Goal: Entertainment & Leisure: Browse casually

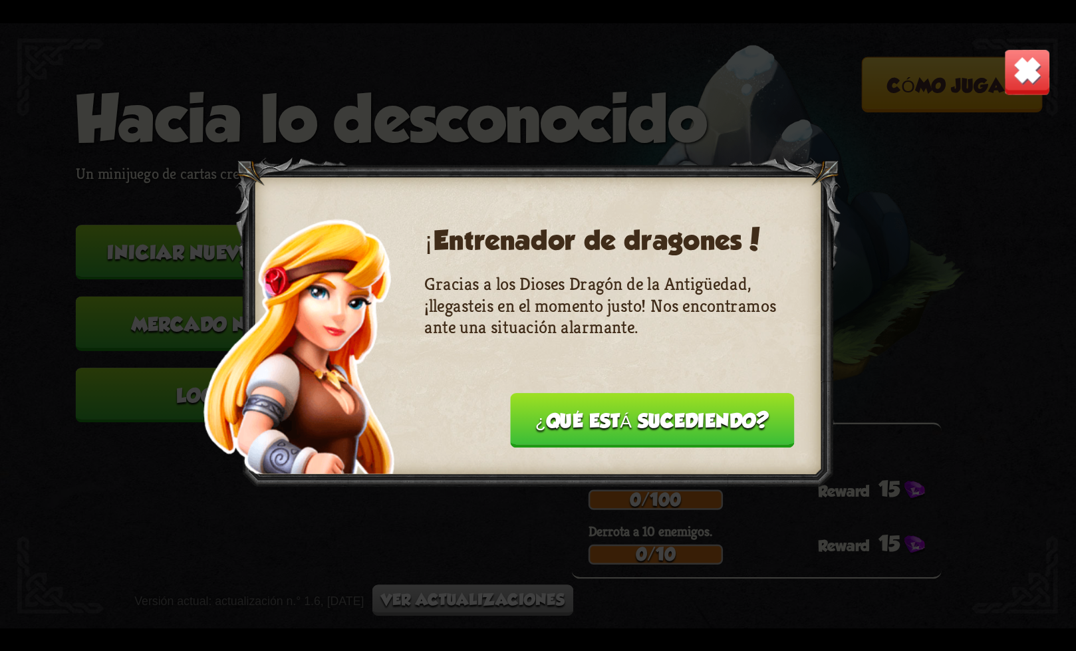
click at [645, 431] on button "¿Qué está sucediendo?" at bounding box center [652, 420] width 285 height 55
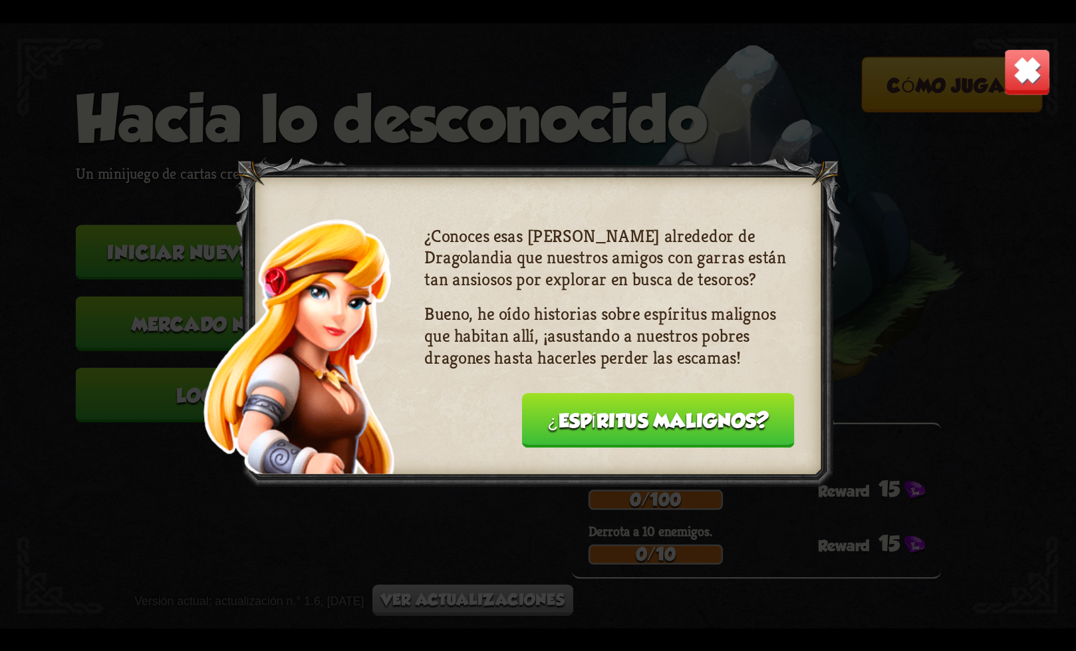
click at [645, 431] on button "¿Espíritus malignos?" at bounding box center [658, 420] width 272 height 55
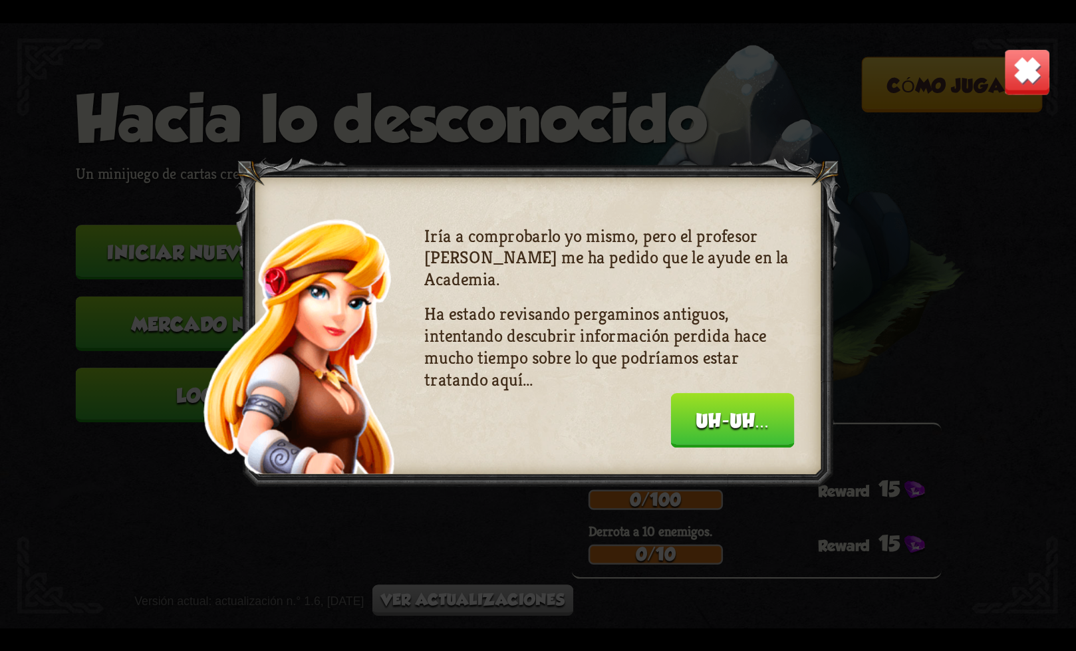
click at [645, 431] on div "Iría a comprobarlo yo mismo, pero el profesor [PERSON_NAME] me ha pedido que le…" at bounding box center [609, 334] width 370 height 219
click at [678, 418] on button "Uh-uh..." at bounding box center [733, 420] width 124 height 55
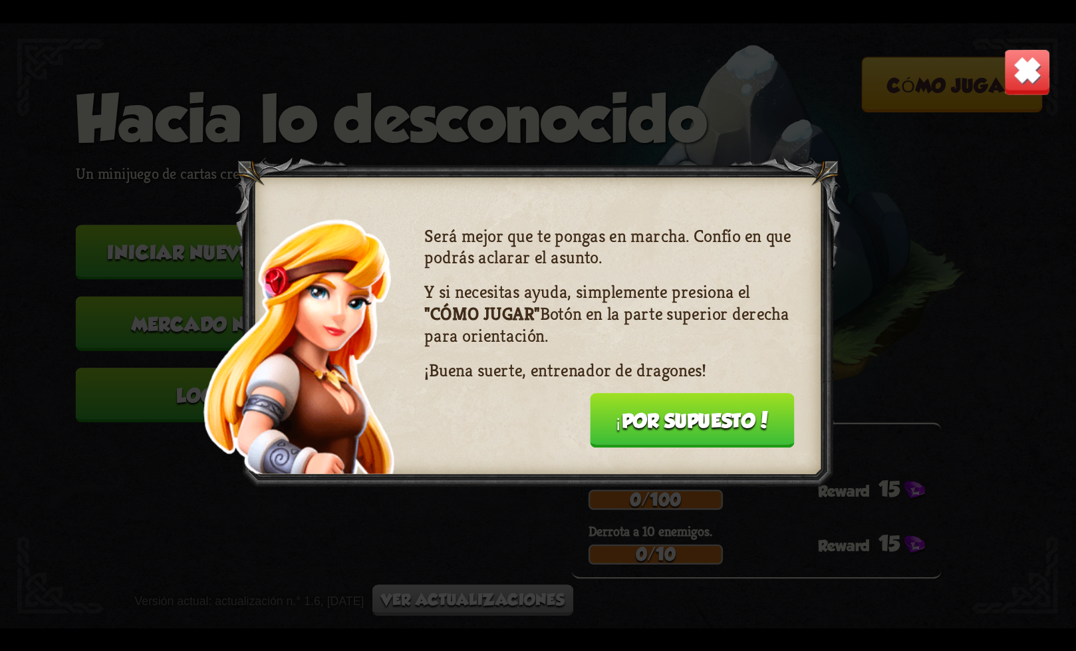
click at [674, 416] on font "¡Por supuesto!" at bounding box center [692, 421] width 154 height 22
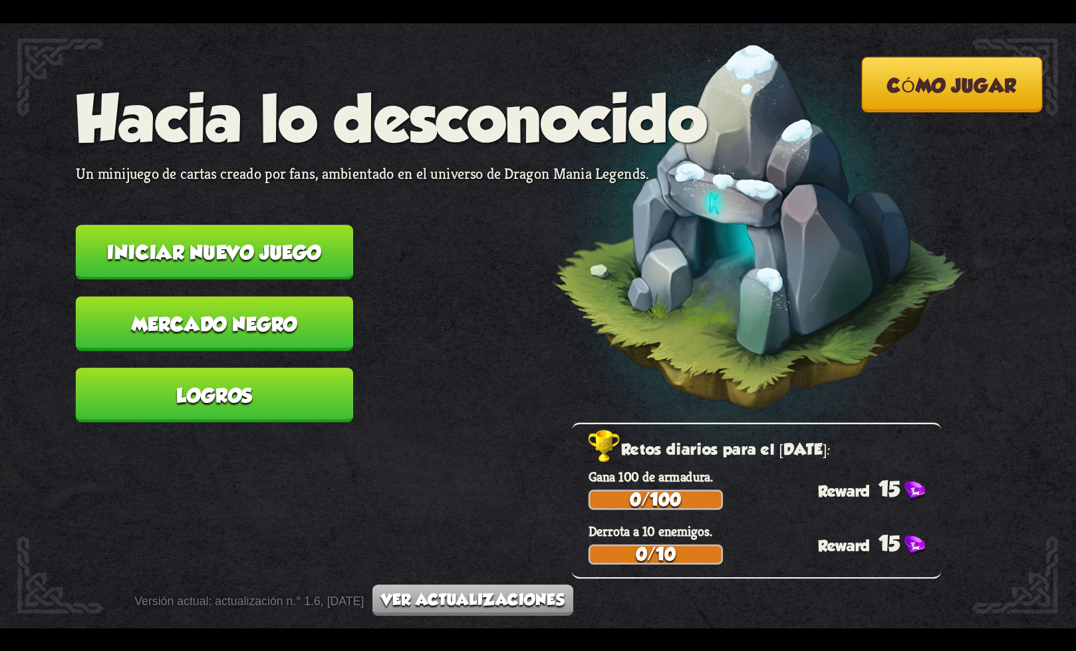
click at [261, 264] on button "Iniciar nuevo juego" at bounding box center [214, 252] width 277 height 55
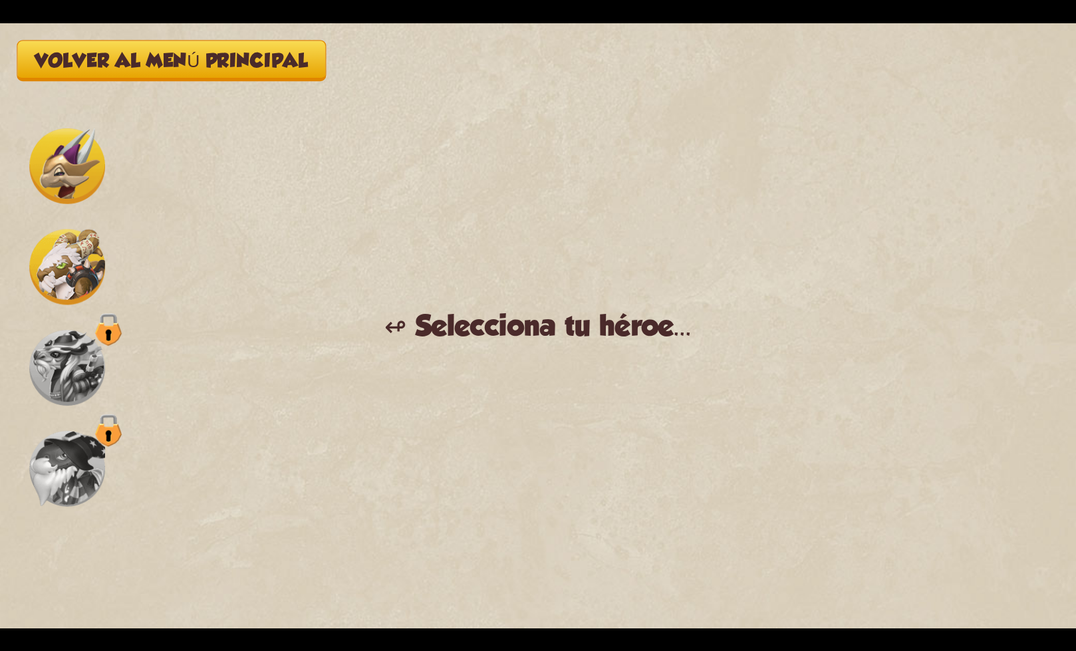
click at [72, 256] on img at bounding box center [67, 267] width 76 height 76
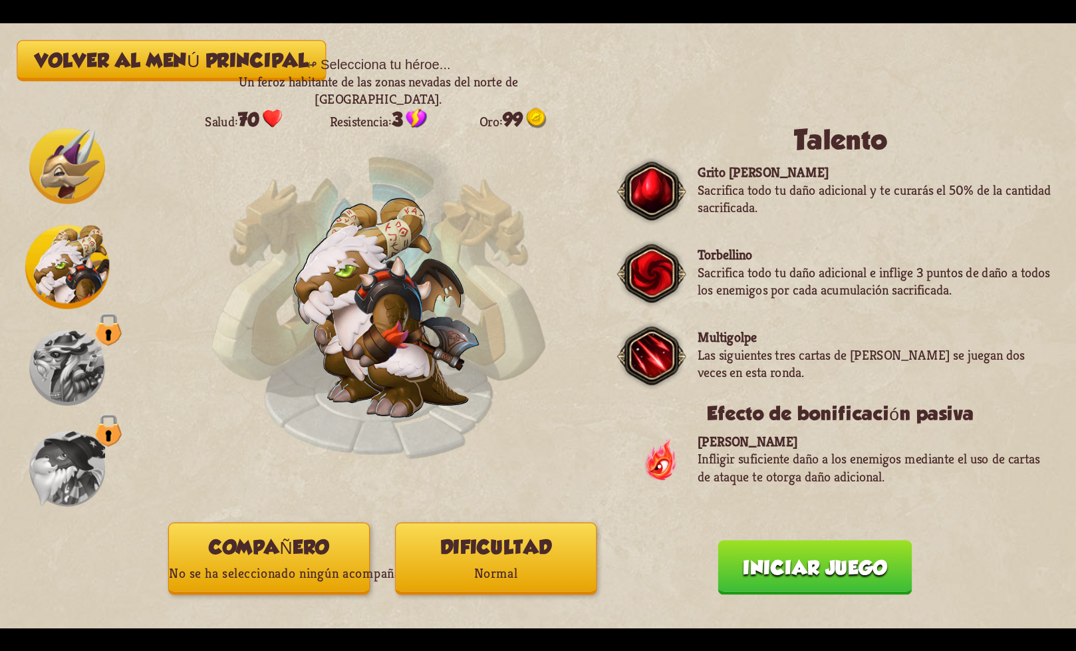
click at [291, 572] on font "No se ha seleccionado ningún acompañante" at bounding box center [293, 573] width 249 height 18
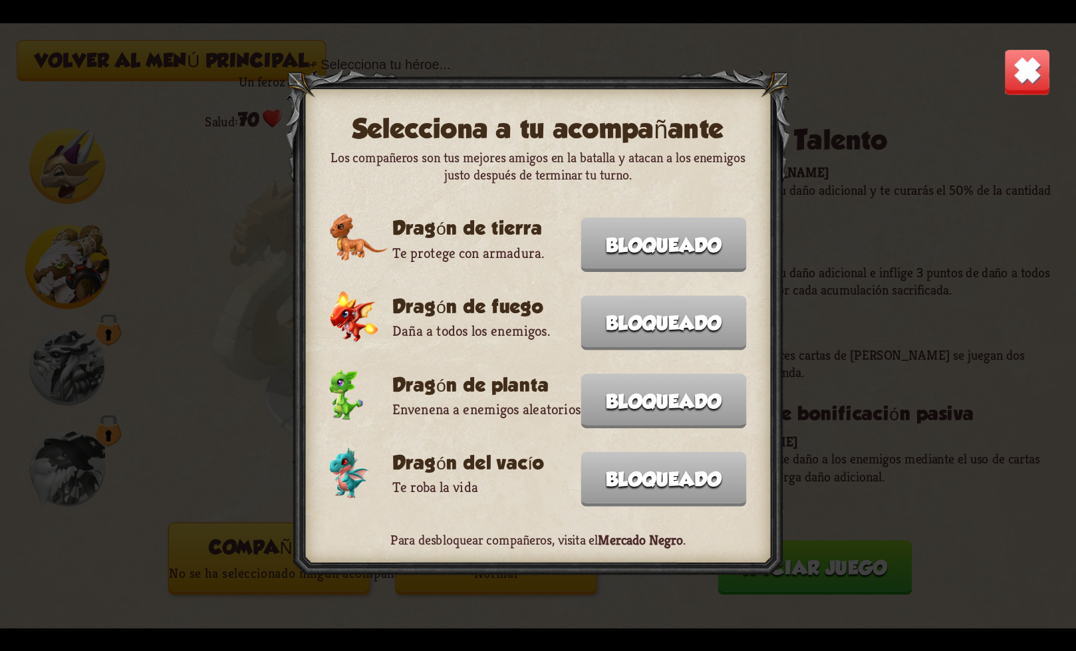
click at [1004, 83] on img at bounding box center [1026, 71] width 47 height 47
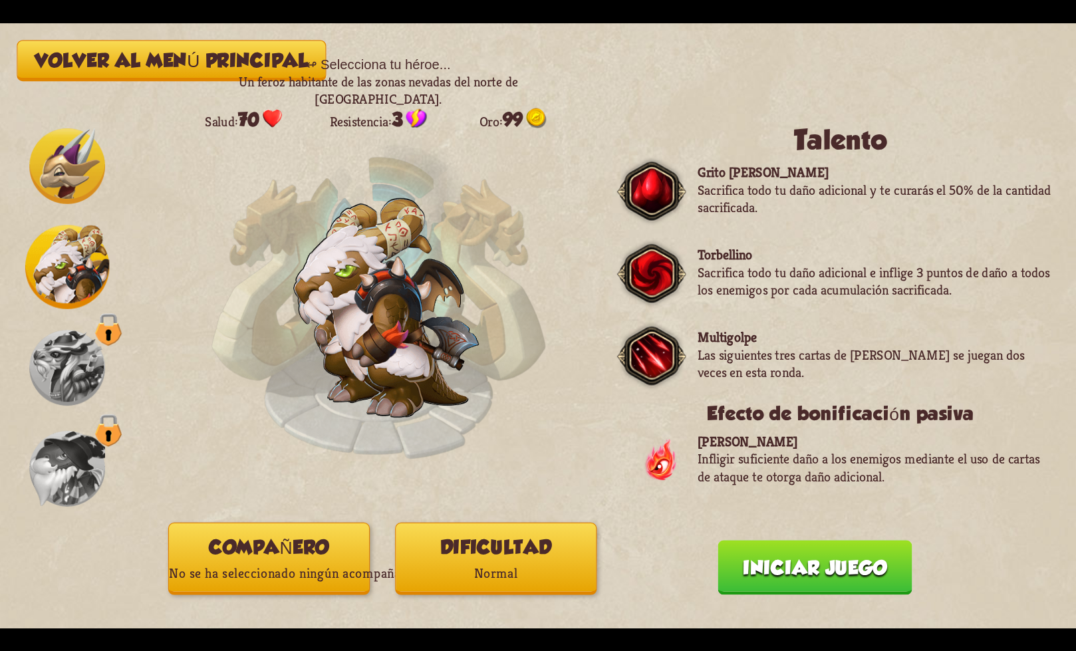
click at [840, 569] on font "Iniciar juego" at bounding box center [815, 568] width 144 height 22
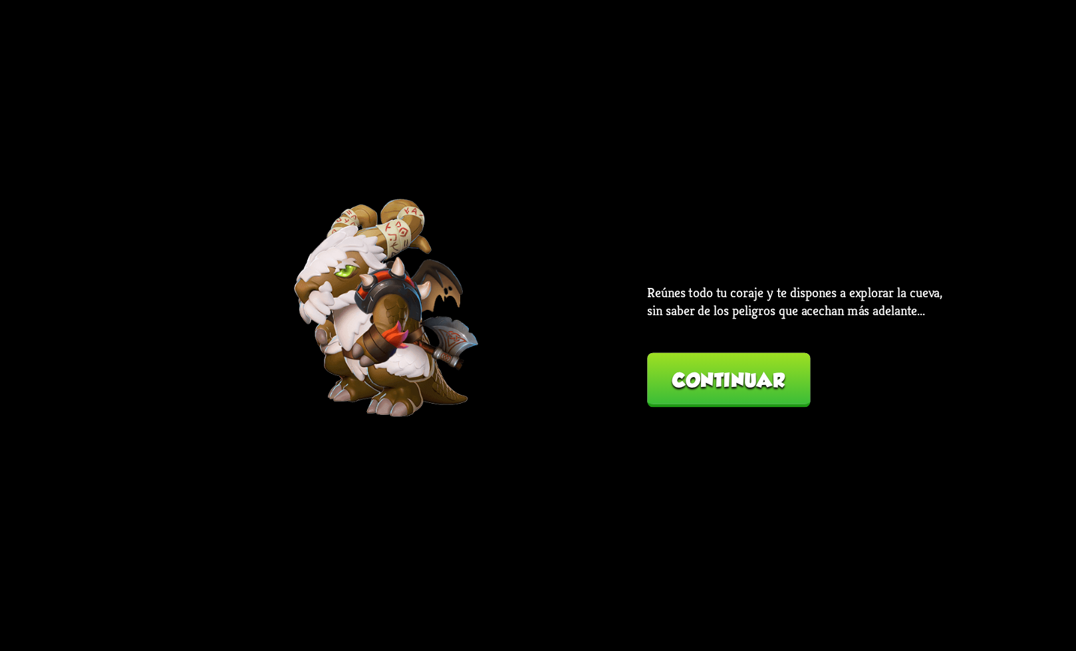
click at [711, 388] on font "Continuar" at bounding box center [728, 380] width 112 height 22
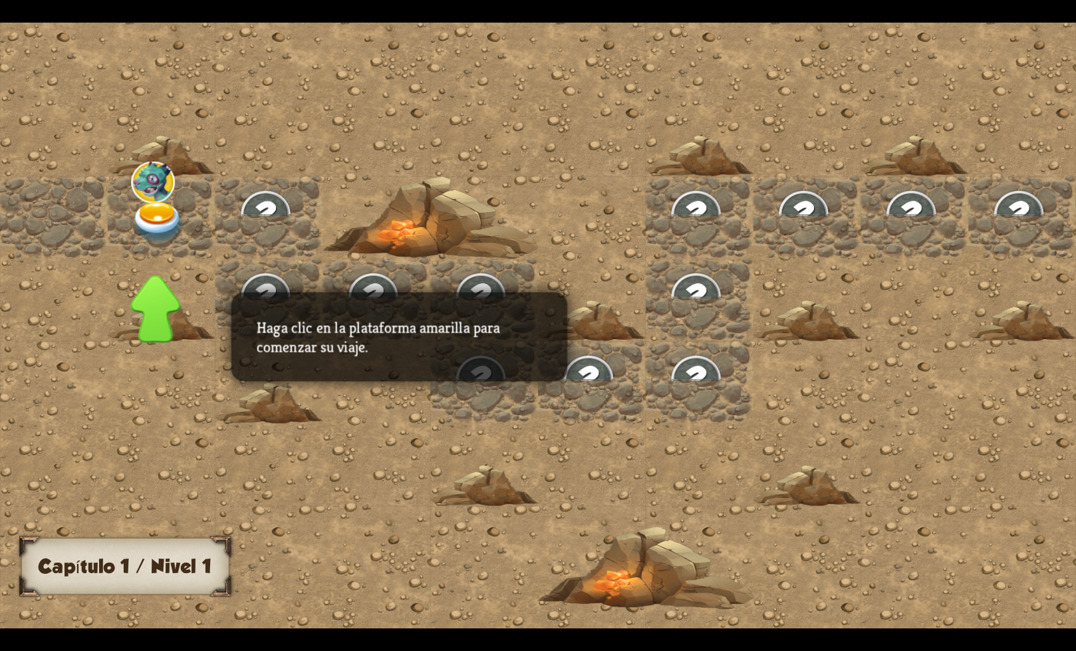
click at [968, 229] on div at bounding box center [1022, 216] width 108 height 82
click at [157, 203] on img at bounding box center [158, 222] width 54 height 42
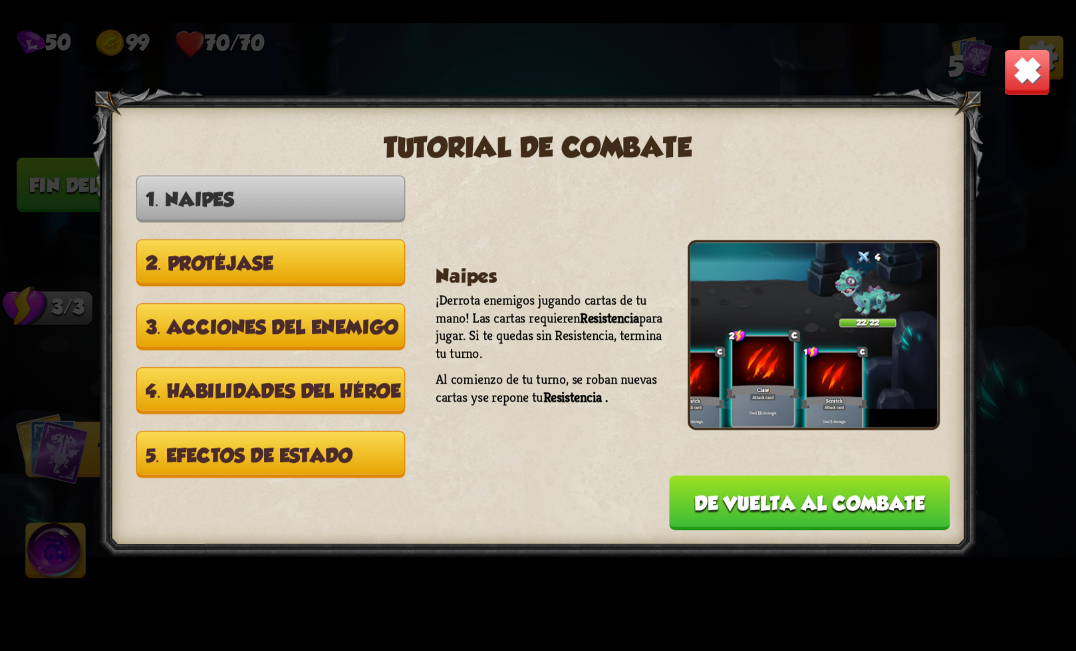
click at [238, 308] on button "3. Acciones del enemigo" at bounding box center [270, 326] width 269 height 47
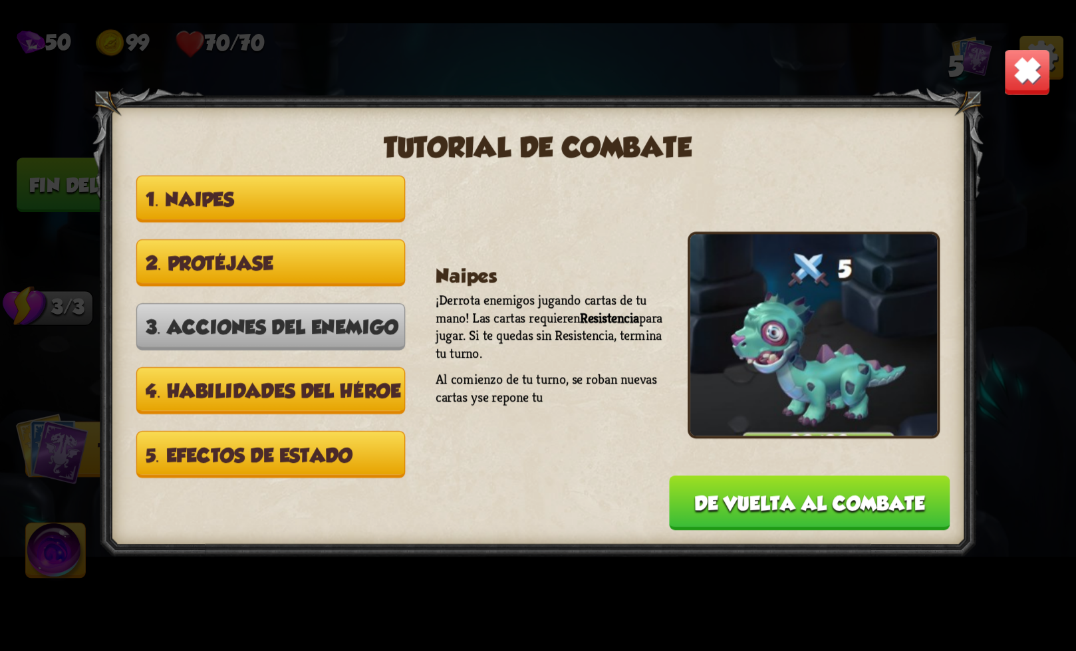
click at [239, 324] on font "3. Acciones del enemigo" at bounding box center [272, 328] width 253 height 22
click at [250, 268] on font "2. Protéjase" at bounding box center [210, 264] width 128 height 22
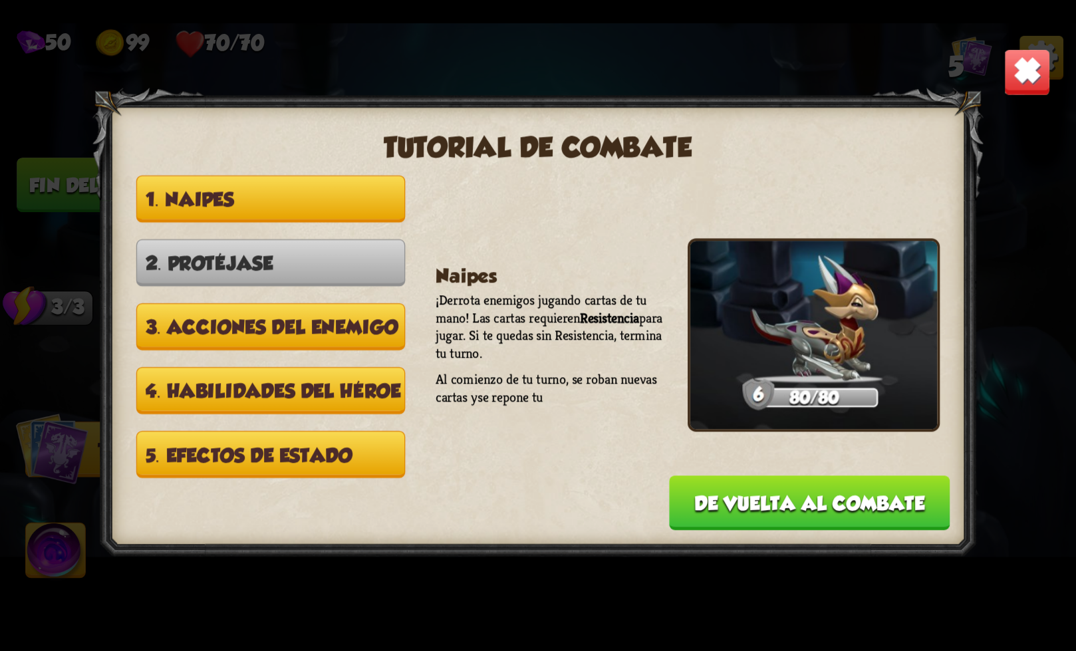
click at [733, 509] on font "De vuelta al combate" at bounding box center [809, 503] width 230 height 22
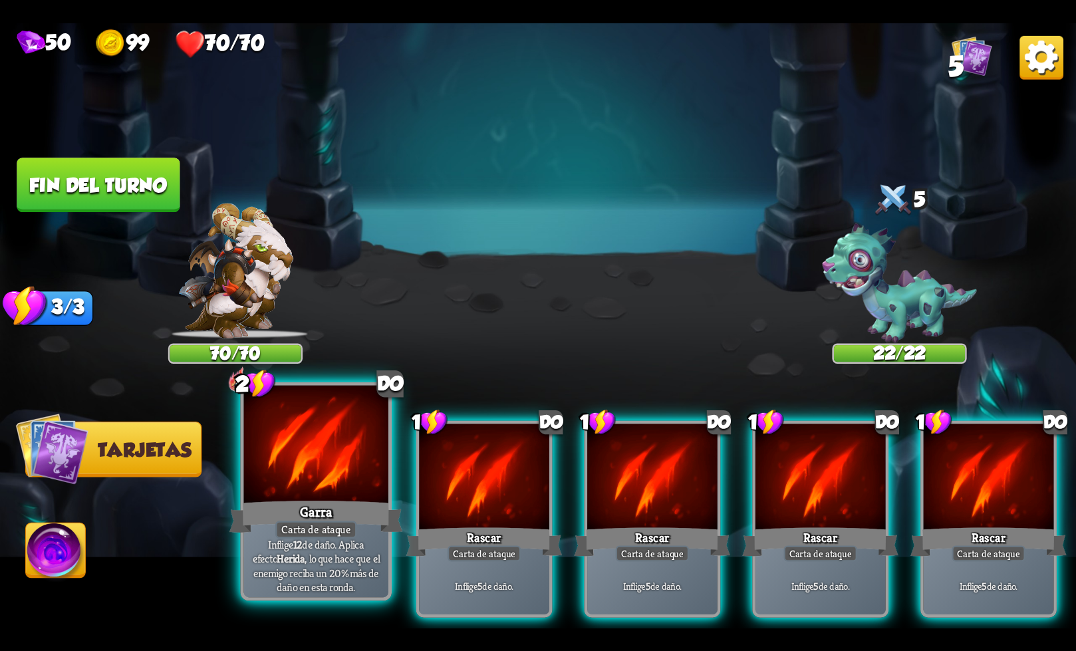
click at [348, 523] on font "Carta de ataque" at bounding box center [316, 529] width 70 height 14
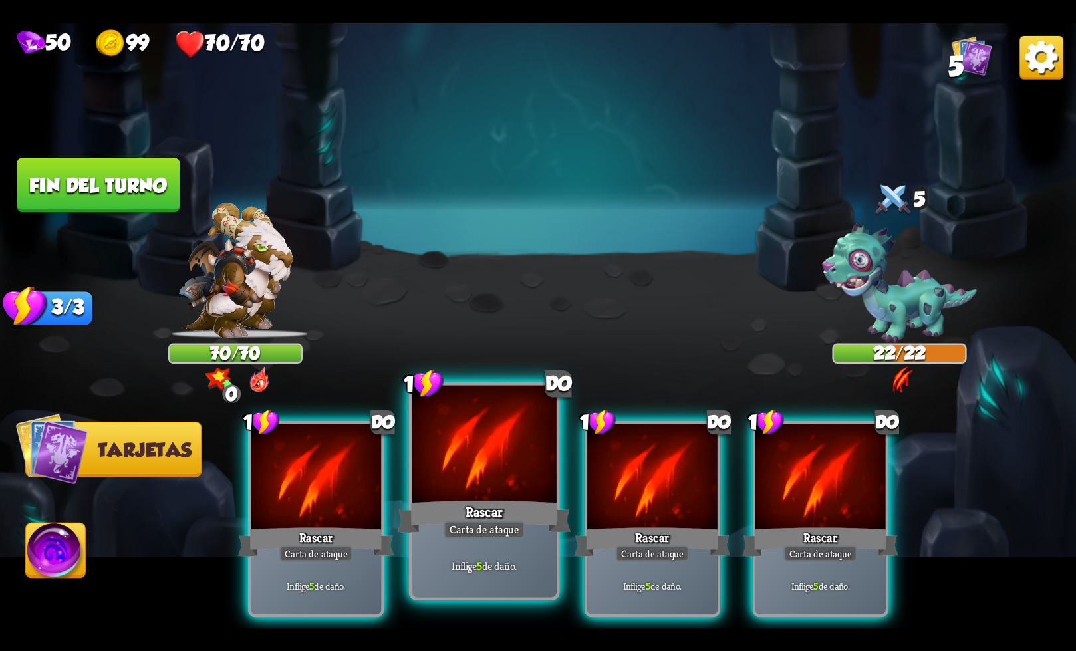
click at [517, 548] on div "Inflige 5 de daño." at bounding box center [484, 565] width 144 height 63
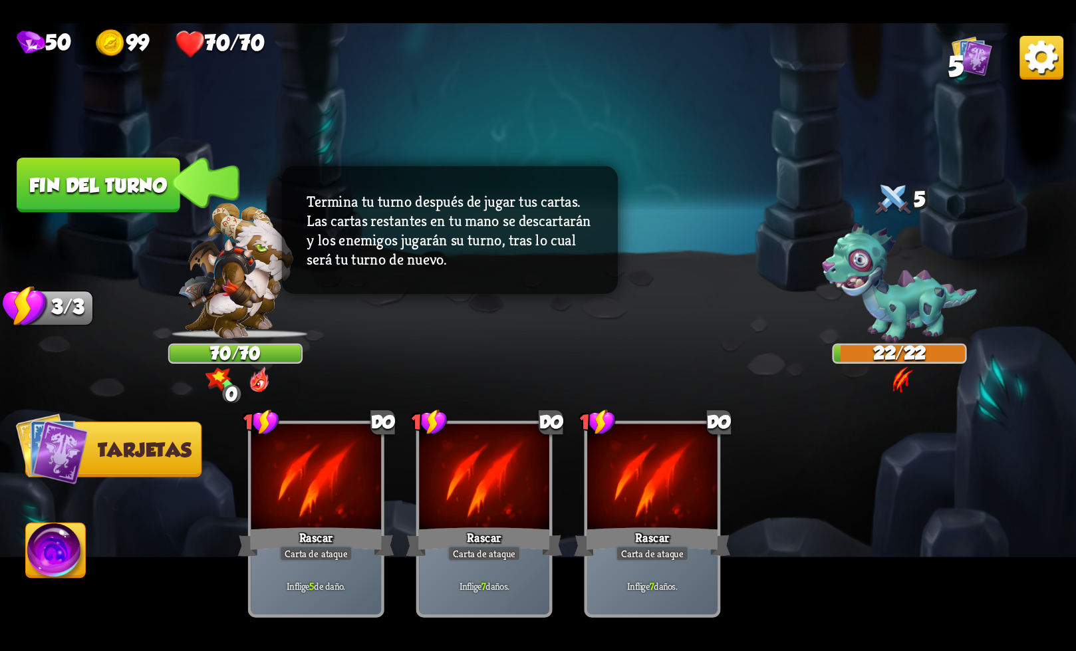
click at [131, 188] on font "Fin del turno" at bounding box center [98, 185] width 138 height 22
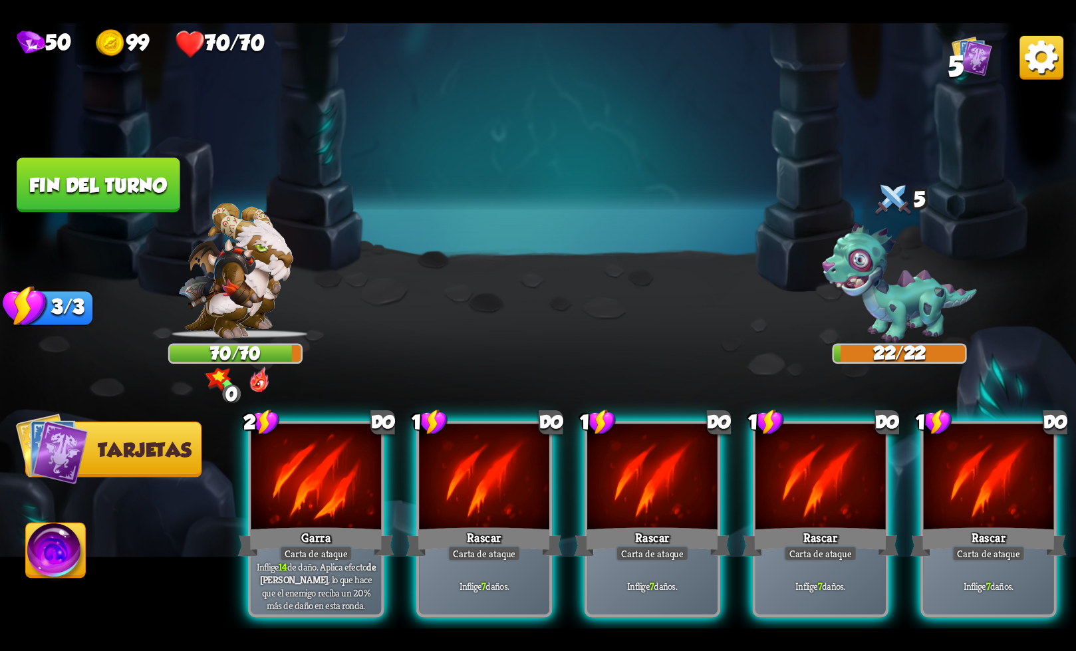
click at [133, 450] on font "Tarjetas" at bounding box center [145, 450] width 94 height 22
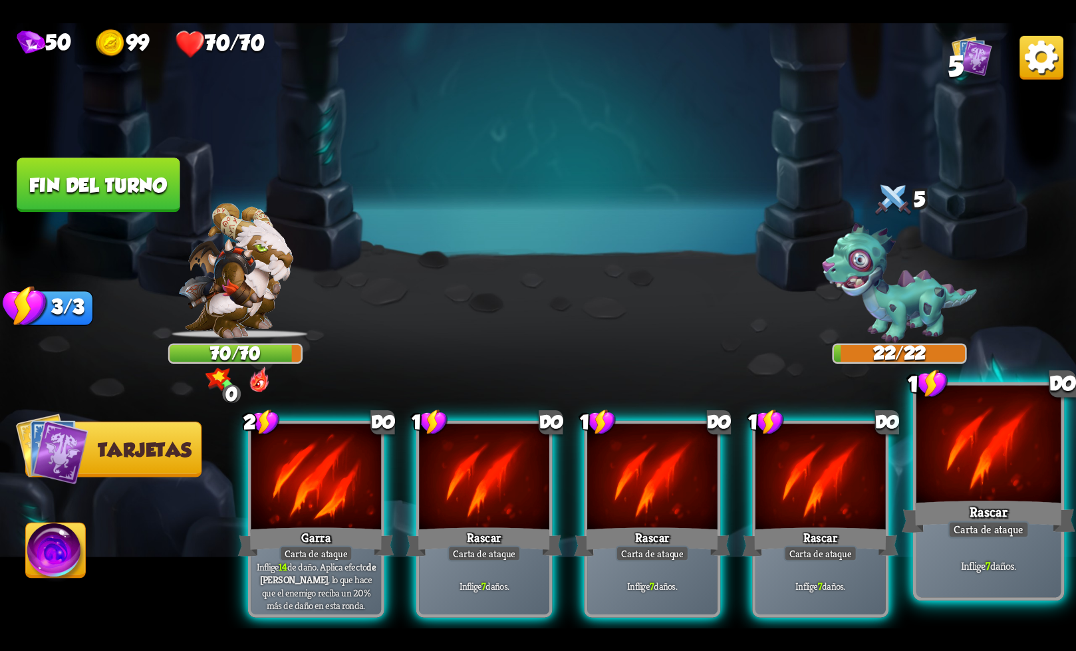
click at [994, 533] on font "Carta de ataque" at bounding box center [989, 529] width 70 height 14
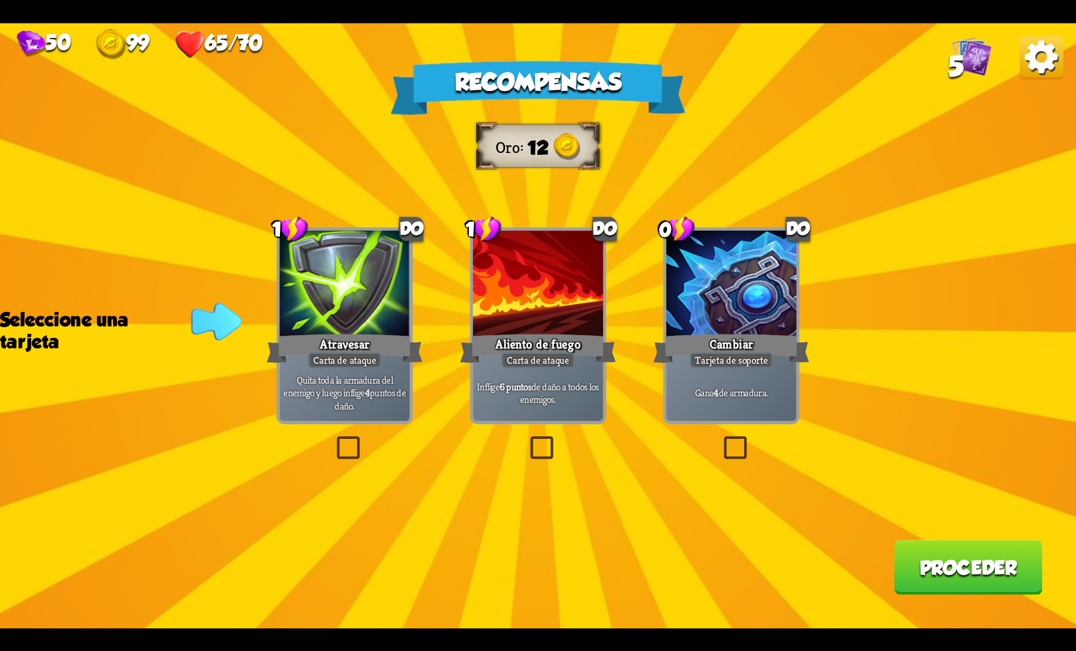
click at [527, 439] on label at bounding box center [527, 439] width 0 height 0
click at [0, 0] on input "checkbox" at bounding box center [0, 0] width 0 height 0
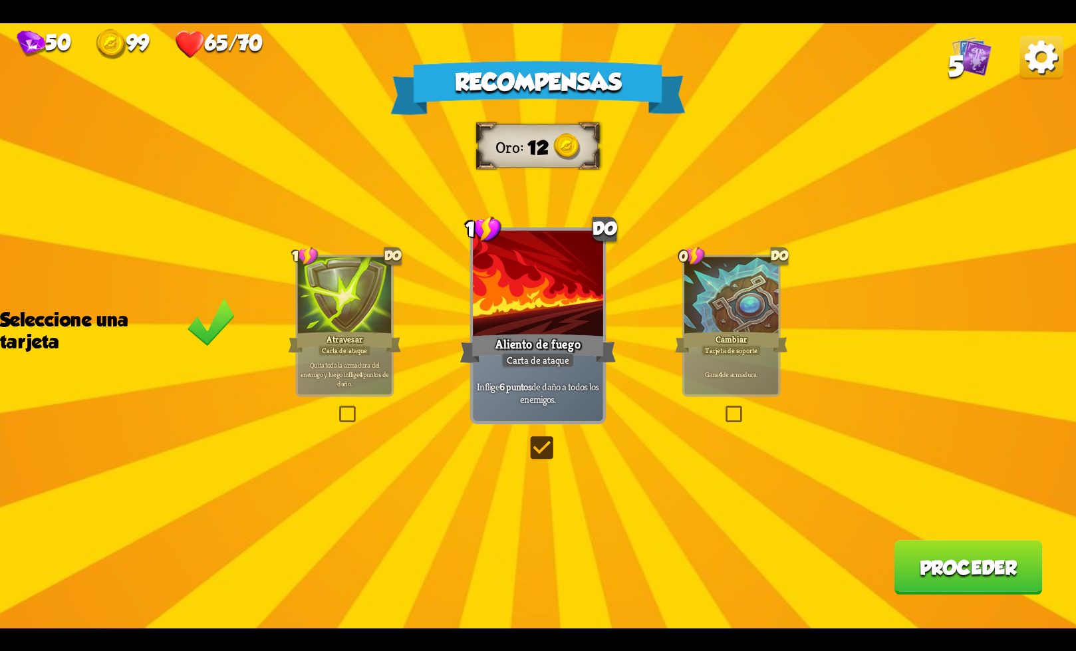
click at [955, 563] on font "Proceder" at bounding box center [969, 568] width 98 height 22
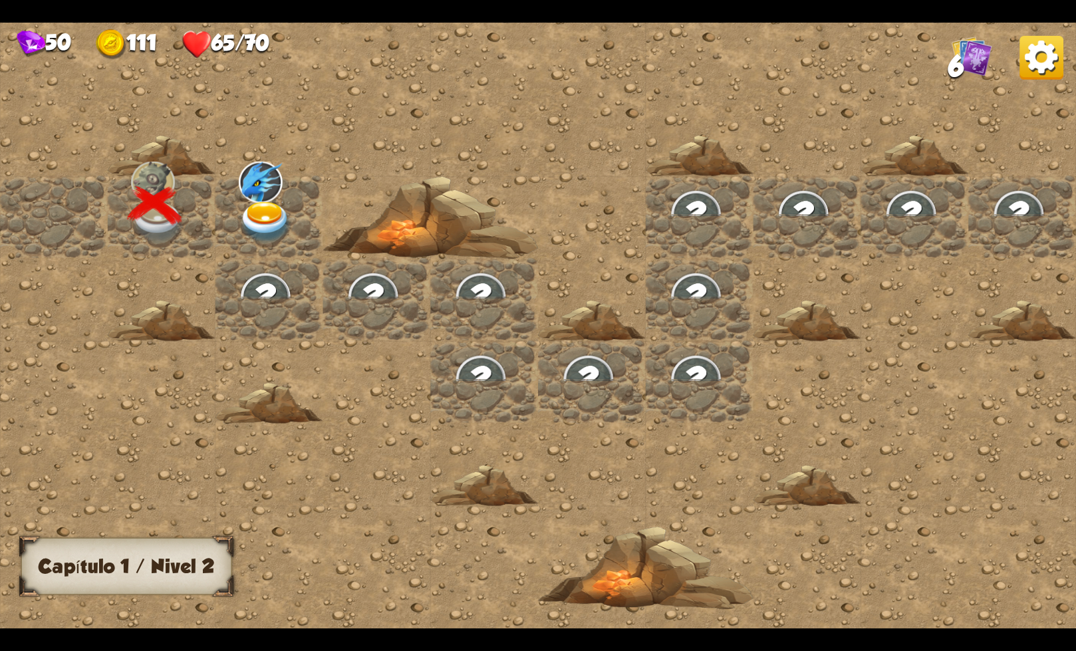
click at [267, 220] on img at bounding box center [266, 222] width 54 height 42
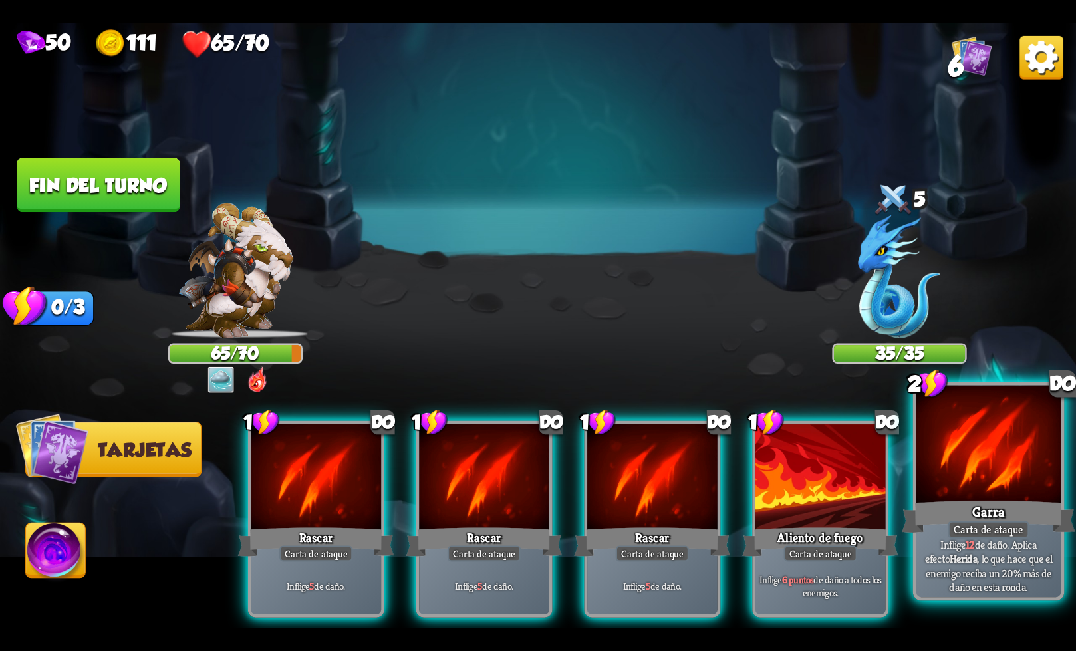
click at [967, 536] on font "Carta de ataque" at bounding box center [989, 529] width 70 height 14
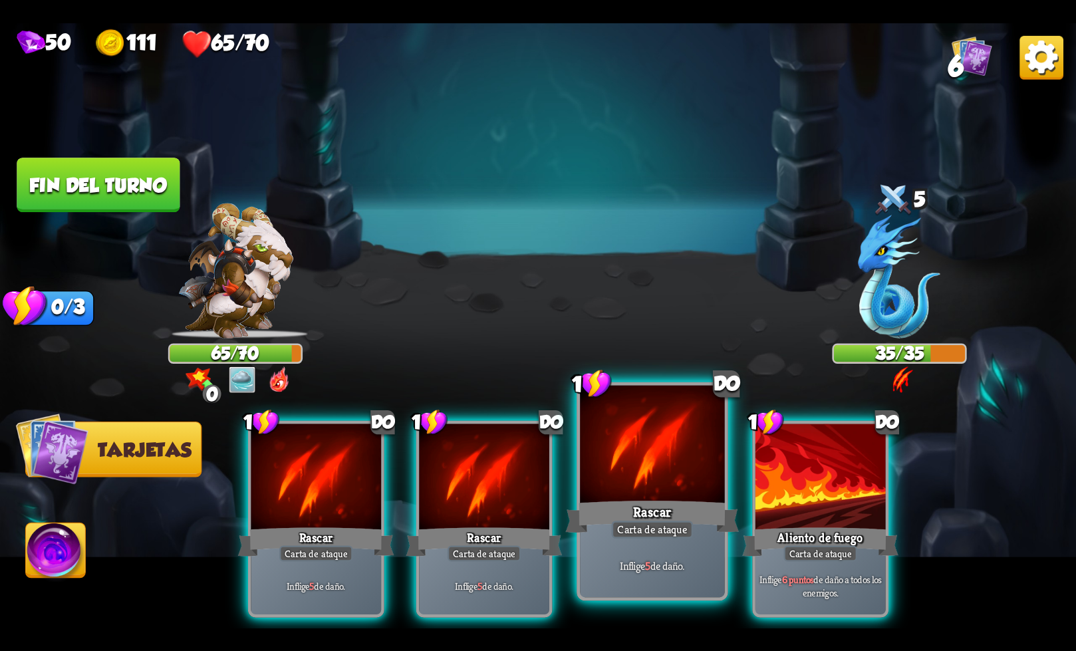
click at [673, 546] on div "Inflige 5 de daño." at bounding box center [652, 565] width 144 height 63
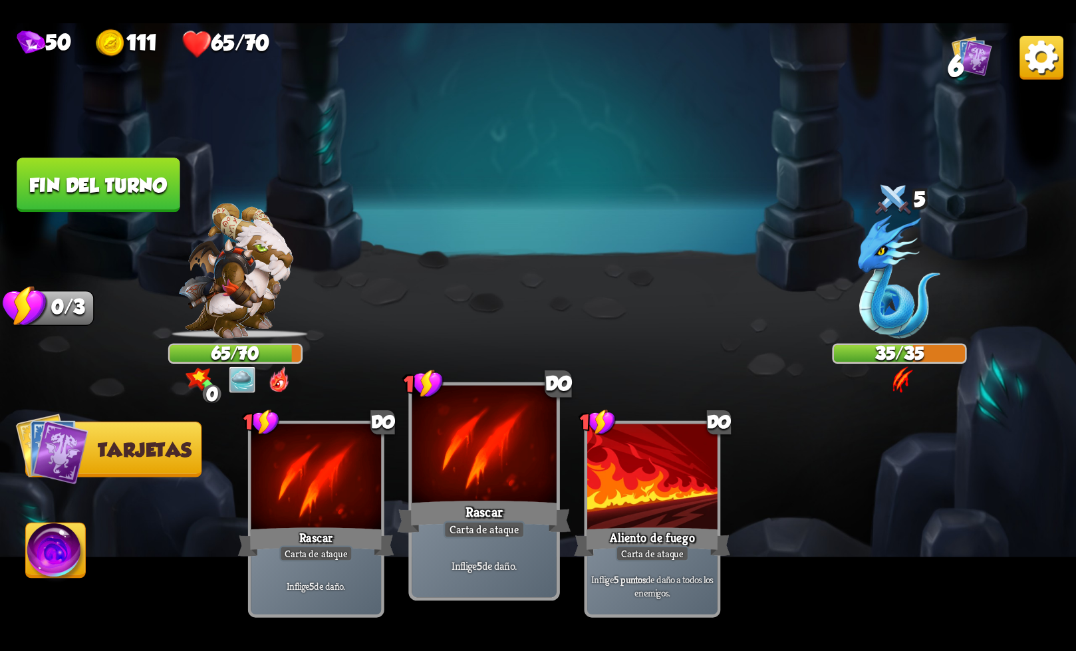
click at [449, 538] on div "Carta de ataque" at bounding box center [485, 530] width 82 height 18
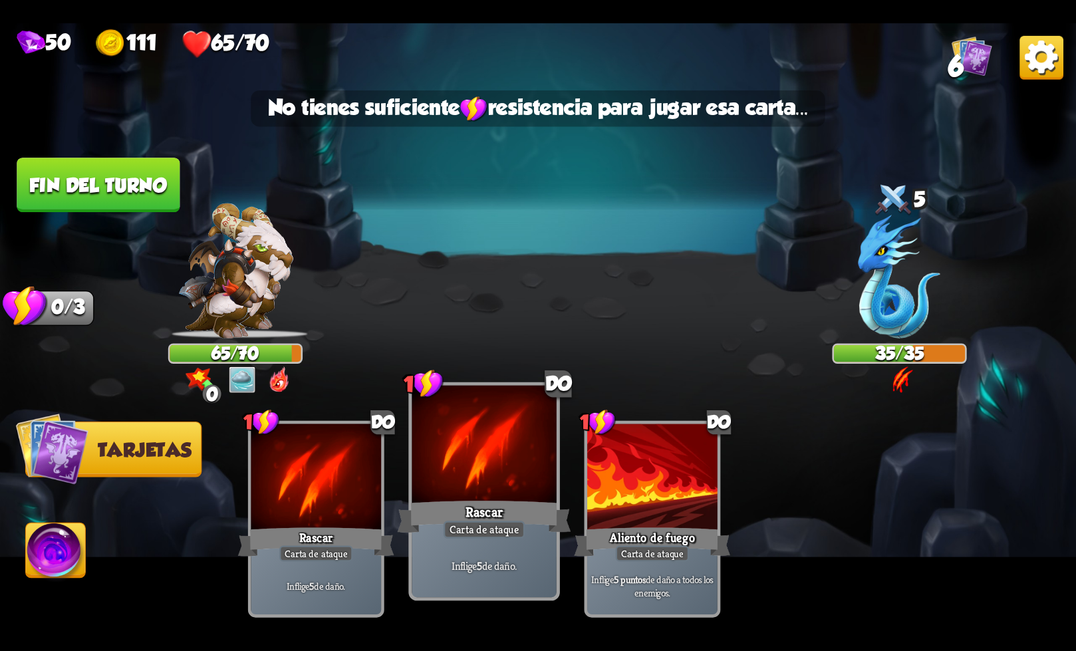
click at [449, 538] on div "Carta de ataque" at bounding box center [485, 530] width 82 height 18
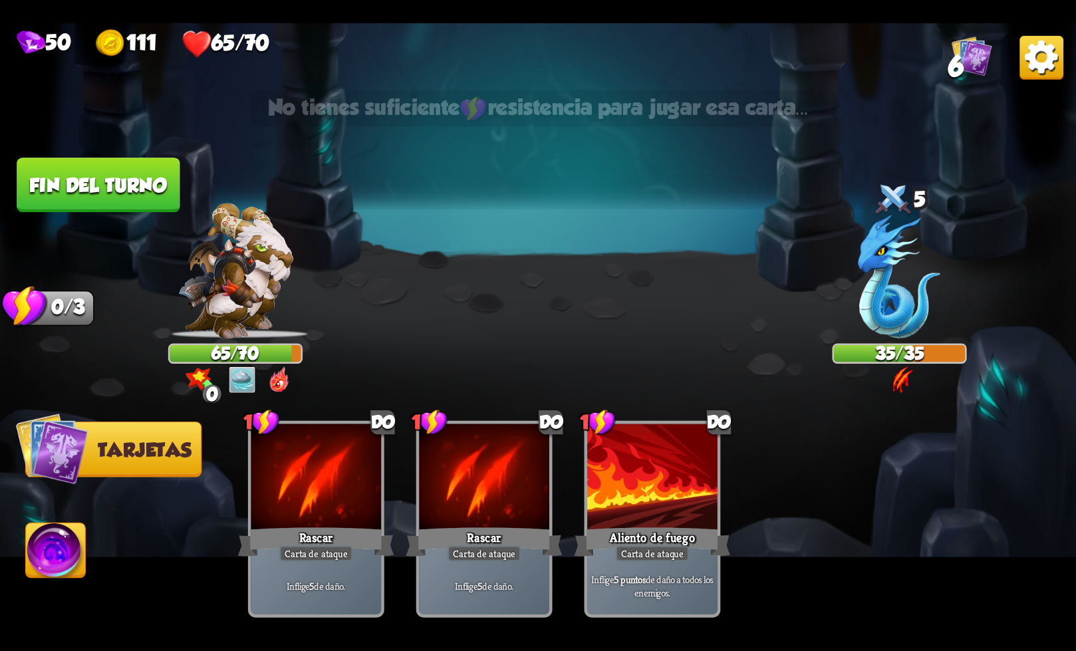
click at [121, 218] on img at bounding box center [538, 325] width 1076 height 605
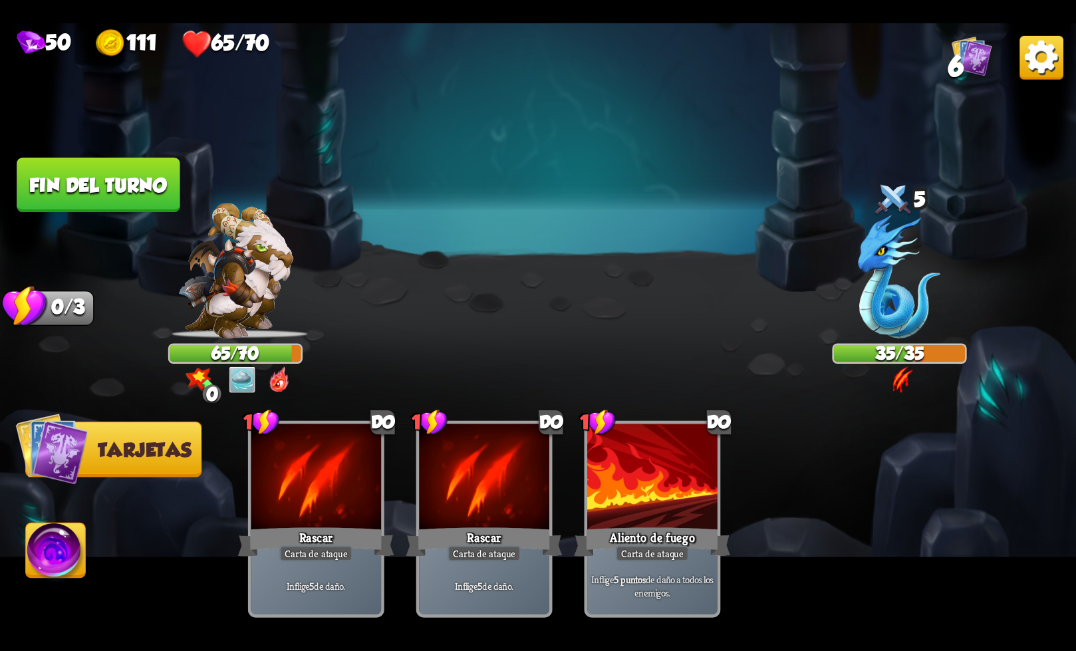
click at [115, 191] on font "Fin del turno" at bounding box center [98, 185] width 138 height 22
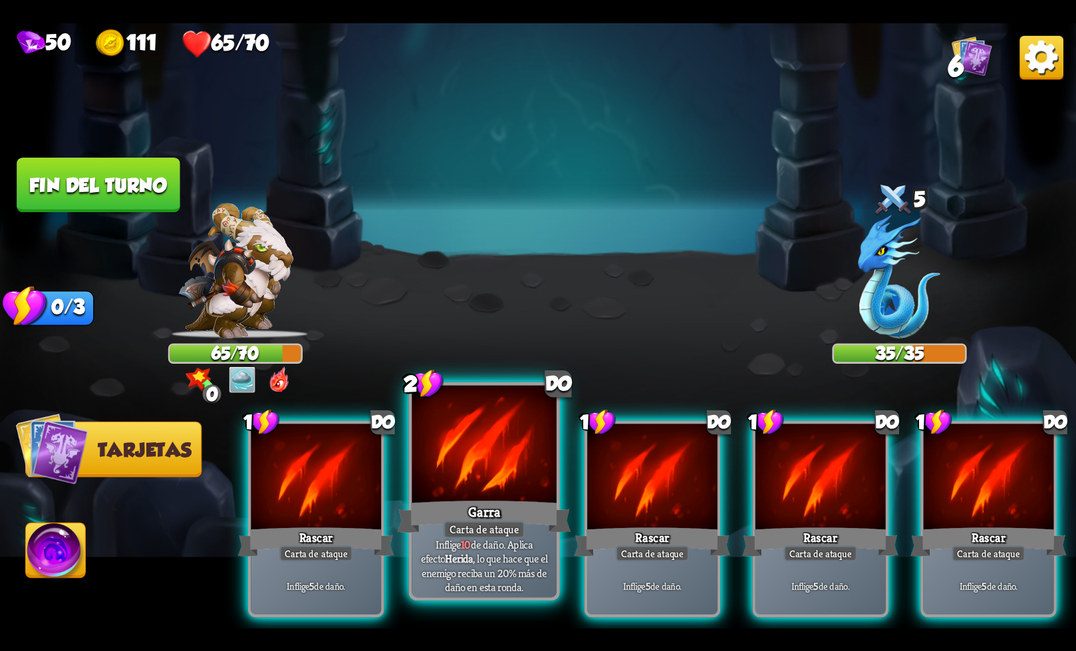
click at [505, 563] on font ", lo que hace que el enemigo reciba un 20% más de daño en esta ronda." at bounding box center [485, 572] width 126 height 43
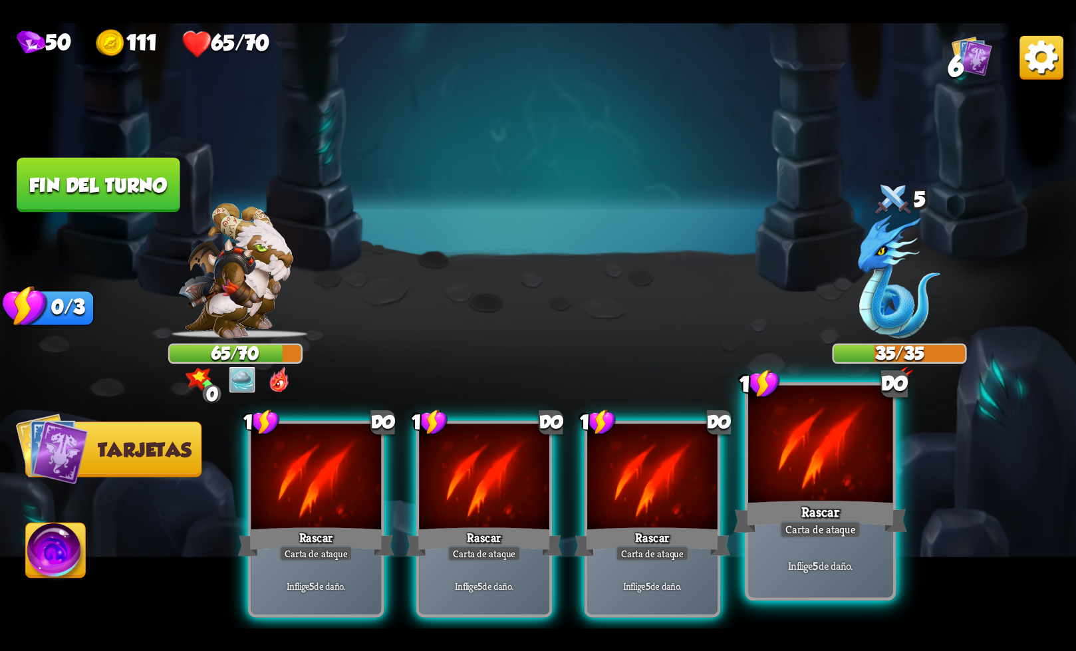
click at [782, 569] on p "Inflige 5 de daño." at bounding box center [820, 566] width 138 height 14
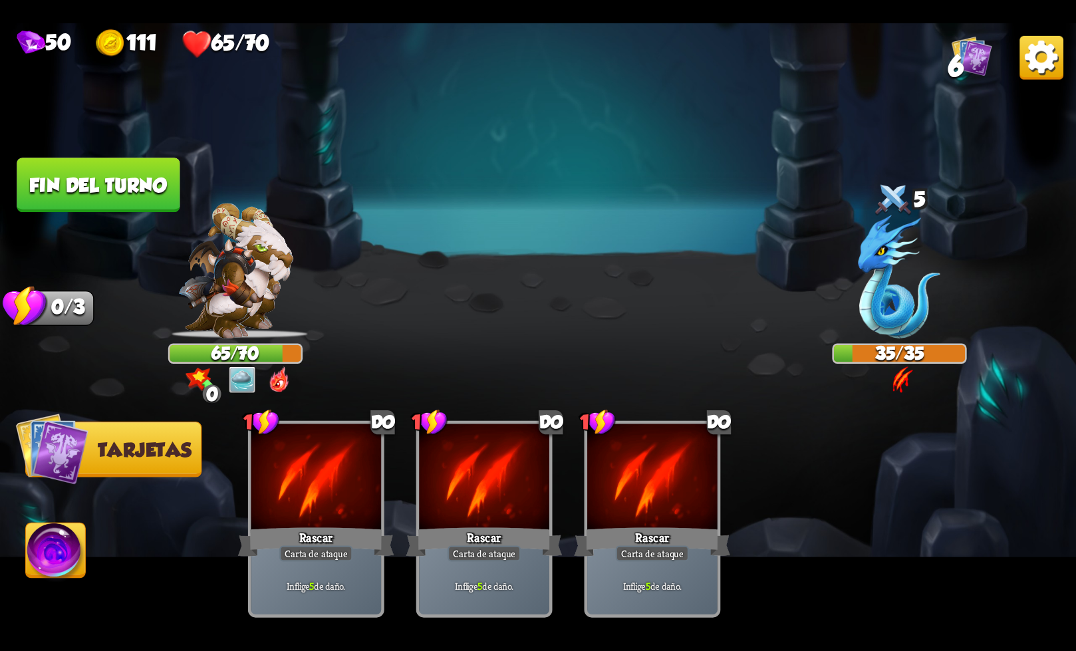
click at [112, 191] on font "Fin del turno" at bounding box center [98, 185] width 141 height 23
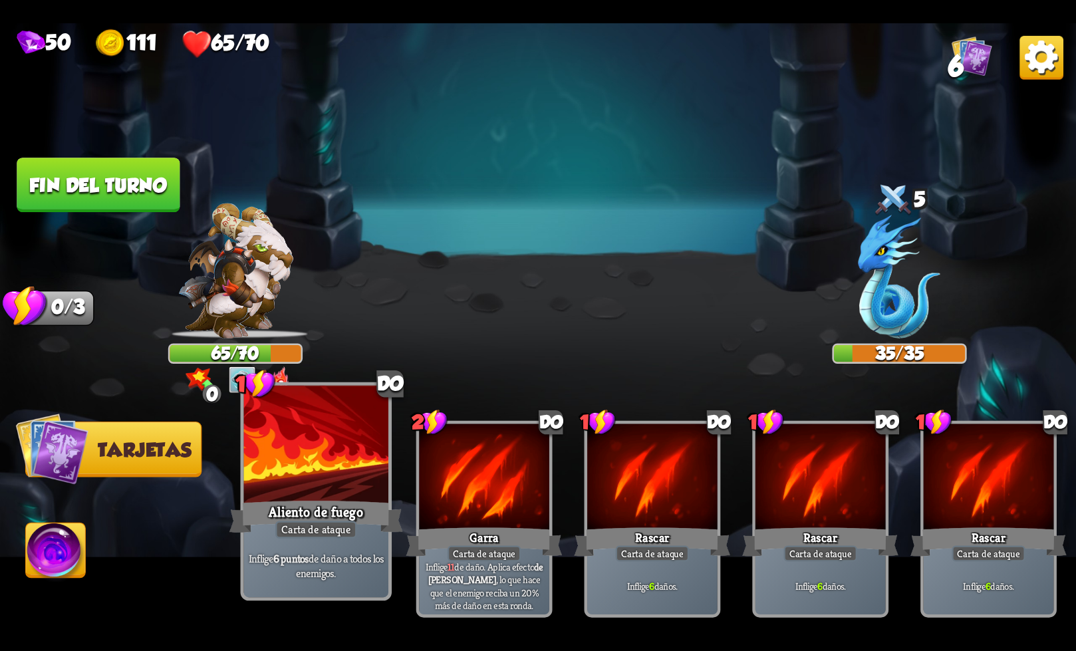
click at [326, 512] on font "Aliento de fuego" at bounding box center [316, 512] width 95 height 18
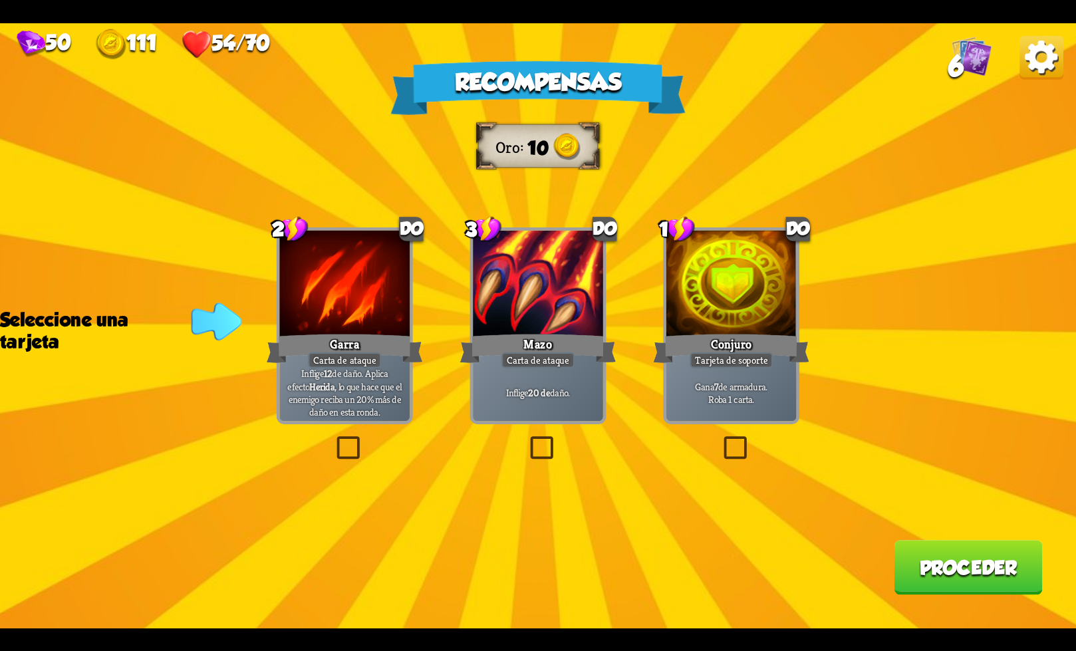
click at [527, 439] on label at bounding box center [527, 439] width 0 height 0
click at [0, 0] on input "checkbox" at bounding box center [0, 0] width 0 height 0
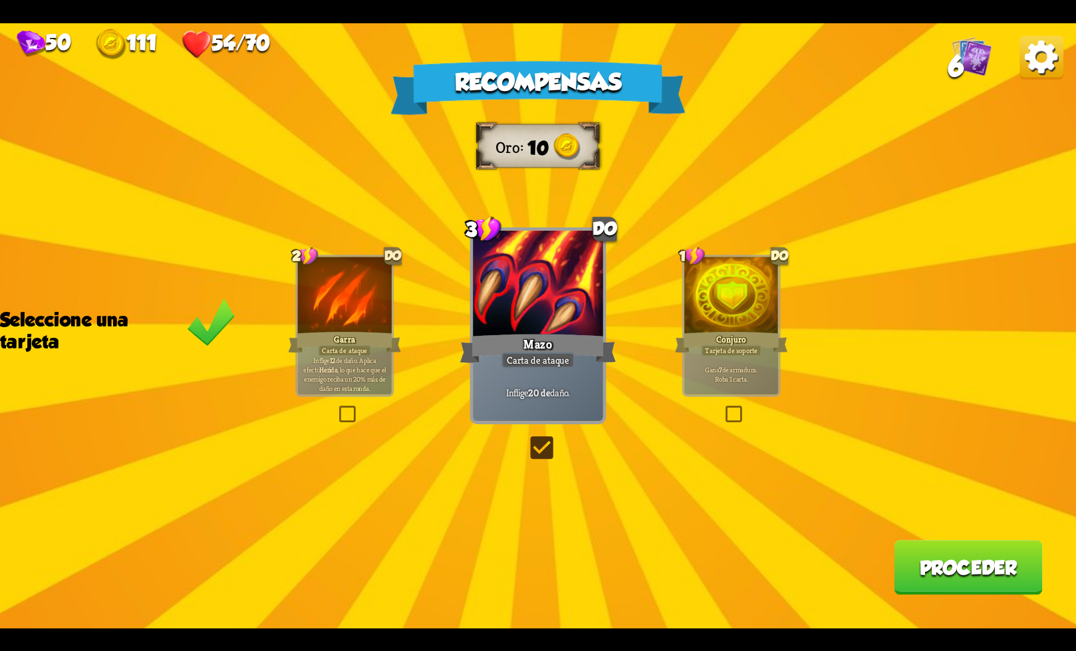
click at [937, 569] on font "Proceder" at bounding box center [969, 568] width 98 height 22
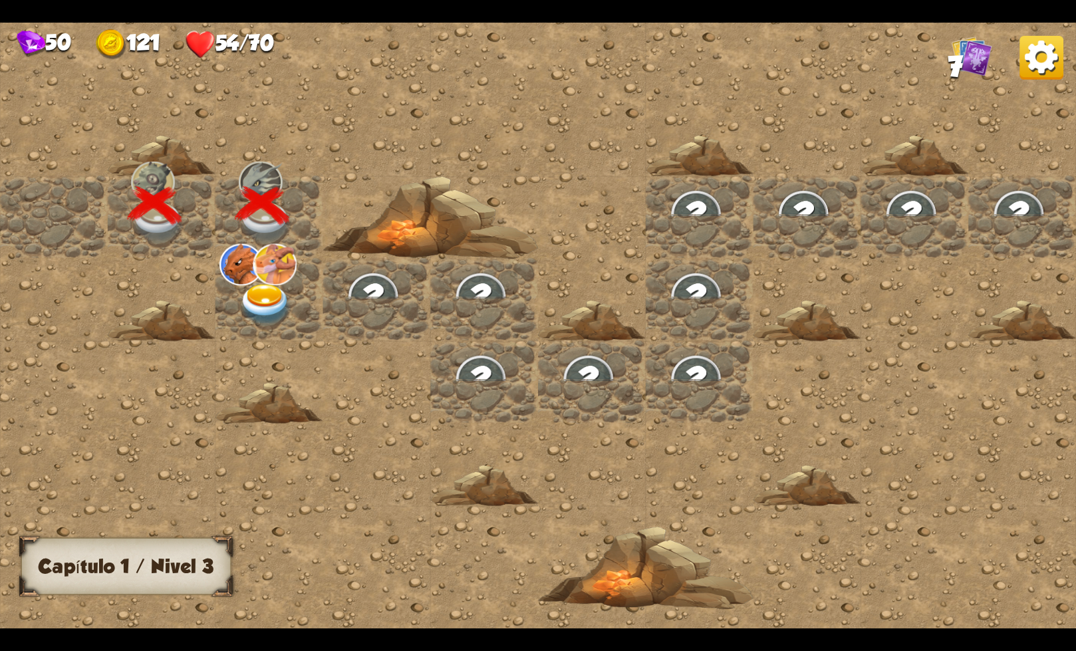
click at [273, 301] on img at bounding box center [266, 304] width 54 height 42
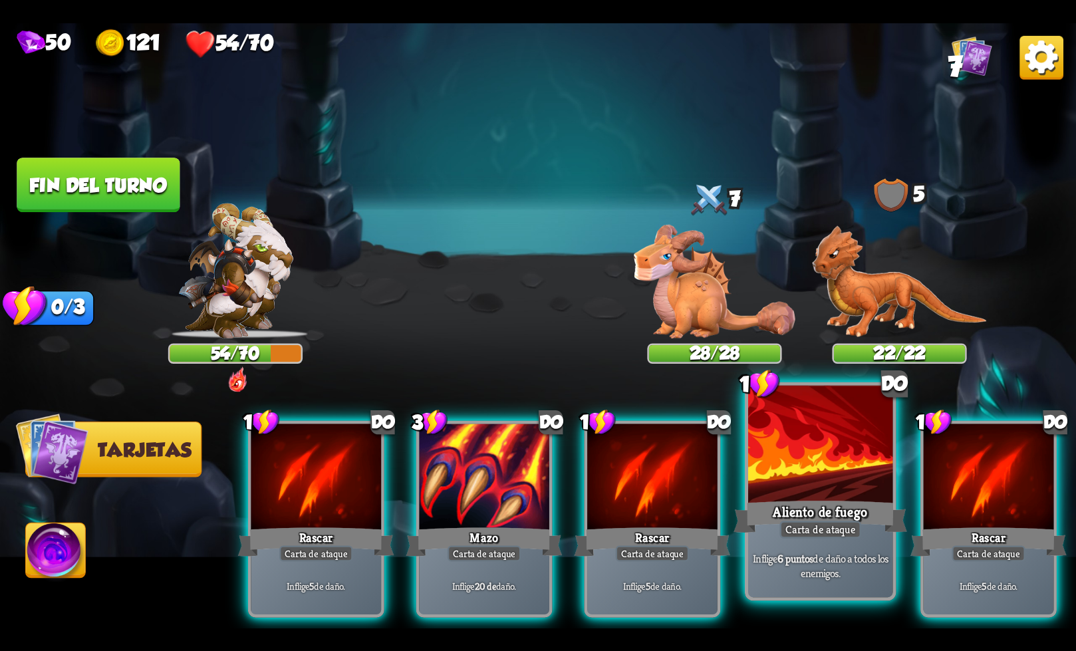
click at [800, 531] on font "Carta de ataque" at bounding box center [820, 529] width 70 height 14
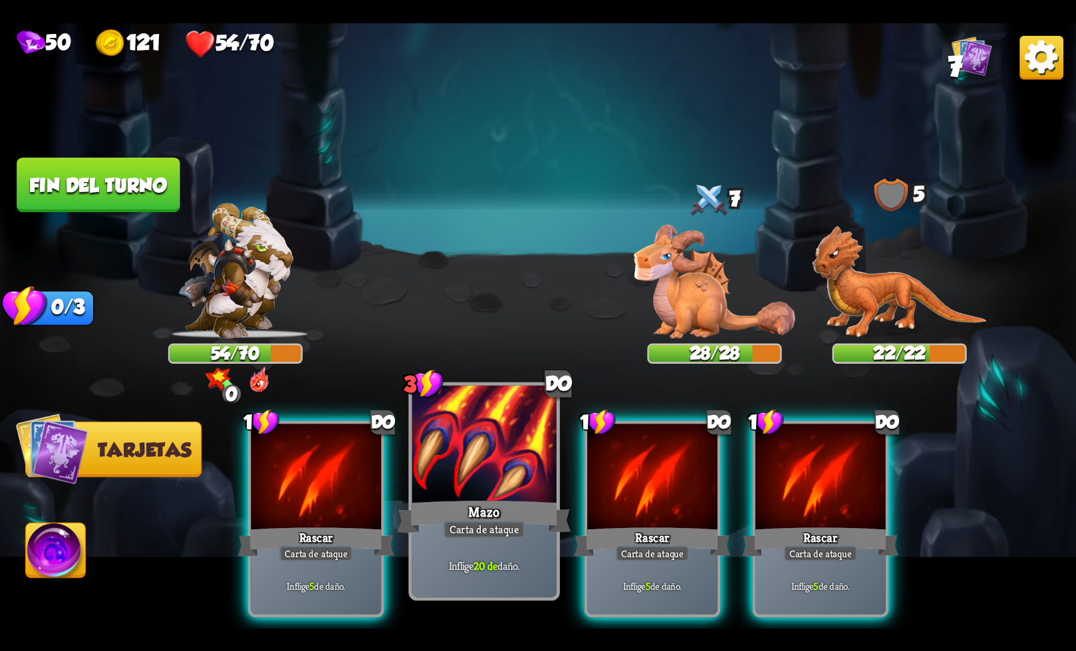
click at [450, 527] on font "Carta de ataque" at bounding box center [484, 529] width 70 height 14
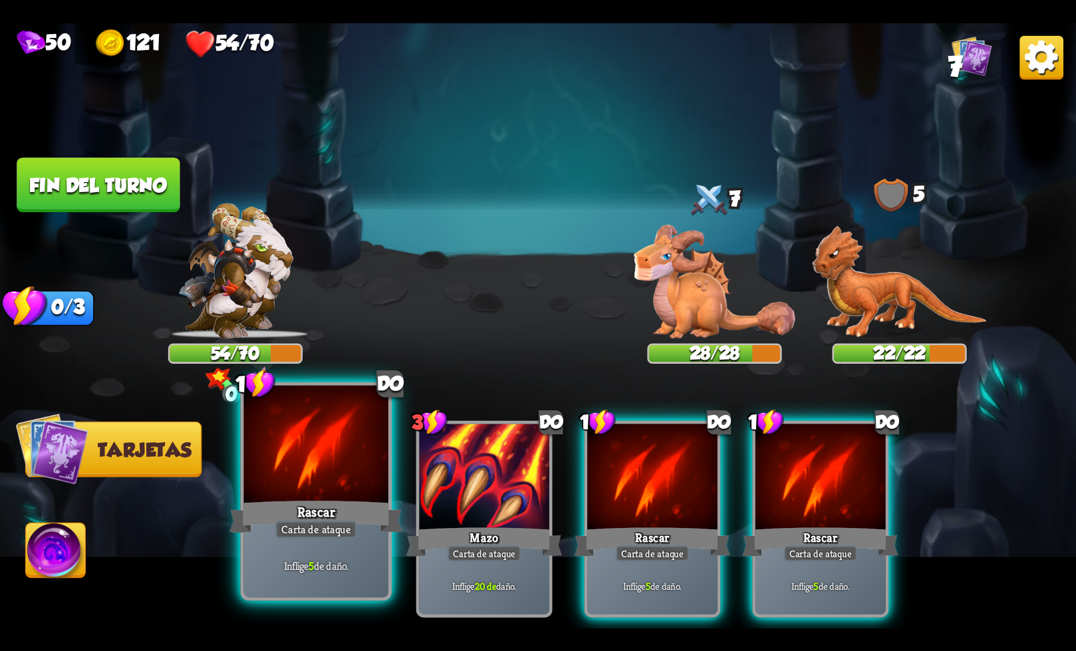
click at [336, 543] on div "Inflige 5 de daño." at bounding box center [316, 565] width 144 height 63
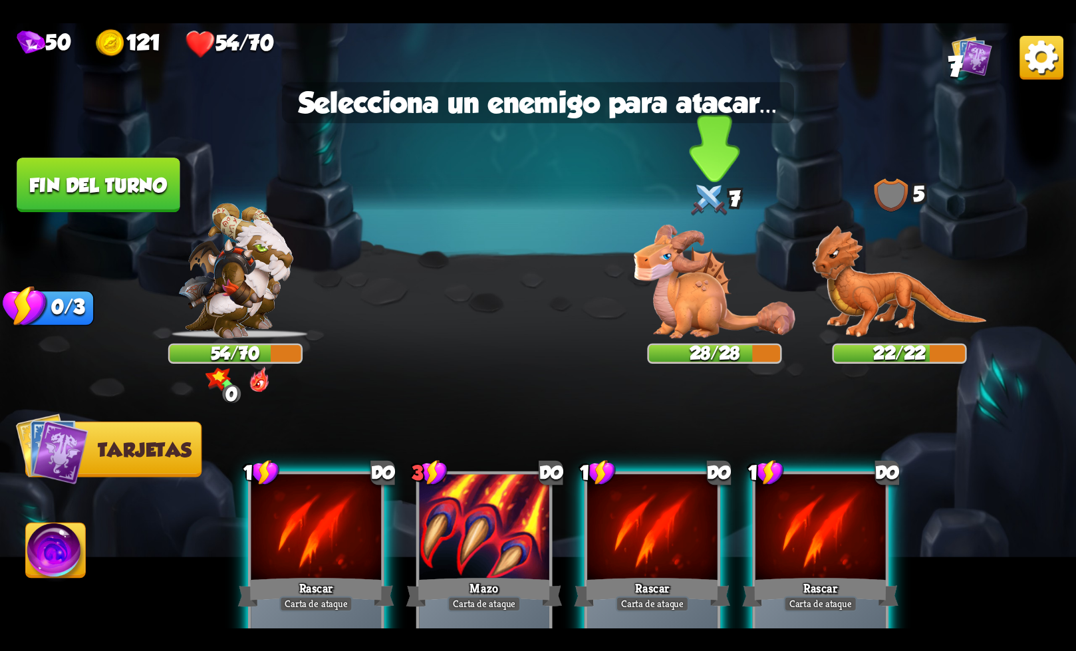
click at [700, 297] on img at bounding box center [715, 282] width 162 height 114
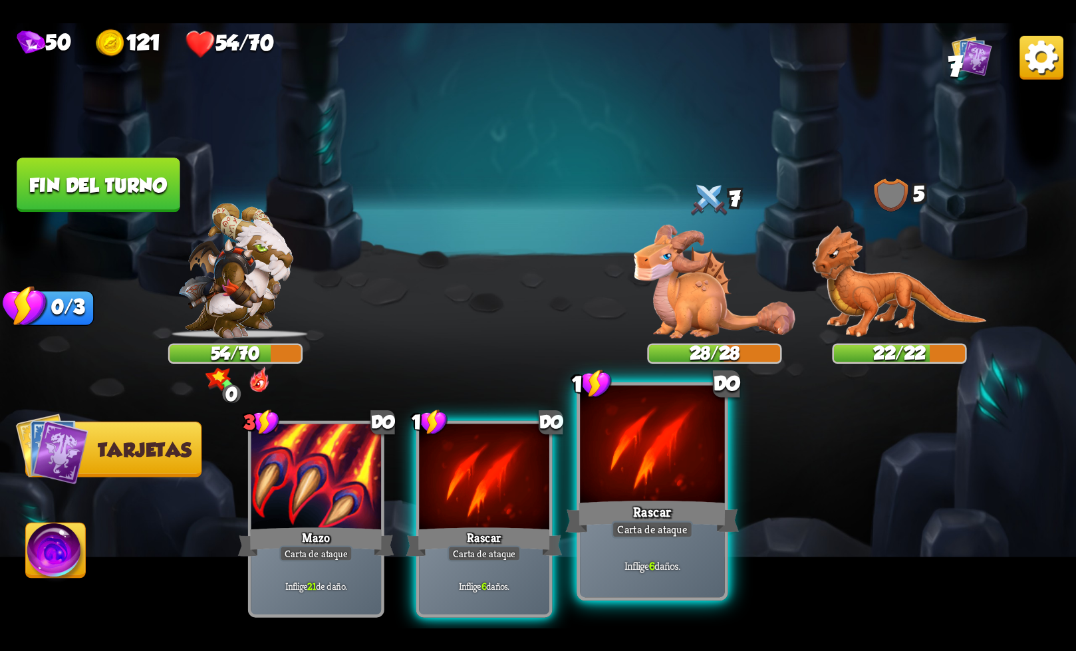
click at [636, 508] on font "Rascar" at bounding box center [652, 512] width 38 height 18
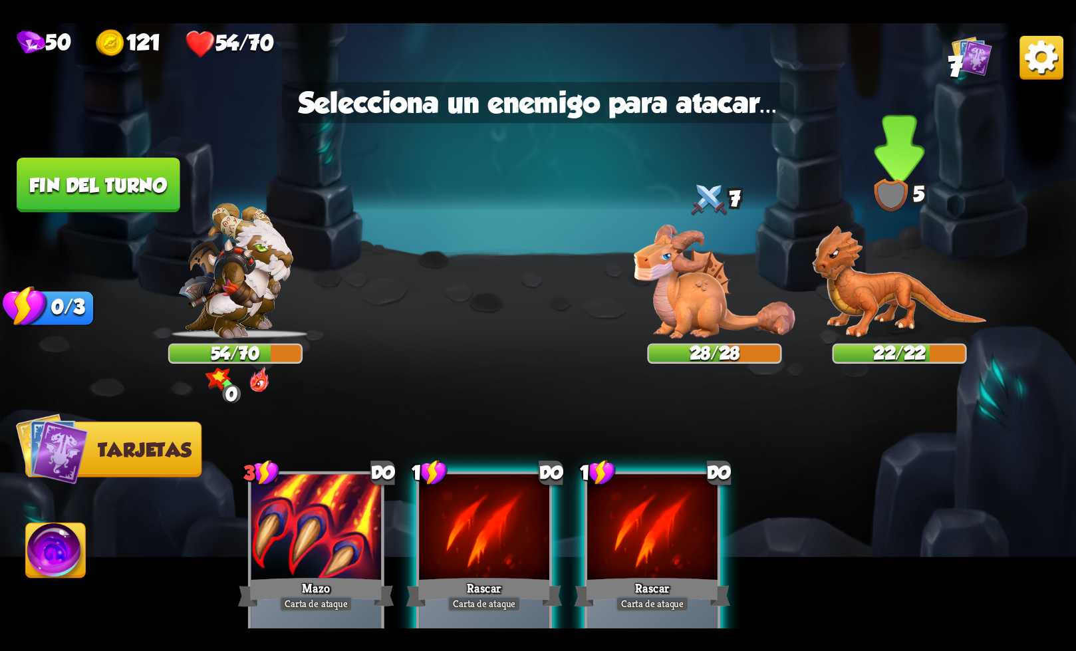
click at [853, 285] on img at bounding box center [899, 281] width 175 height 113
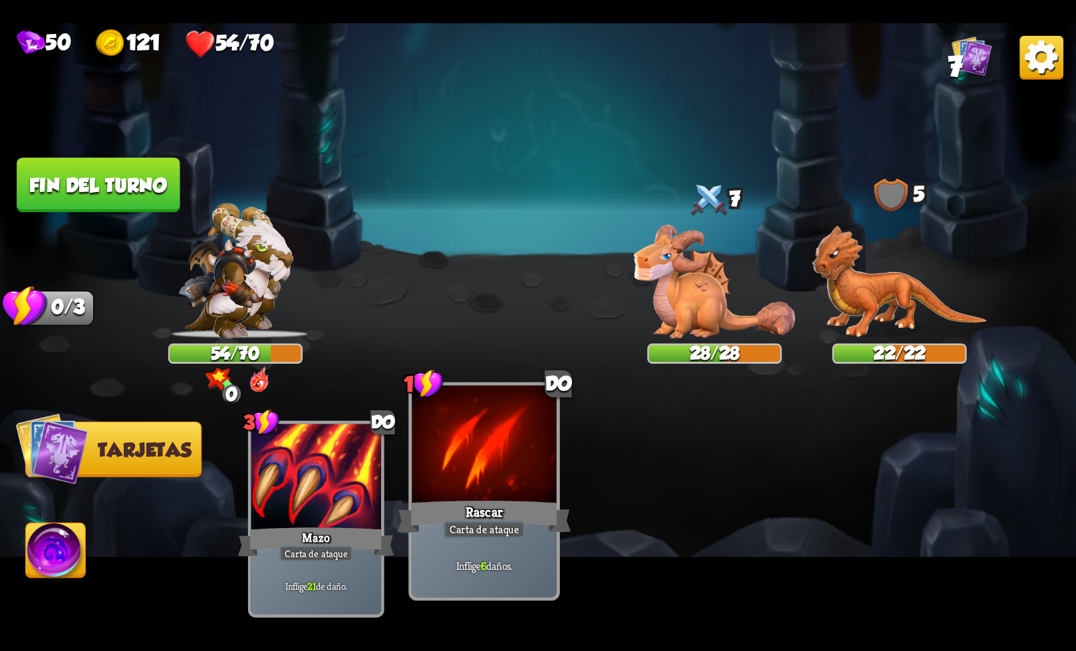
click at [491, 536] on font "Carta de ataque" at bounding box center [484, 529] width 70 height 14
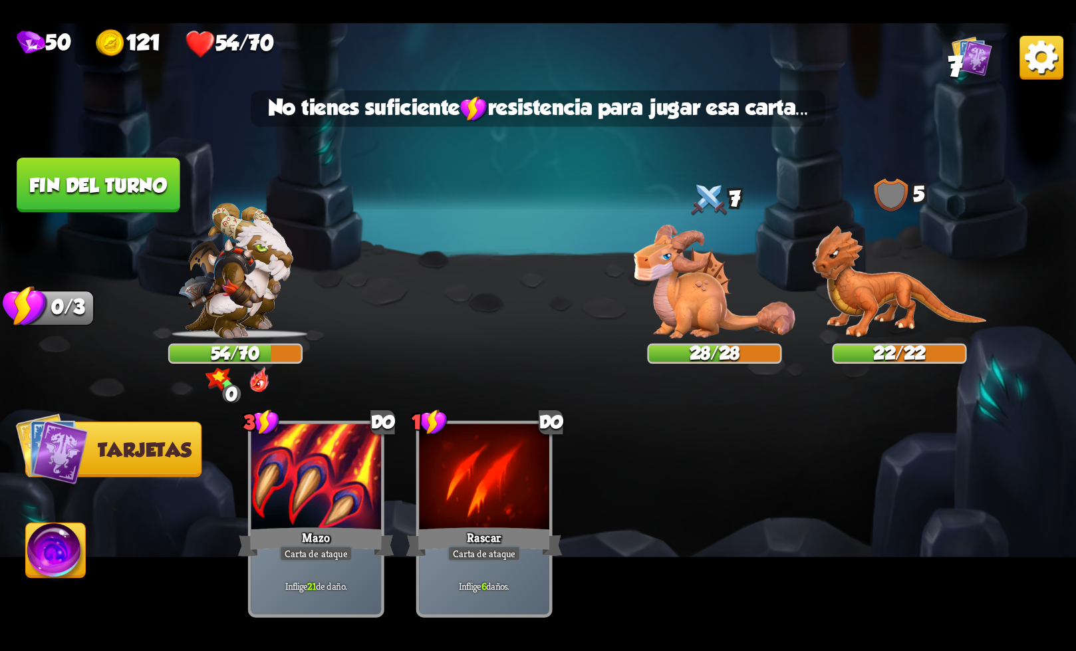
click at [700, 316] on img at bounding box center [715, 282] width 162 height 114
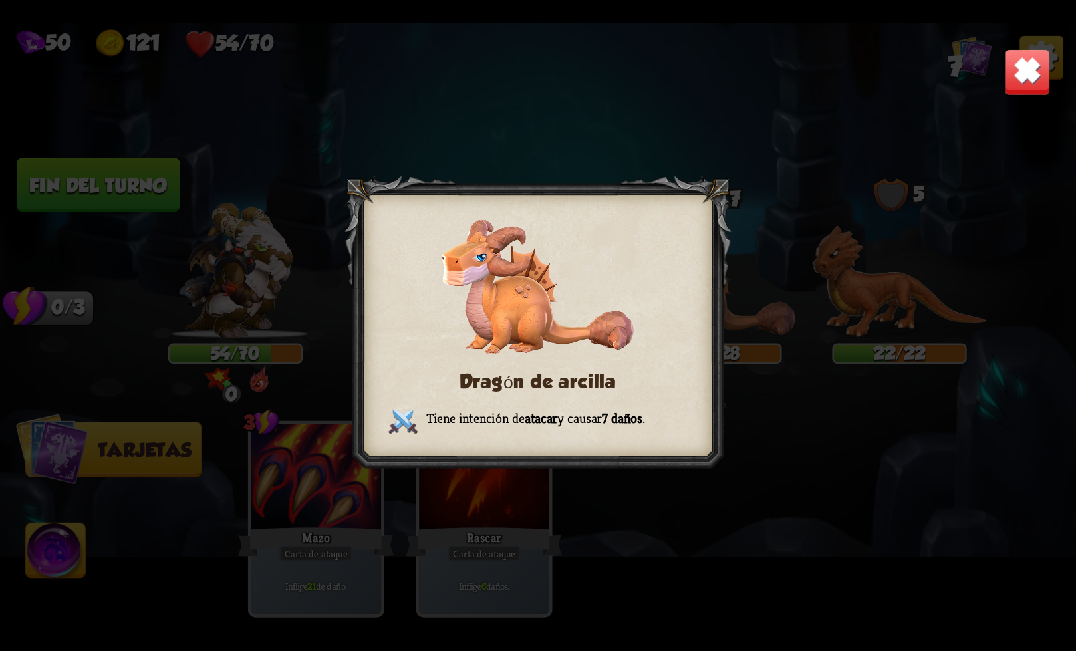
click at [1023, 66] on img at bounding box center [1026, 71] width 47 height 47
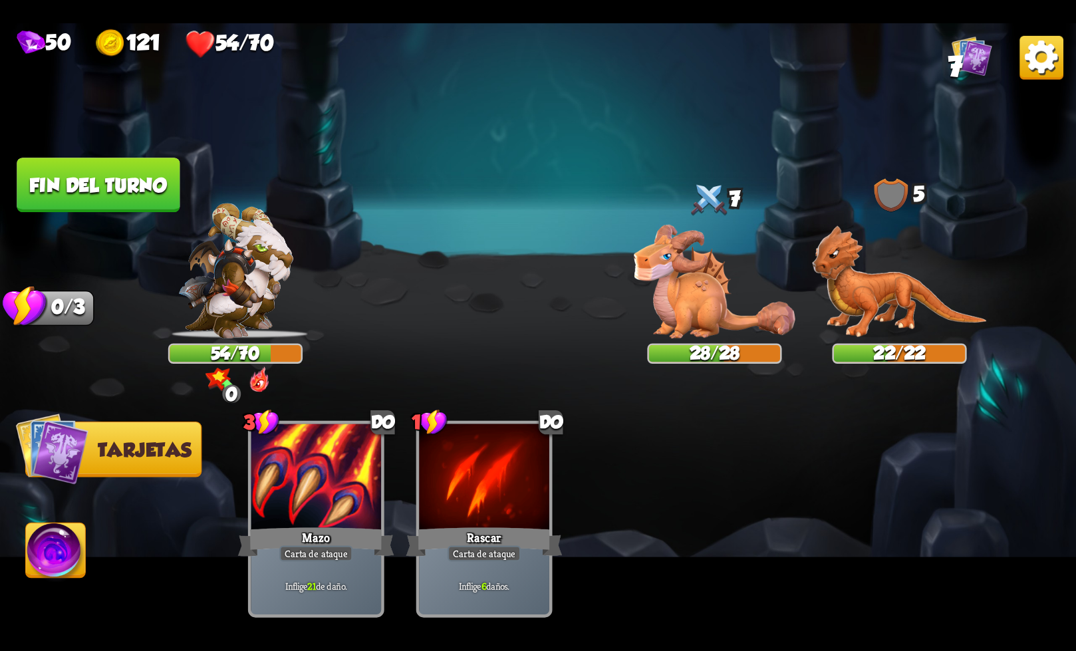
click at [904, 263] on img at bounding box center [899, 281] width 175 height 113
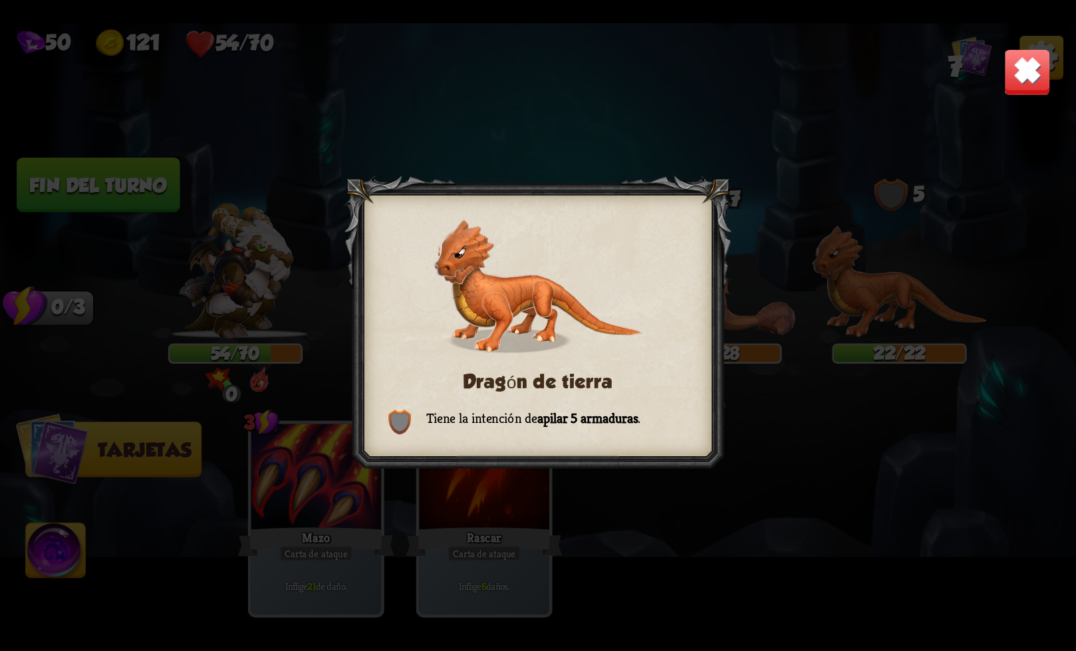
click at [1010, 82] on img at bounding box center [1026, 71] width 47 height 47
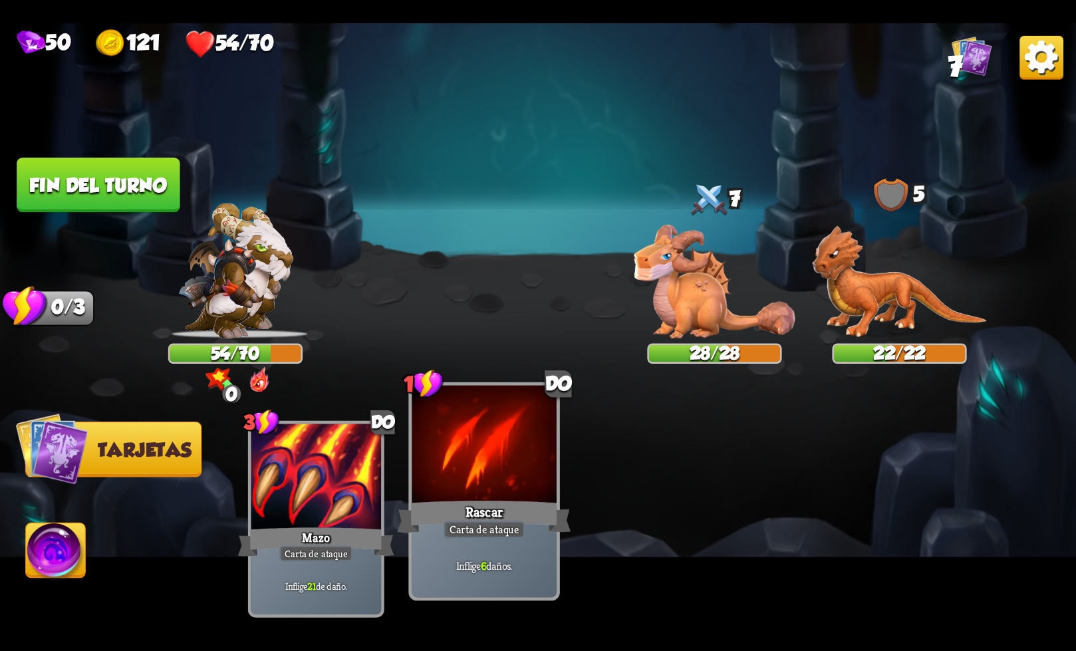
click at [523, 515] on div "Rascar" at bounding box center [485, 516] width 174 height 39
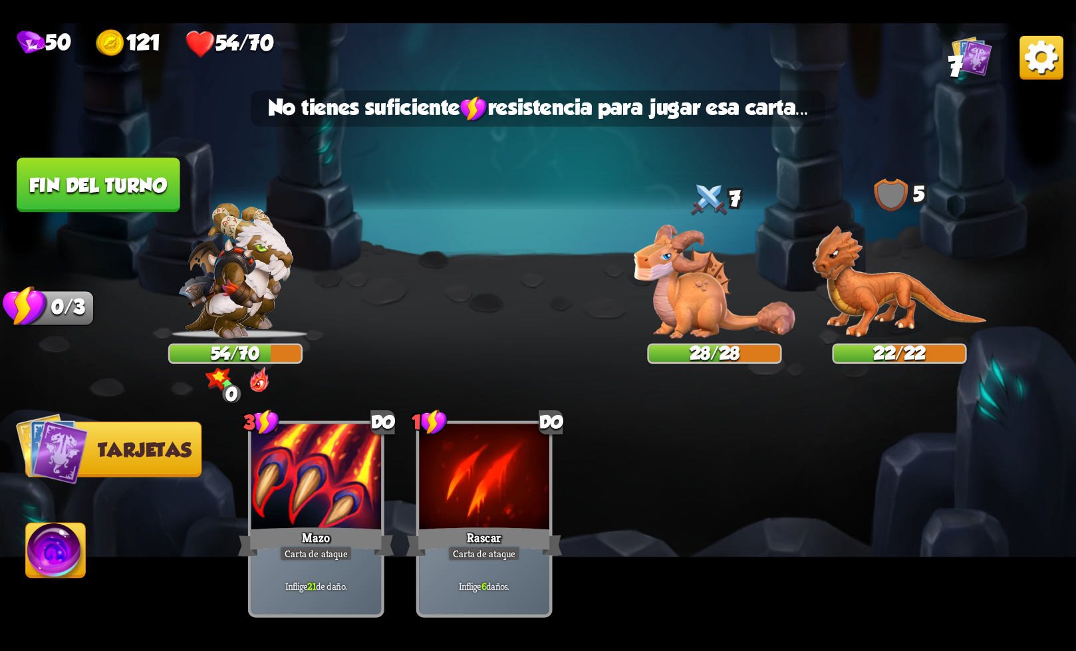
click at [111, 205] on button "Fin del turno" at bounding box center [98, 185] width 167 height 56
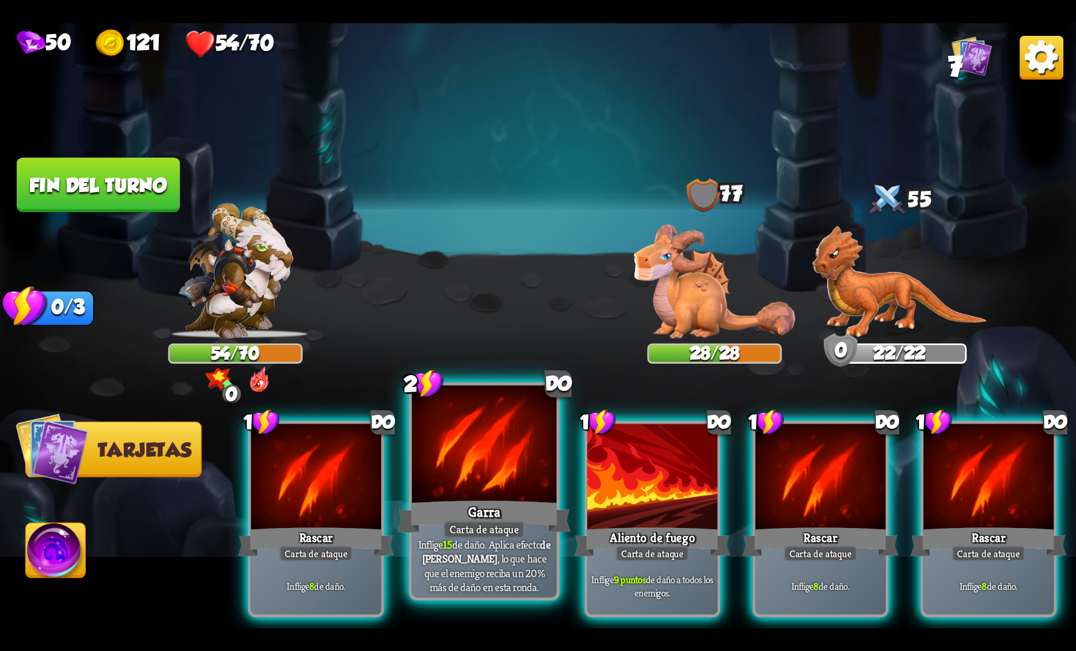
click at [491, 531] on font "Carta de ataque" at bounding box center [484, 529] width 70 height 14
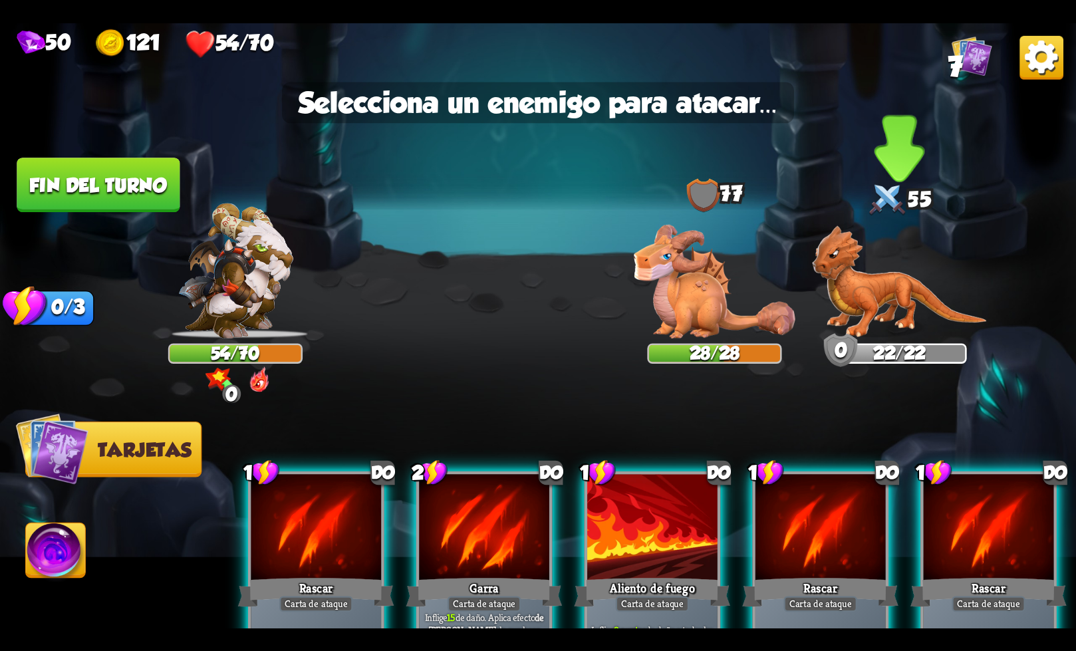
click at [880, 289] on img at bounding box center [899, 281] width 175 height 113
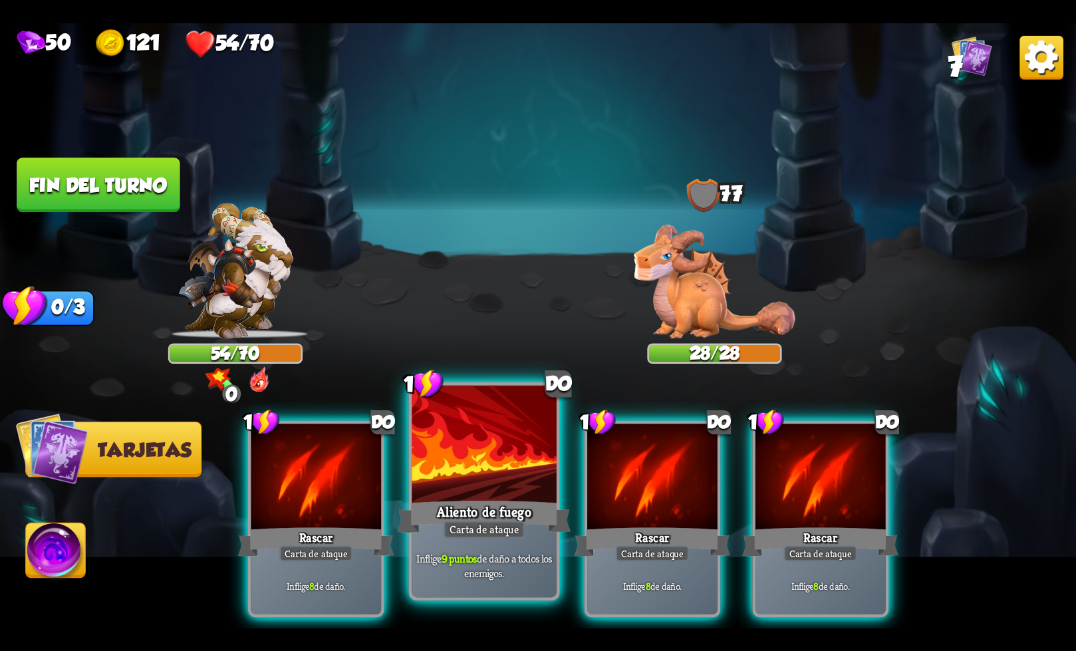
click at [446, 514] on font "Aliento de fuego" at bounding box center [484, 512] width 95 height 18
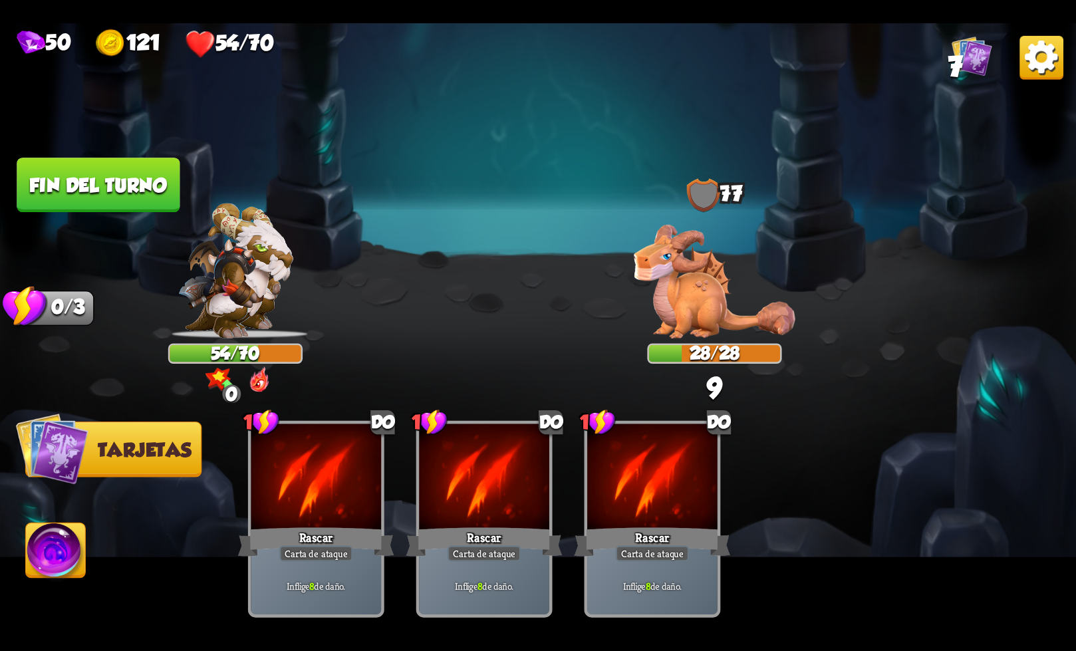
click at [632, 305] on img at bounding box center [538, 325] width 1076 height 605
click at [142, 171] on button "Fin del turno" at bounding box center [98, 185] width 163 height 55
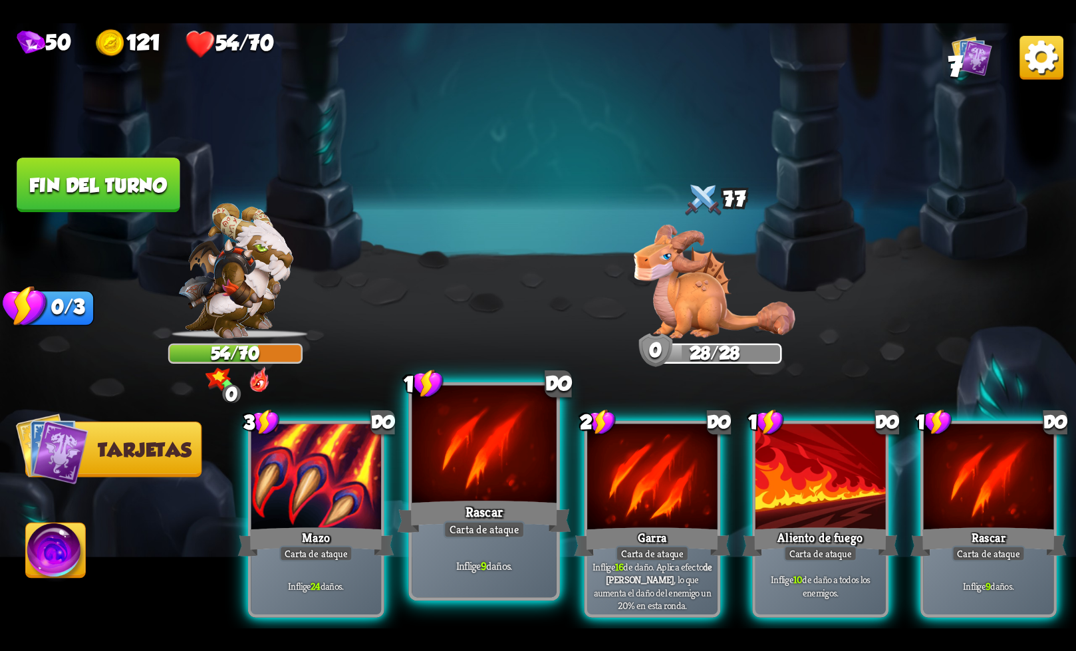
click at [496, 543] on div "Inflige 9 daños." at bounding box center [484, 565] width 144 height 63
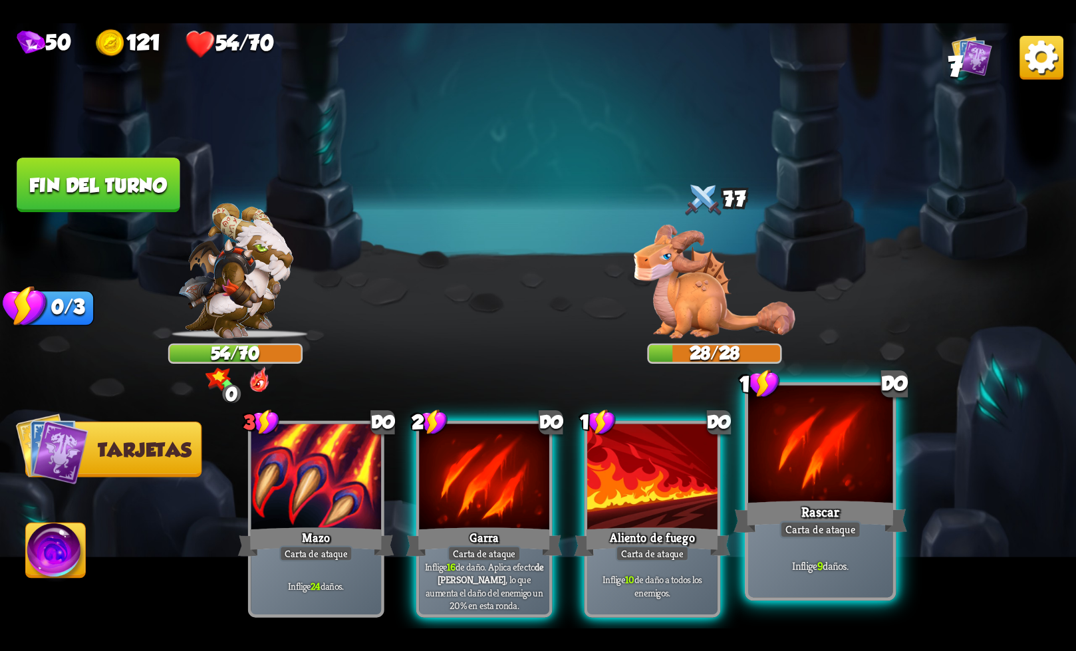
click at [816, 530] on font "Carta de ataque" at bounding box center [820, 529] width 70 height 14
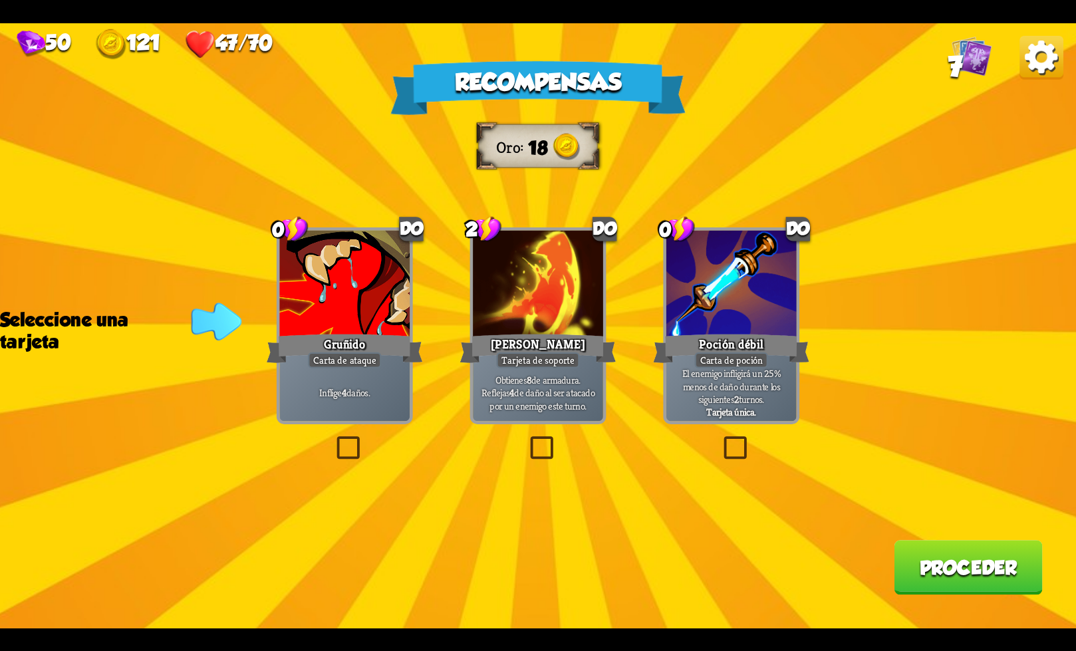
click at [527, 439] on label at bounding box center [527, 439] width 0 height 0
click at [0, 0] on input "checkbox" at bounding box center [0, 0] width 0 height 0
click at [527, 439] on label at bounding box center [527, 439] width 0 height 0
click at [0, 0] on input "checkbox" at bounding box center [0, 0] width 0 height 0
click at [527, 439] on label at bounding box center [527, 439] width 0 height 0
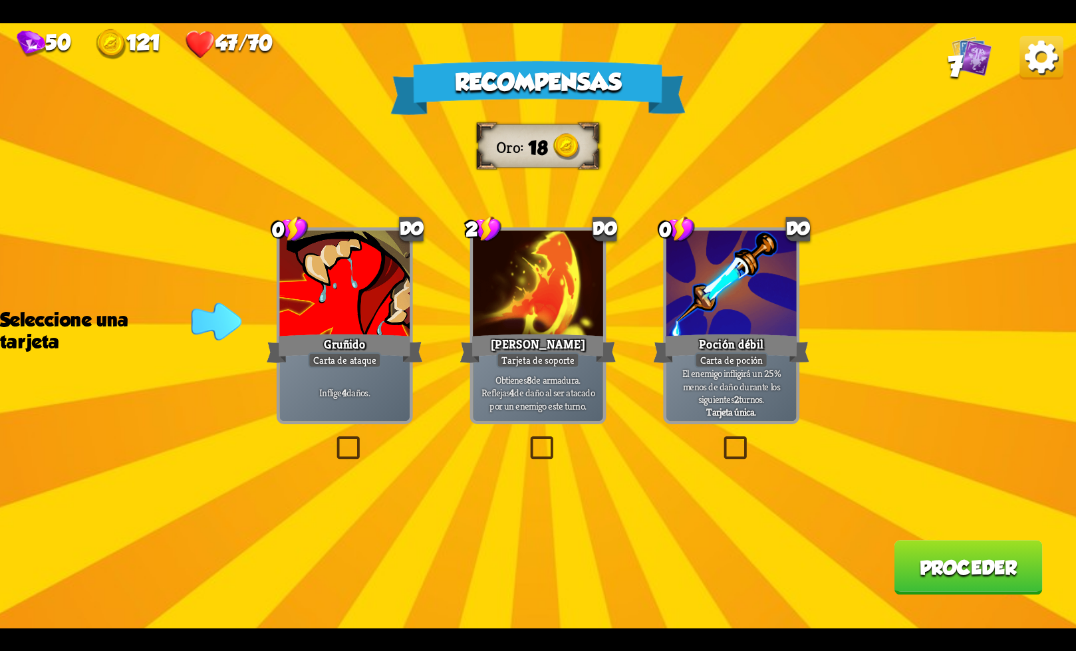
click at [0, 0] on input "checkbox" at bounding box center [0, 0] width 0 height 0
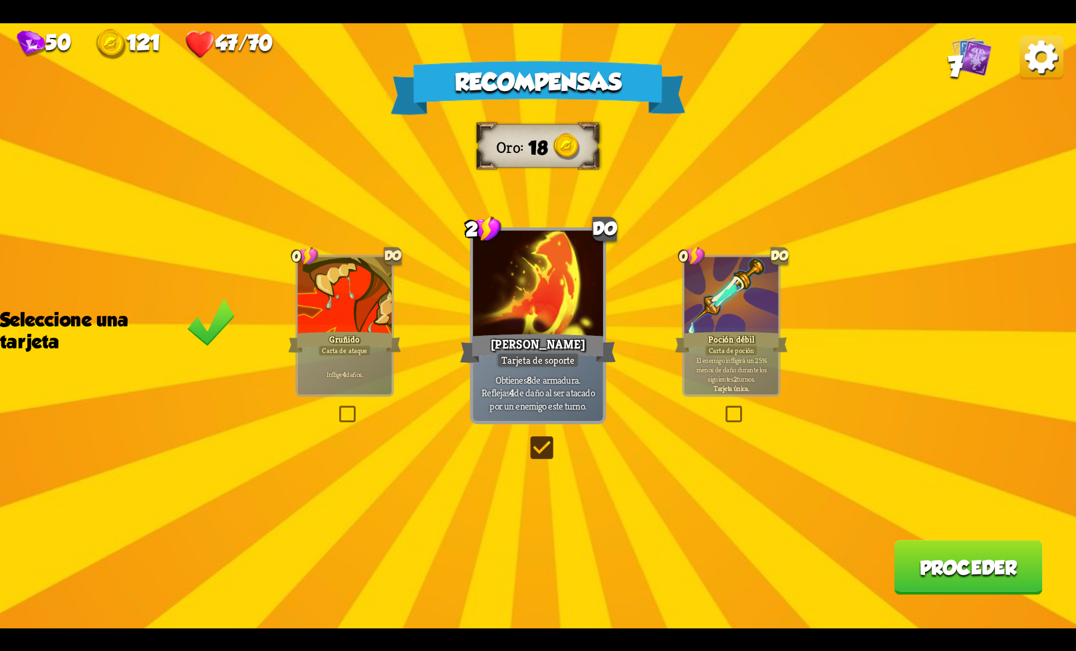
click at [958, 569] on font "Proceder" at bounding box center [969, 568] width 98 height 22
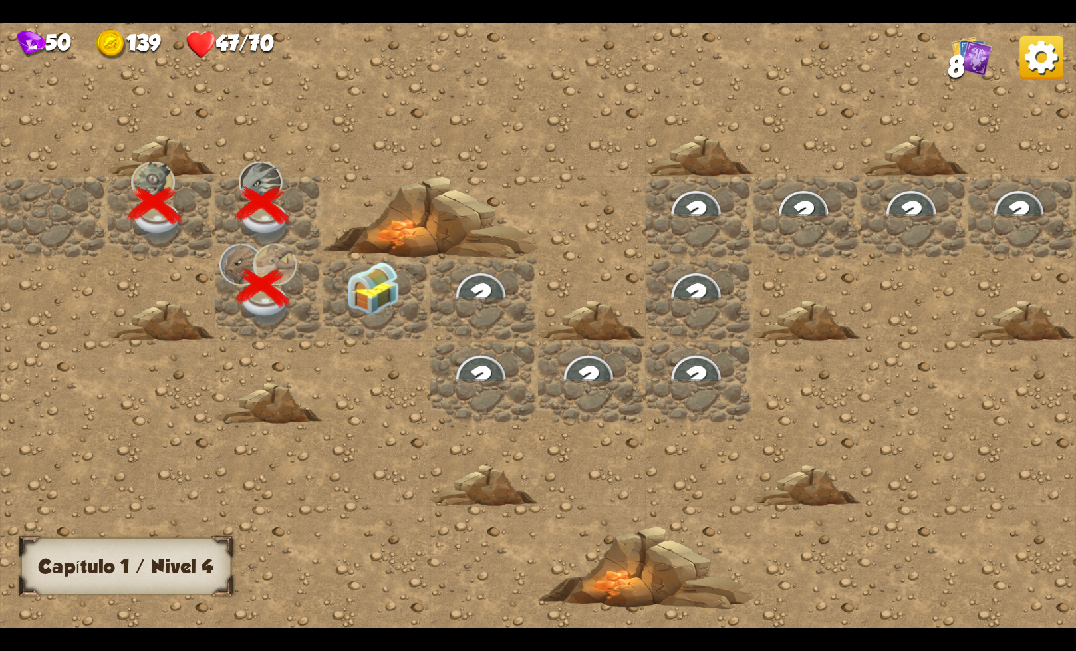
click at [380, 292] on img at bounding box center [373, 287] width 54 height 53
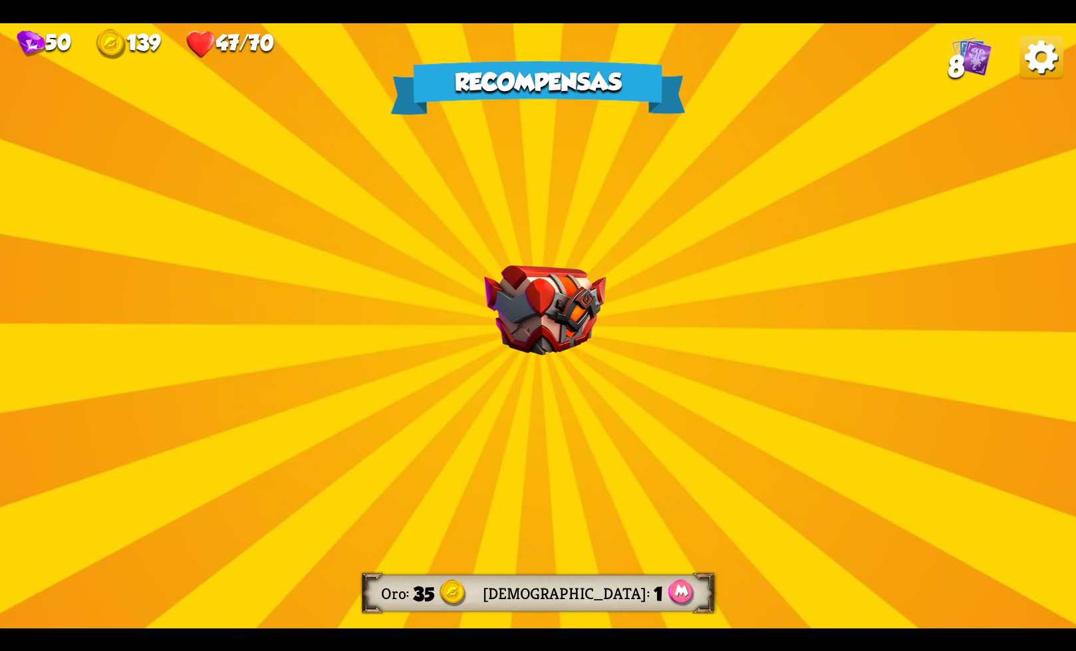
click at [570, 301] on img at bounding box center [545, 310] width 122 height 90
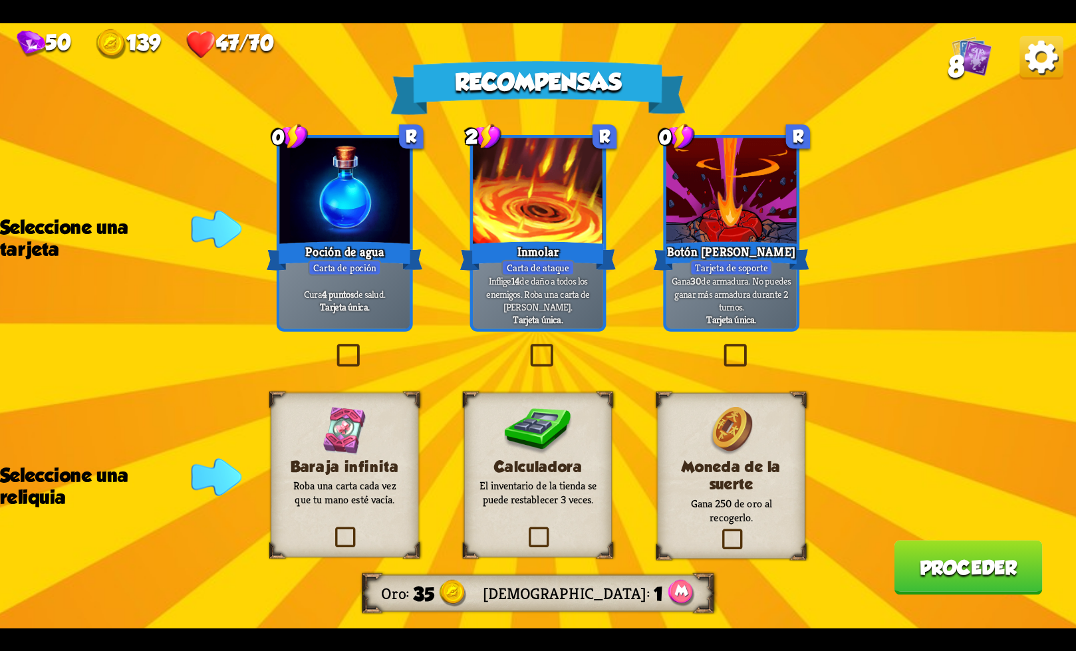
click at [527, 346] on label at bounding box center [527, 346] width 0 height 0
click at [0, 0] on input "checkbox" at bounding box center [0, 0] width 0 height 0
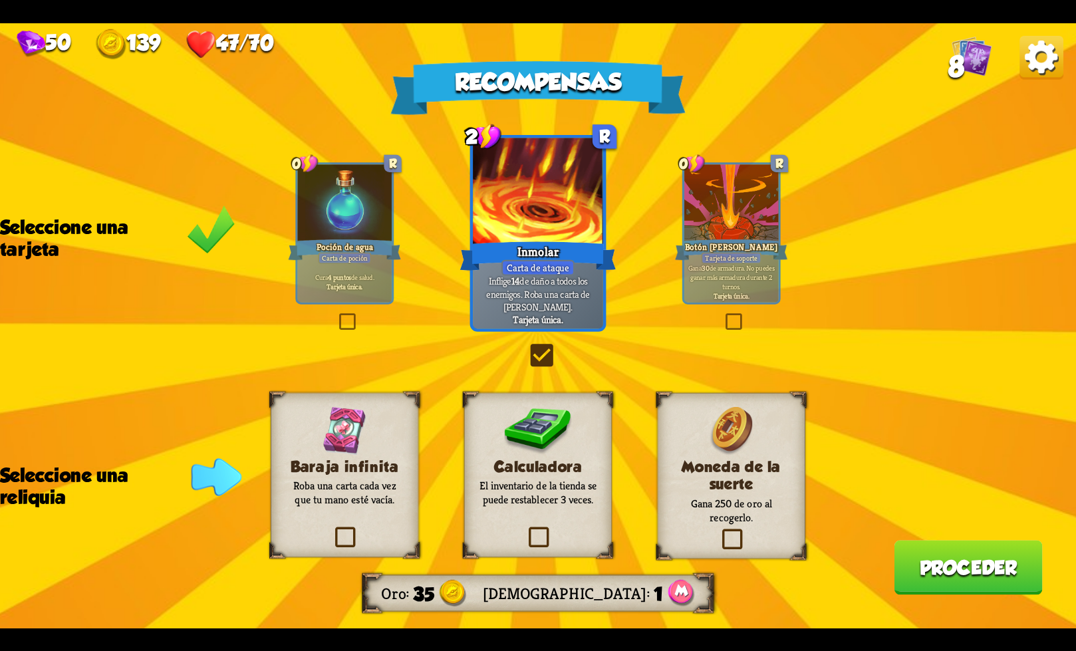
click at [332, 529] on label at bounding box center [332, 529] width 0 height 0
click at [0, 0] on input "checkbox" at bounding box center [0, 0] width 0 height 0
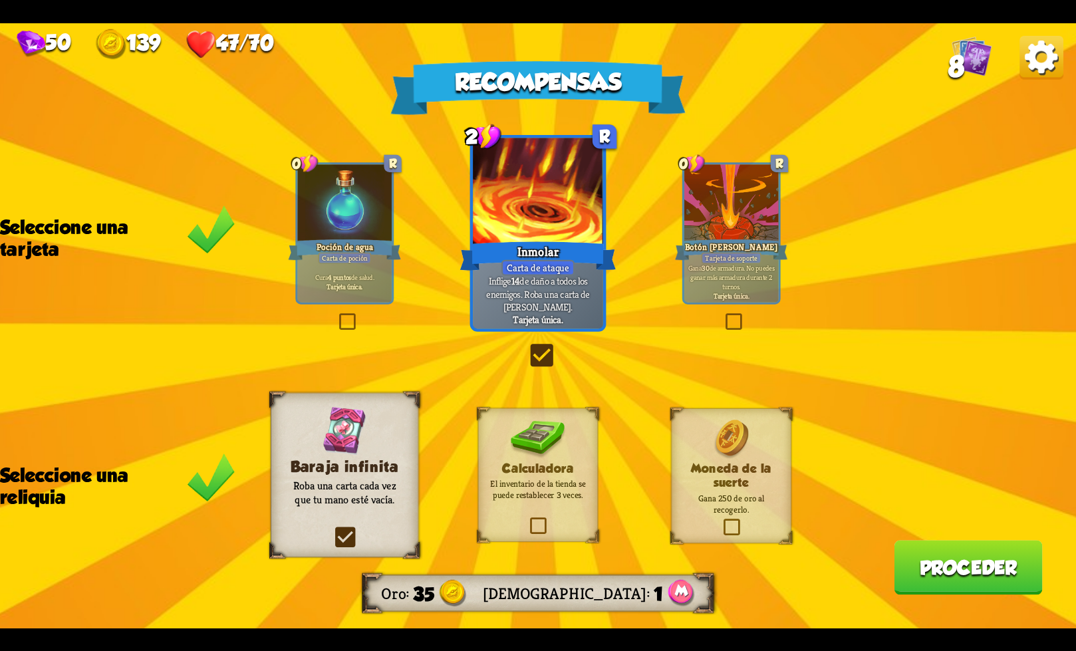
click at [955, 568] on font "Proceder" at bounding box center [969, 568] width 98 height 22
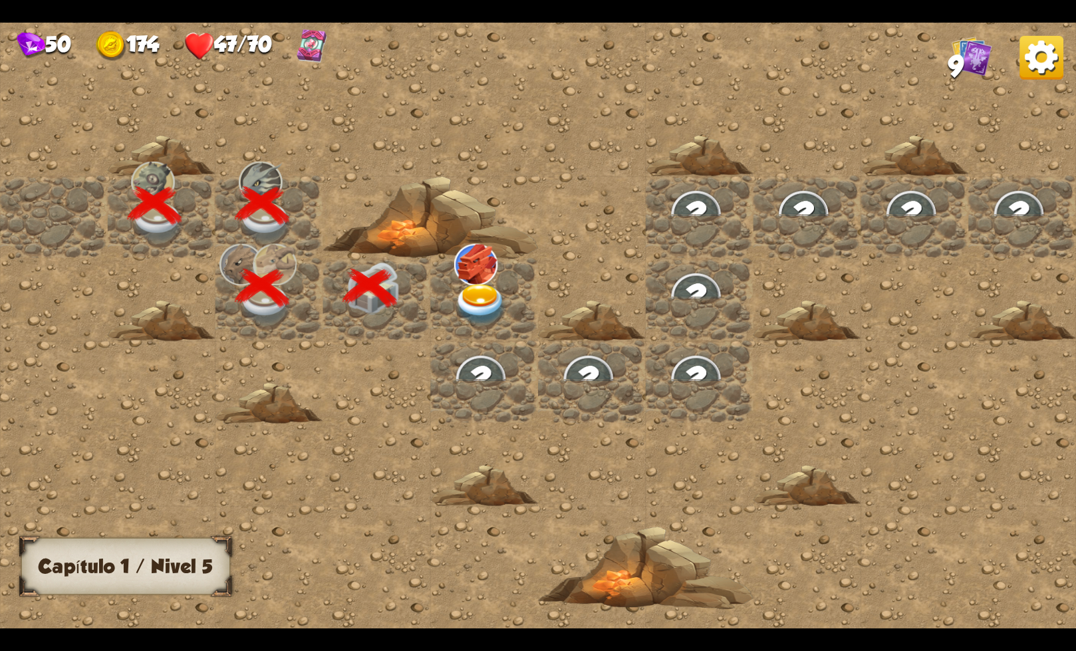
click at [483, 299] on img at bounding box center [481, 304] width 54 height 42
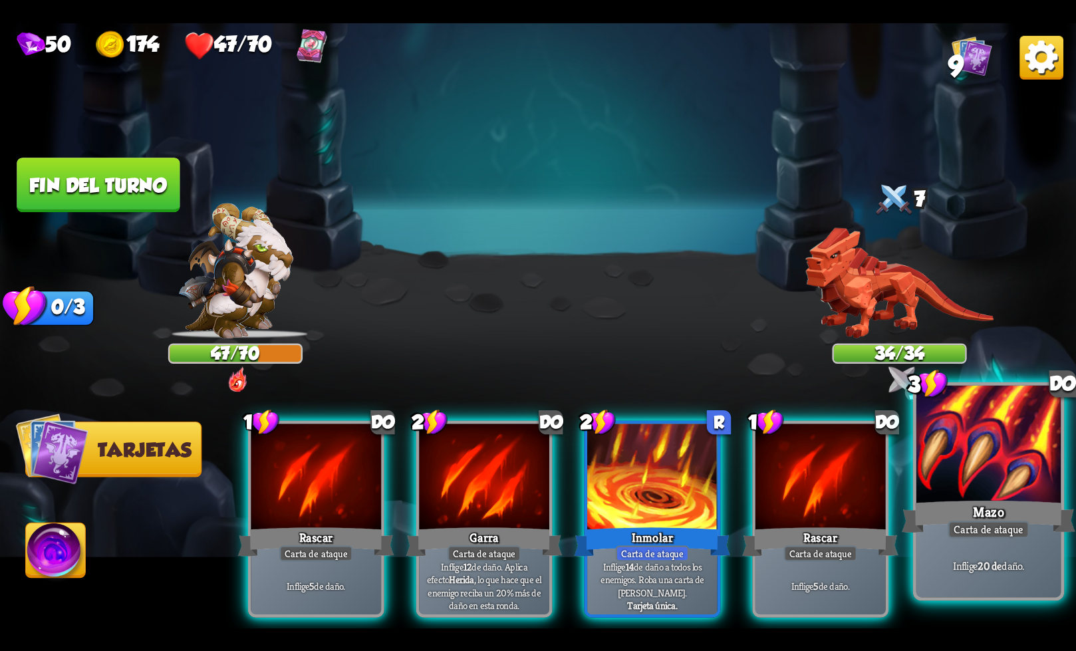
click at [951, 545] on div "Inflige 20 de daño." at bounding box center [988, 565] width 144 height 63
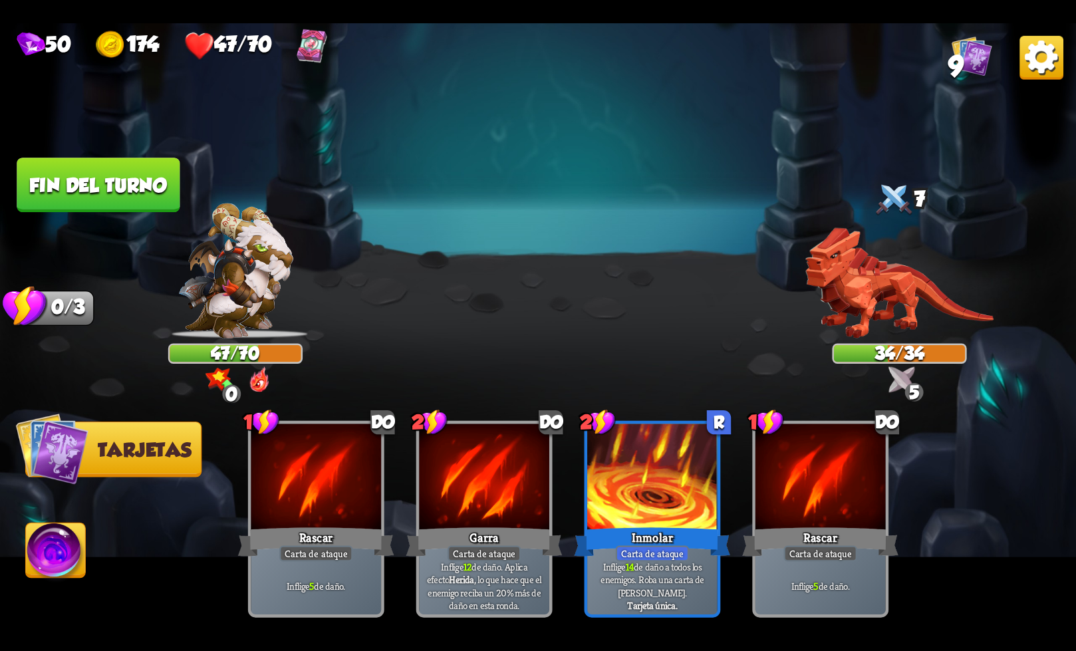
click at [102, 187] on font "Fin del turno" at bounding box center [98, 185] width 141 height 23
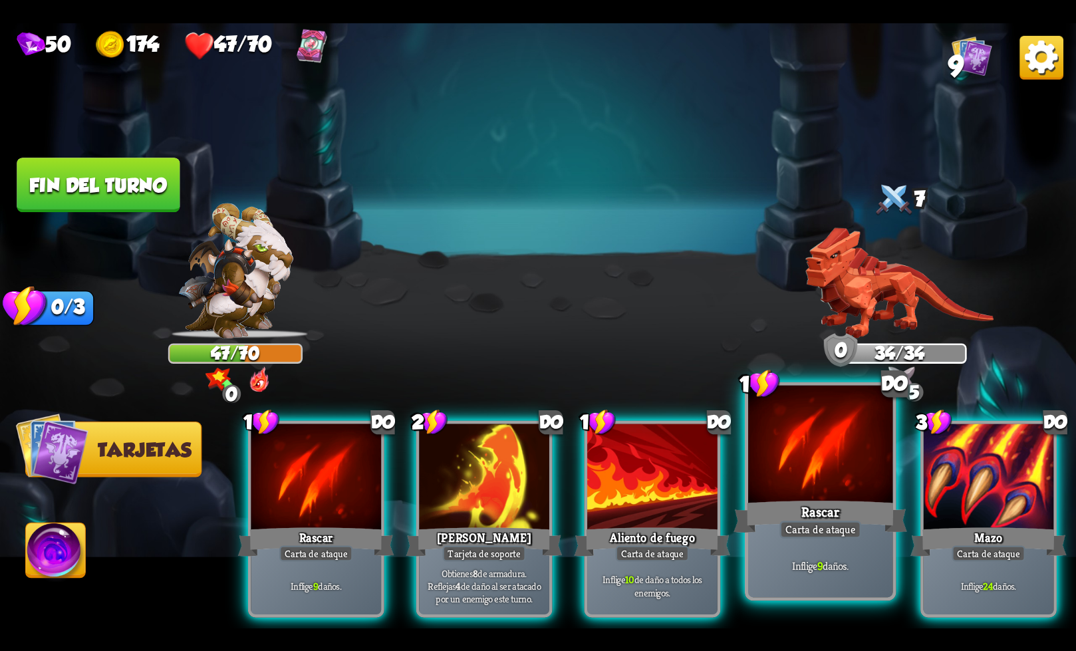
click at [804, 529] on font "Carta de ataque" at bounding box center [820, 529] width 70 height 14
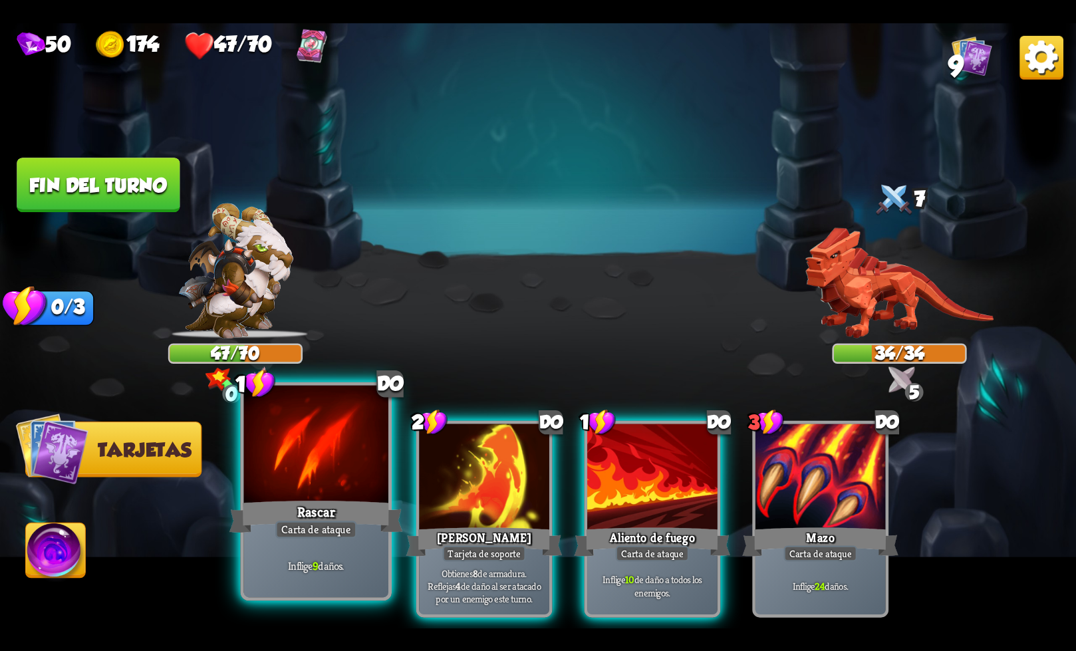
click at [330, 525] on font "Carta de ataque" at bounding box center [316, 529] width 70 height 14
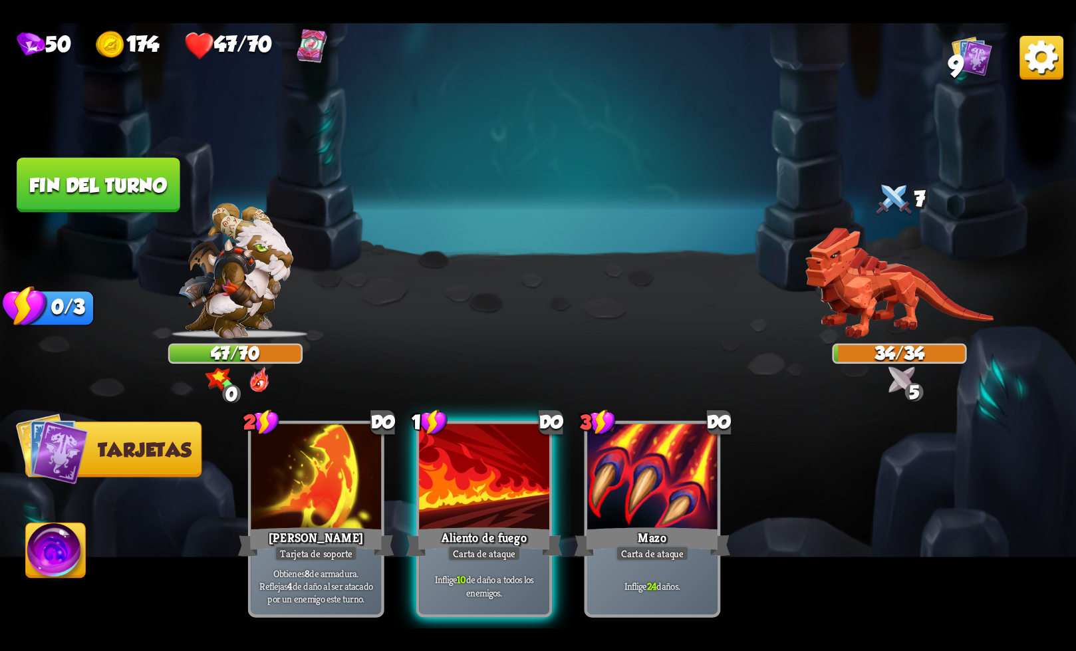
click at [131, 178] on font "Fin del turno" at bounding box center [98, 185] width 141 height 23
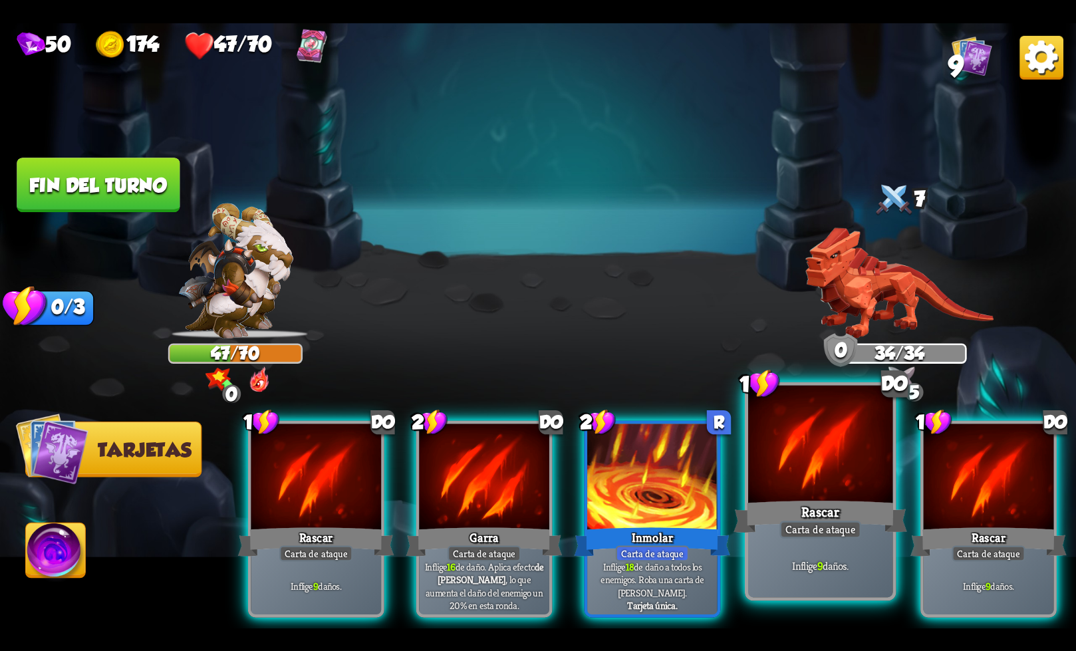
click at [881, 561] on p "Inflige 9 daños." at bounding box center [820, 566] width 138 height 14
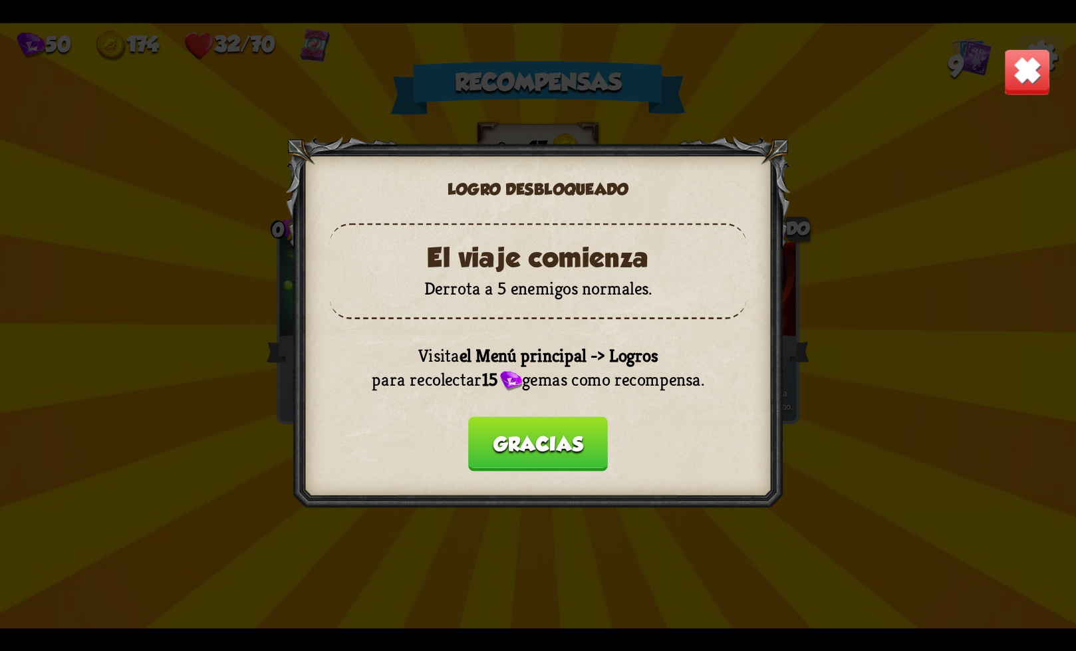
click at [534, 451] on font "Gracias" at bounding box center [538, 444] width 90 height 22
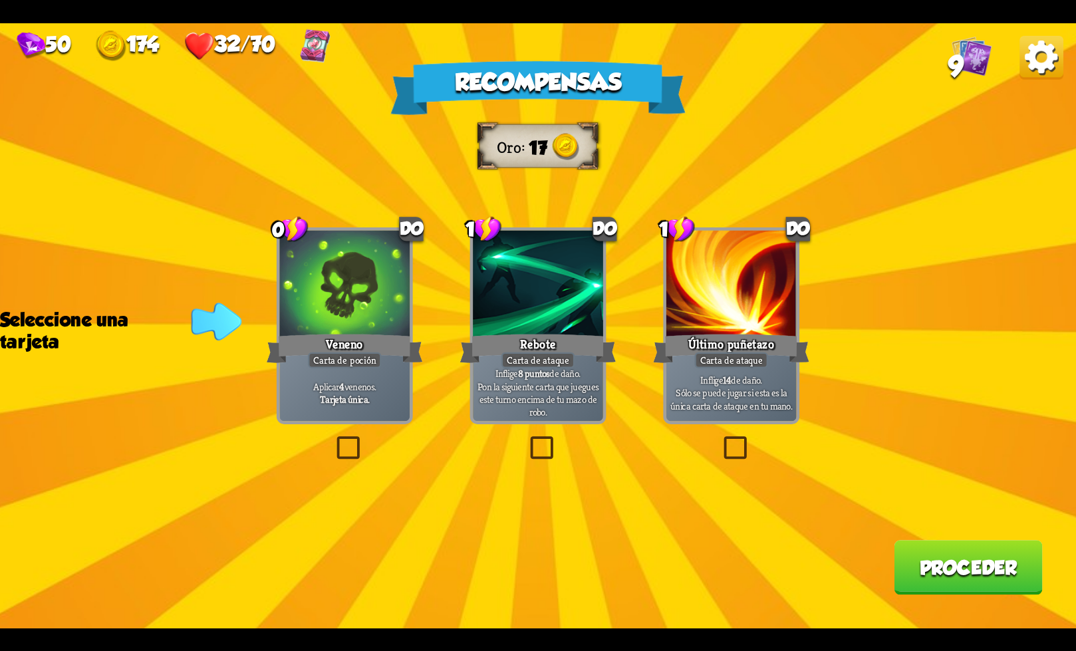
click at [333, 439] on label at bounding box center [333, 439] width 0 height 0
click at [0, 0] on input "checkbox" at bounding box center [0, 0] width 0 height 0
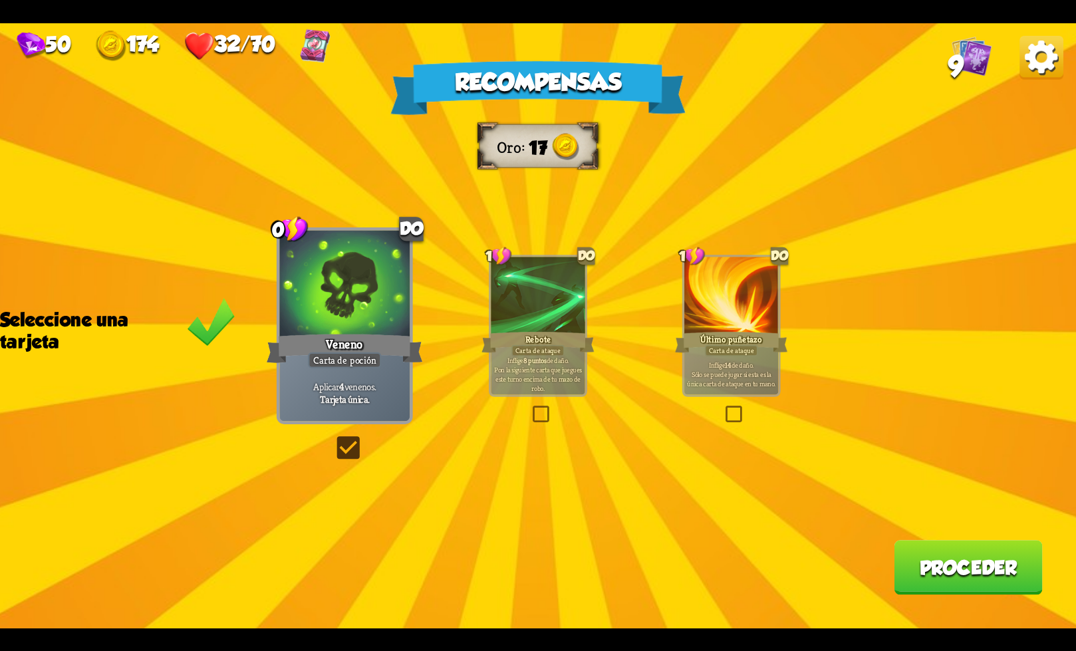
click at [981, 584] on button "Proceder" at bounding box center [968, 567] width 148 height 55
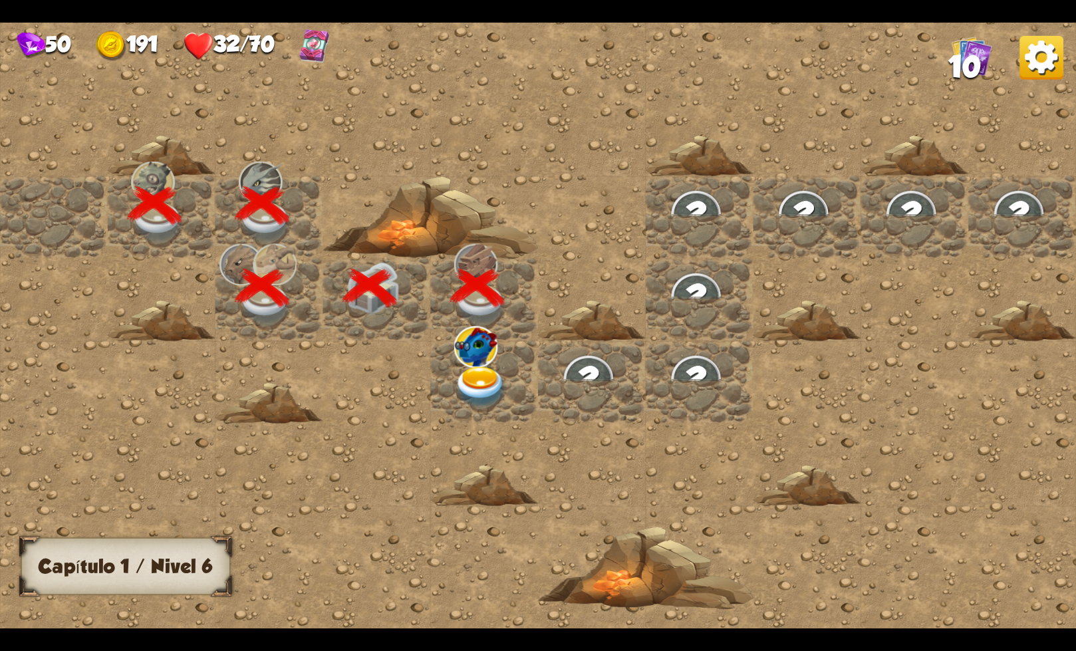
click at [471, 375] on img at bounding box center [481, 387] width 54 height 42
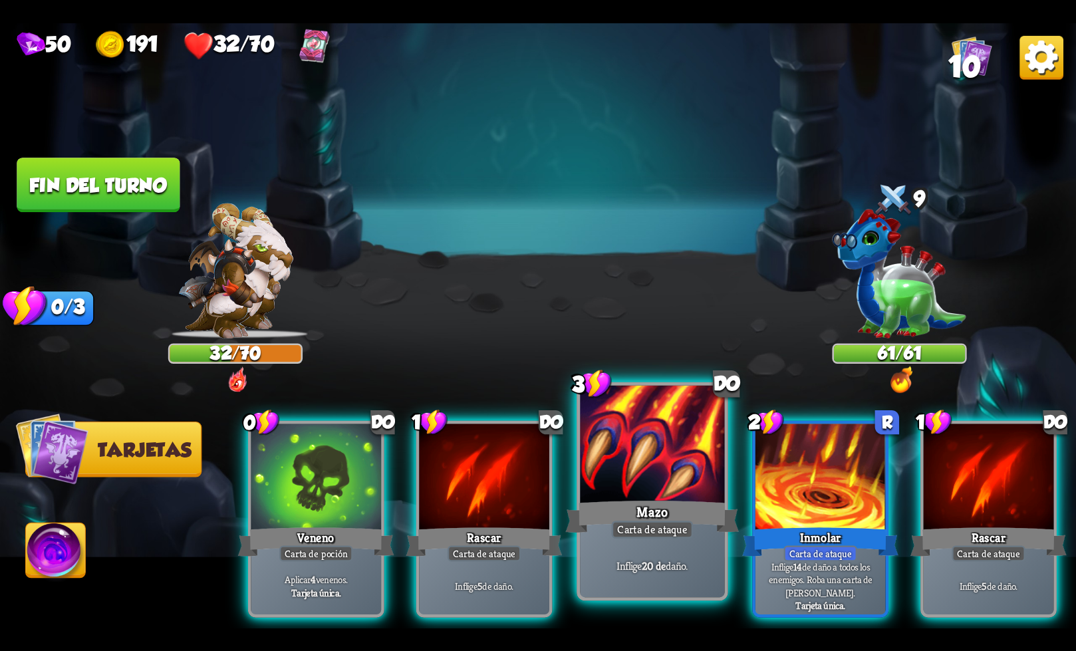
click at [625, 532] on font "Carta de ataque" at bounding box center [652, 529] width 70 height 14
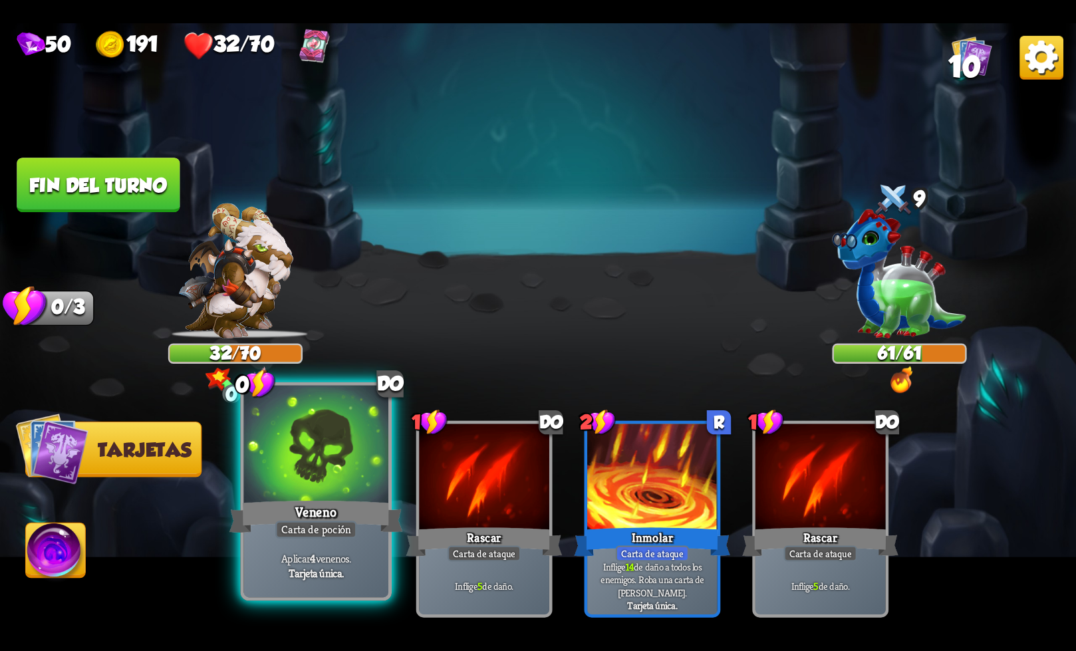
click at [354, 537] on div "Carta de poción" at bounding box center [316, 530] width 82 height 18
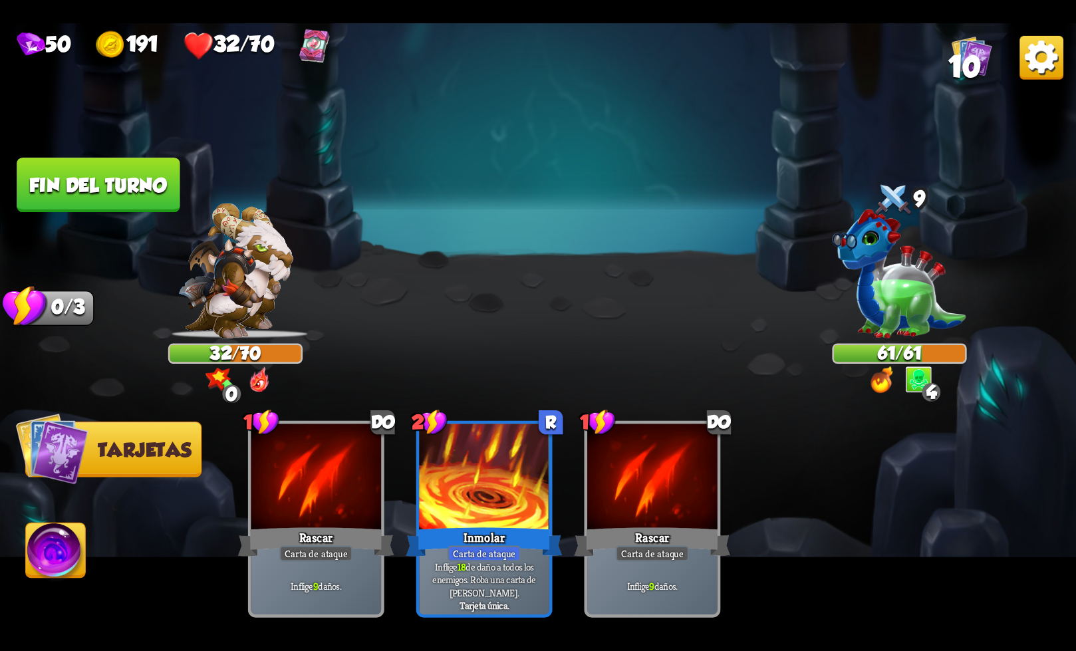
click at [99, 201] on button "Fin del turno" at bounding box center [98, 184] width 164 height 55
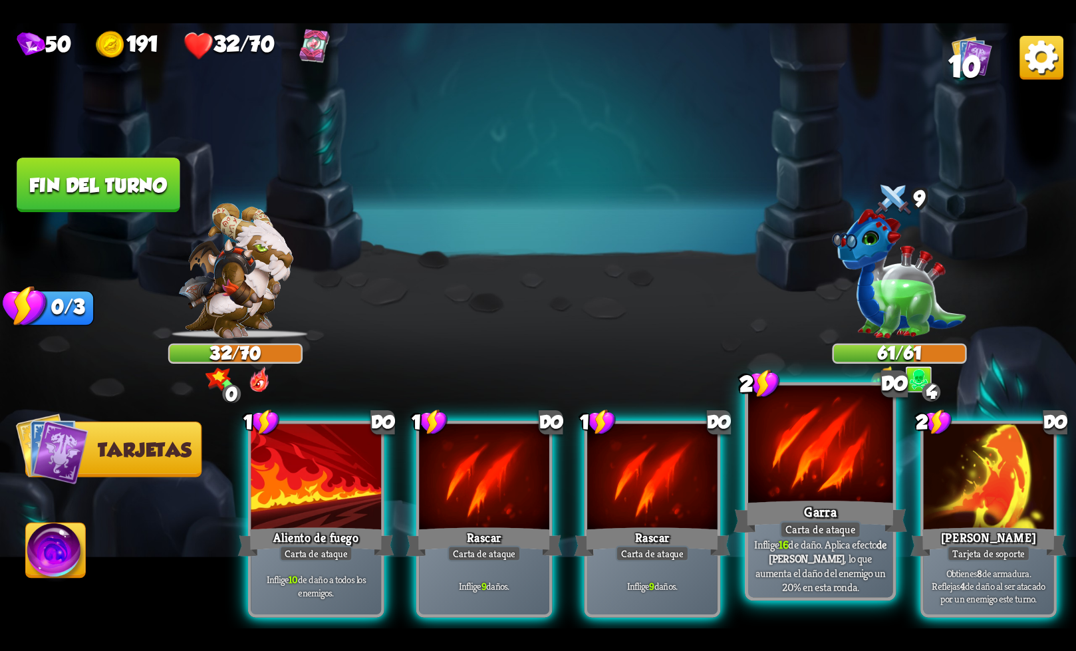
click at [808, 516] on font "Garra" at bounding box center [820, 512] width 33 height 18
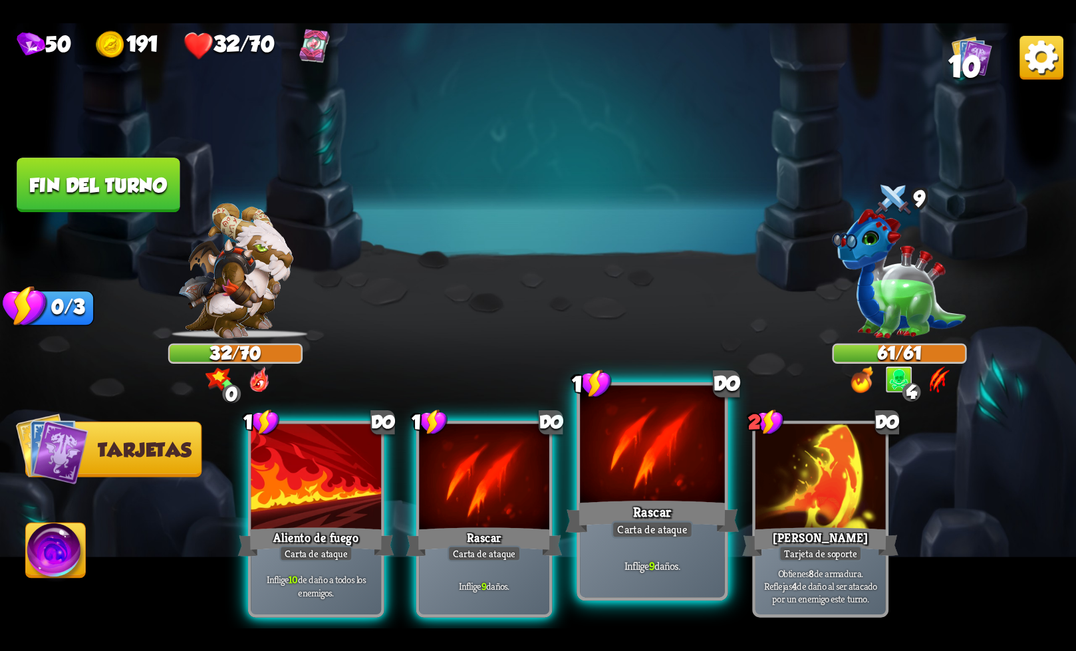
click at [615, 525] on div "Carta de ataque" at bounding box center [653, 530] width 82 height 18
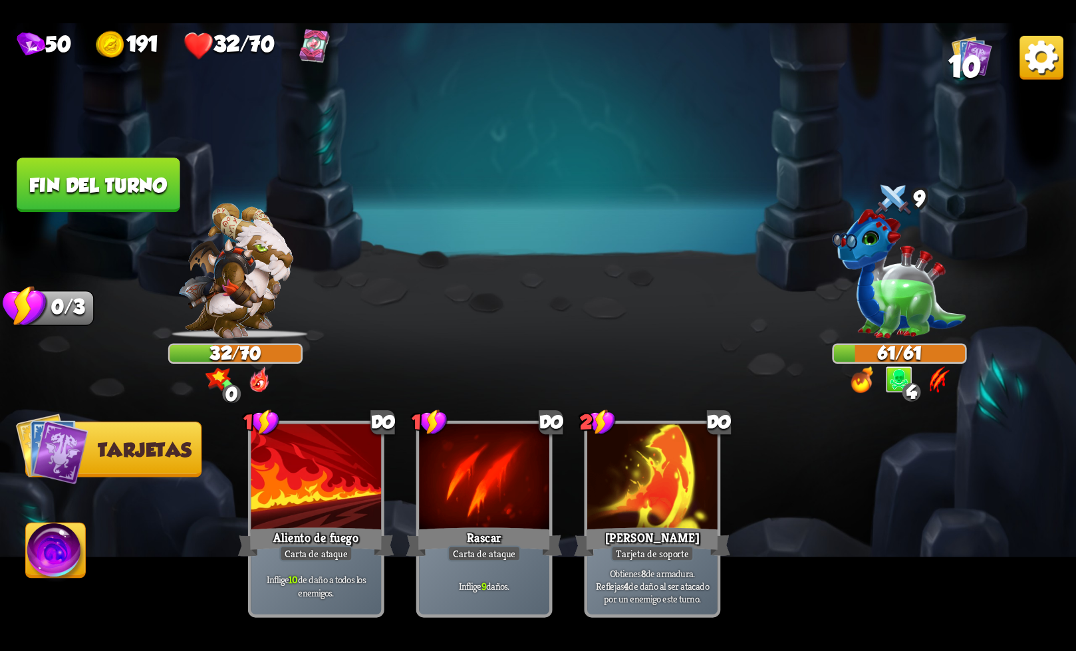
click at [106, 175] on font "Fin del turno" at bounding box center [98, 185] width 141 height 23
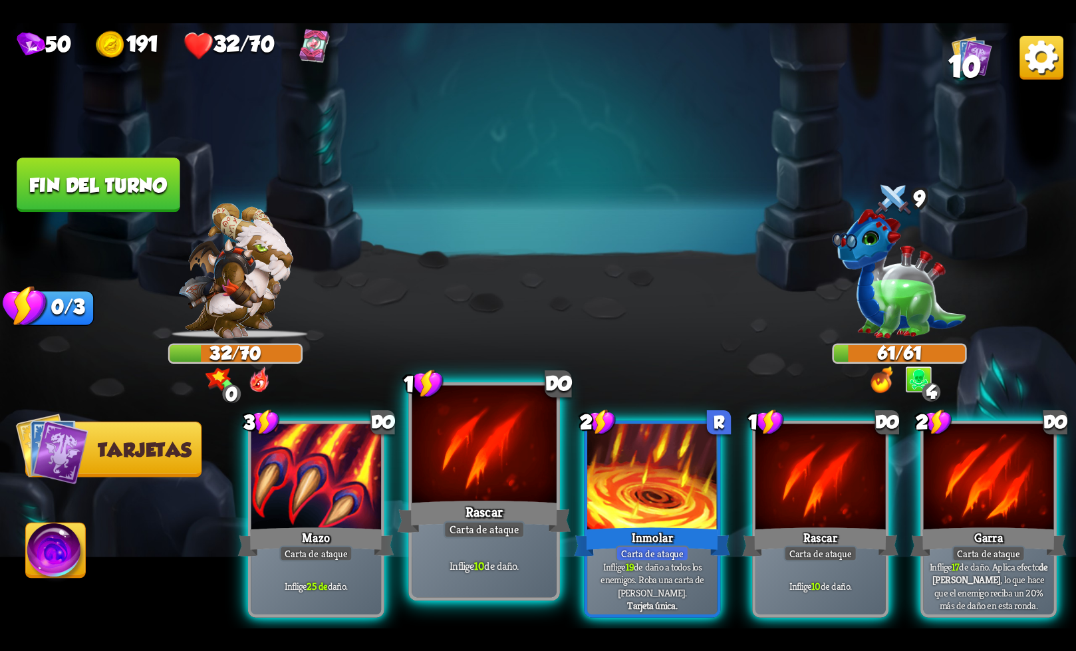
click at [474, 511] on font "Rascar" at bounding box center [484, 512] width 38 height 18
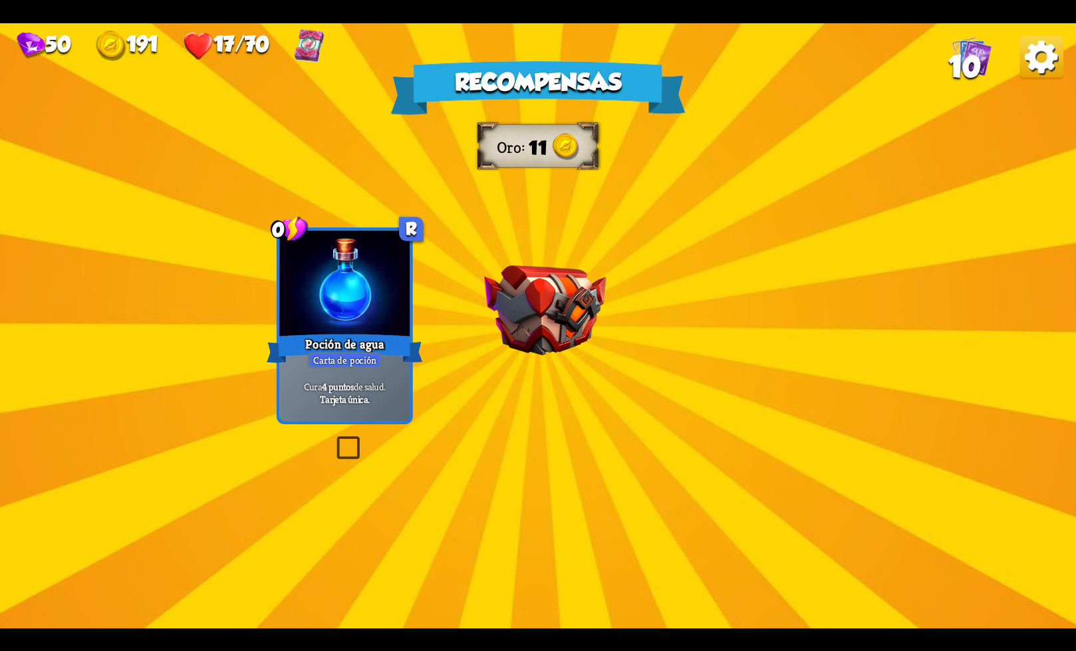
click at [559, 312] on img at bounding box center [545, 310] width 122 height 90
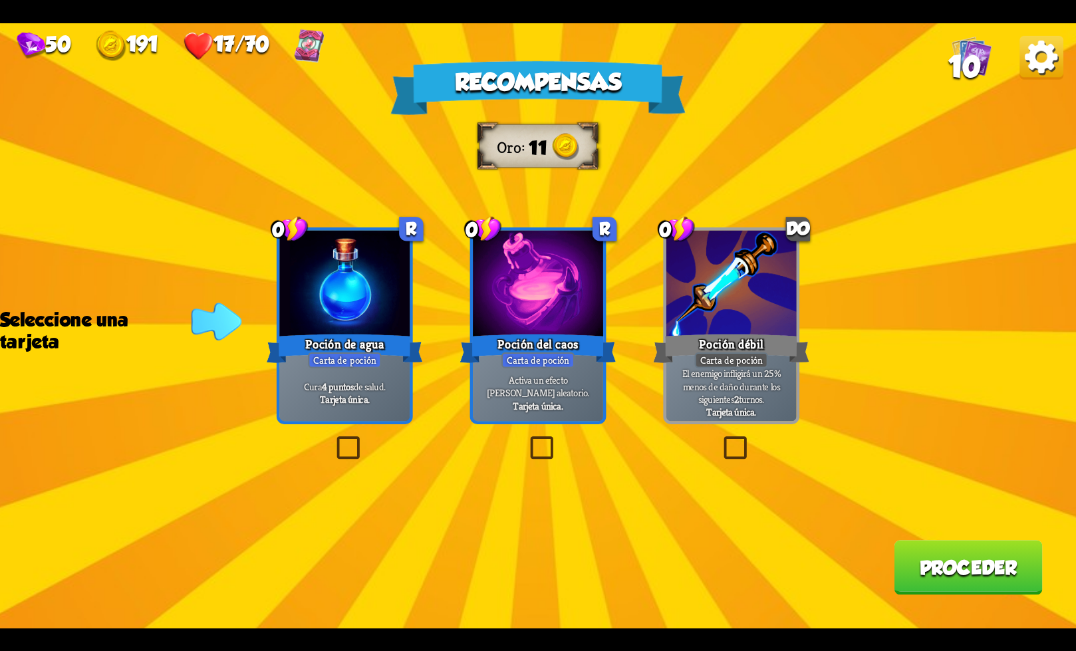
click at [333, 439] on label at bounding box center [333, 439] width 0 height 0
click at [0, 0] on input "checkbox" at bounding box center [0, 0] width 0 height 0
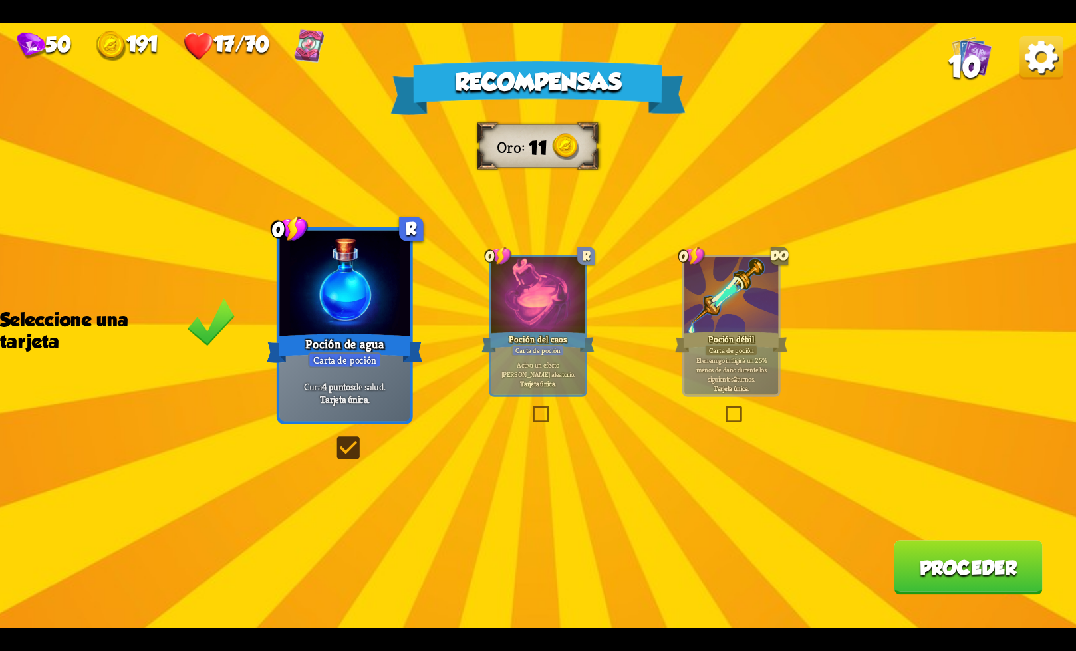
click at [934, 577] on font "Proceder" at bounding box center [969, 568] width 98 height 22
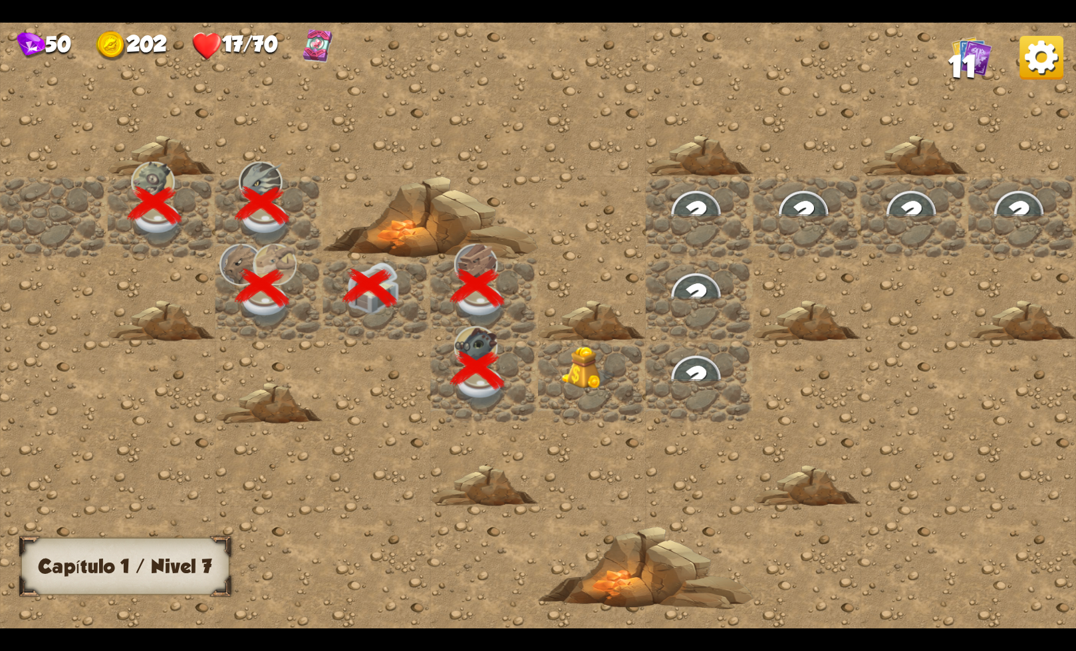
click at [608, 375] on img at bounding box center [588, 368] width 54 height 44
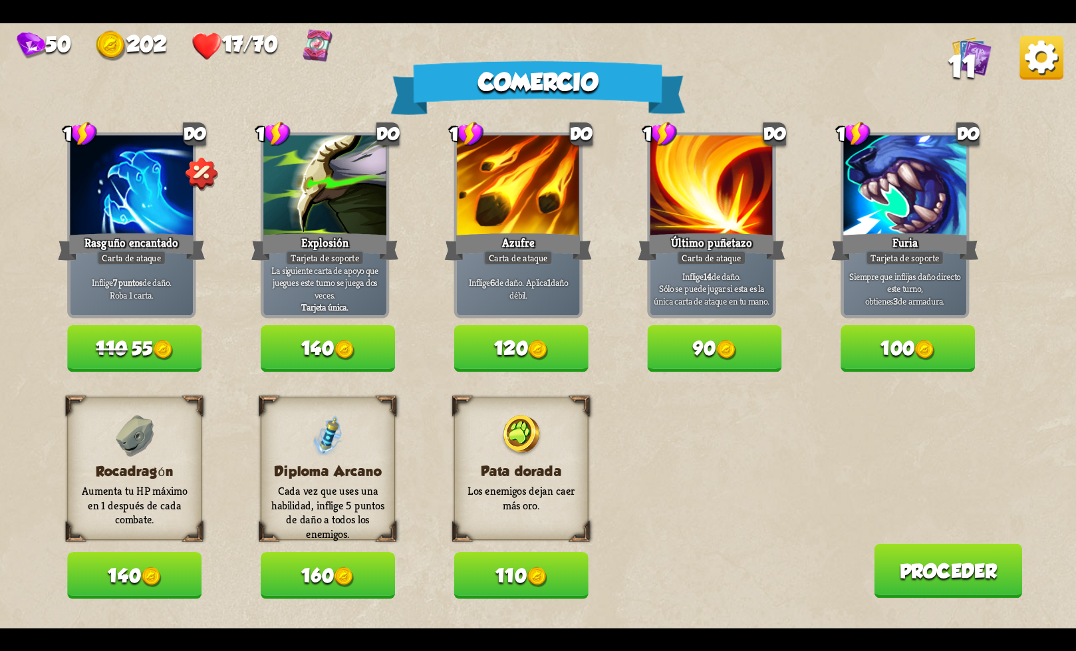
click at [336, 588] on button "160" at bounding box center [328, 575] width 134 height 47
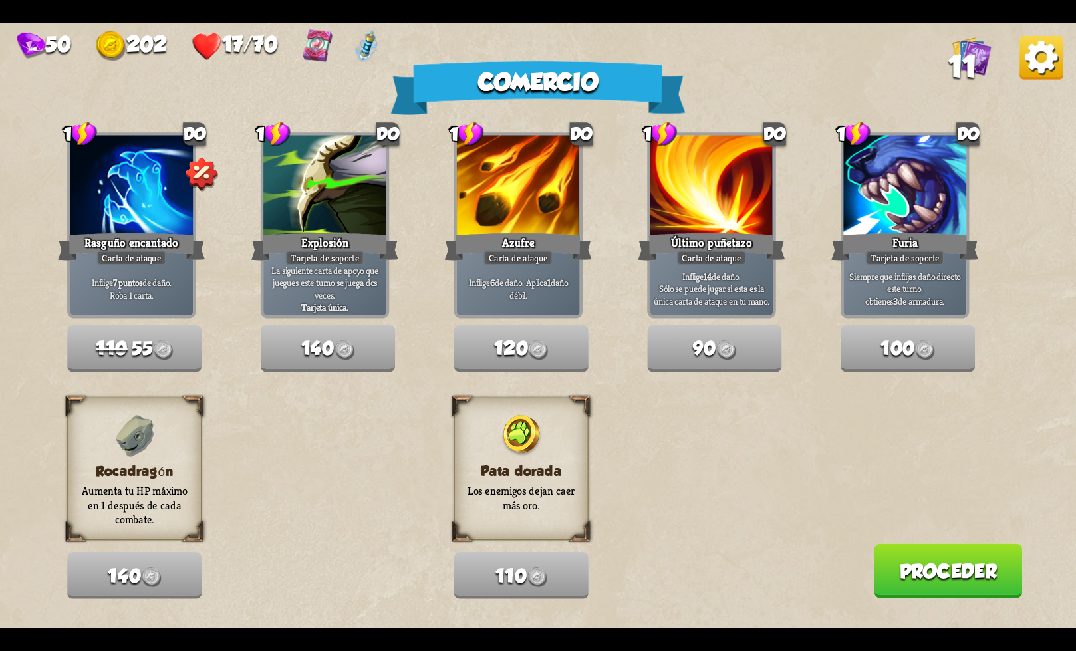
click at [928, 566] on font "Proceder" at bounding box center [949, 571] width 98 height 22
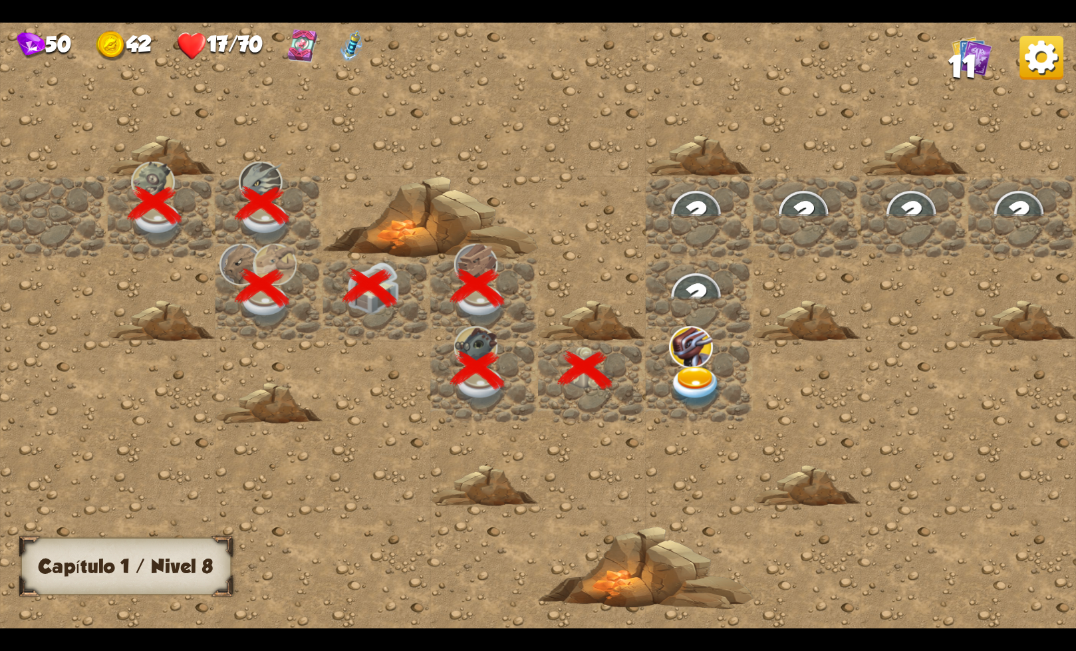
click at [694, 369] on img at bounding box center [696, 387] width 54 height 42
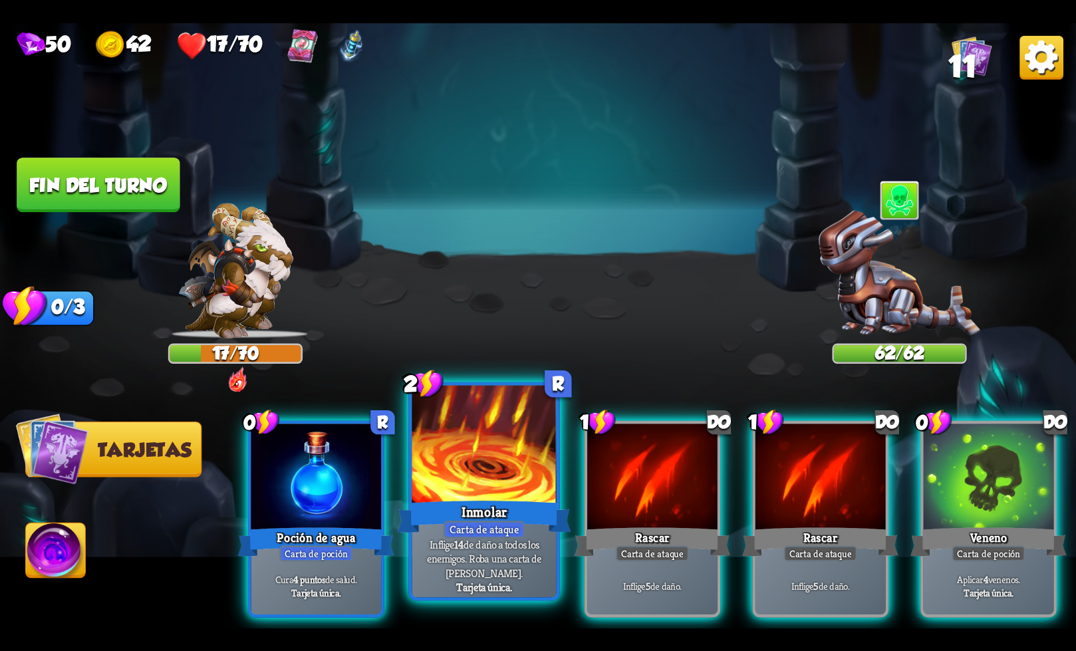
click at [474, 488] on div at bounding box center [484, 446] width 144 height 122
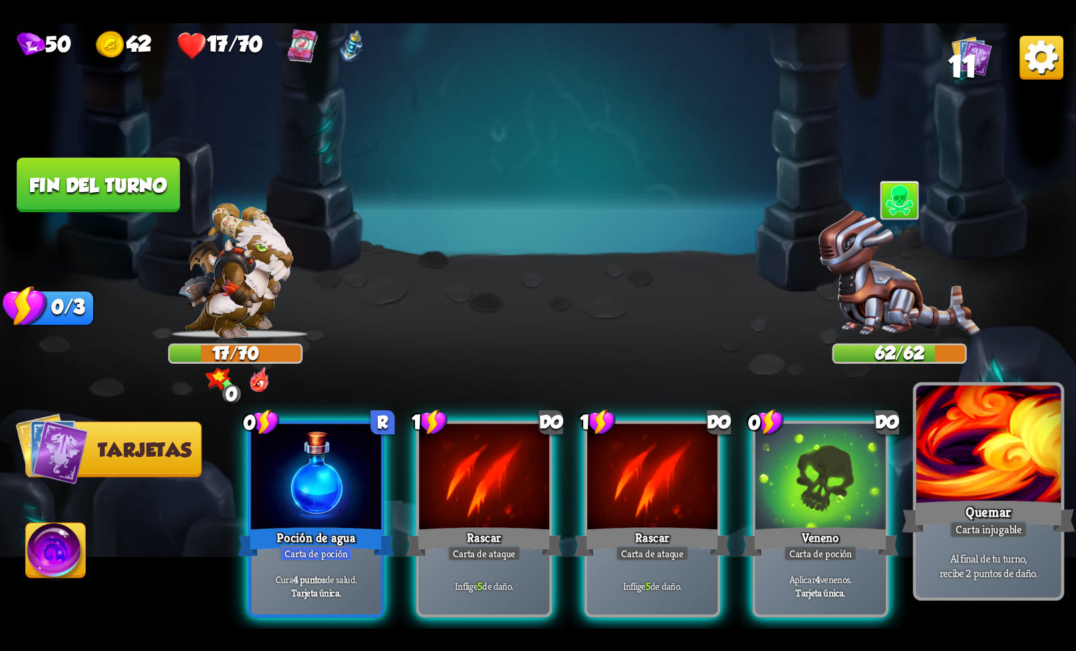
click at [991, 511] on font "Quemar" at bounding box center [987, 512] width 45 height 18
click at [994, 526] on font "Carta injugable" at bounding box center [989, 529] width 66 height 14
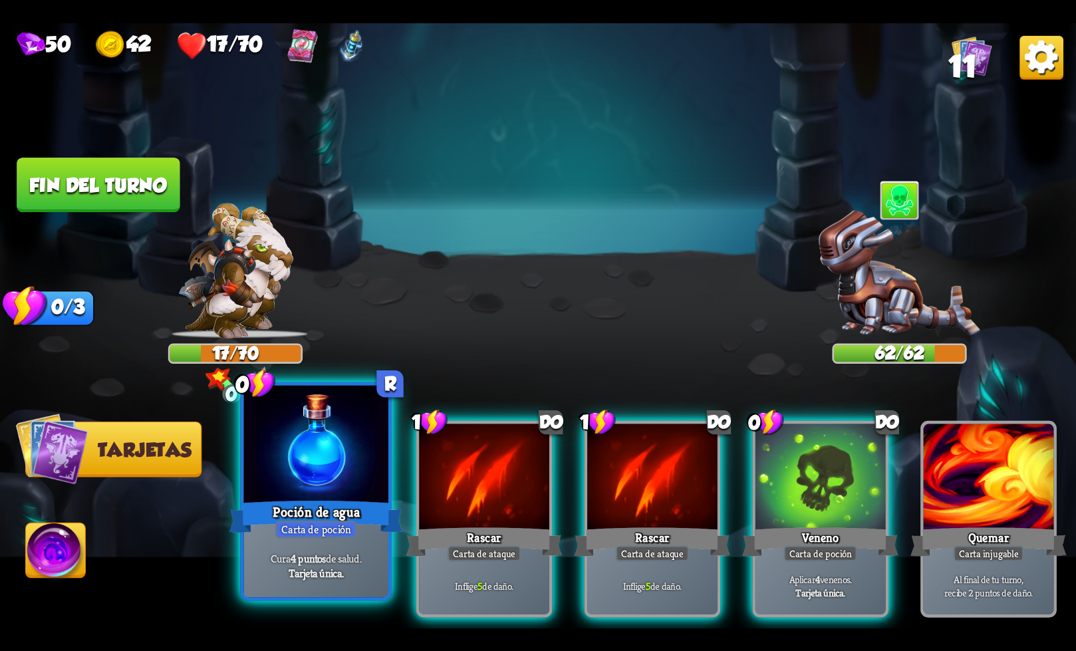
click at [342, 563] on font "de salud." at bounding box center [344, 558] width 36 height 14
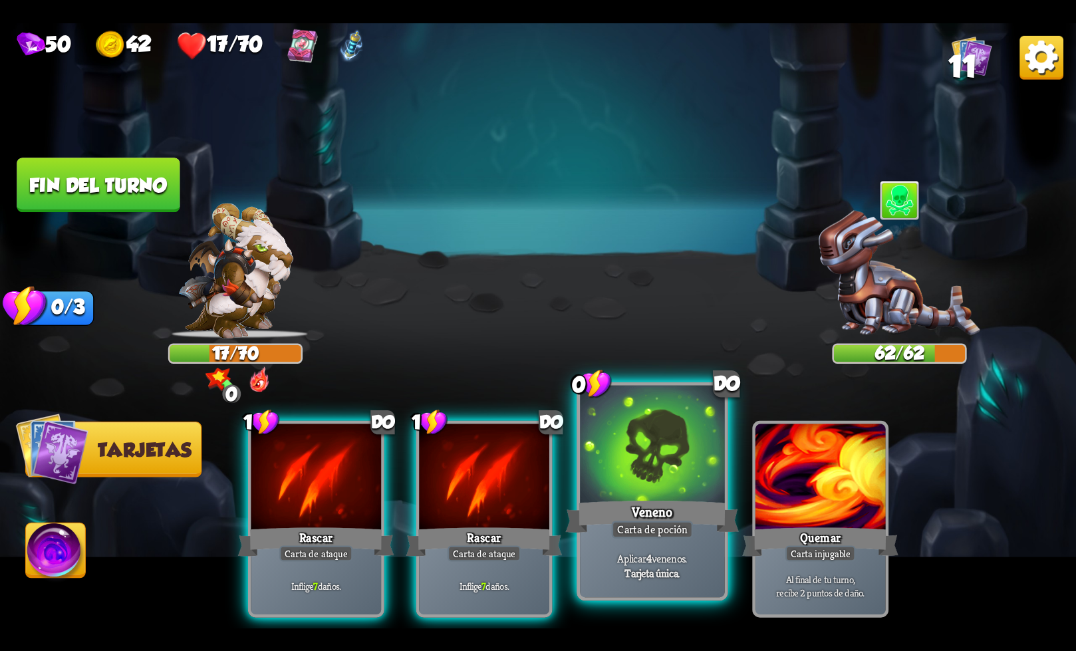
click at [660, 494] on div at bounding box center [652, 446] width 144 height 122
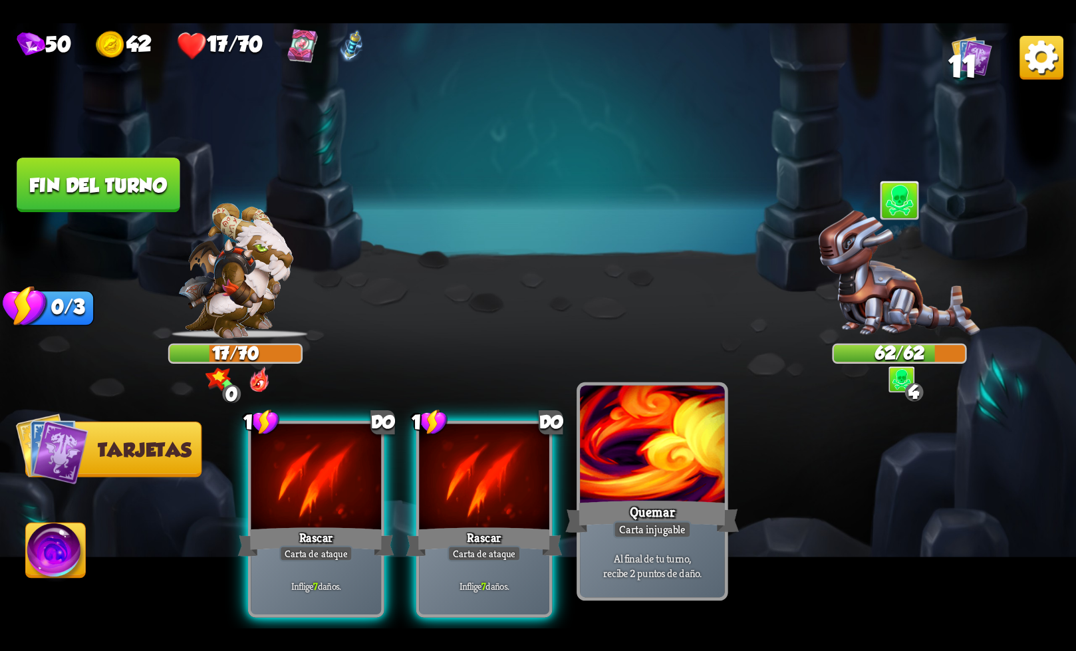
click at [638, 533] on font "Carta injugable" at bounding box center [652, 529] width 66 height 14
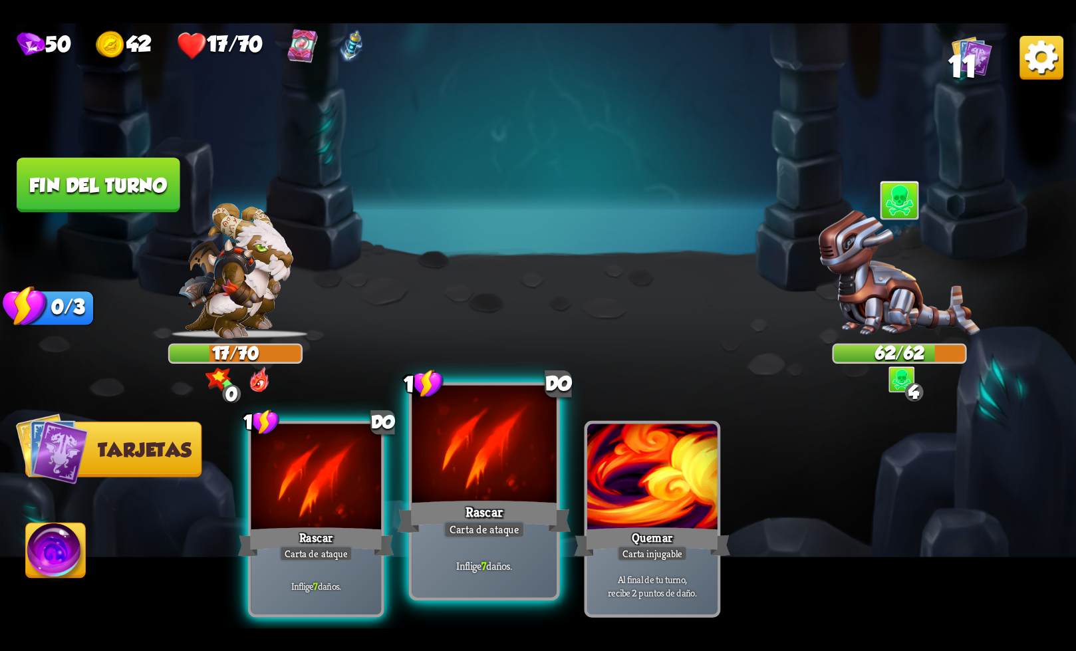
click at [470, 514] on font "Rascar" at bounding box center [484, 512] width 38 height 18
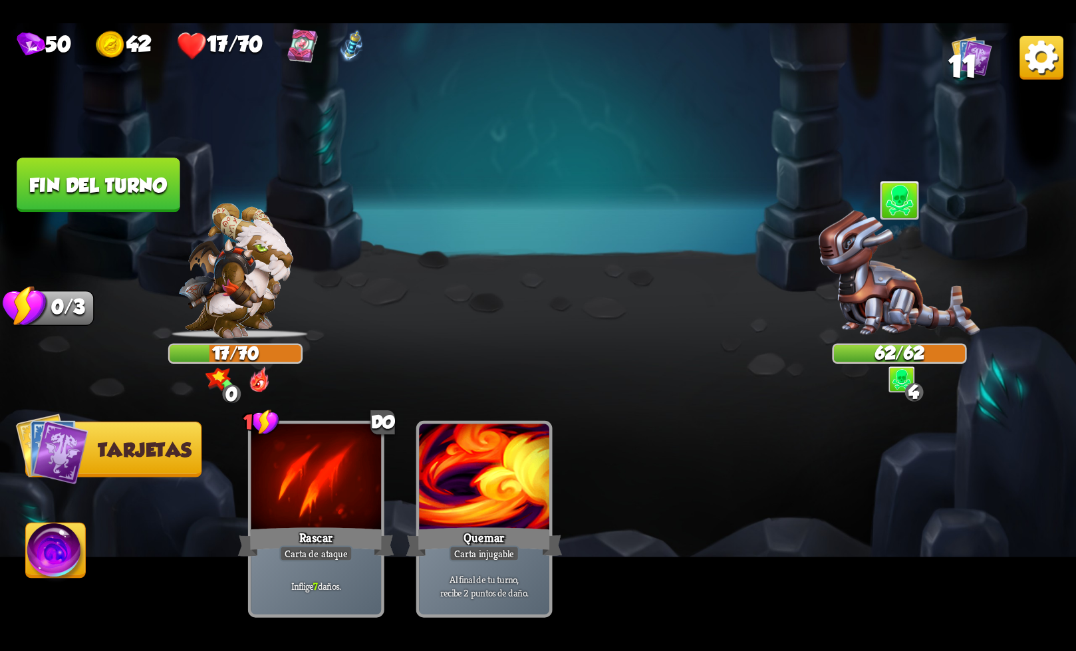
click at [120, 181] on font "Fin del turno" at bounding box center [98, 185] width 140 height 23
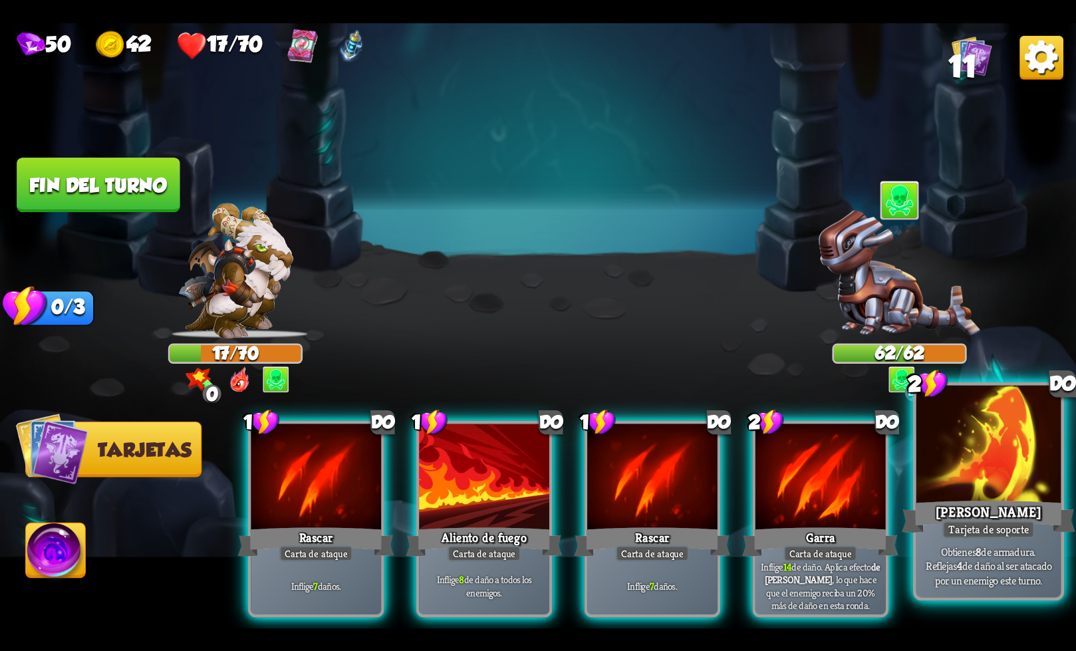
click at [982, 506] on font "[PERSON_NAME]" at bounding box center [989, 512] width 106 height 18
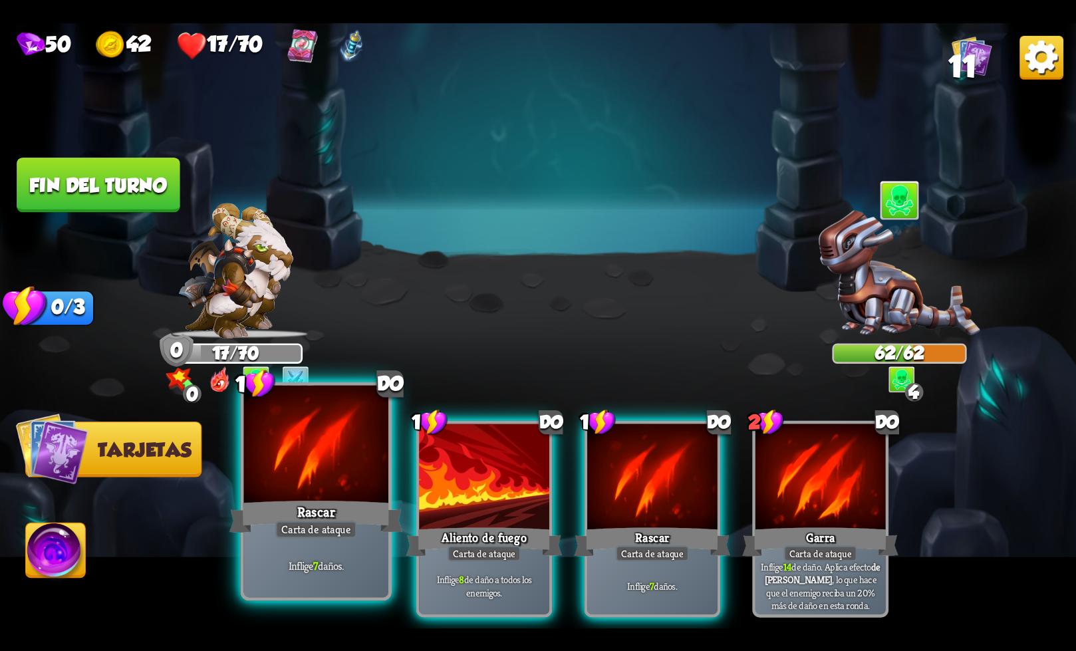
click at [332, 507] on font "Rascar" at bounding box center [316, 512] width 38 height 18
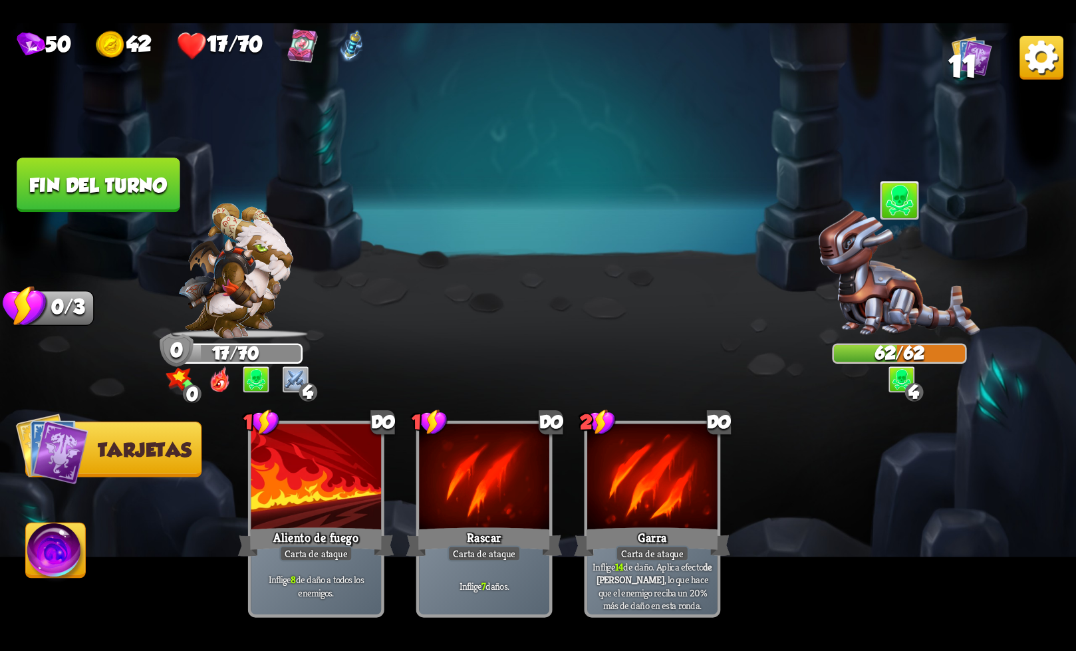
click at [120, 193] on font "Fin del turno" at bounding box center [98, 185] width 138 height 22
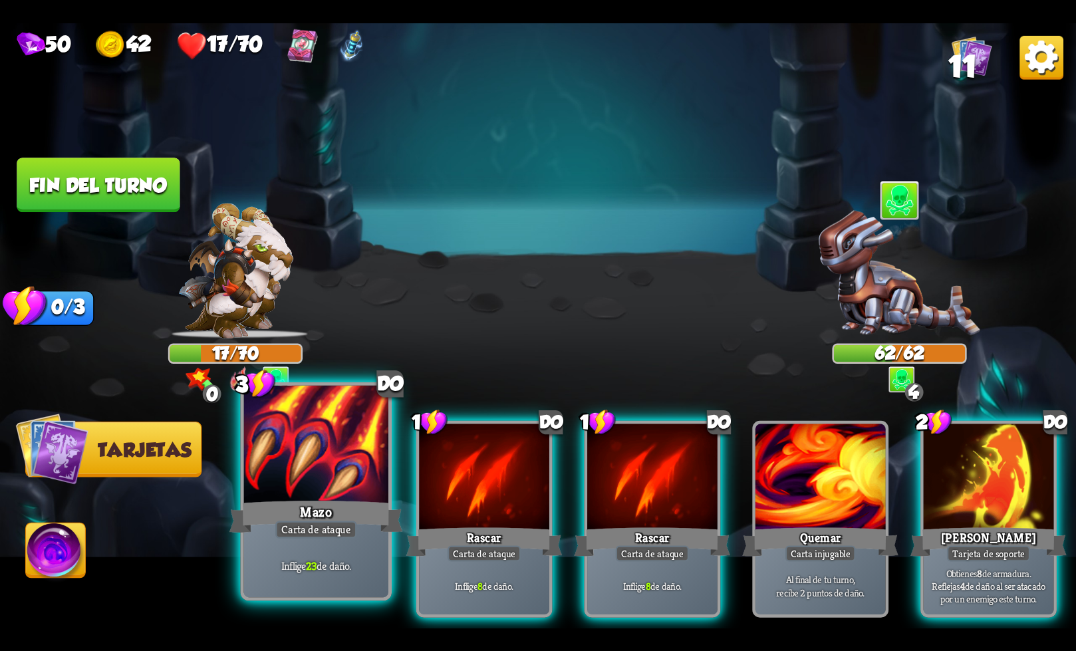
click at [361, 471] on div at bounding box center [316, 446] width 144 height 122
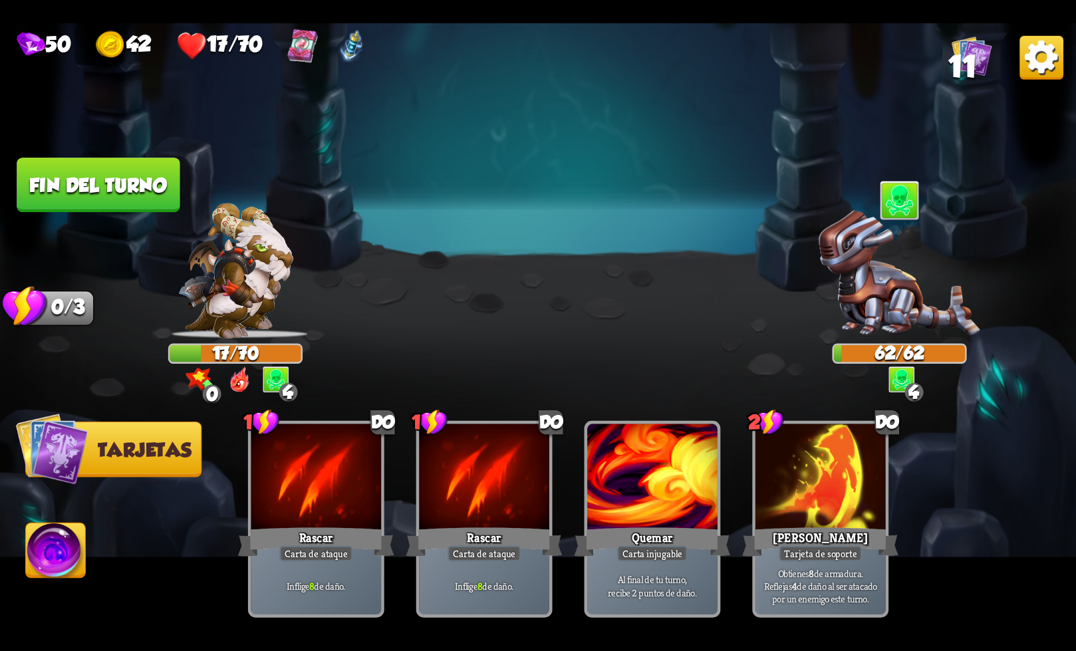
click at [128, 189] on font "Fin del turno" at bounding box center [98, 185] width 141 height 23
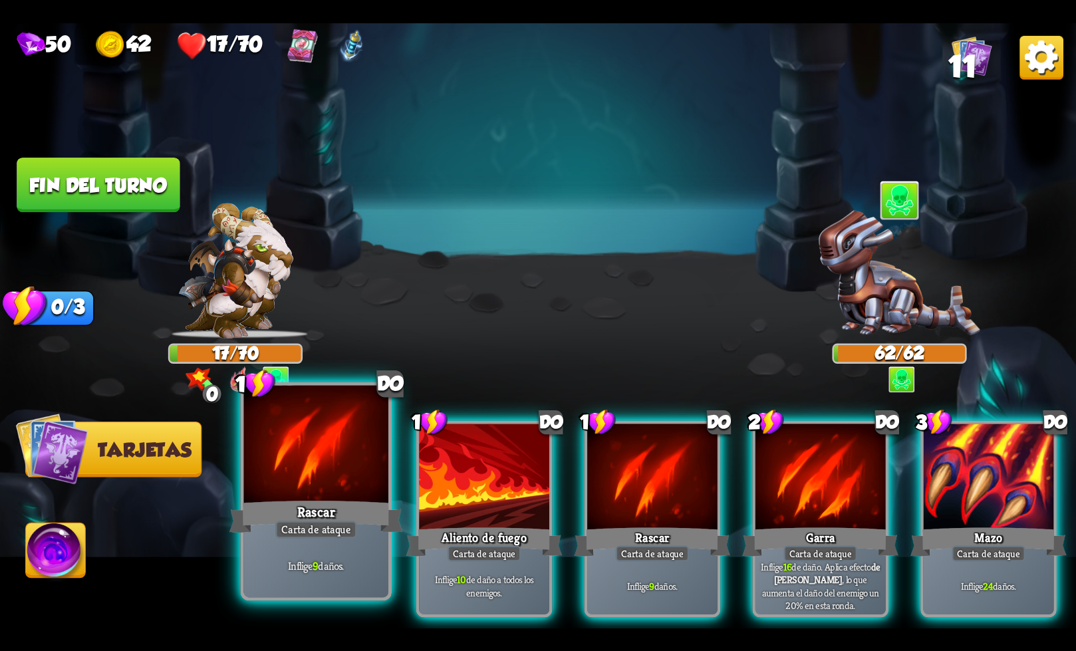
click at [348, 505] on div "Rascar" at bounding box center [316, 516] width 174 height 39
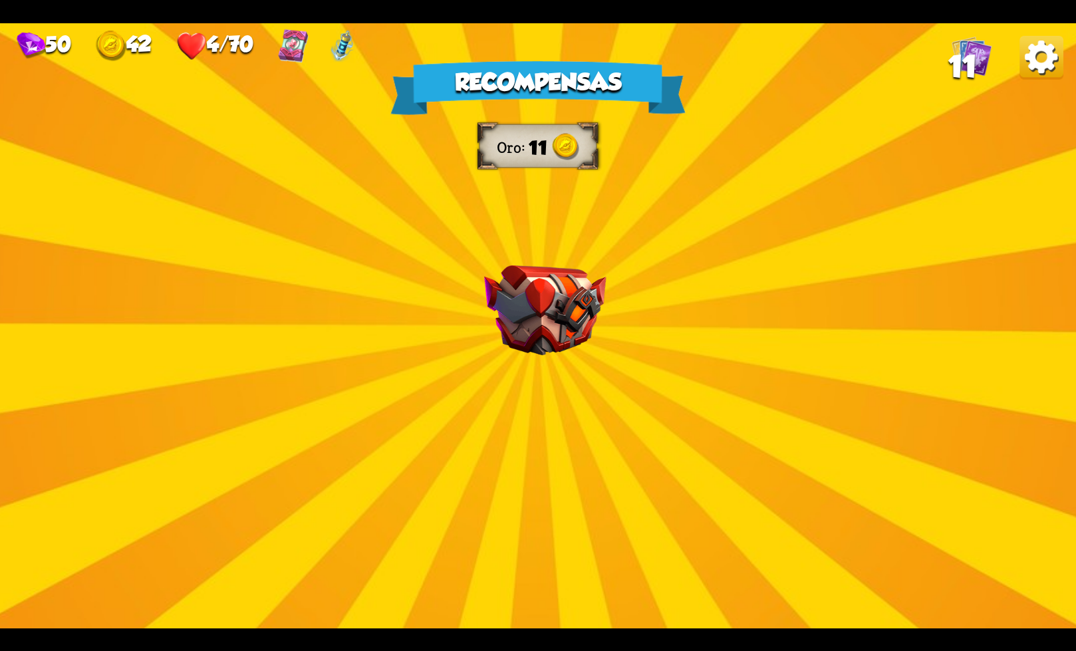
click at [545, 344] on img at bounding box center [545, 310] width 122 height 90
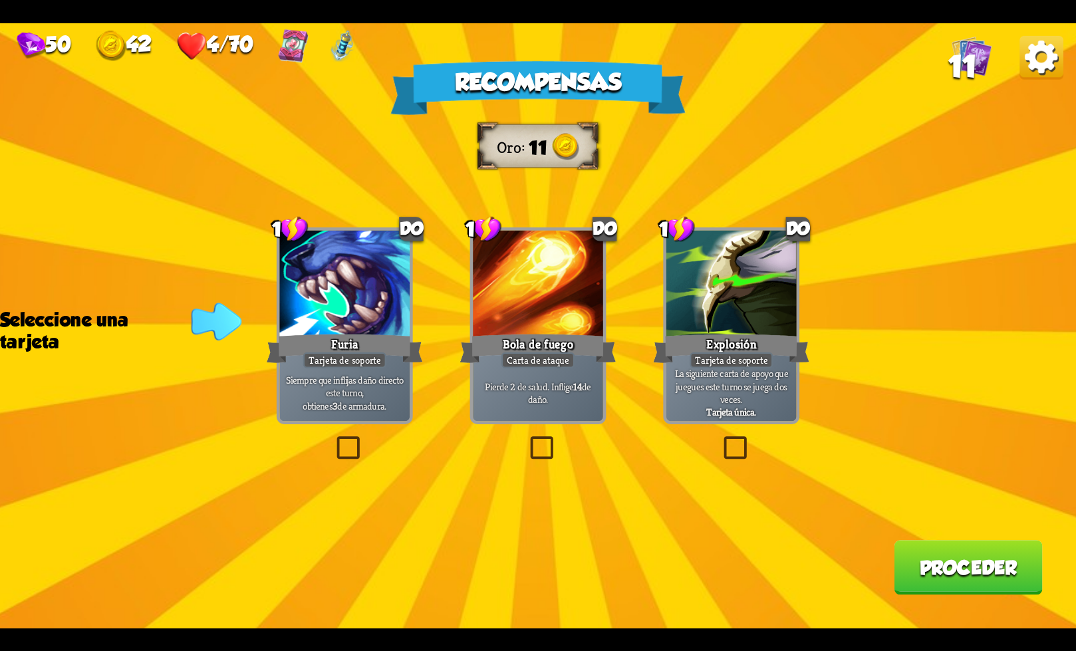
drag, startPoint x: 343, startPoint y: 446, endPoint x: 576, endPoint y: 509, distance: 241.0
click at [333, 439] on label at bounding box center [333, 439] width 0 height 0
click at [0, 0] on input "checkbox" at bounding box center [0, 0] width 0 height 0
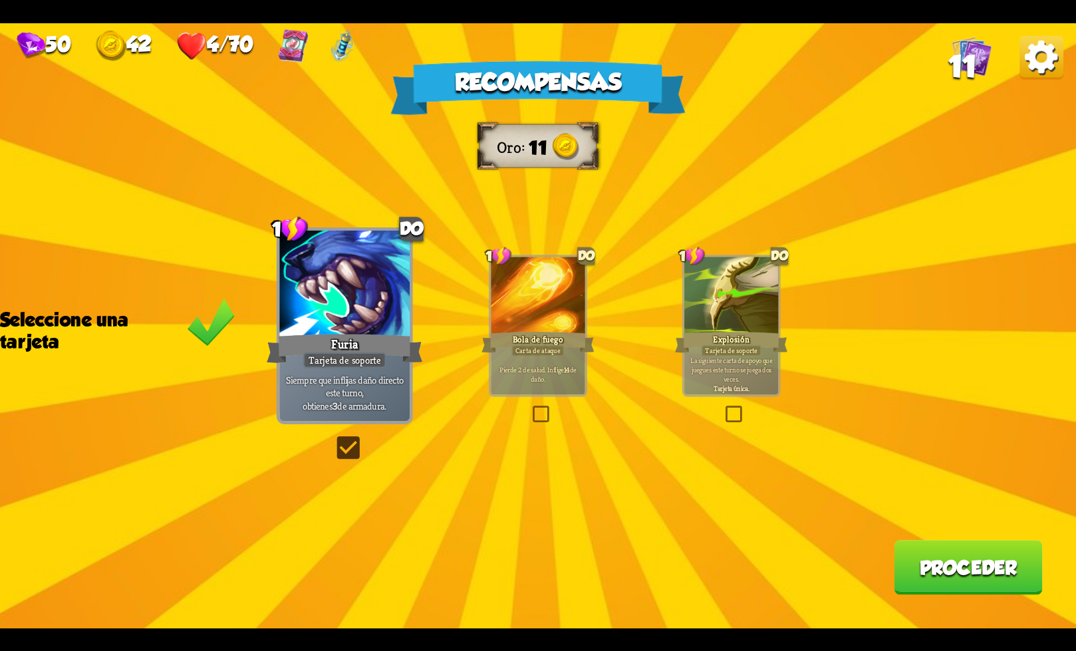
click at [942, 590] on button "Proceder" at bounding box center [968, 567] width 148 height 55
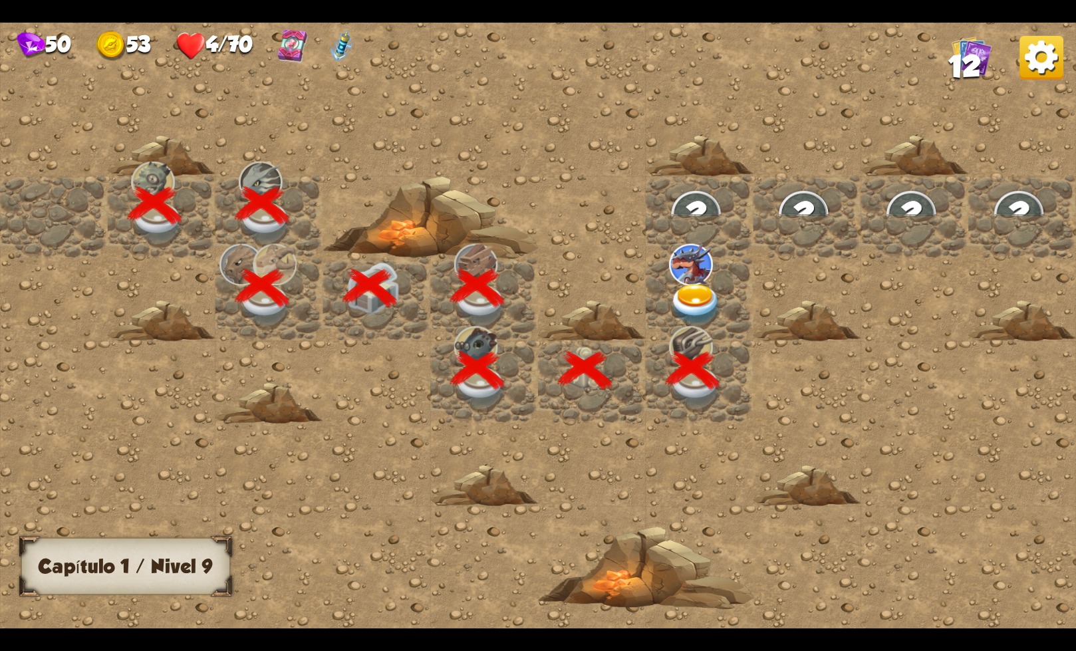
click at [975, 57] on font "12" at bounding box center [964, 66] width 33 height 33
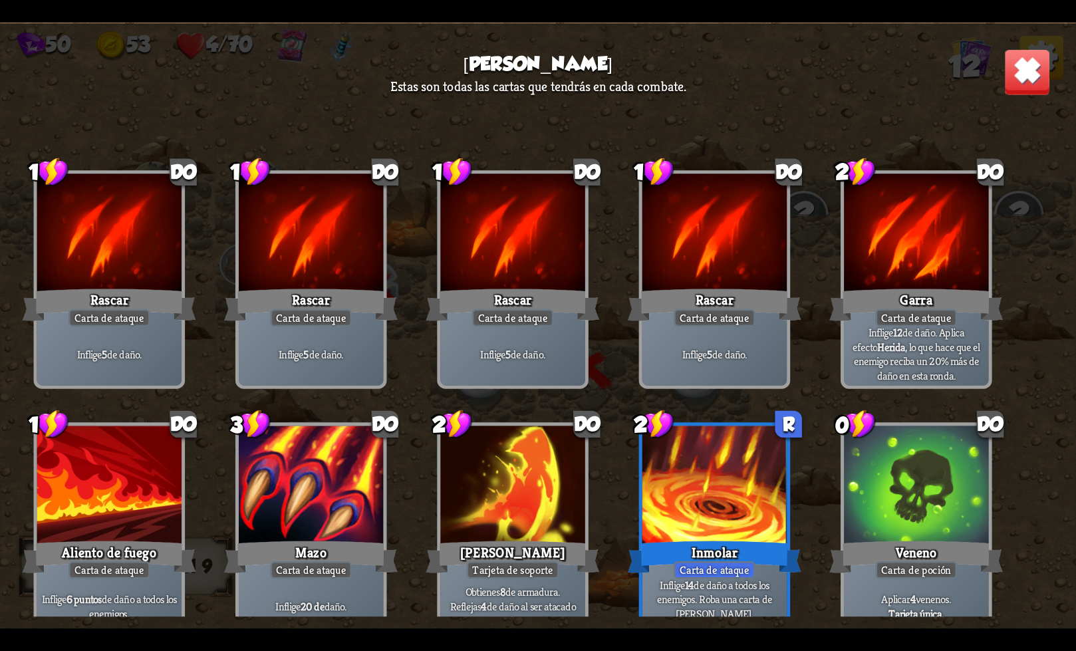
click at [1033, 70] on img at bounding box center [1026, 71] width 47 height 47
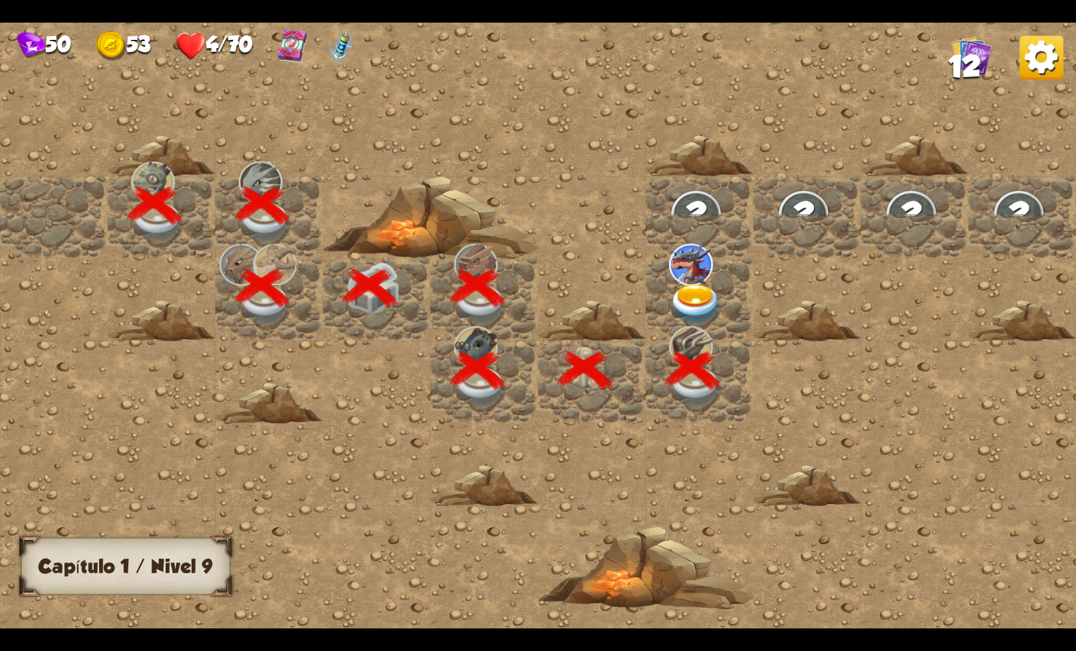
click at [712, 285] on img at bounding box center [696, 304] width 54 height 42
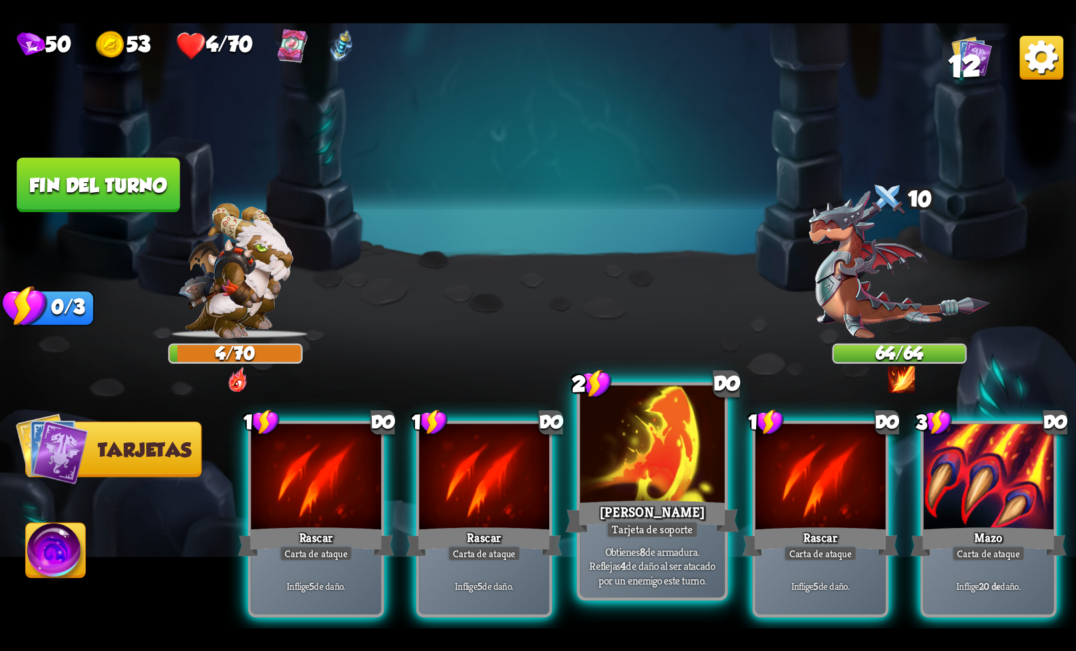
click at [702, 521] on font "[PERSON_NAME]" at bounding box center [653, 512] width 106 height 18
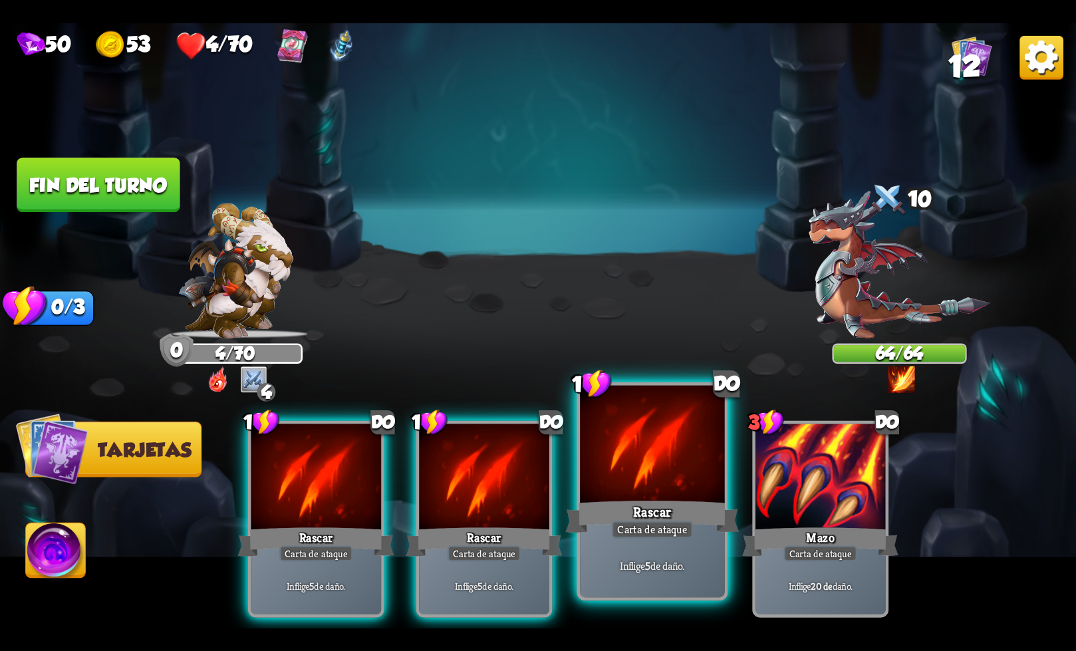
click at [659, 536] on font "Carta de ataque" at bounding box center [652, 529] width 70 height 14
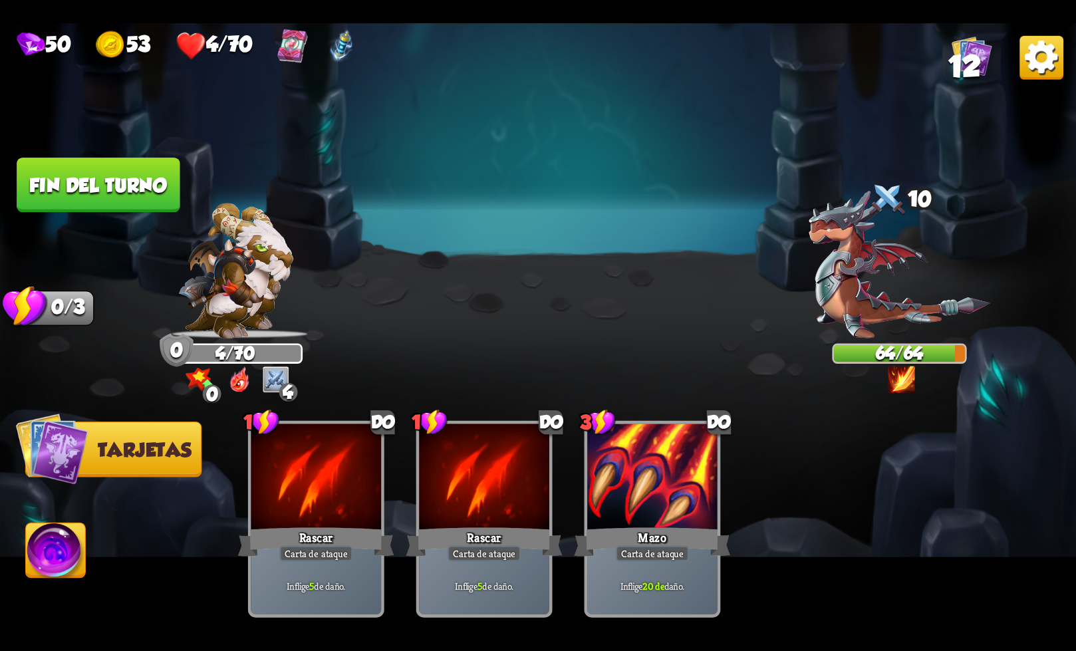
click at [143, 186] on font "Fin del turno" at bounding box center [98, 185] width 138 height 22
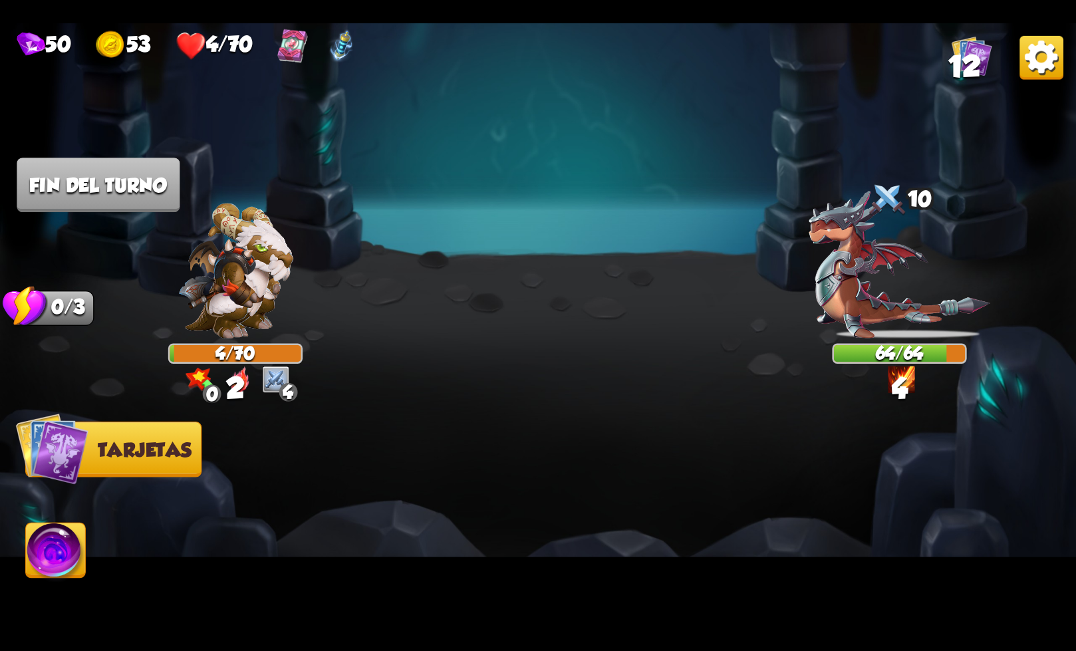
click at [138, 187] on font "Fin del turno" at bounding box center [99, 185] width 140 height 22
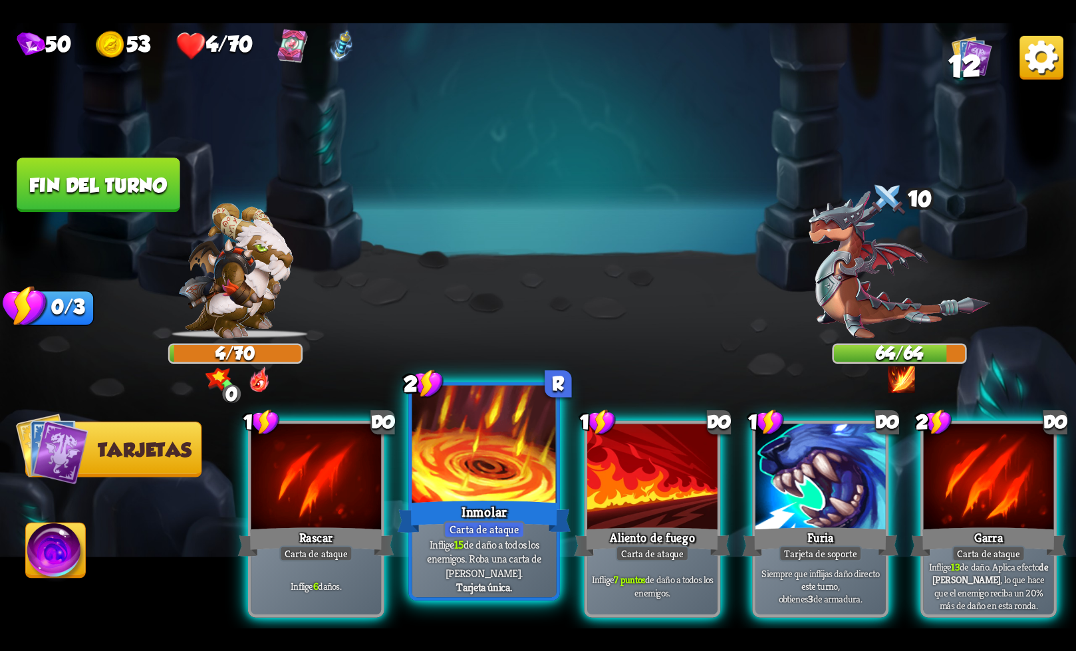
click at [453, 543] on font "Inflige" at bounding box center [442, 544] width 25 height 14
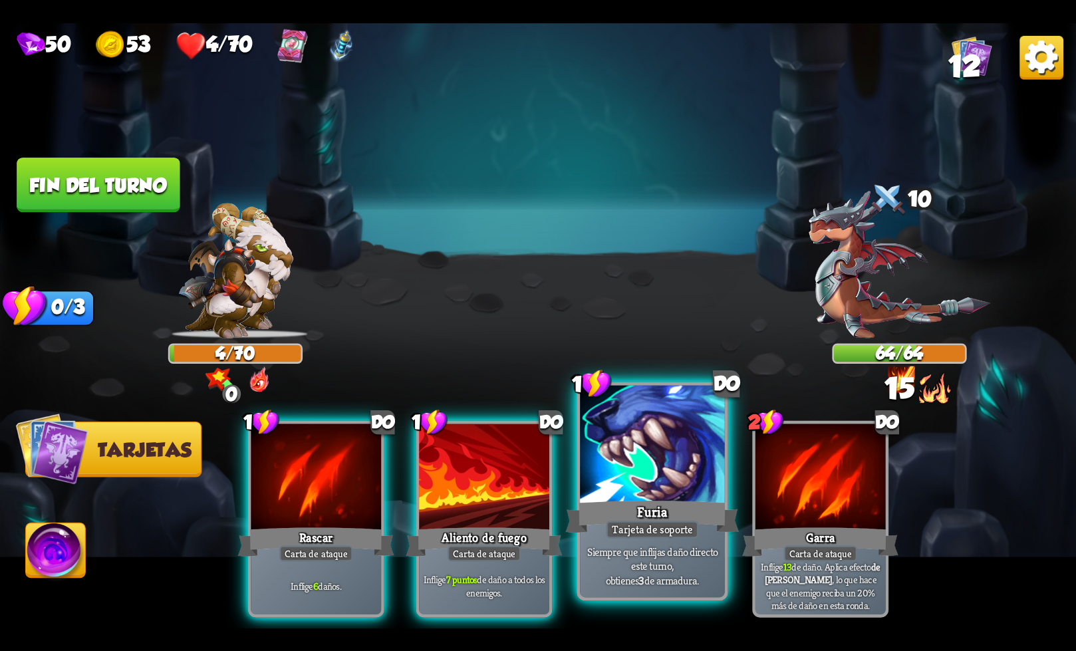
click at [676, 508] on div "Furia" at bounding box center [652, 516] width 174 height 39
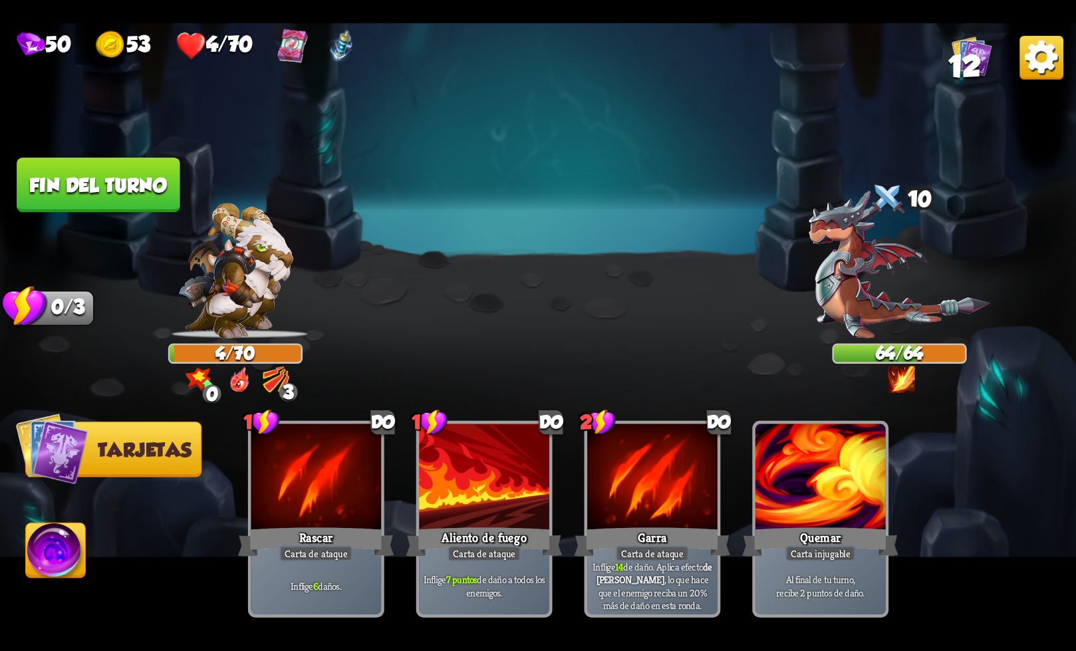
click at [120, 195] on font "Fin del turno" at bounding box center [98, 185] width 138 height 22
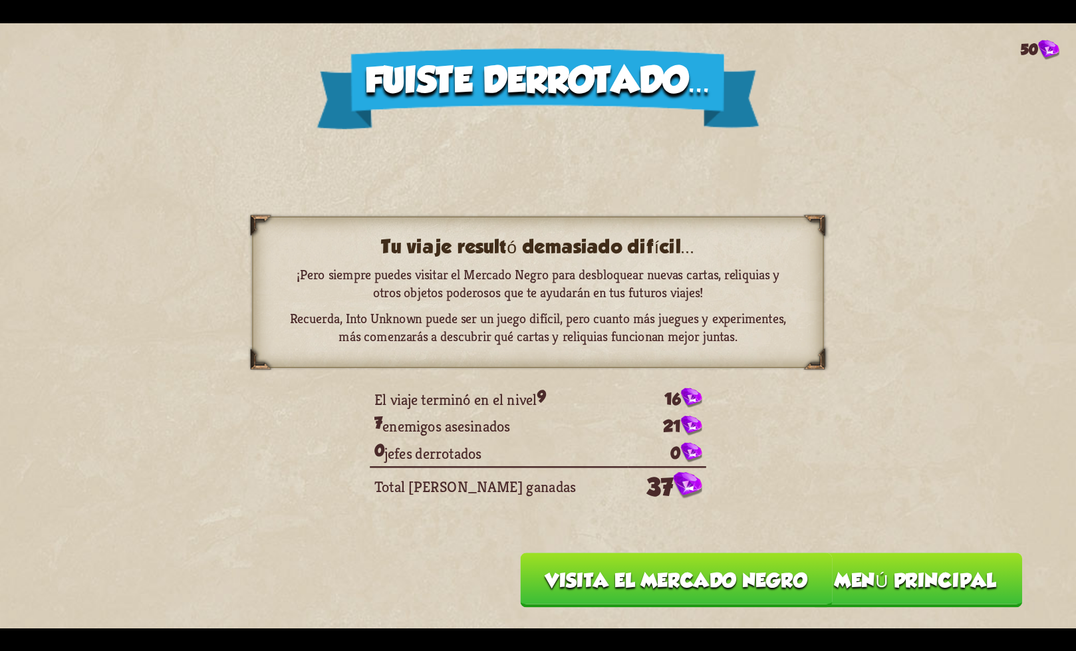
click at [685, 591] on font "Visita el mercado negro" at bounding box center [676, 580] width 262 height 22
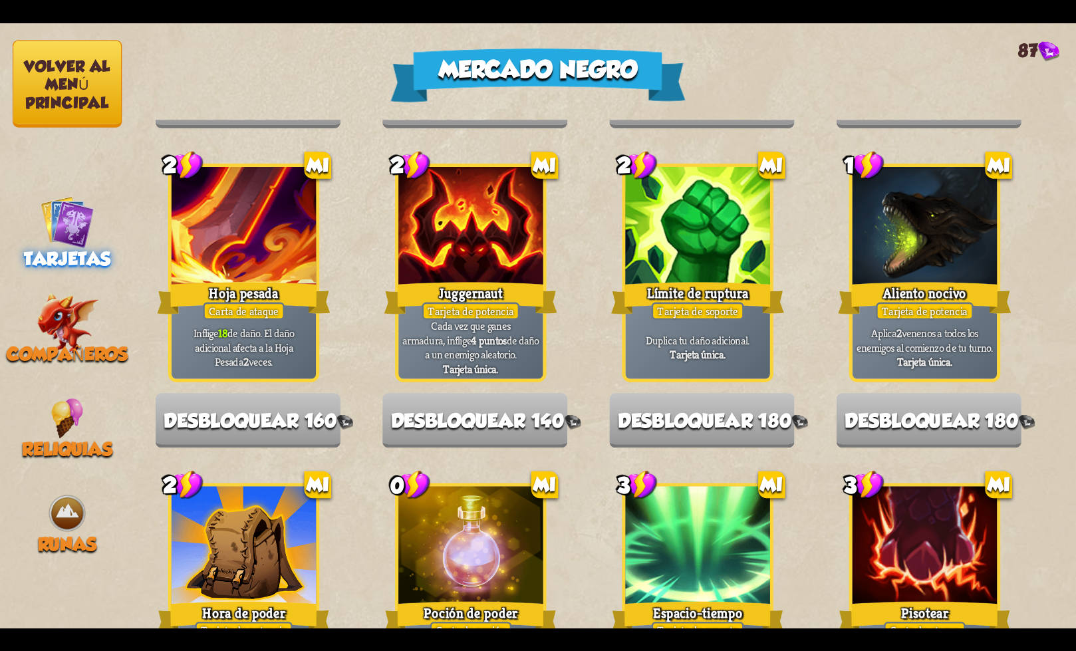
scroll to position [1383, 0]
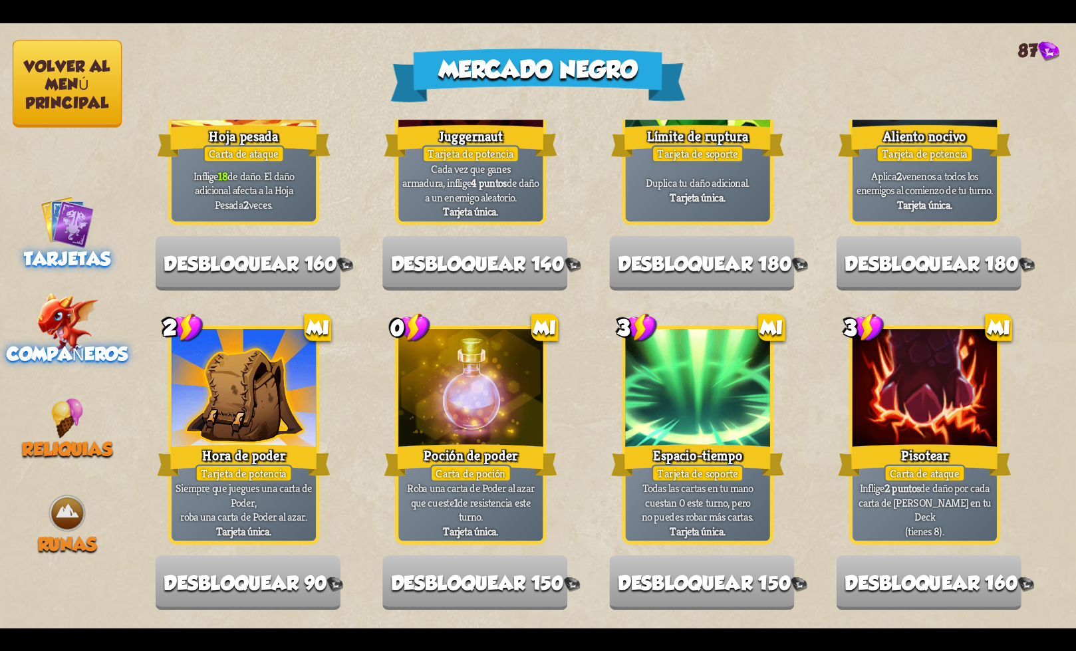
click at [81, 319] on img at bounding box center [68, 323] width 62 height 61
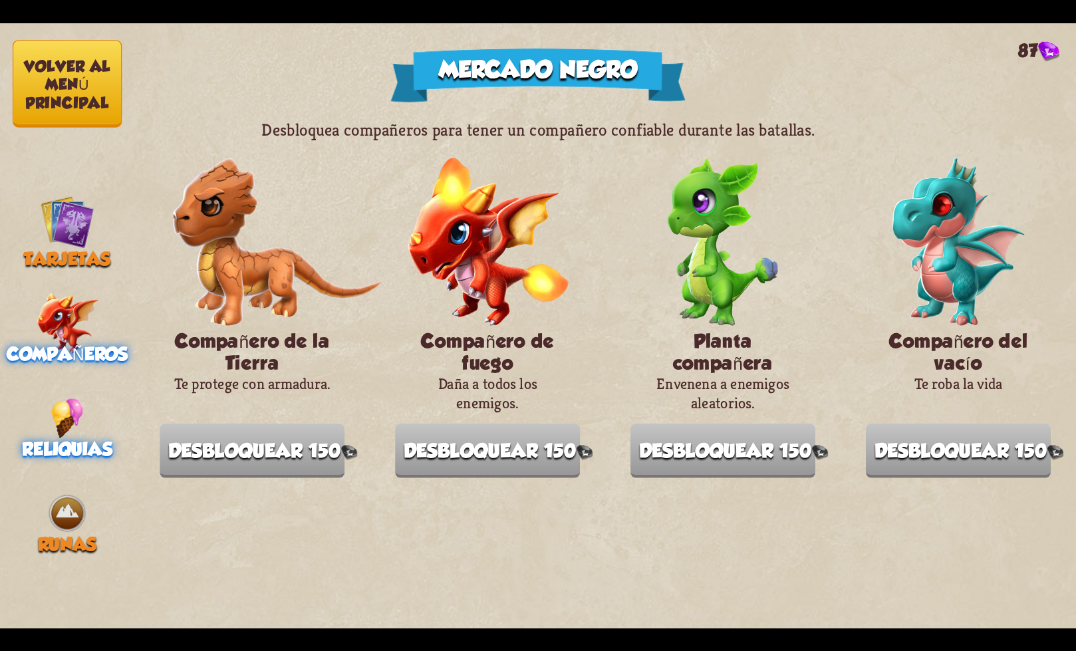
click at [66, 414] on img at bounding box center [67, 418] width 33 height 41
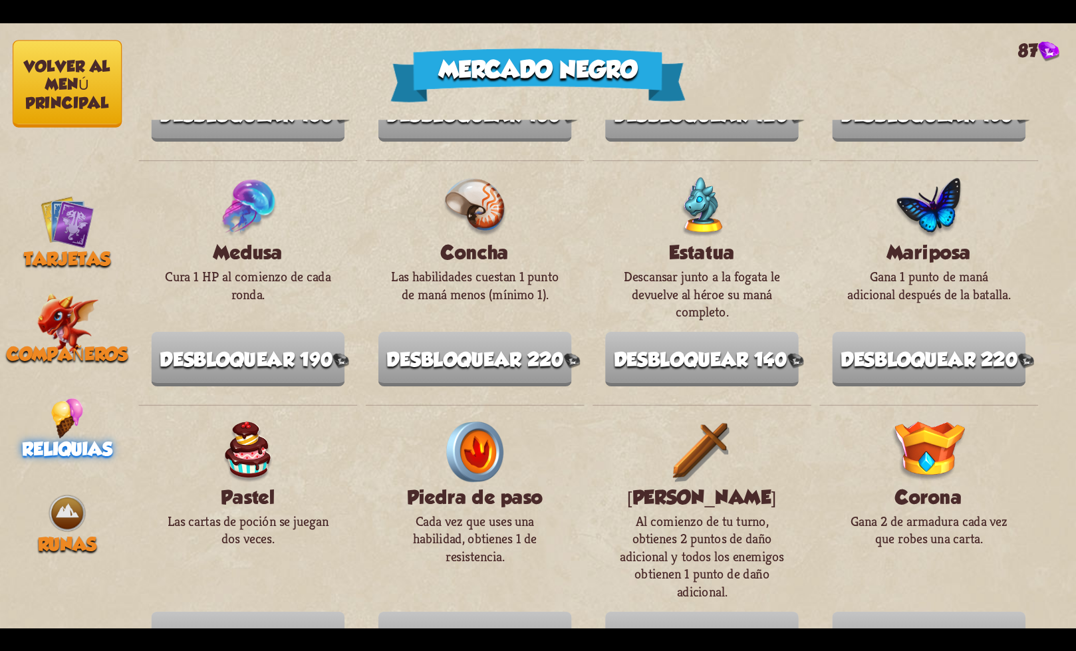
scroll to position [598, 0]
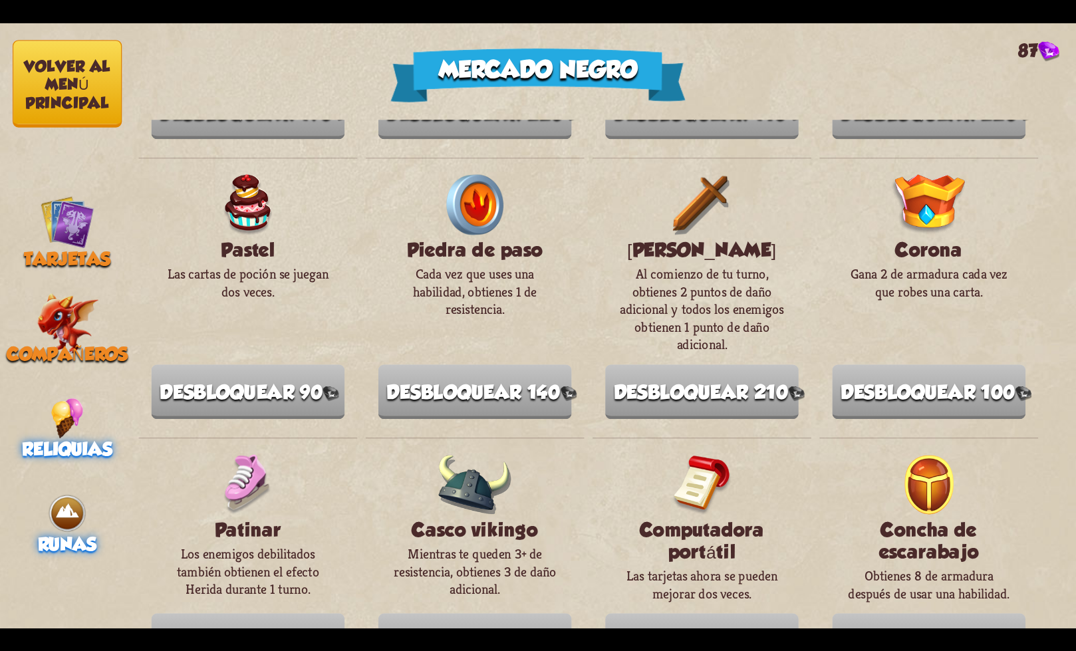
click at [70, 499] on img at bounding box center [67, 513] width 41 height 41
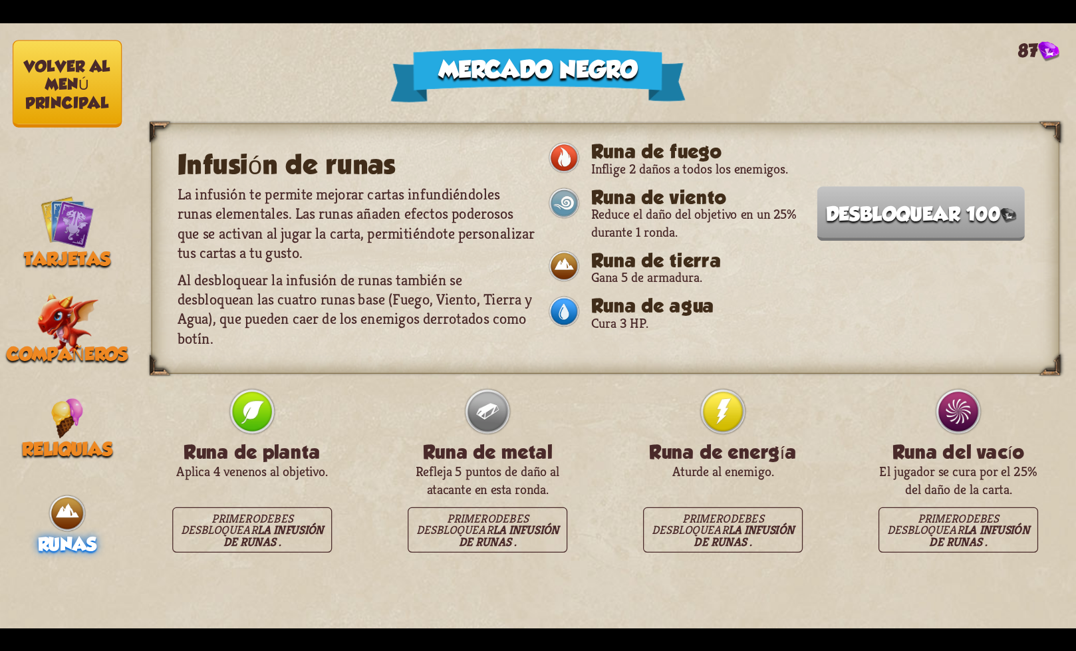
click at [65, 102] on font "Volver al menú principal" at bounding box center [67, 84] width 87 height 54
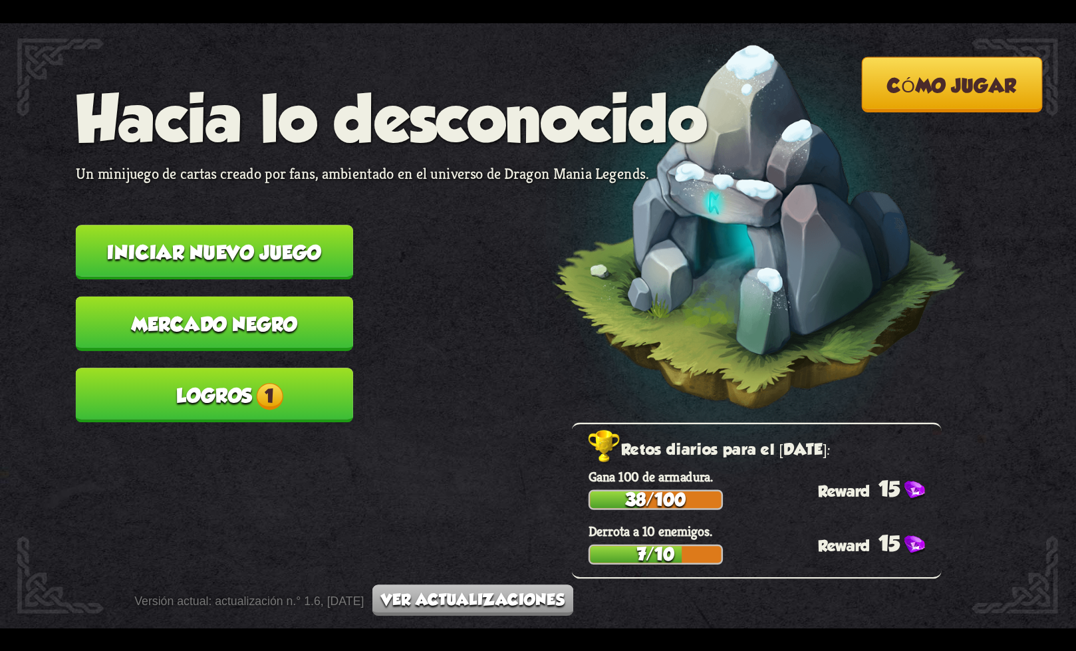
click at [261, 401] on span "1" at bounding box center [270, 395] width 27 height 27
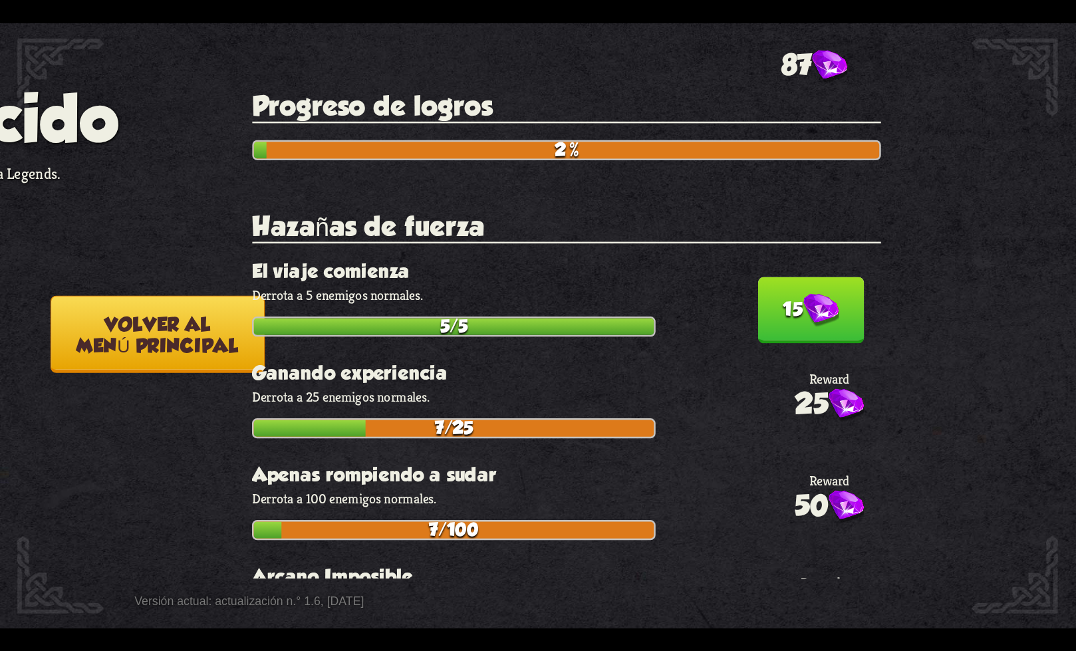
click at [789, 331] on button "15" at bounding box center [811, 310] width 106 height 66
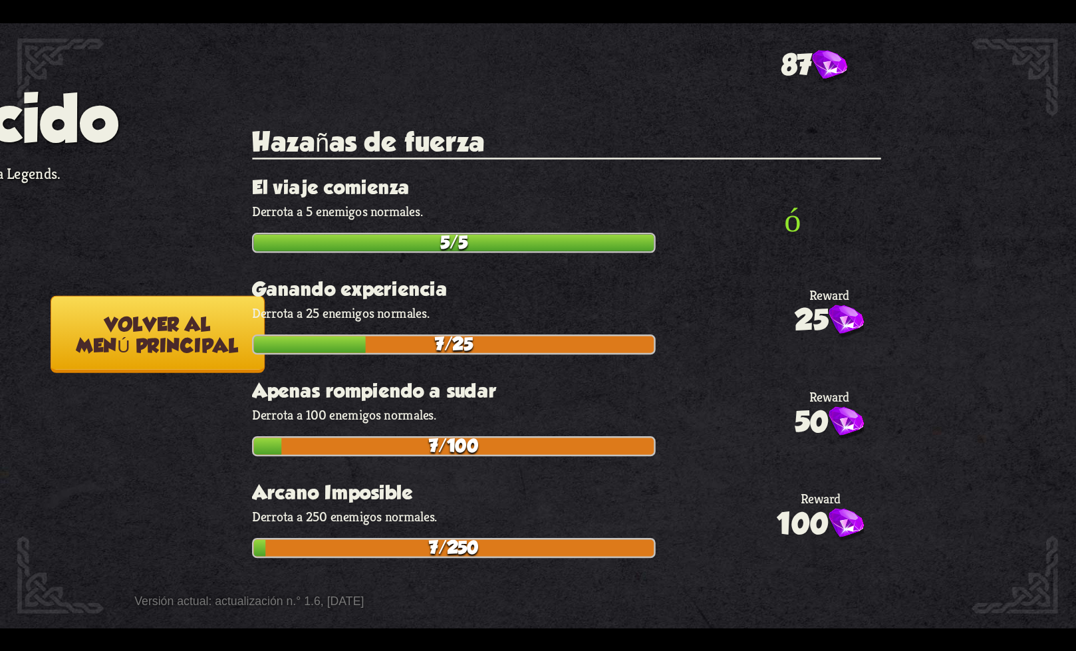
scroll to position [199, 0]
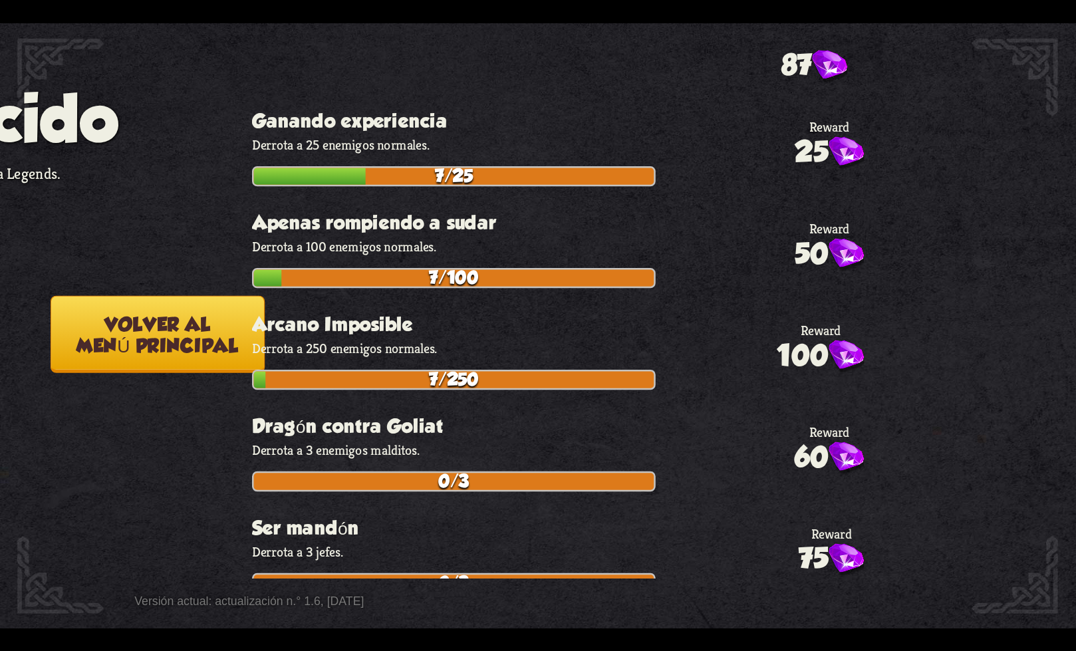
click at [215, 329] on button "Volver al menú principal" at bounding box center [158, 333] width 215 height 77
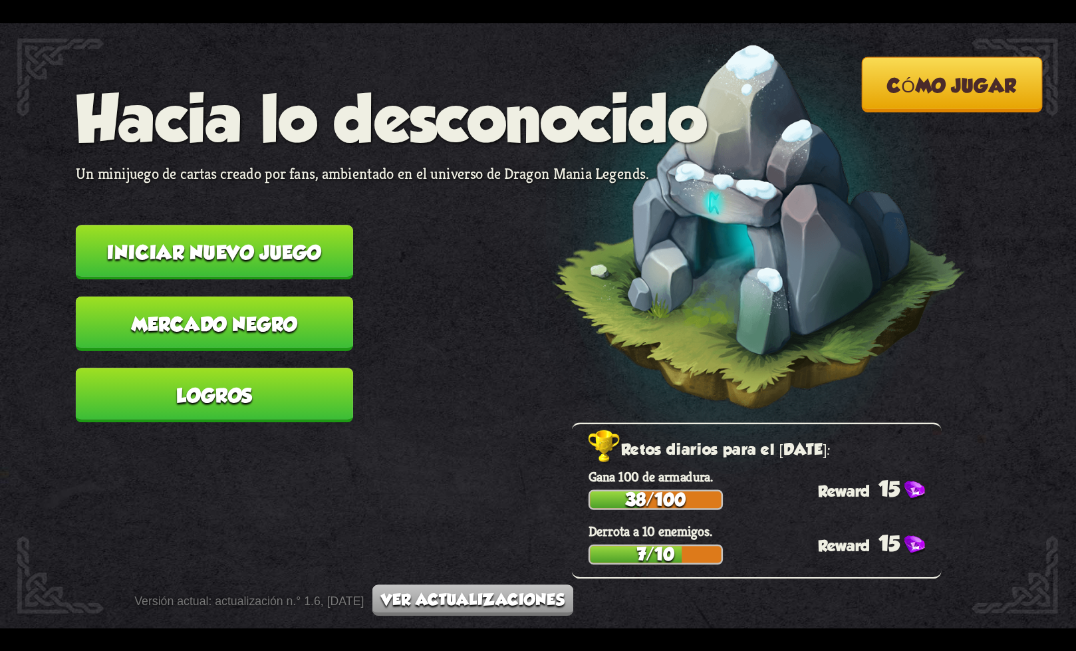
click at [309, 250] on font "Iniciar nuevo juego" at bounding box center [214, 252] width 214 height 22
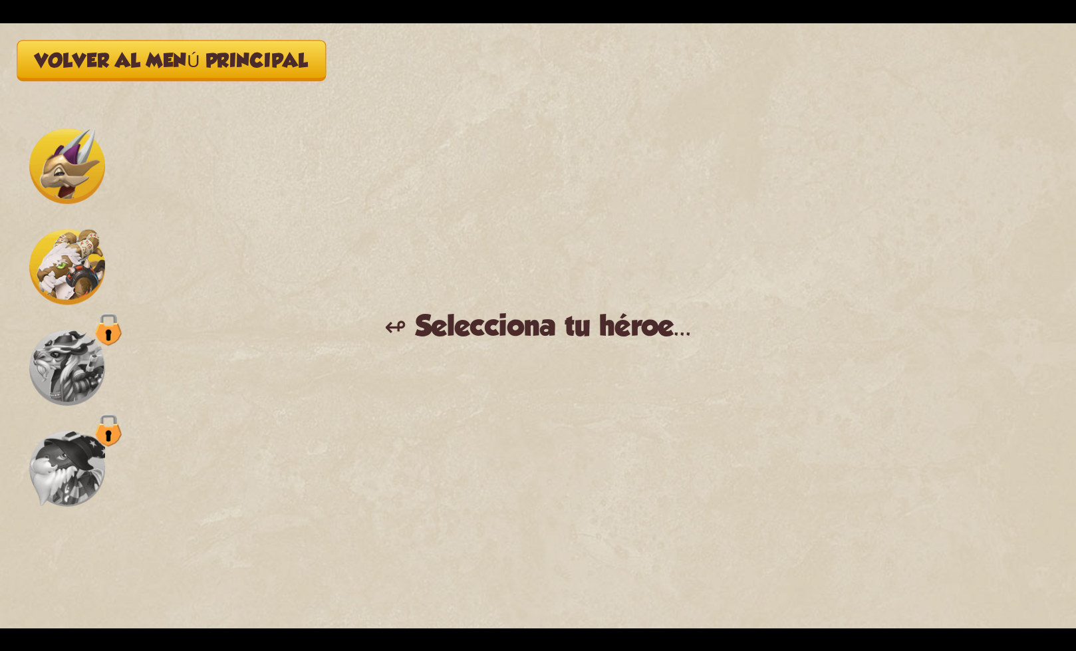
click at [160, 78] on button "Volver al menú principal" at bounding box center [171, 60] width 309 height 41
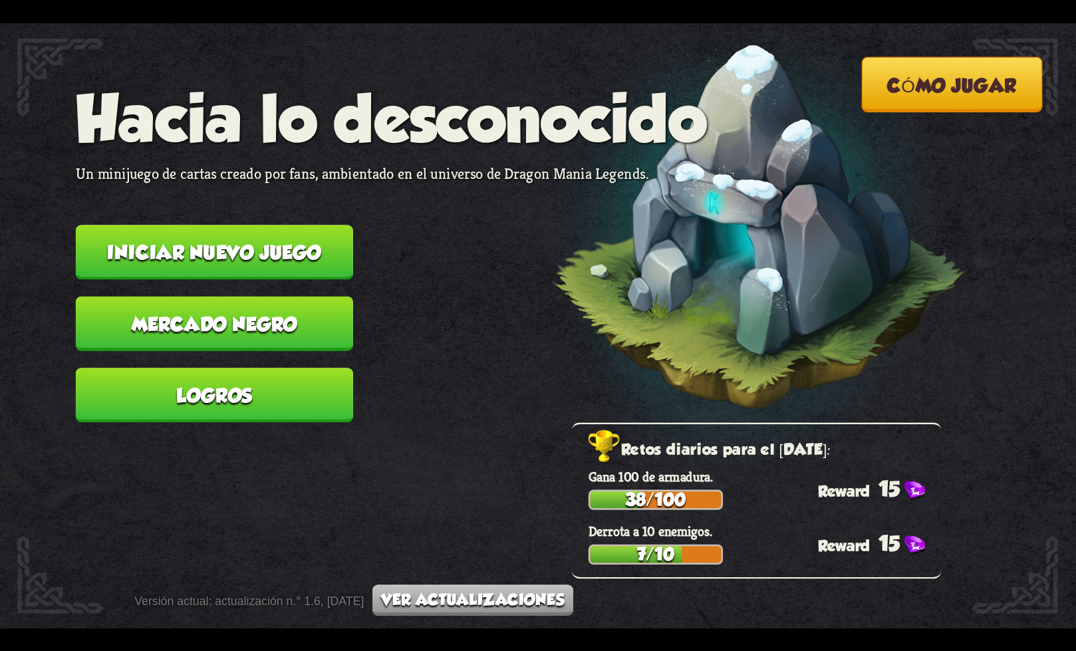
click at [237, 253] on font "Iniciar nuevo juego" at bounding box center [214, 252] width 214 height 22
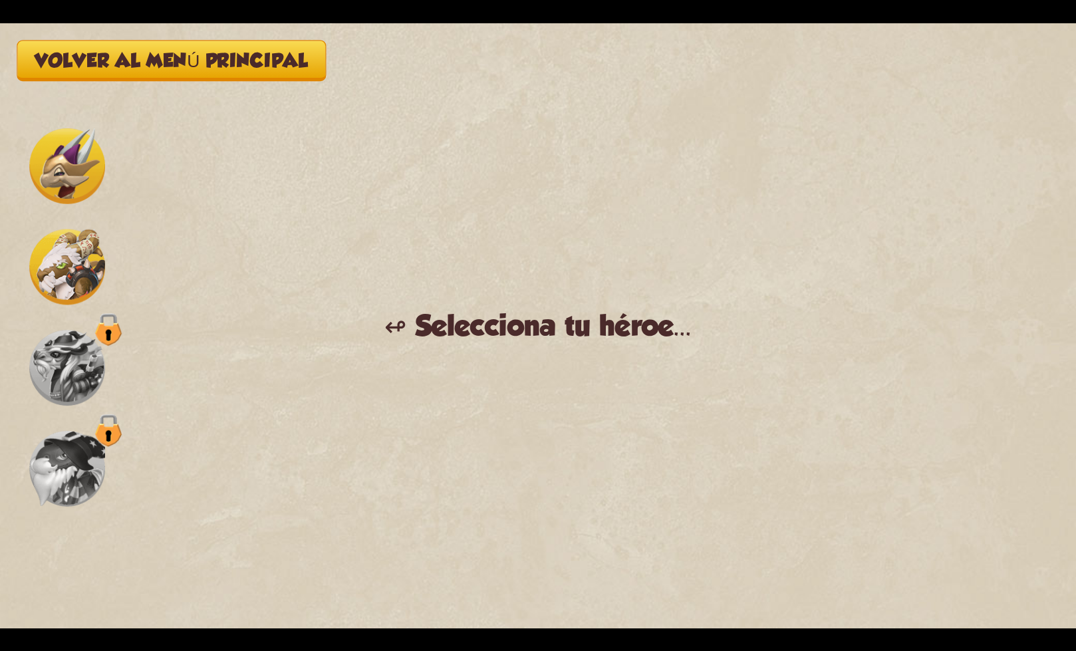
click at [68, 175] on img at bounding box center [67, 166] width 76 height 76
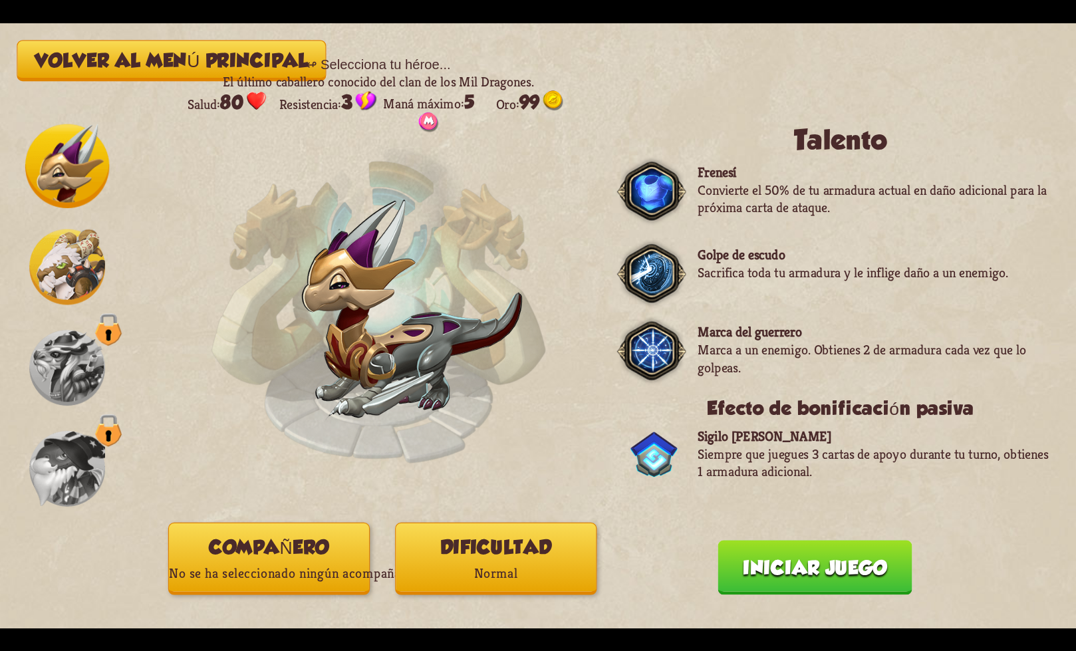
click at [785, 566] on font "Iniciar juego" at bounding box center [815, 568] width 144 height 22
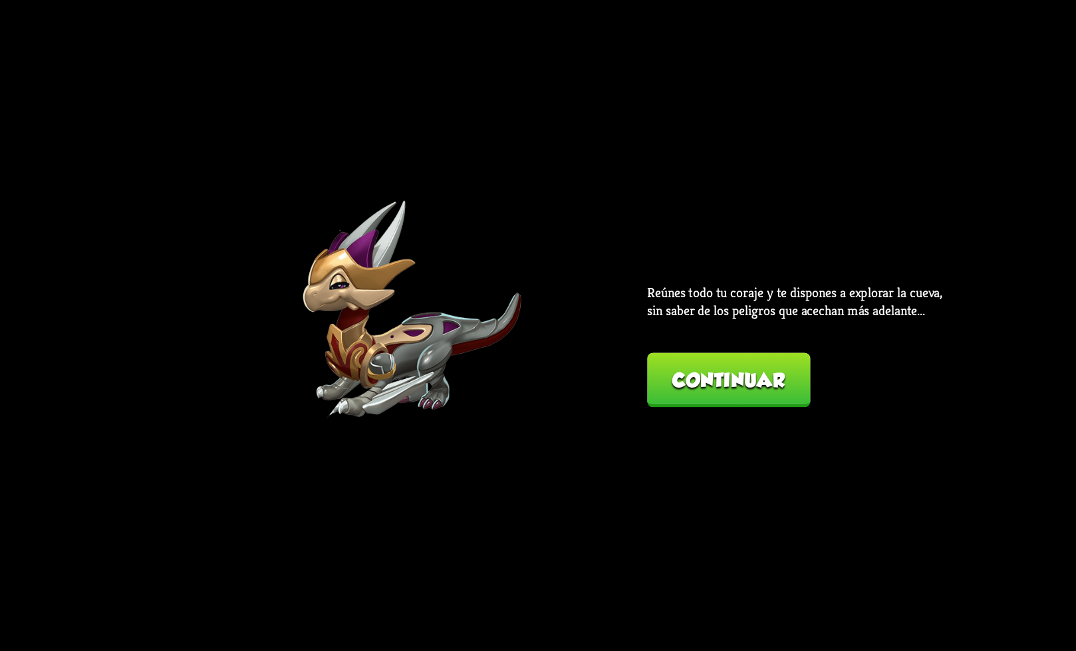
click at [690, 383] on font "Continuar" at bounding box center [728, 380] width 112 height 22
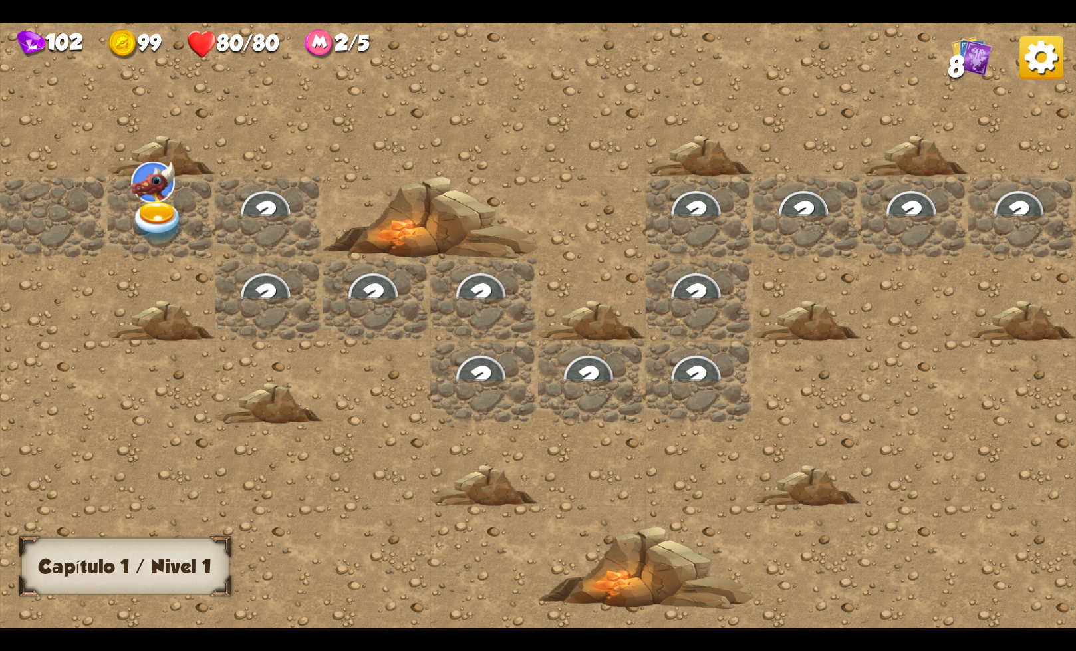
click at [150, 220] on img at bounding box center [158, 222] width 54 height 42
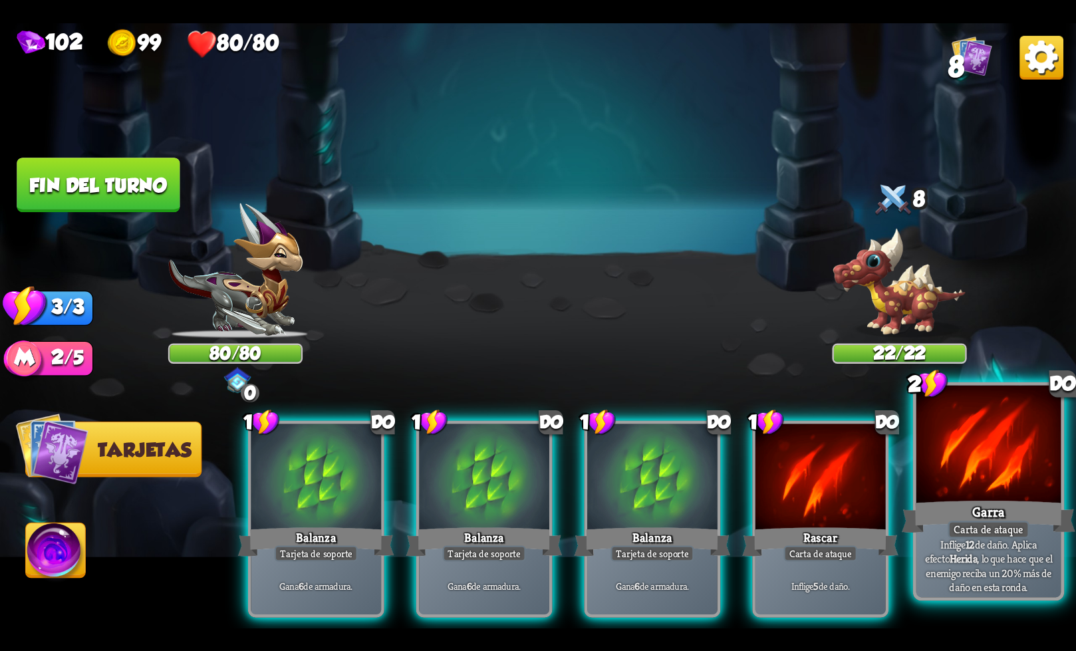
click at [1009, 559] on font ", lo que hace que el enemigo reciba un 20% más de daño en esta ronda." at bounding box center [989, 572] width 126 height 43
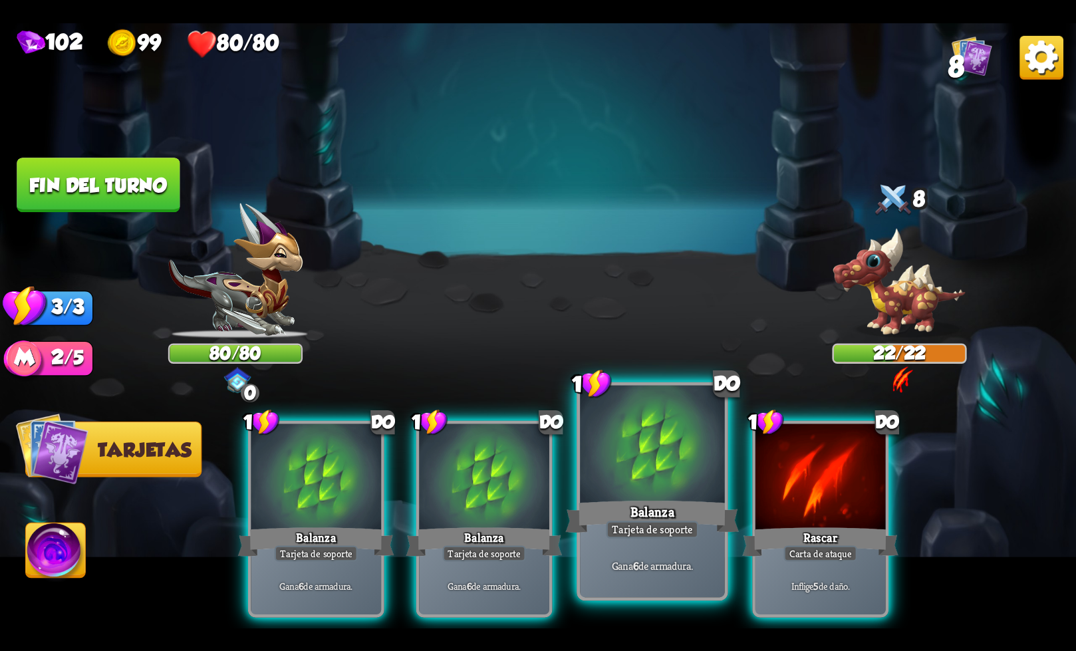
click at [700, 523] on div "Balanza" at bounding box center [652, 516] width 174 height 39
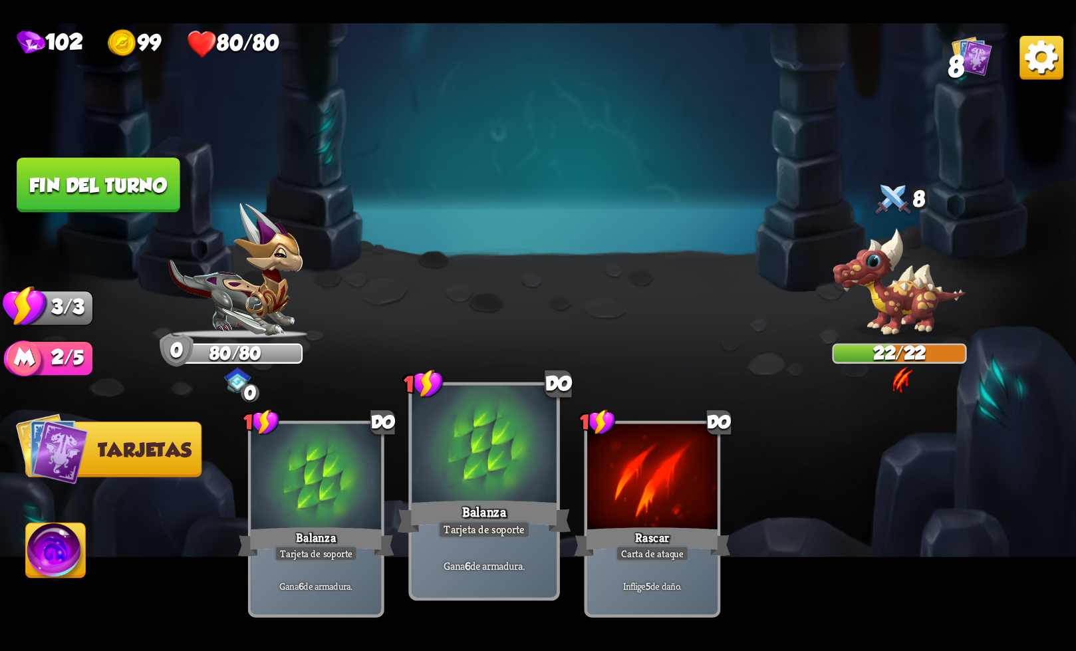
click at [495, 536] on font "Tarjeta de soporte" at bounding box center [484, 529] width 80 height 14
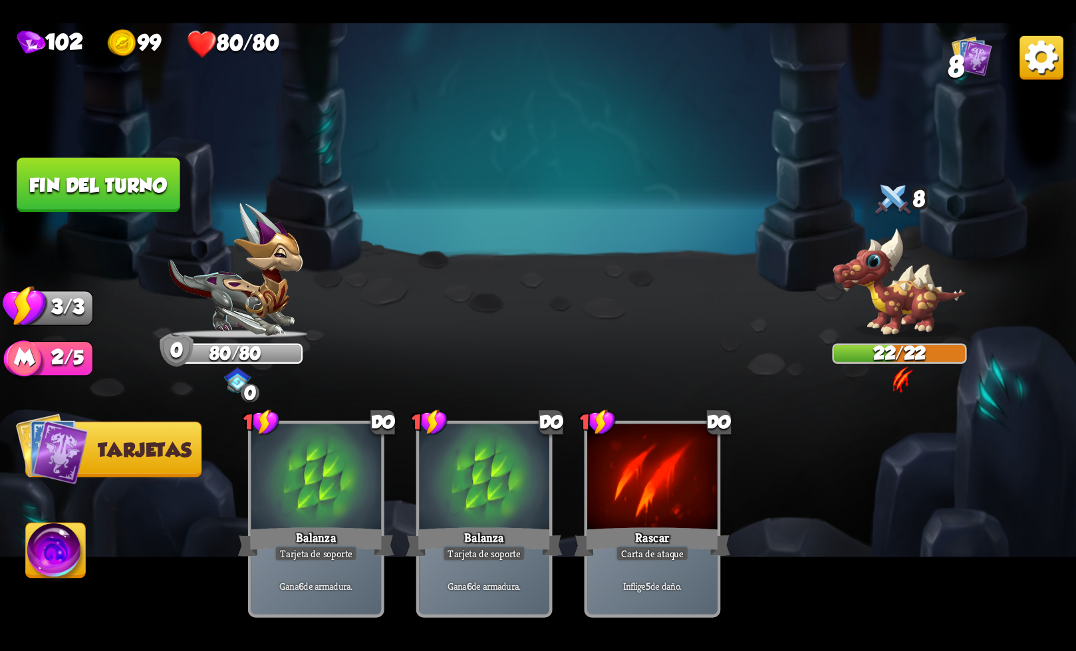
click at [140, 179] on font "Fin del turno" at bounding box center [98, 185] width 138 height 22
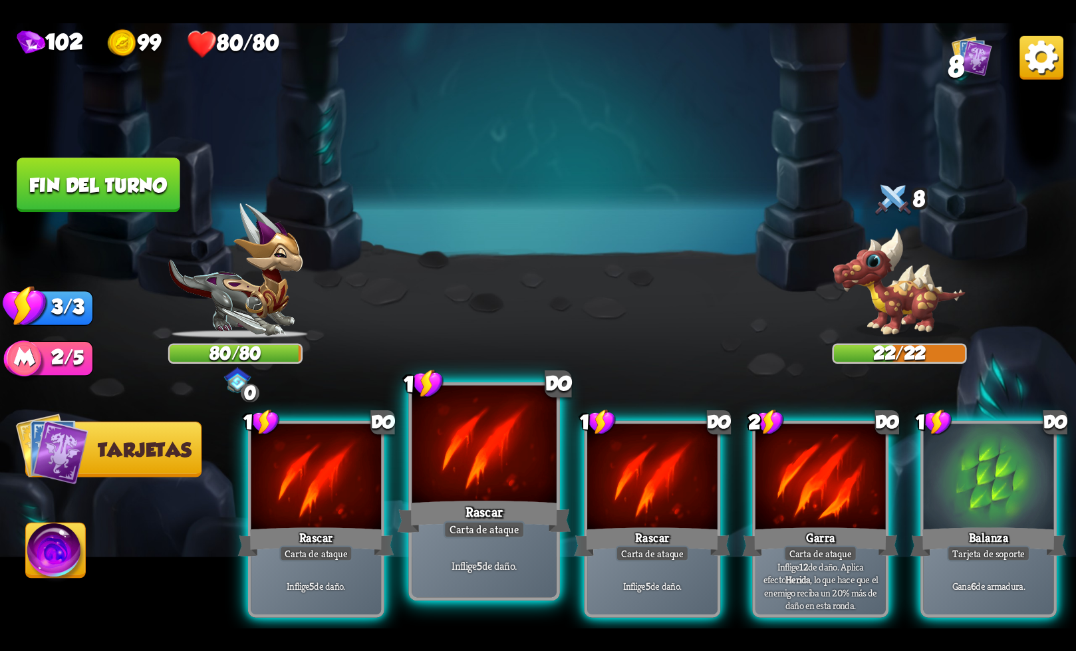
click at [442, 505] on div "Rascar" at bounding box center [485, 516] width 174 height 39
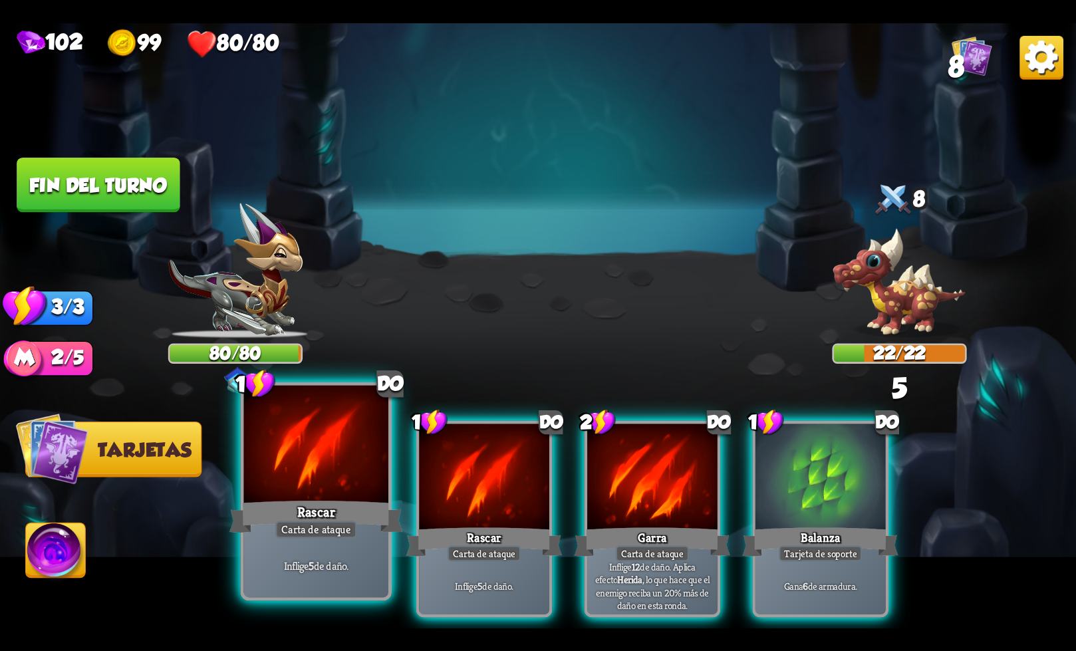
click at [351, 506] on div "Rascar" at bounding box center [316, 516] width 174 height 39
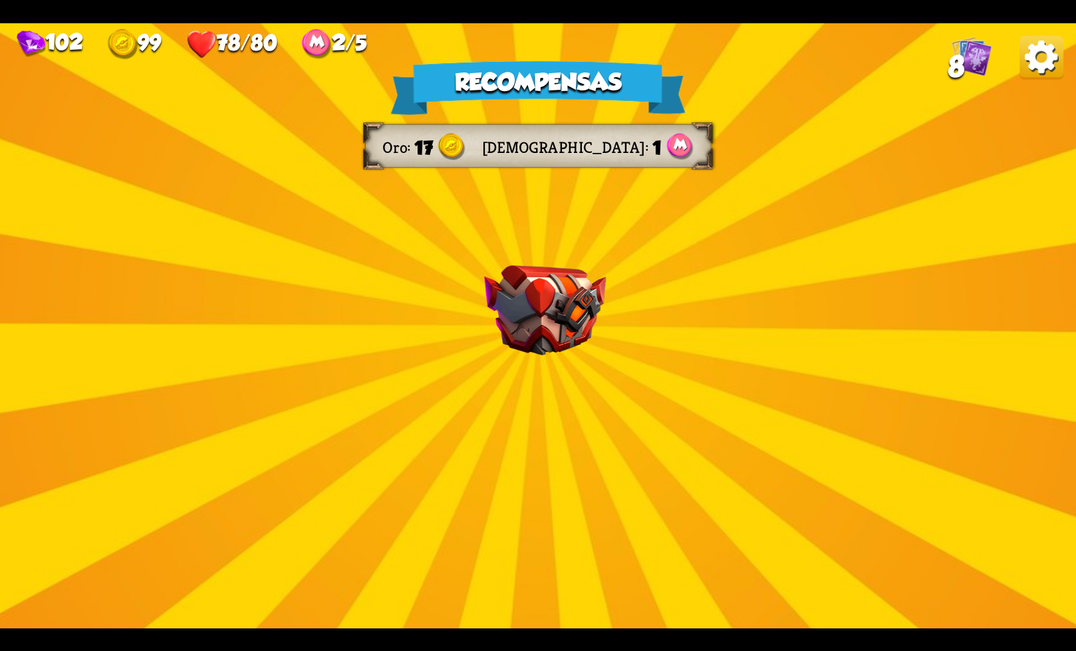
click at [573, 326] on img at bounding box center [545, 310] width 122 height 90
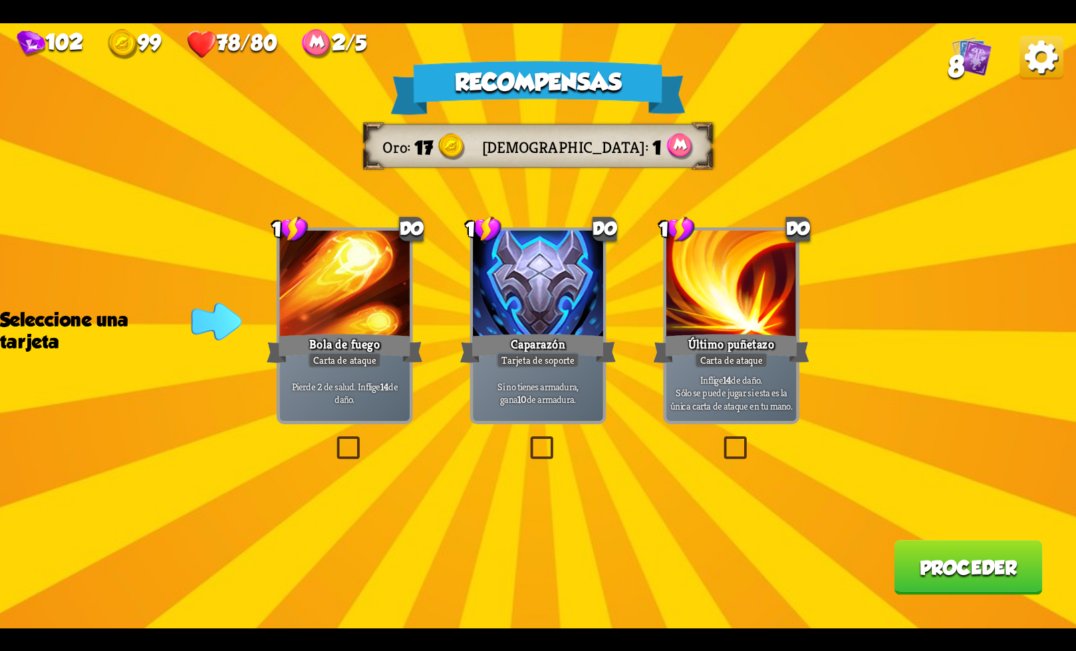
click at [527, 439] on label at bounding box center [527, 439] width 0 height 0
click at [0, 0] on input "checkbox" at bounding box center [0, 0] width 0 height 0
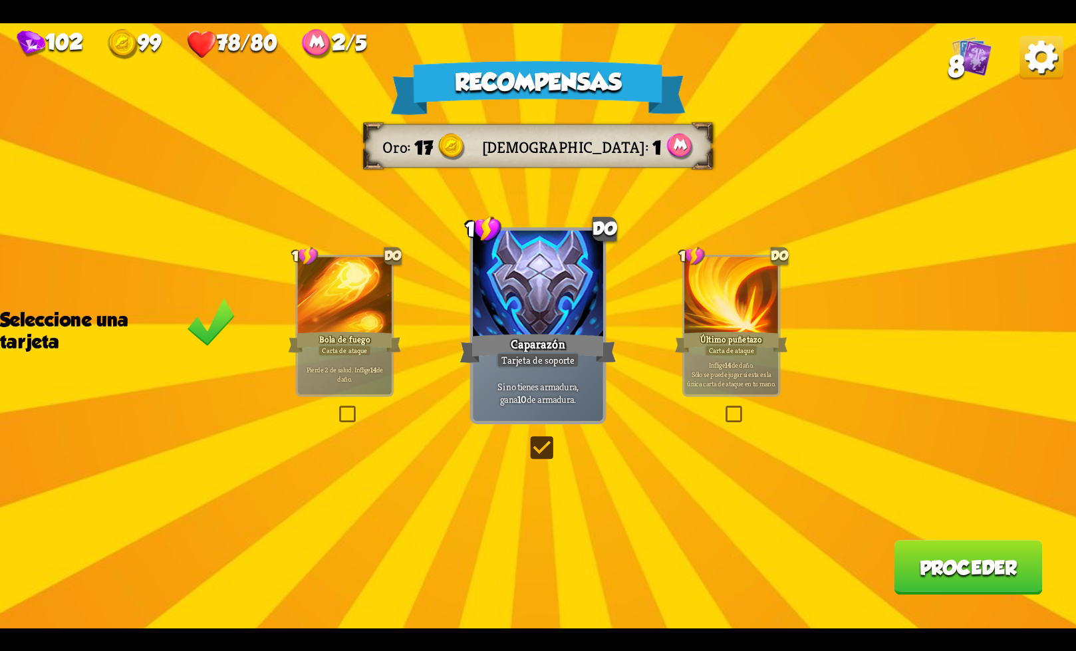
click at [956, 584] on button "Proceder" at bounding box center [968, 567] width 148 height 55
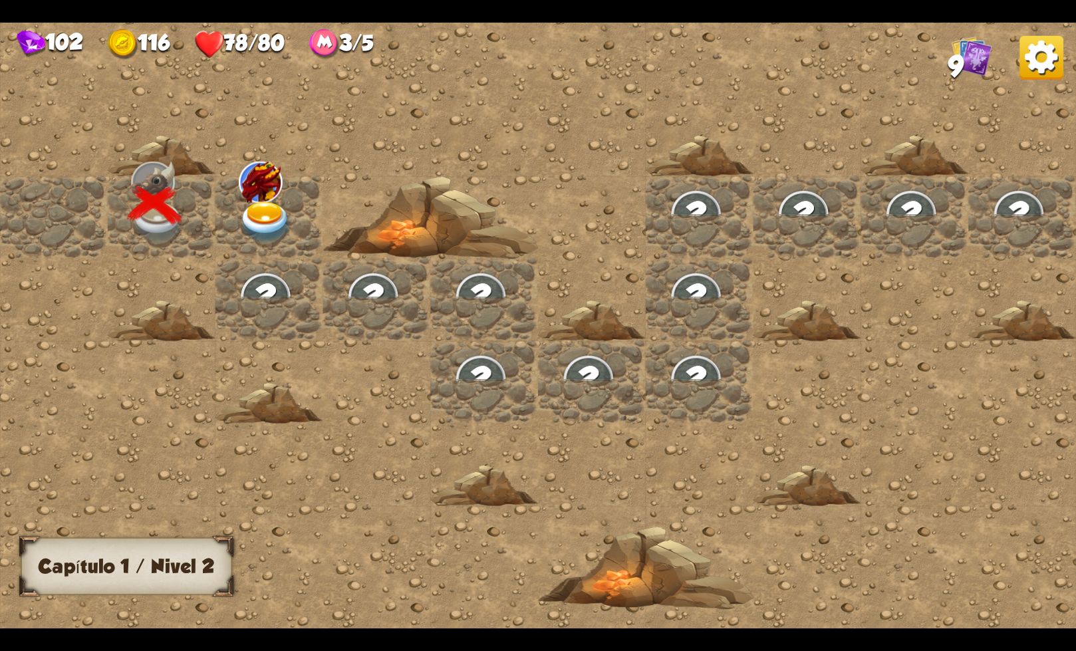
click at [270, 201] on img at bounding box center [266, 222] width 54 height 42
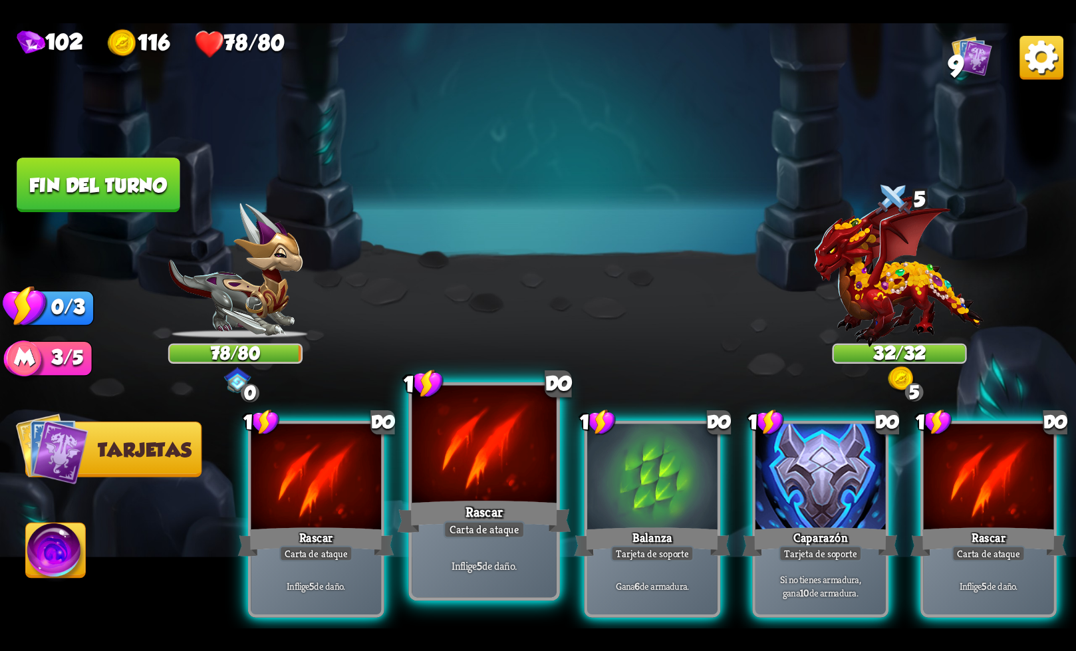
click at [513, 505] on div "Rascar" at bounding box center [485, 516] width 174 height 39
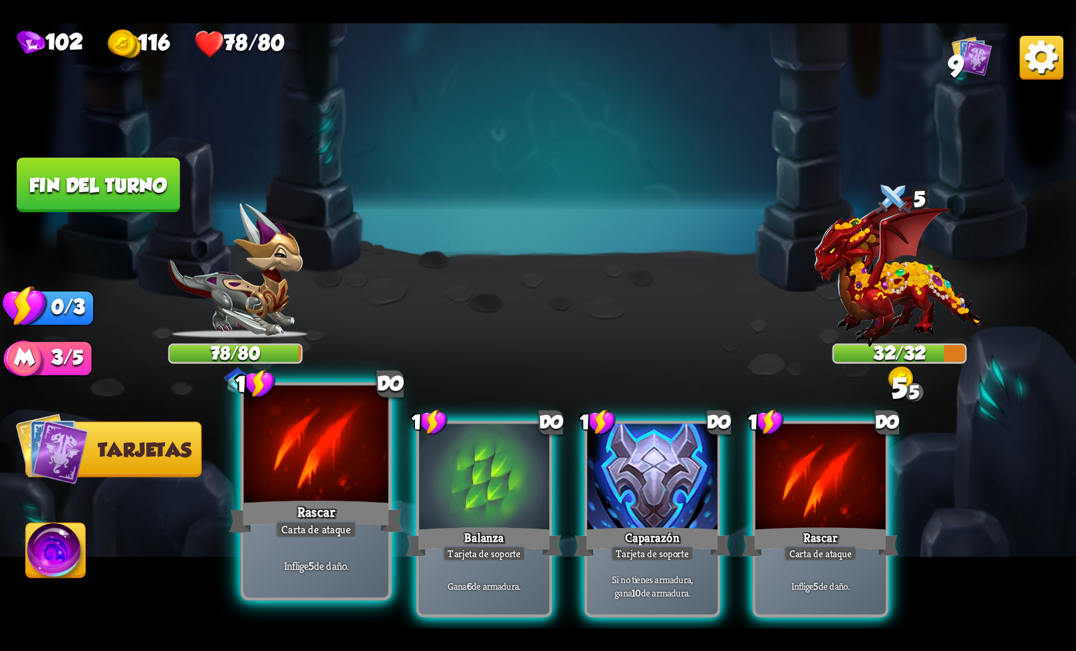
click at [310, 519] on font "Rascar" at bounding box center [316, 512] width 38 height 18
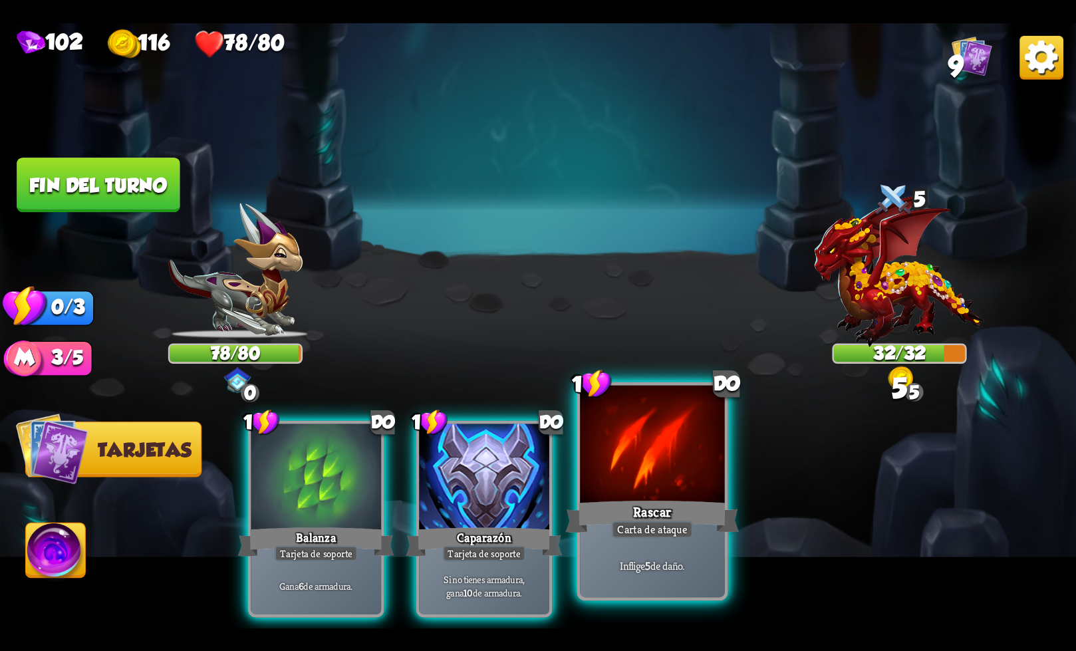
click at [668, 524] on font "Carta de ataque" at bounding box center [652, 529] width 70 height 14
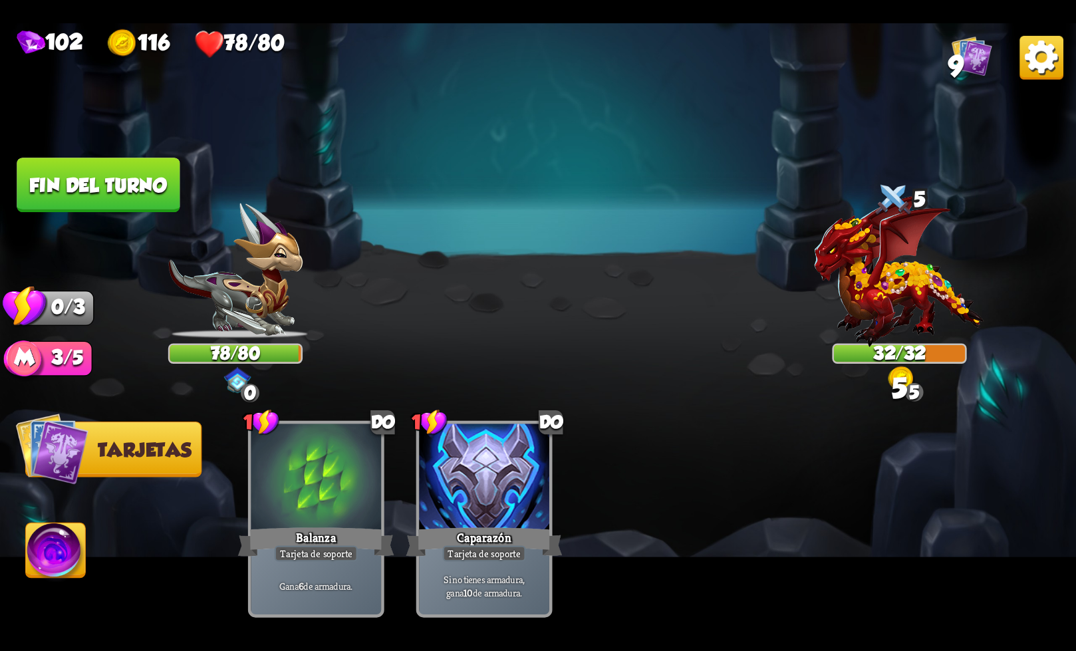
click at [100, 189] on font "Fin del turno" at bounding box center [98, 185] width 138 height 22
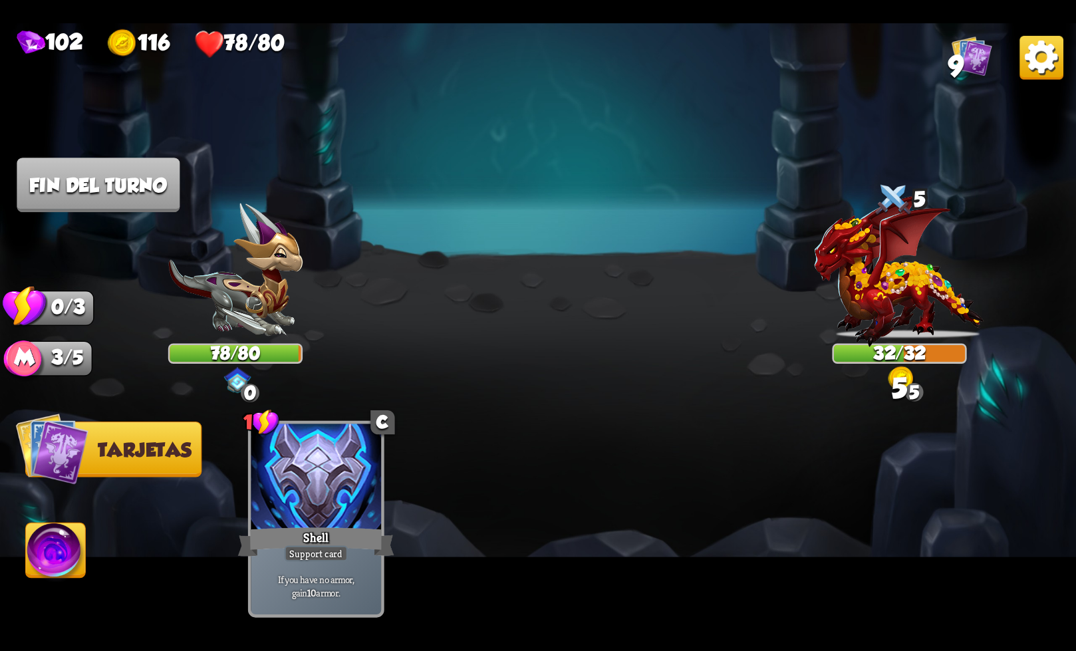
click at [137, 181] on font "Fin del turno" at bounding box center [98, 185] width 139 height 22
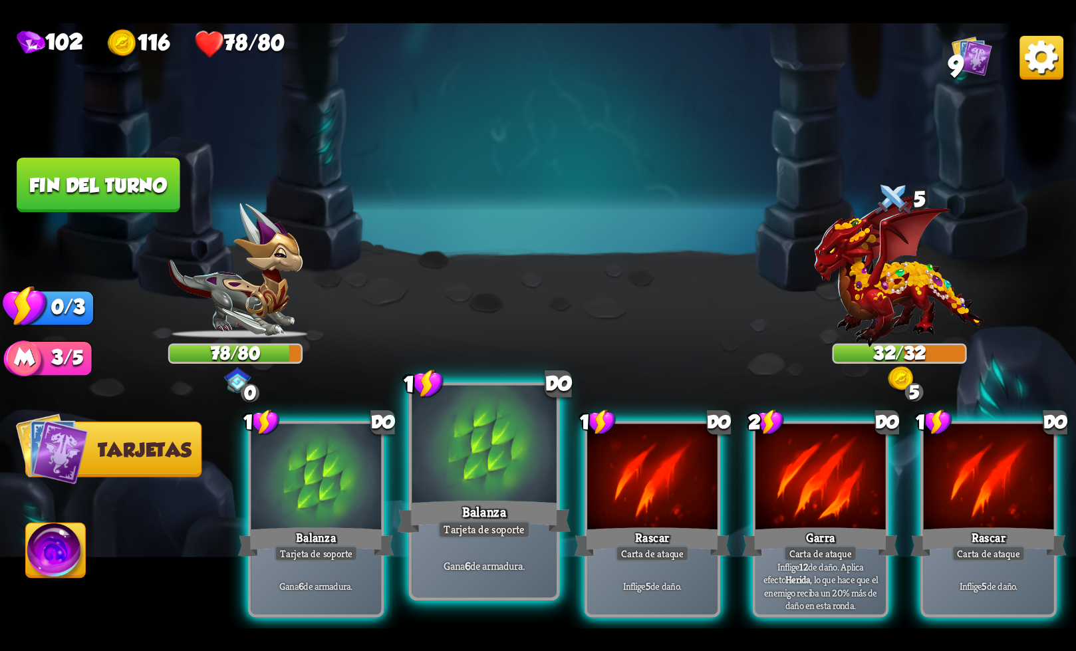
click at [524, 517] on div "Balanza" at bounding box center [485, 516] width 174 height 39
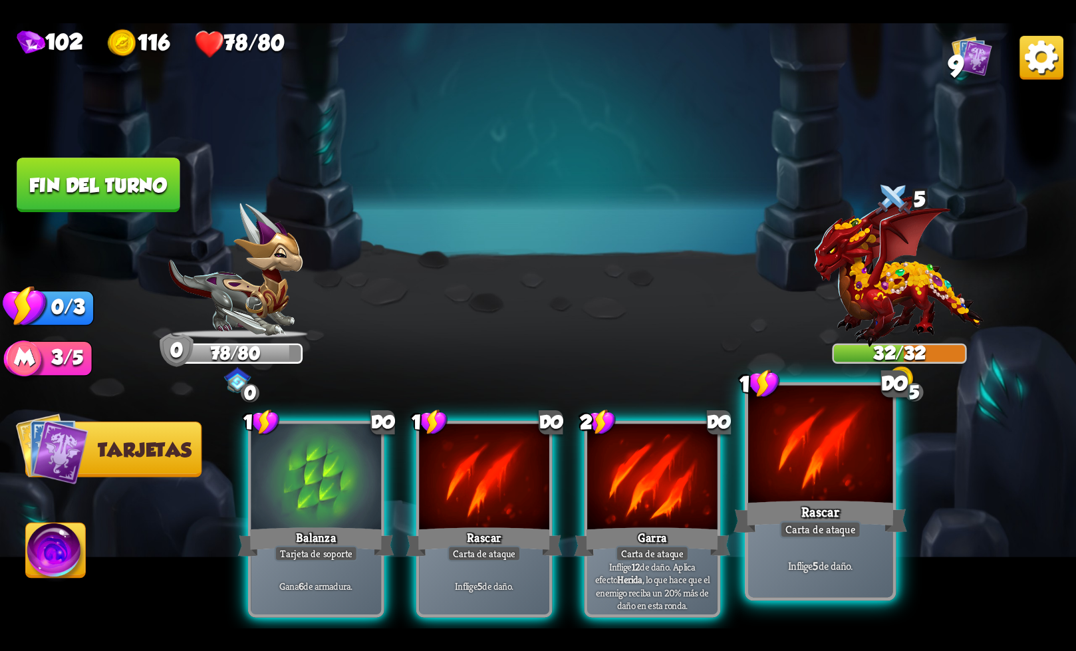
click at [816, 540] on div "Inflige 5 de daño." at bounding box center [820, 565] width 144 height 63
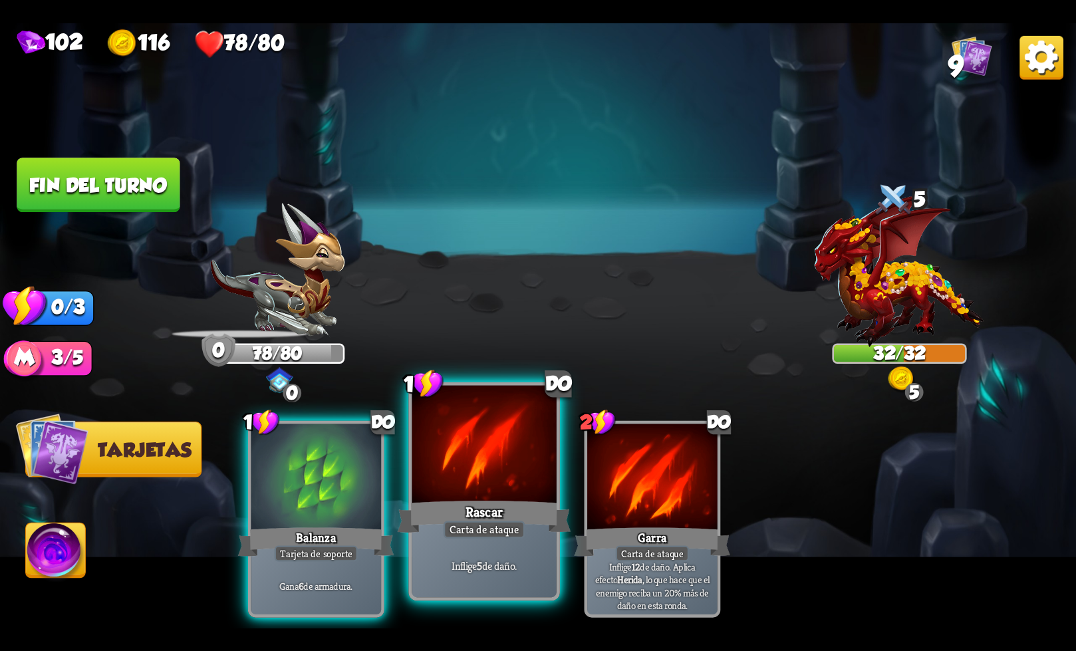
click at [460, 529] on font "Carta de ataque" at bounding box center [484, 529] width 70 height 14
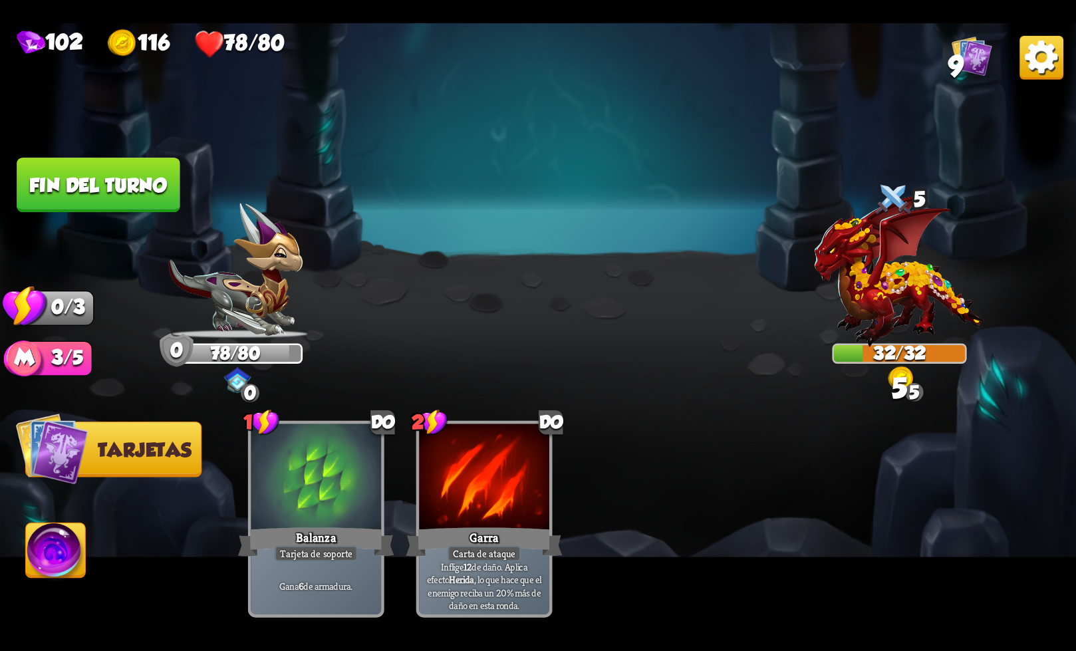
click at [91, 156] on img at bounding box center [538, 325] width 1076 height 605
click at [106, 194] on font "Fin del turno" at bounding box center [98, 185] width 138 height 22
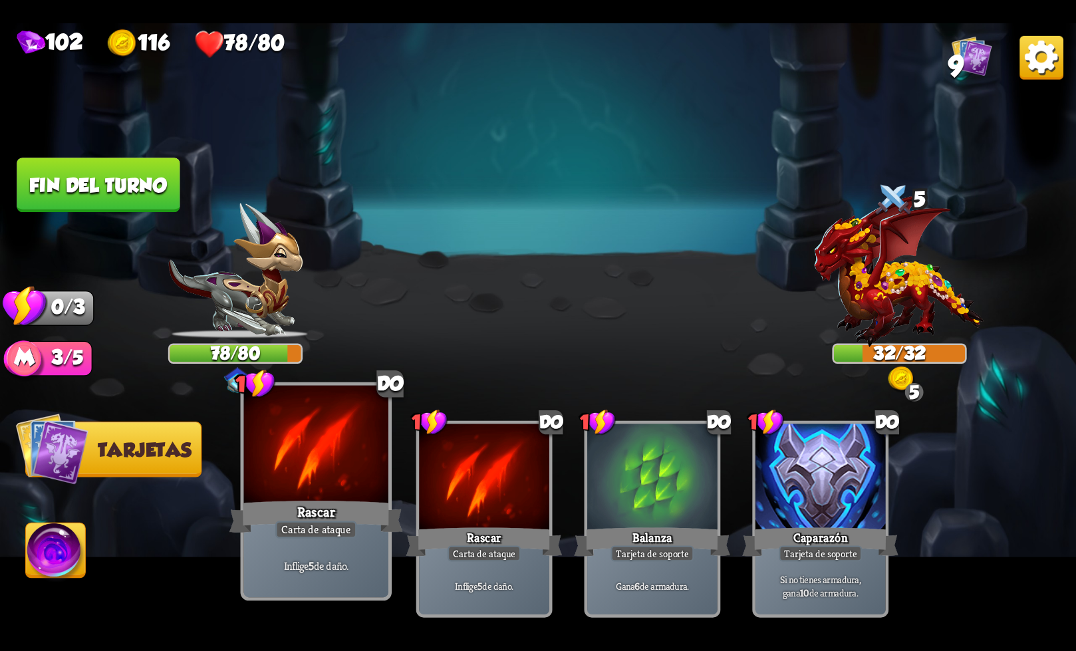
click at [348, 531] on font "Carta de ataque" at bounding box center [316, 529] width 70 height 14
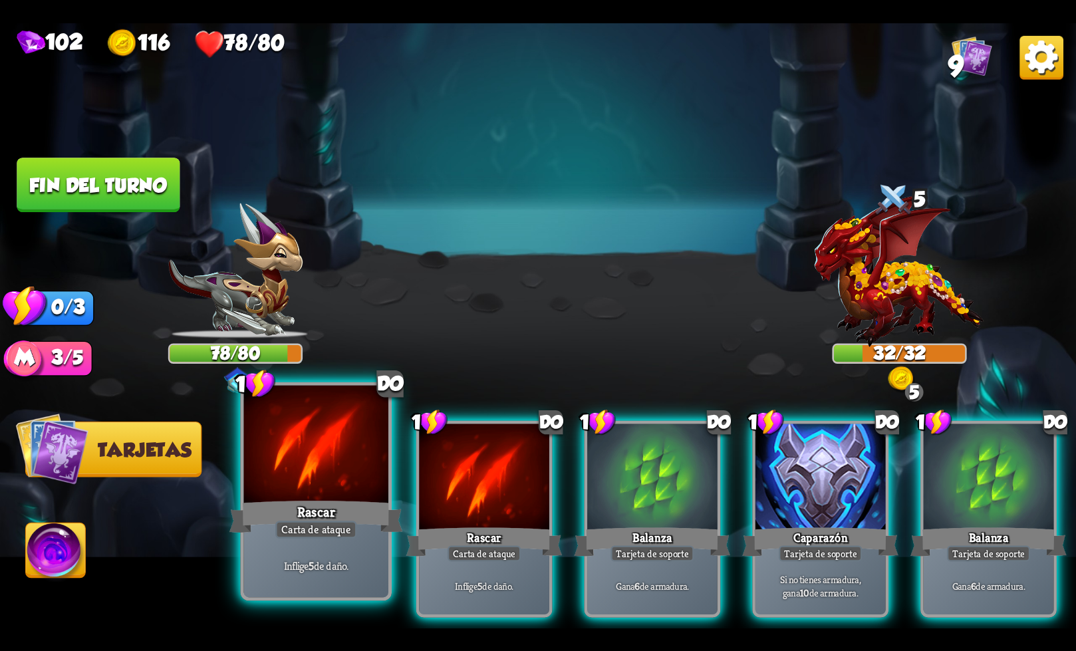
click at [320, 540] on div "Inflige 5 de daño." at bounding box center [316, 565] width 144 height 63
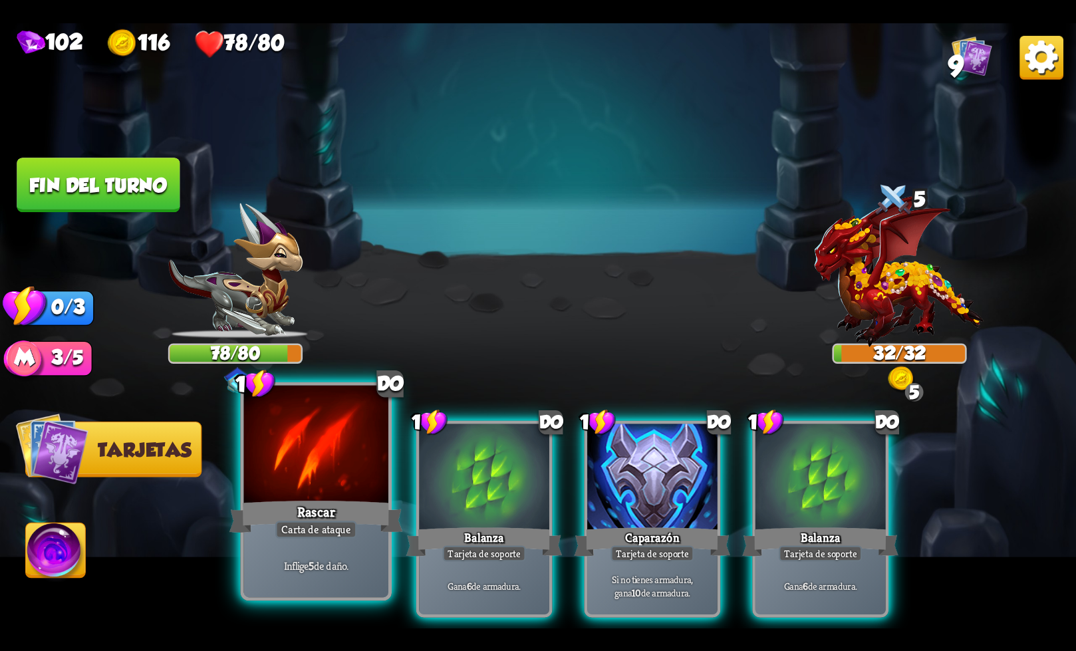
click at [342, 545] on div "Inflige 5 de daño." at bounding box center [316, 565] width 144 height 63
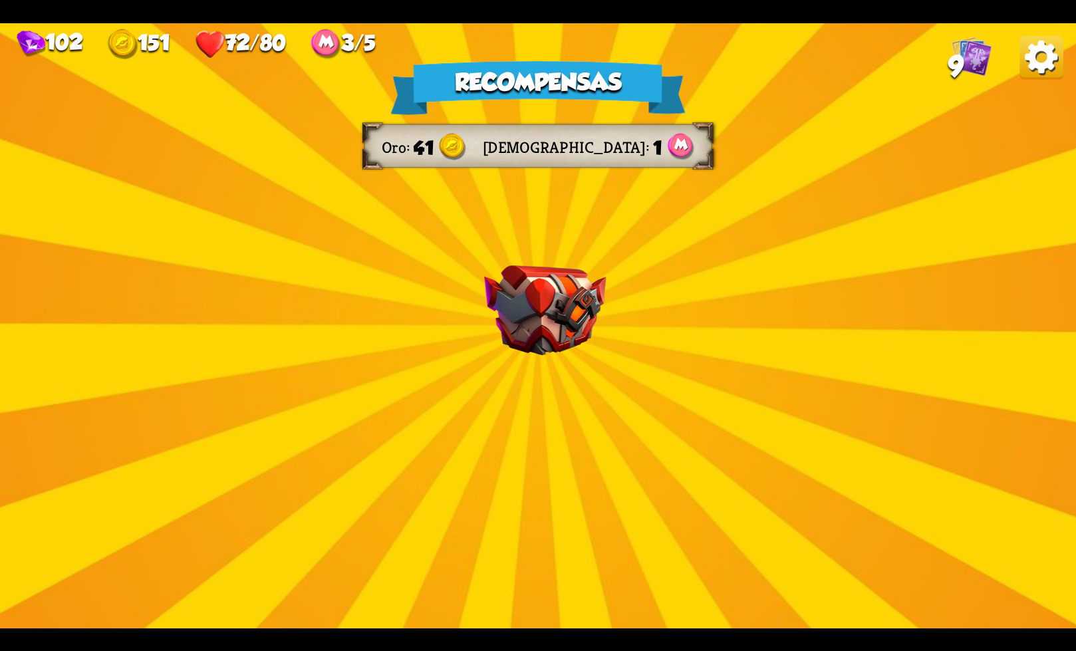
click at [589, 315] on img at bounding box center [545, 310] width 122 height 90
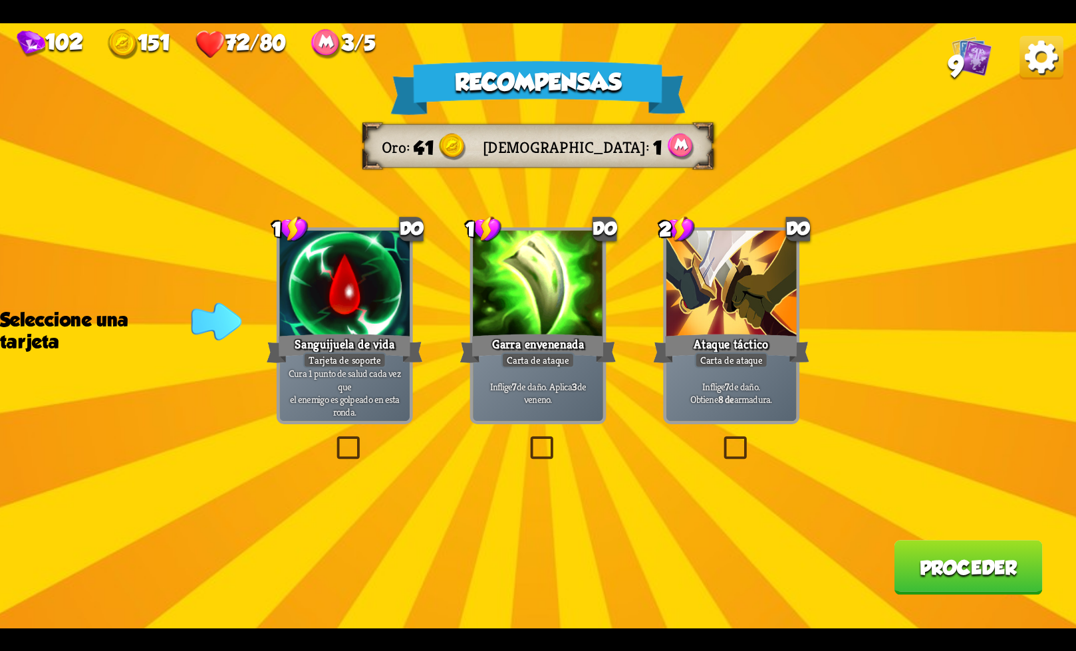
click at [720, 439] on label at bounding box center [720, 439] width 0 height 0
click at [0, 0] on input "checkbox" at bounding box center [0, 0] width 0 height 0
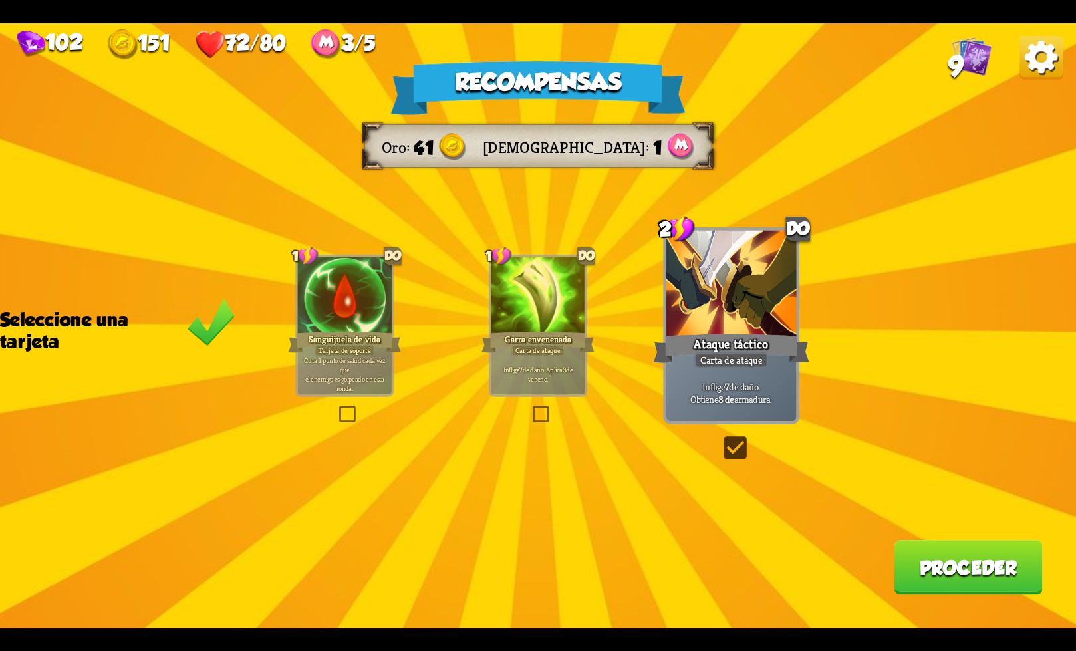
click at [952, 569] on font "Proceder" at bounding box center [969, 568] width 98 height 22
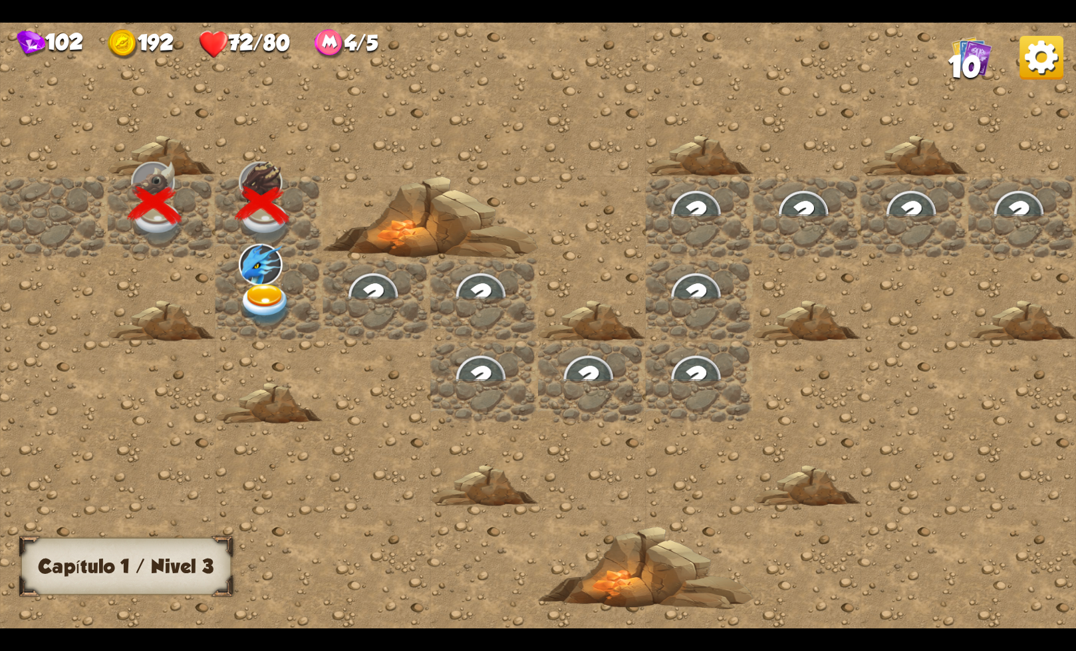
click at [266, 303] on img at bounding box center [266, 304] width 54 height 42
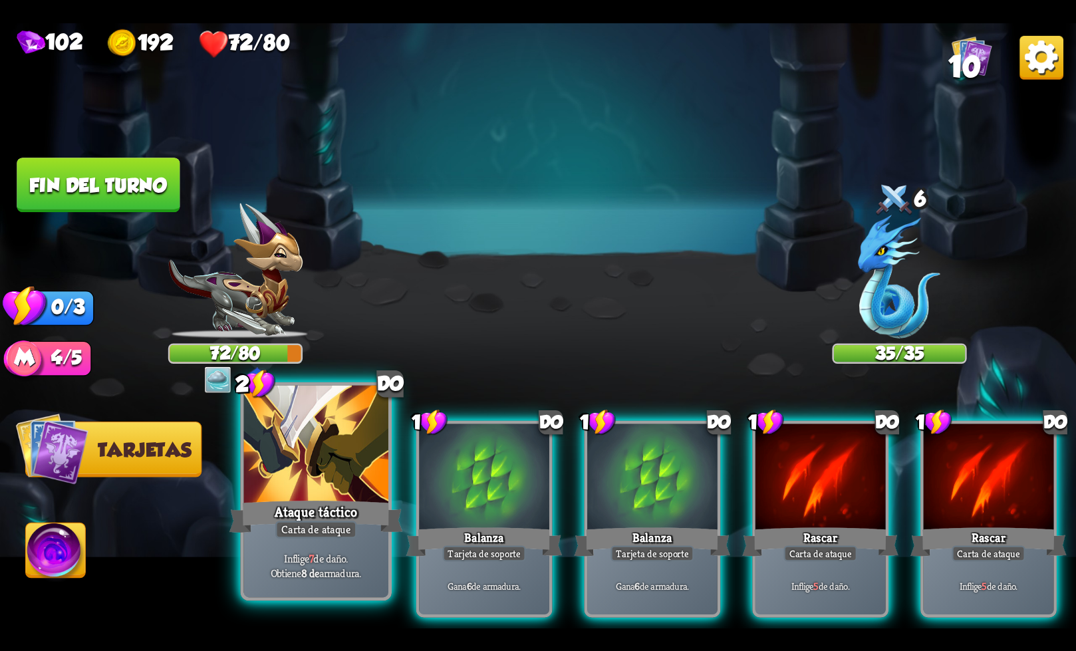
click at [342, 513] on font "Ataque táctico" at bounding box center [316, 512] width 83 height 18
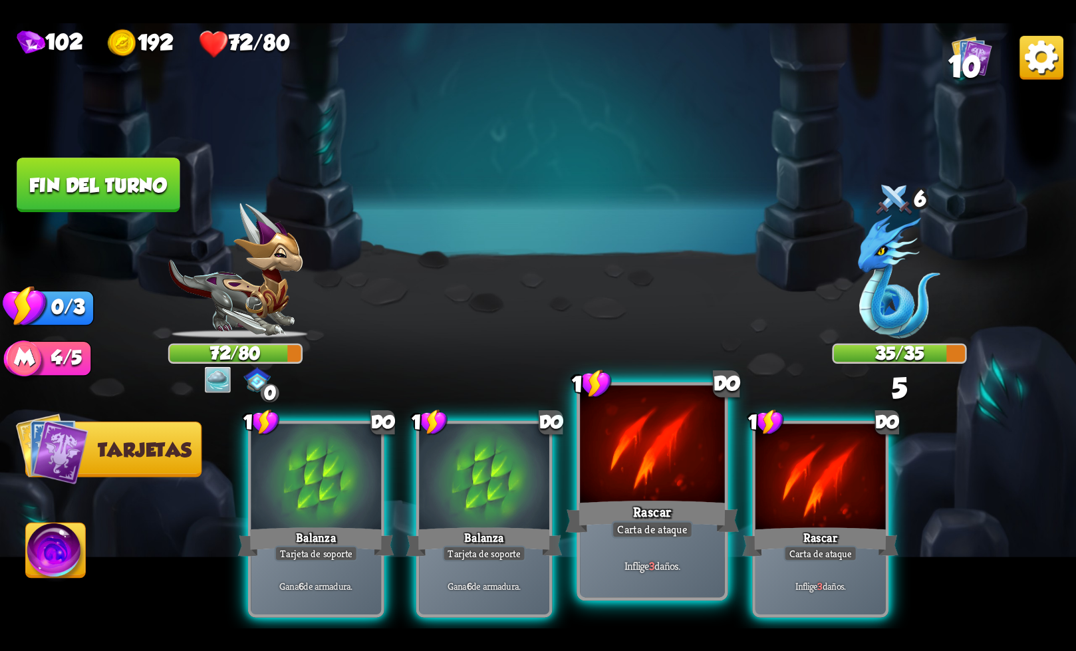
click at [666, 539] on div "Inflige 3 daños." at bounding box center [652, 565] width 144 height 63
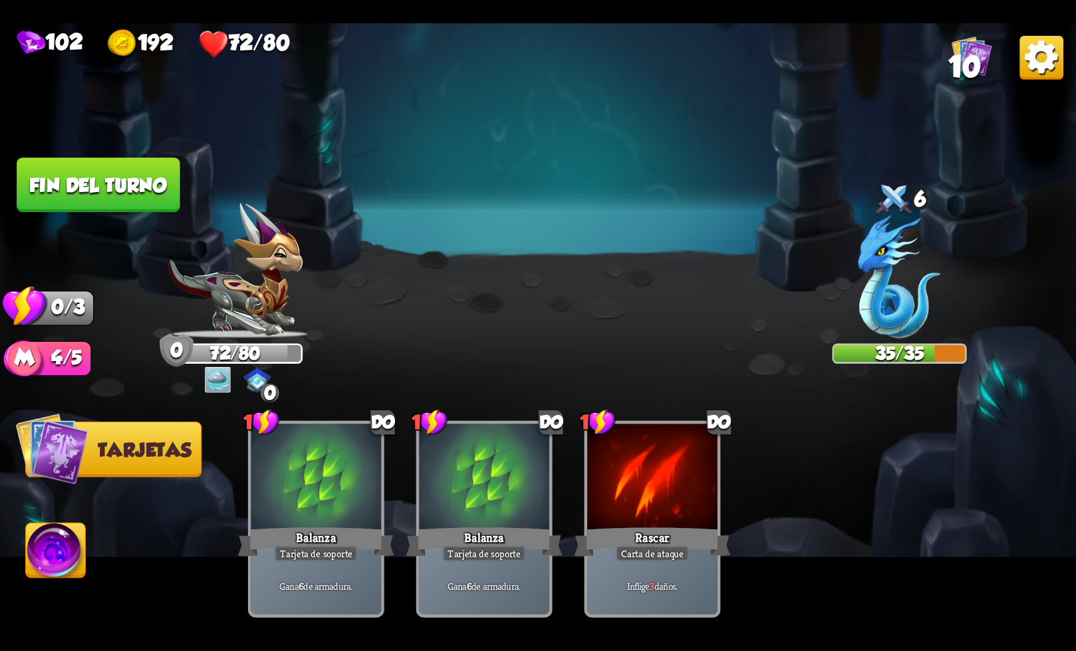
click at [119, 165] on button "Fin del turno" at bounding box center [98, 185] width 163 height 55
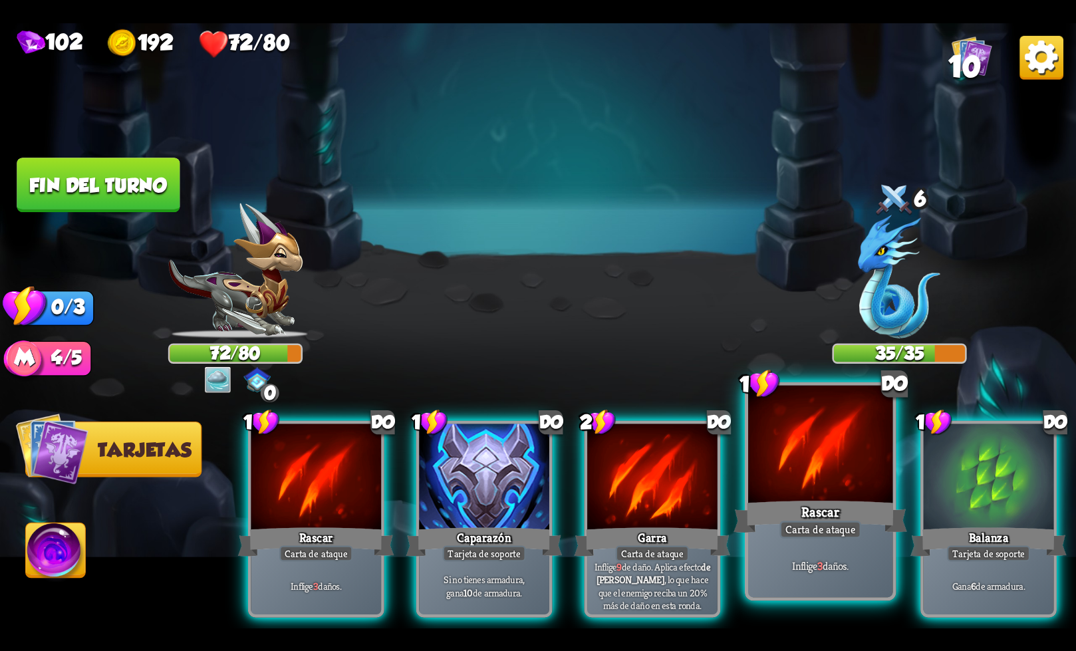
click at [844, 527] on font "Carta de ataque" at bounding box center [820, 529] width 70 height 14
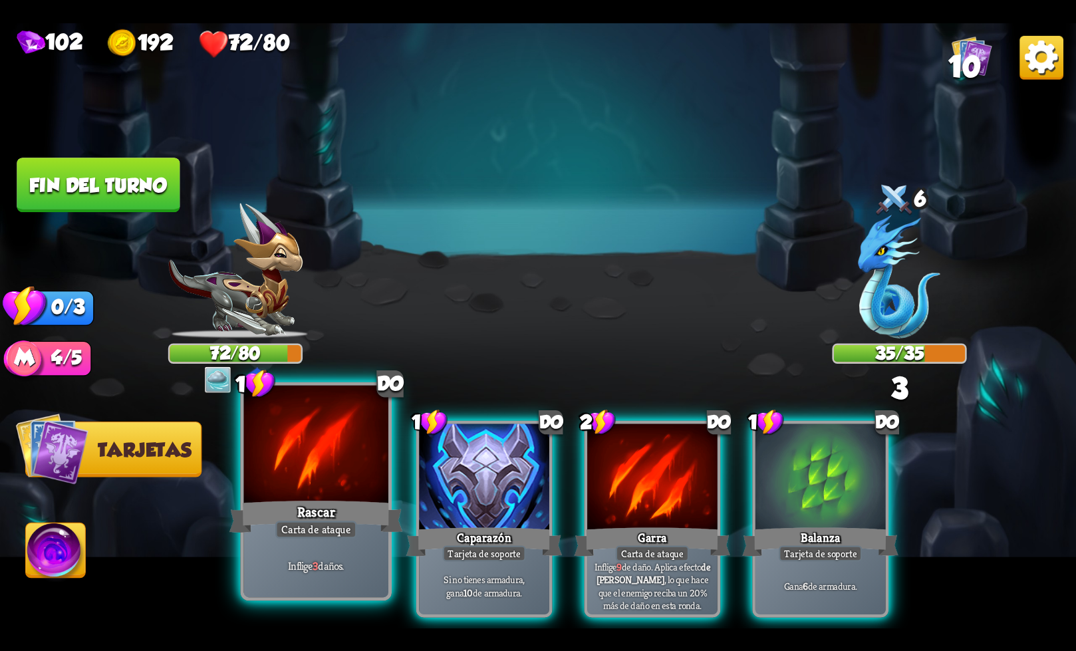
click at [361, 469] on div at bounding box center [316, 446] width 144 height 122
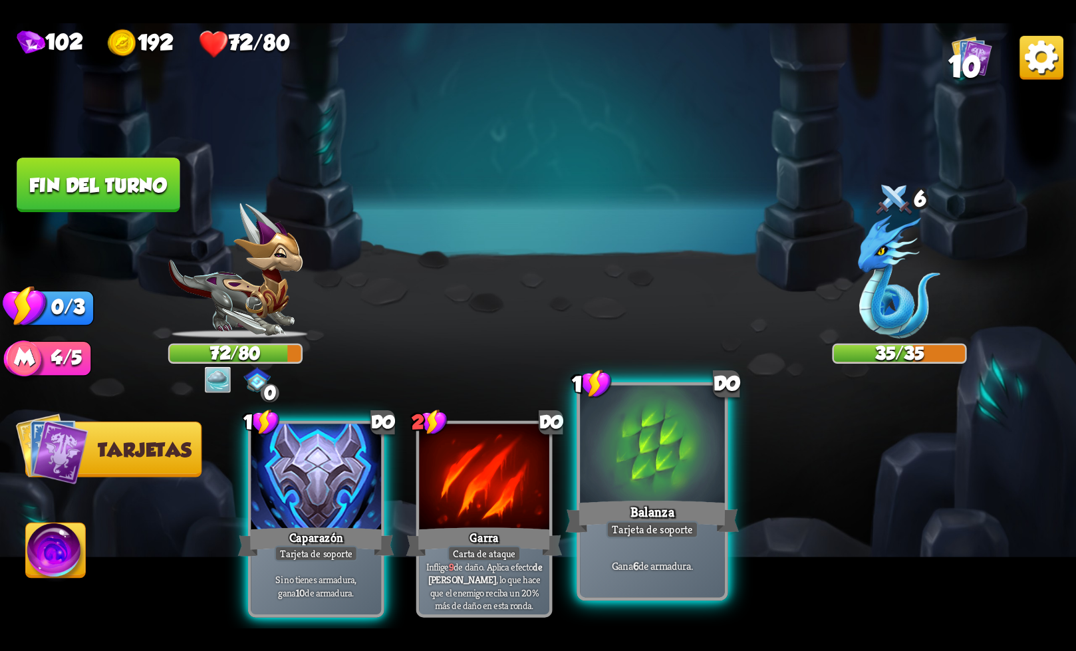
click at [671, 491] on div at bounding box center [652, 446] width 144 height 122
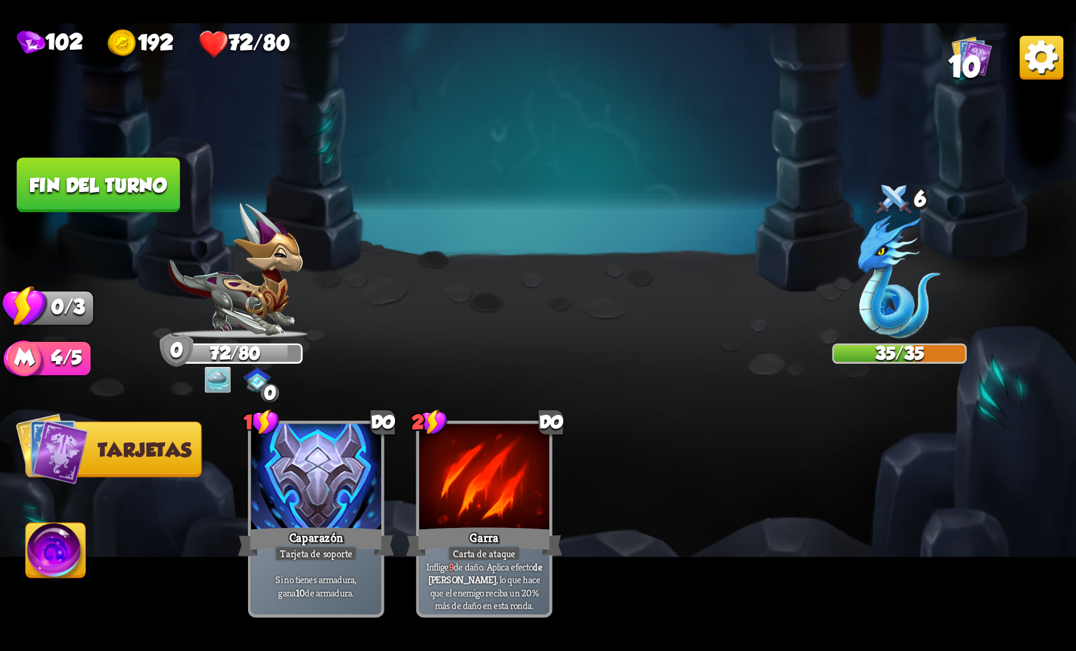
click at [121, 181] on font "Fin del turno" at bounding box center [98, 185] width 138 height 22
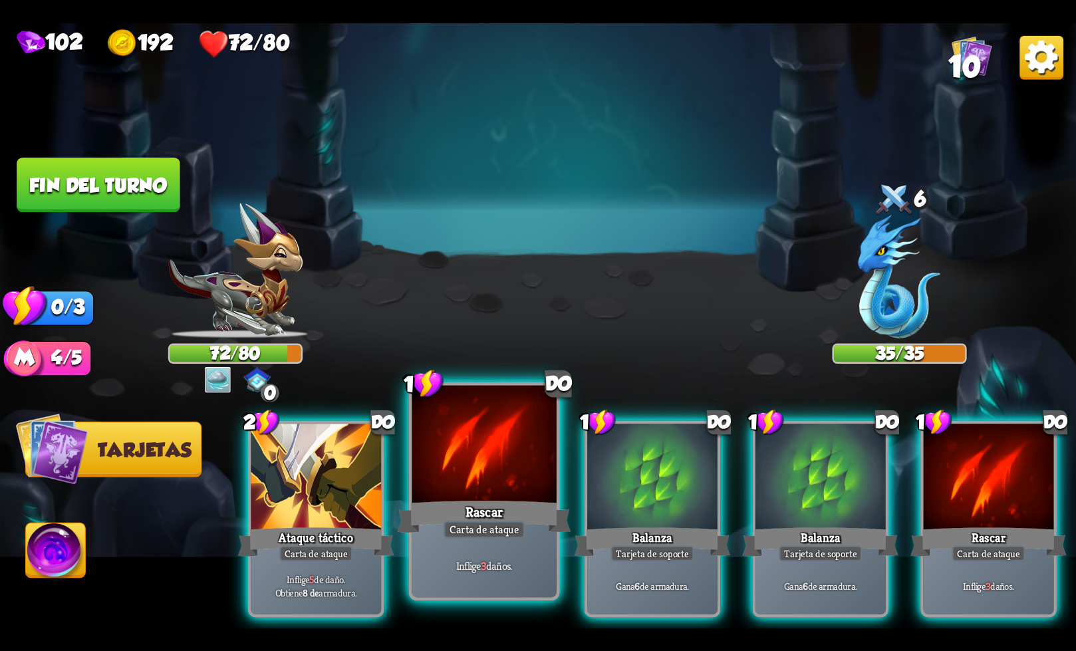
click at [490, 533] on font "Carta de ataque" at bounding box center [484, 529] width 70 height 14
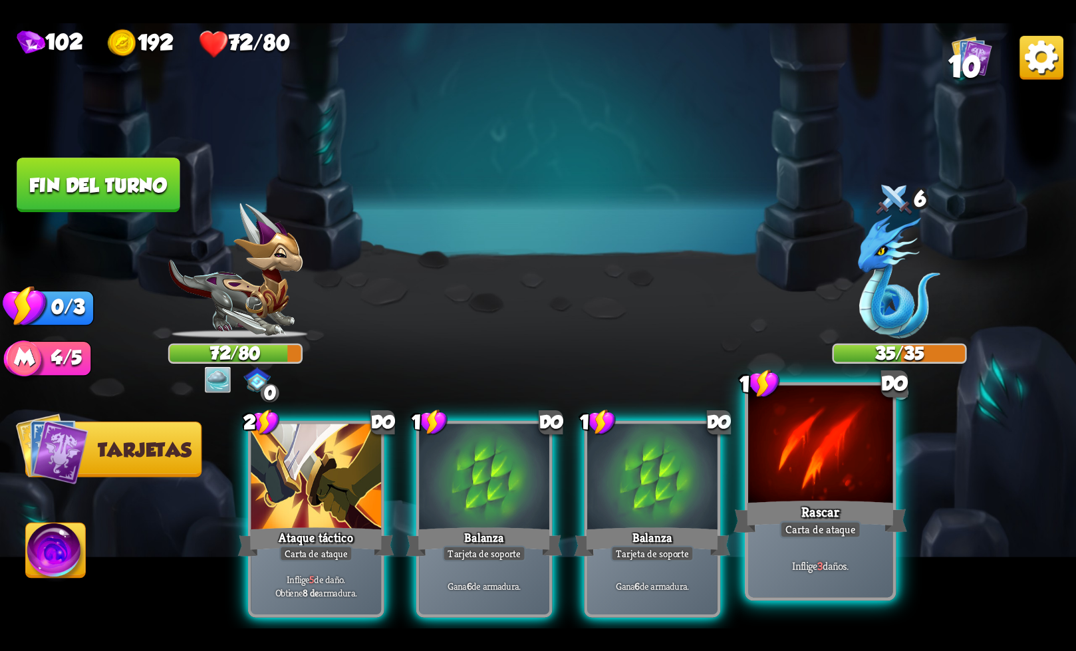
click at [797, 515] on div "Rascar" at bounding box center [820, 516] width 174 height 39
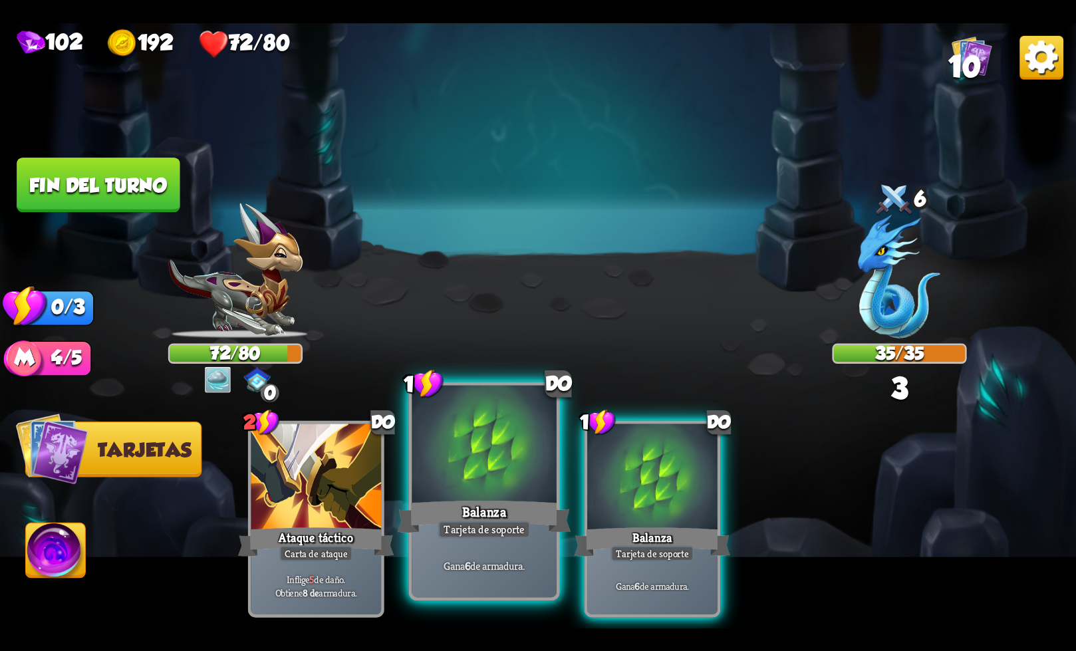
click at [493, 527] on font "Tarjeta de soporte" at bounding box center [484, 529] width 80 height 14
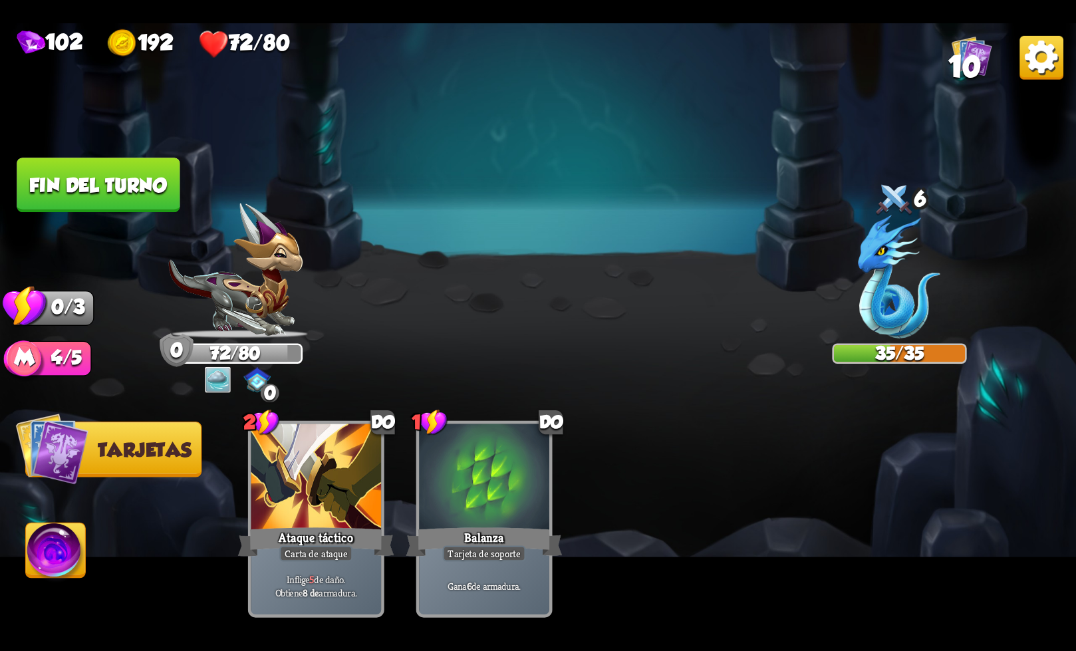
click at [140, 172] on button "Fin del turno" at bounding box center [98, 185] width 163 height 55
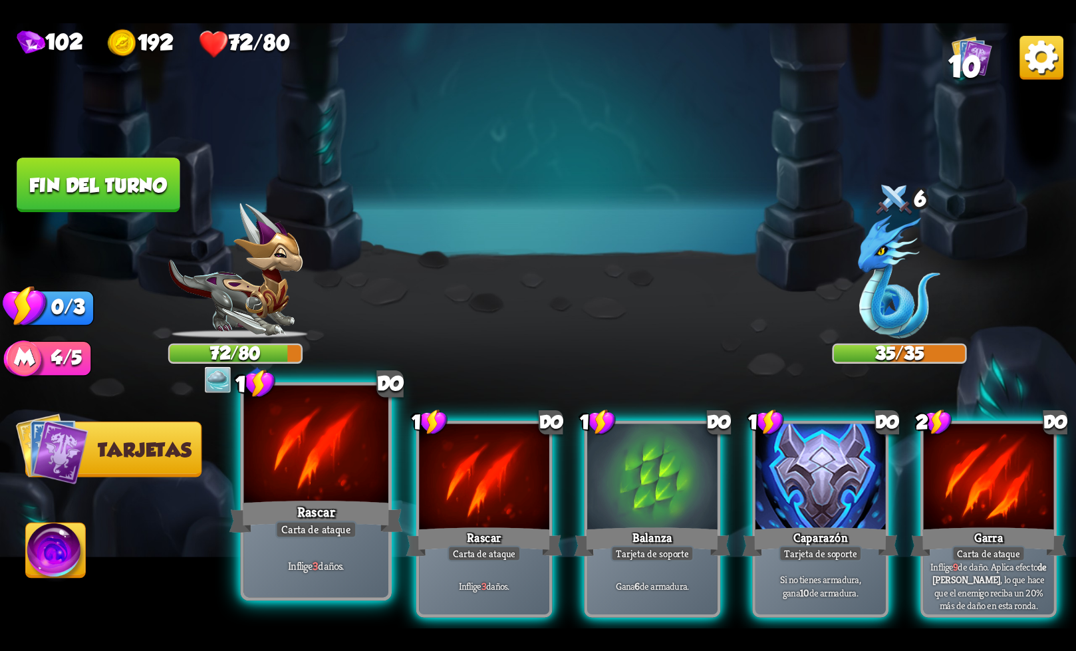
click at [326, 480] on div at bounding box center [316, 446] width 144 height 122
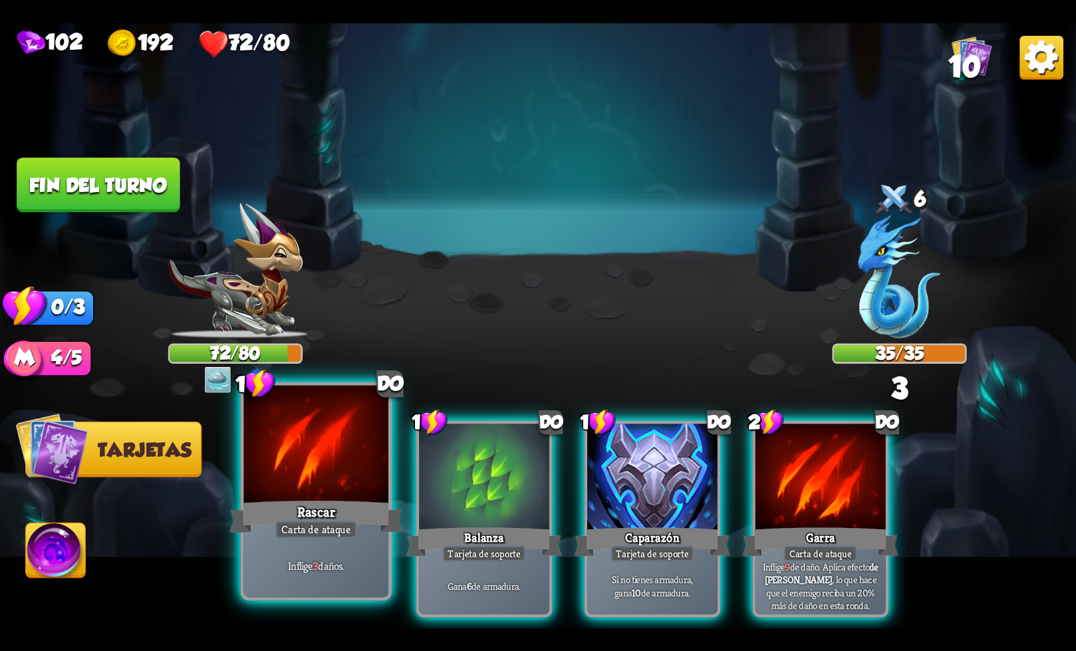
click at [319, 489] on div at bounding box center [316, 446] width 144 height 122
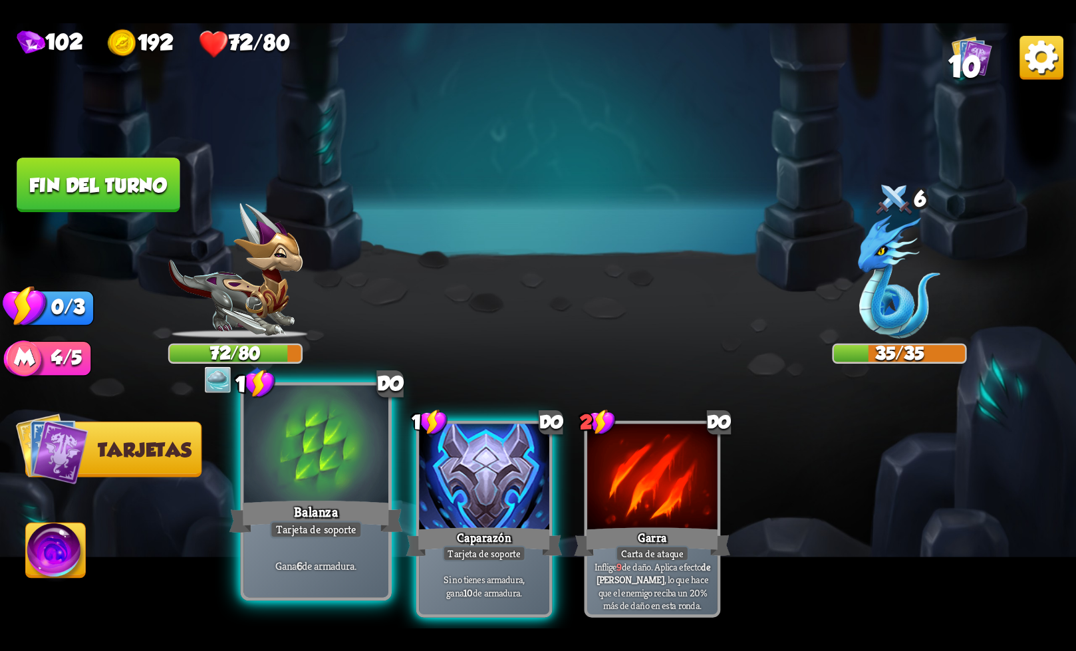
click at [352, 519] on div "Balanza" at bounding box center [316, 516] width 174 height 39
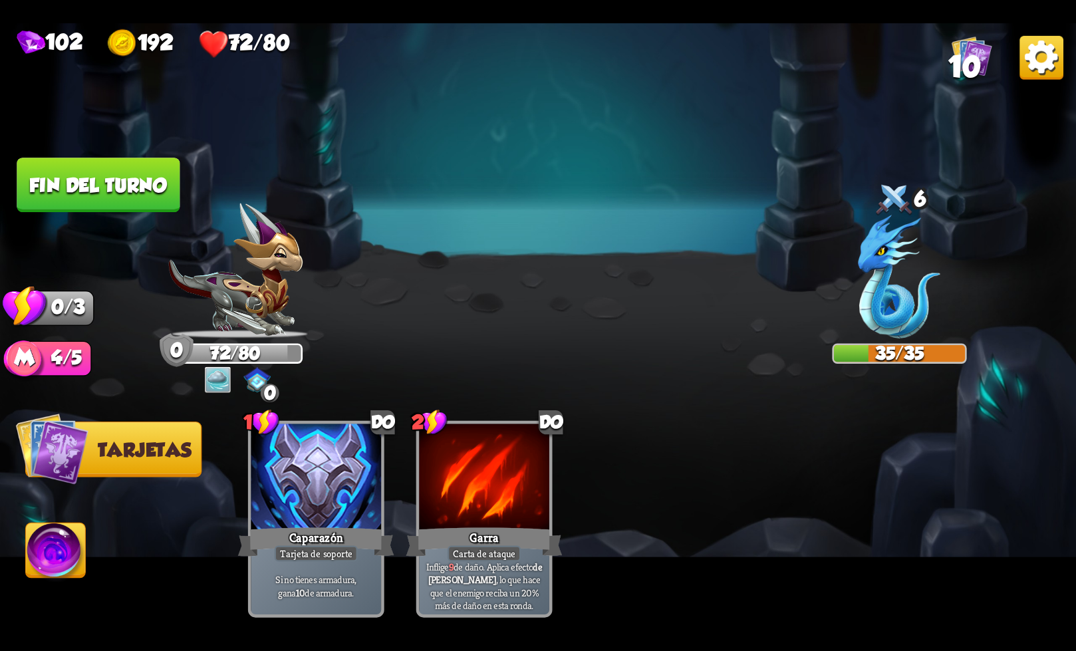
click at [139, 198] on button "Fin del turno" at bounding box center [98, 185] width 163 height 55
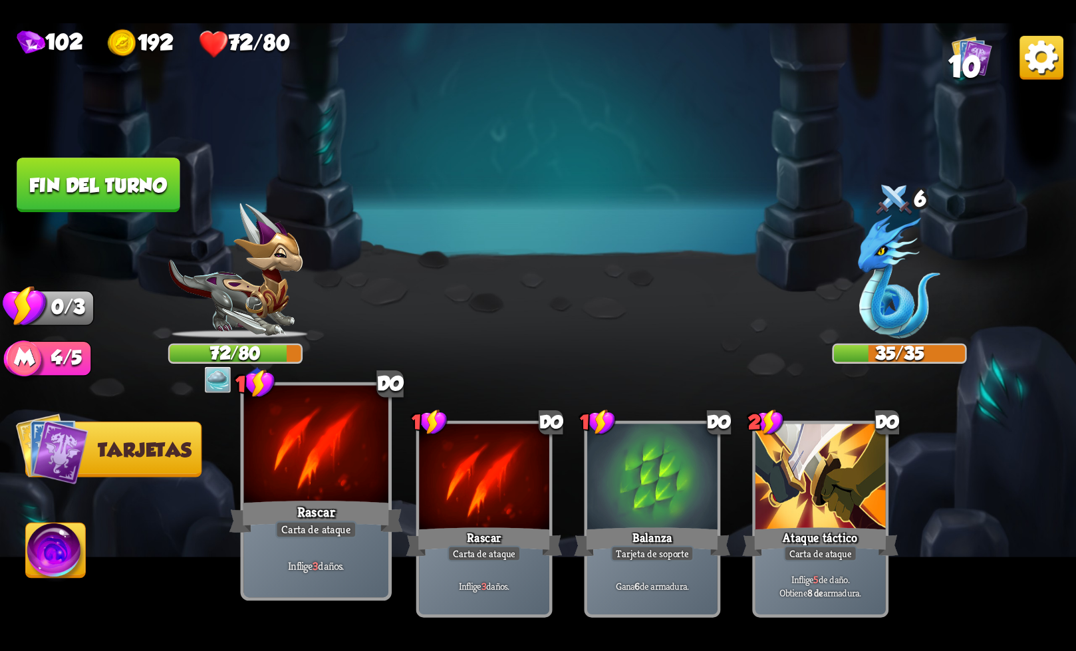
click at [334, 490] on div at bounding box center [316, 446] width 144 height 122
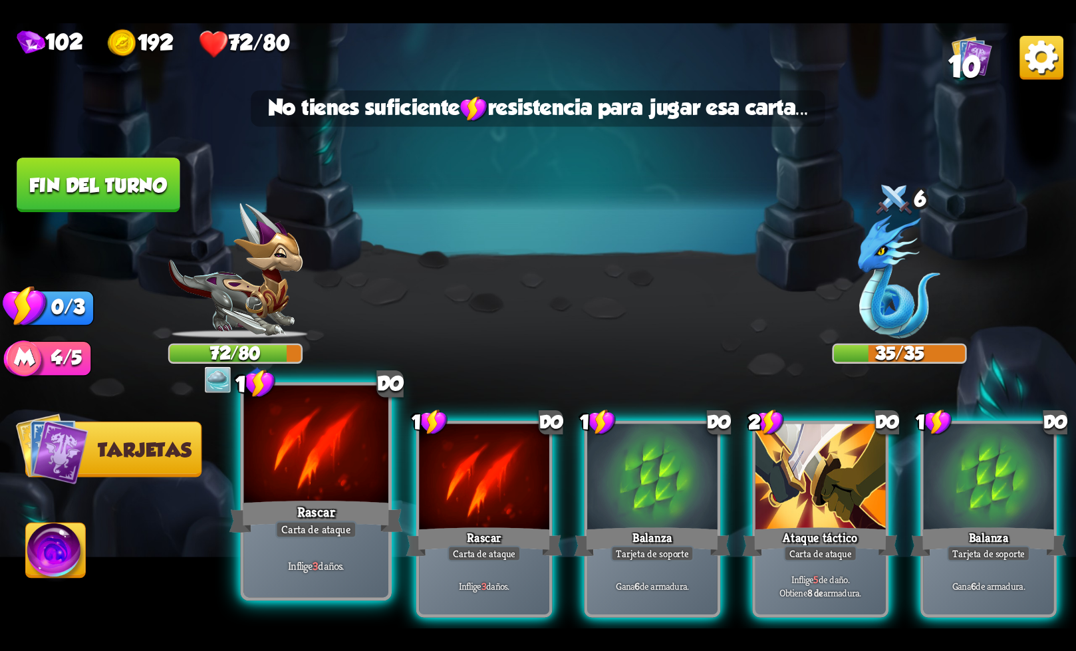
click at [326, 487] on div at bounding box center [316, 446] width 144 height 122
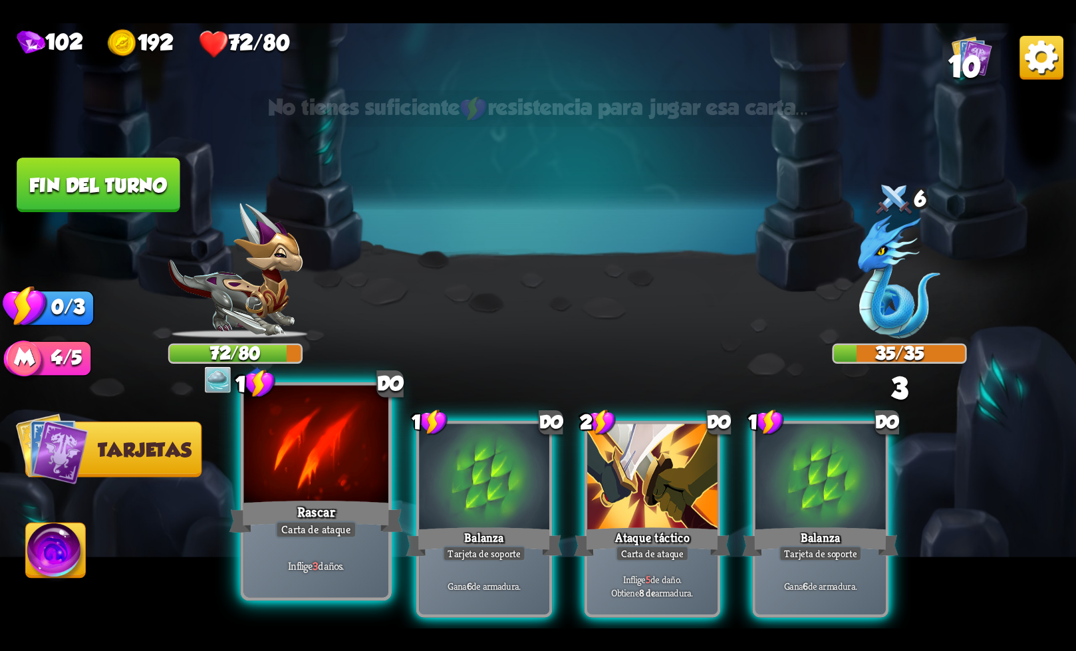
click at [325, 475] on div at bounding box center [316, 446] width 144 height 122
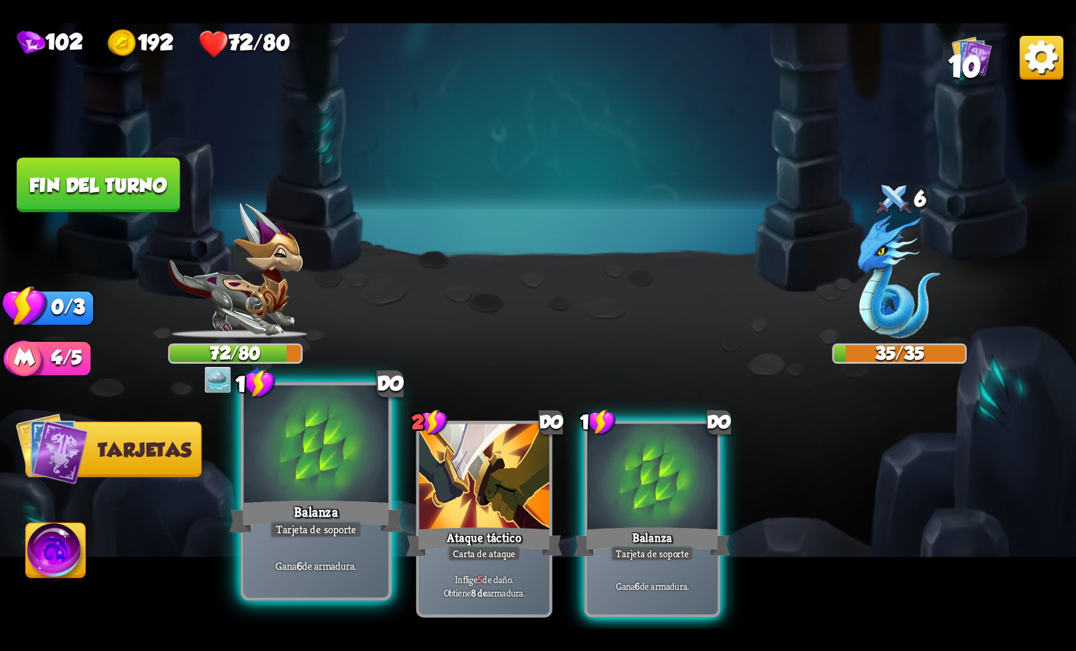
click at [332, 565] on font "de armadura." at bounding box center [329, 566] width 55 height 14
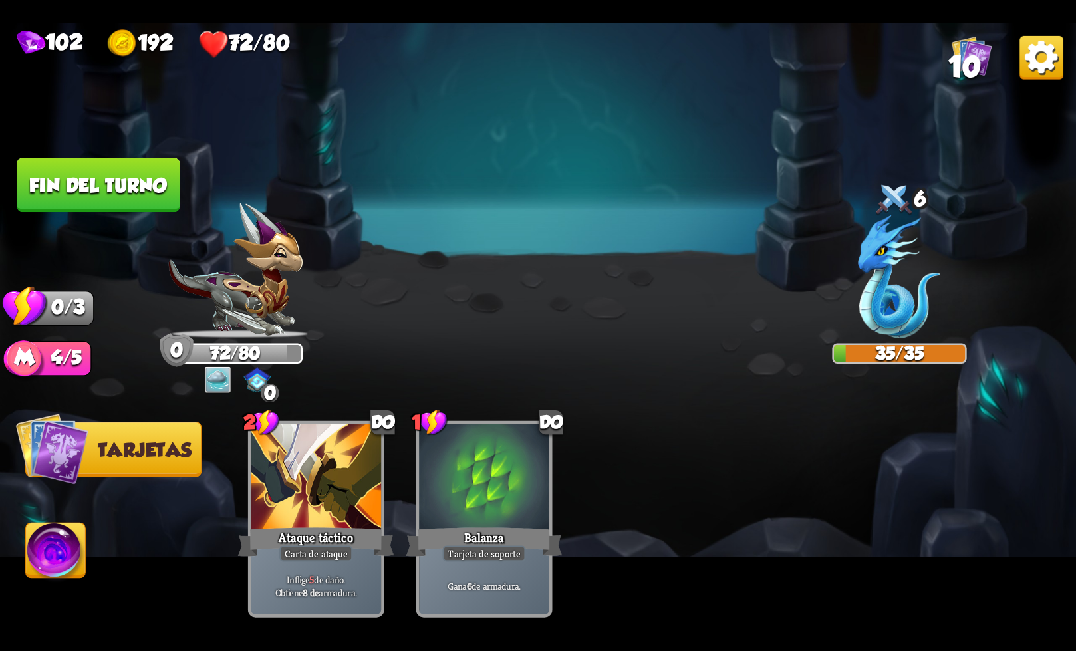
click at [146, 195] on font "Fin del turno" at bounding box center [98, 185] width 138 height 22
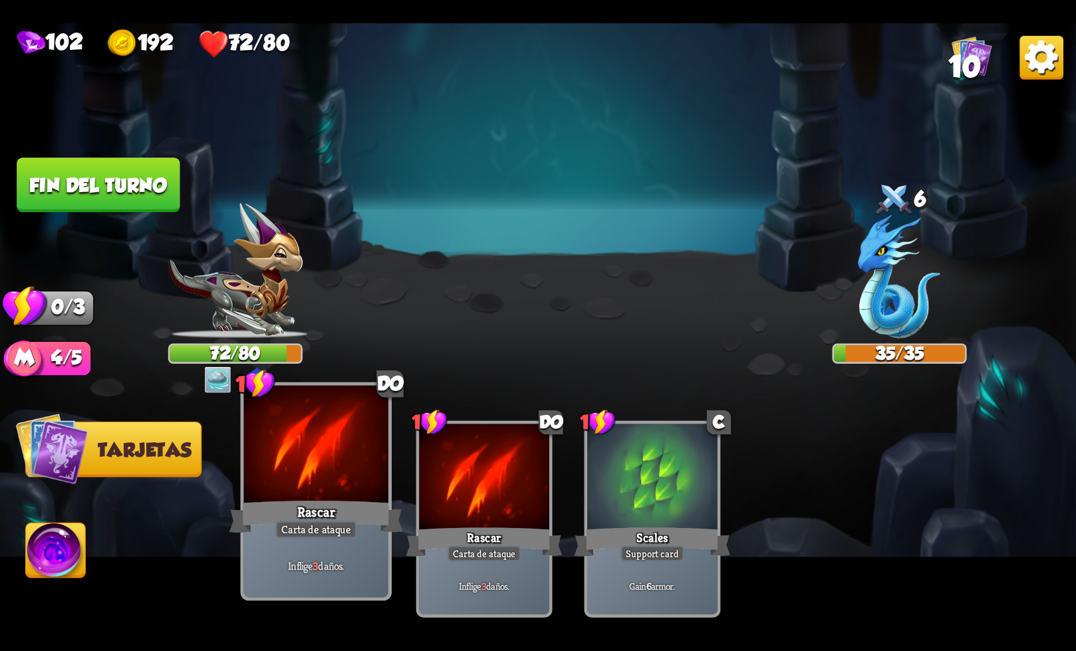
click at [338, 491] on div at bounding box center [316, 446] width 144 height 122
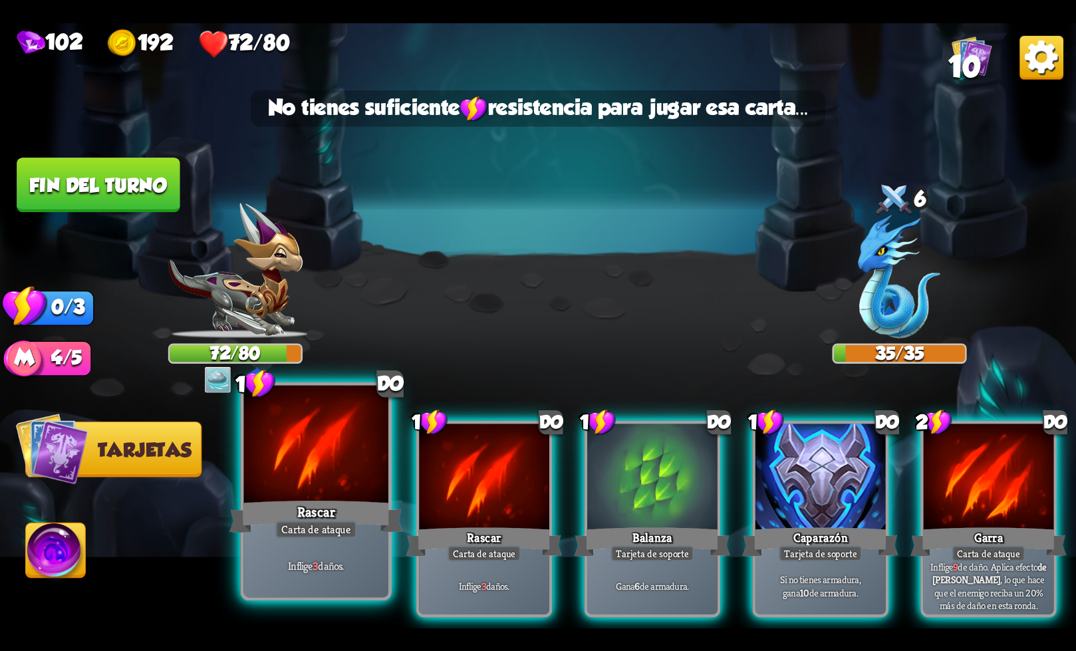
click at [298, 563] on font "Inflige" at bounding box center [300, 566] width 25 height 14
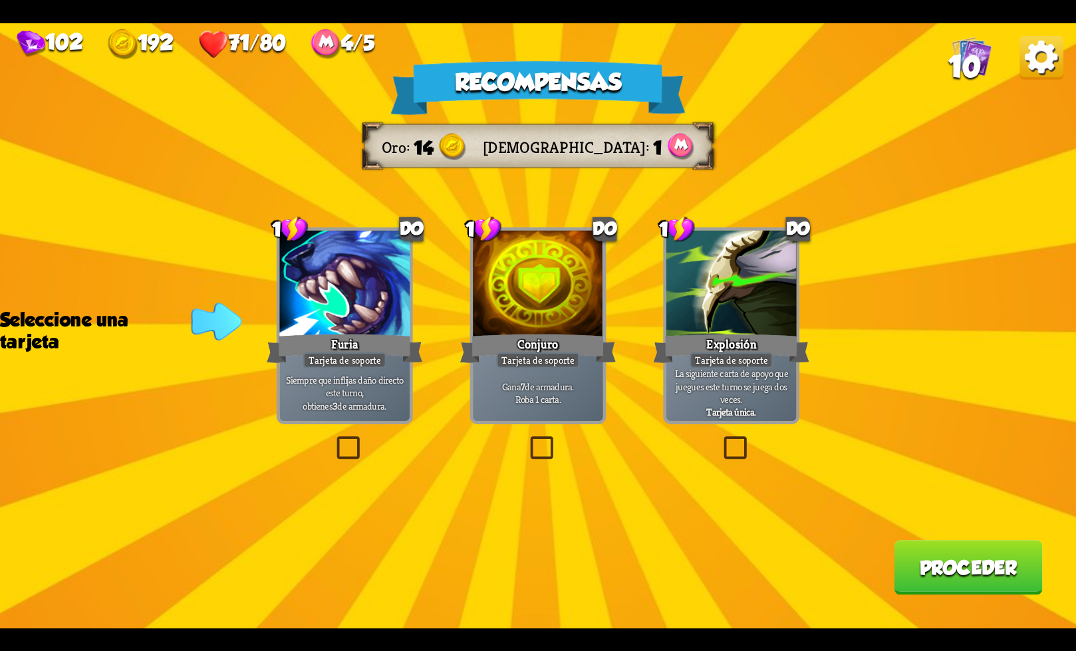
click at [565, 440] on div "Recompensas Oro 14 Maná 1 Seleccione una tarjeta 1 do Furia Tarjeta de soporte …" at bounding box center [538, 325] width 1076 height 605
click at [527, 439] on label at bounding box center [527, 439] width 0 height 0
click at [0, 0] on input "checkbox" at bounding box center [0, 0] width 0 height 0
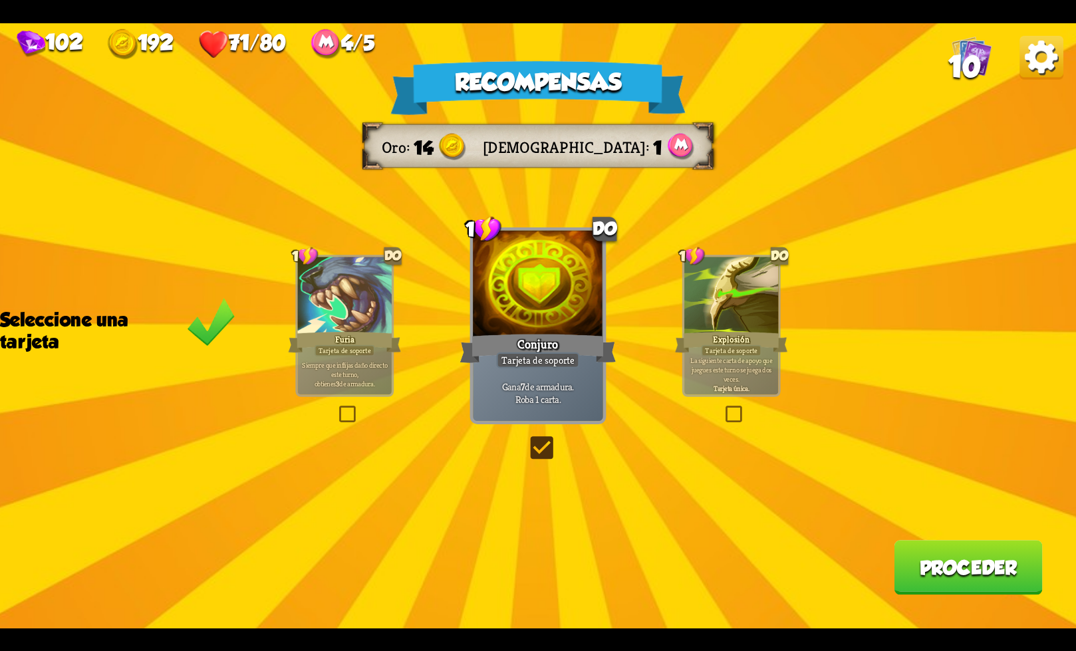
click at [929, 571] on font "Proceder" at bounding box center [969, 568] width 98 height 22
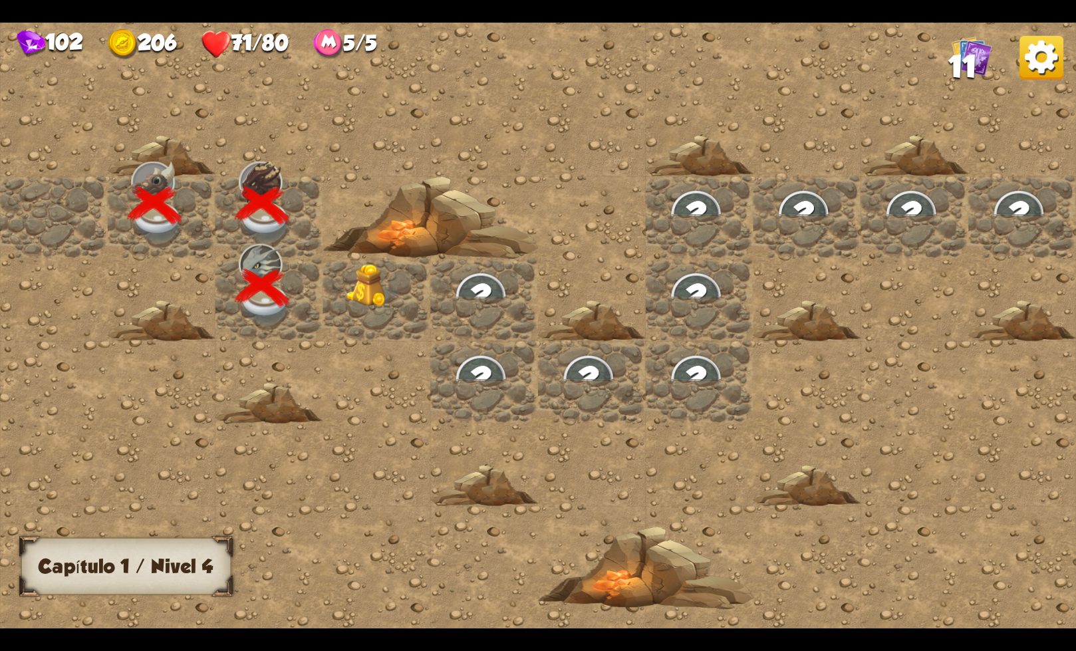
click at [375, 270] on img at bounding box center [373, 286] width 54 height 44
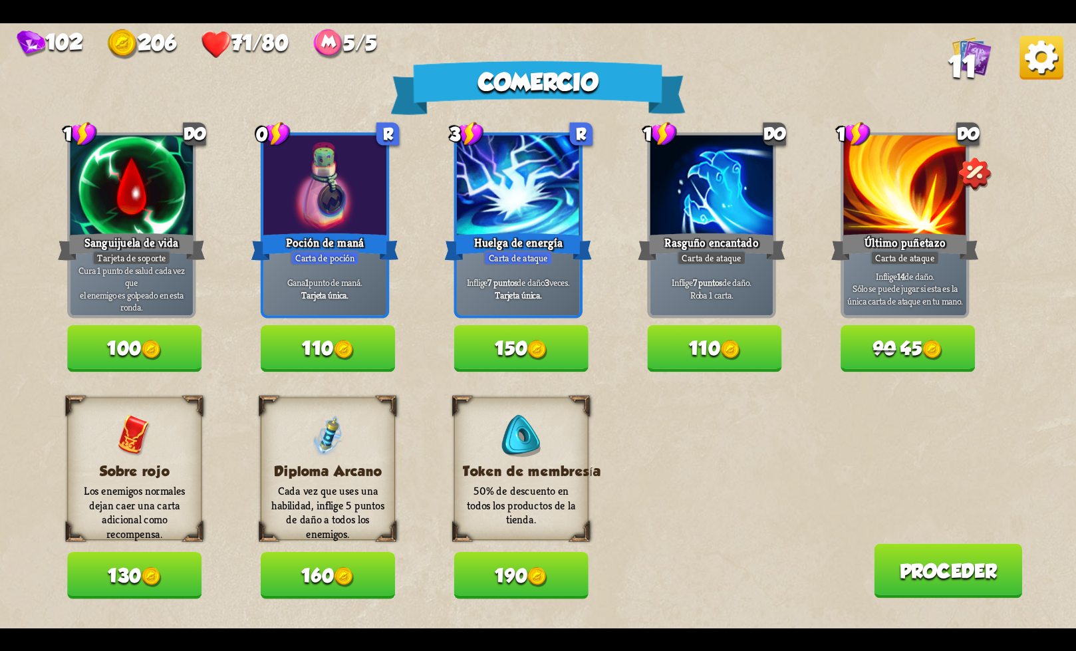
click at [551, 588] on button "190" at bounding box center [521, 575] width 134 height 47
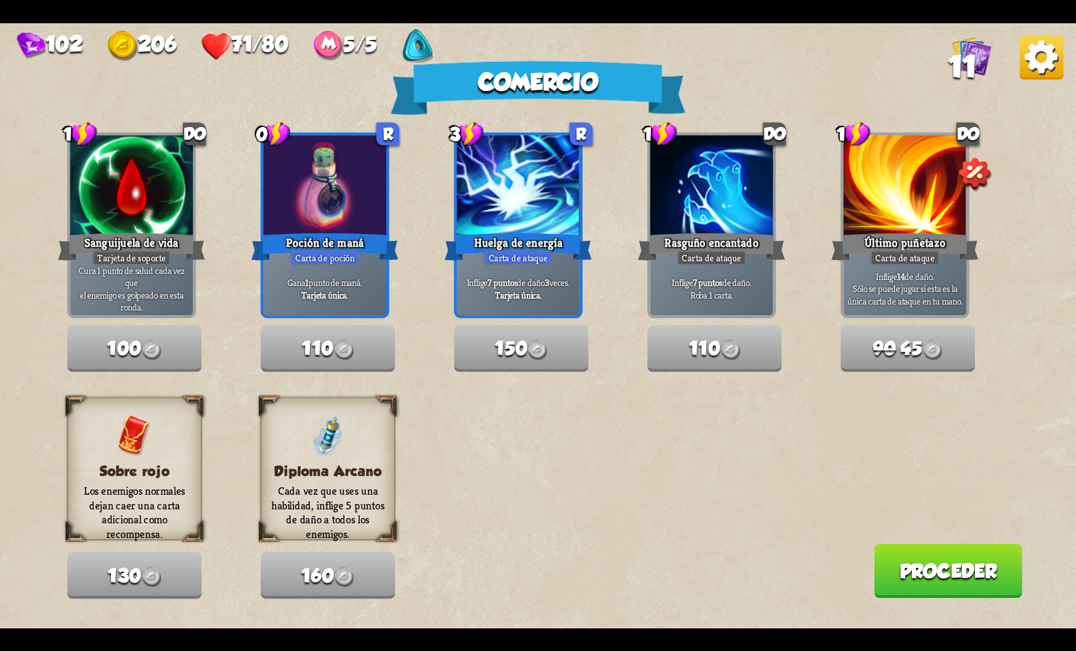
click at [929, 566] on font "Proceder" at bounding box center [949, 571] width 98 height 22
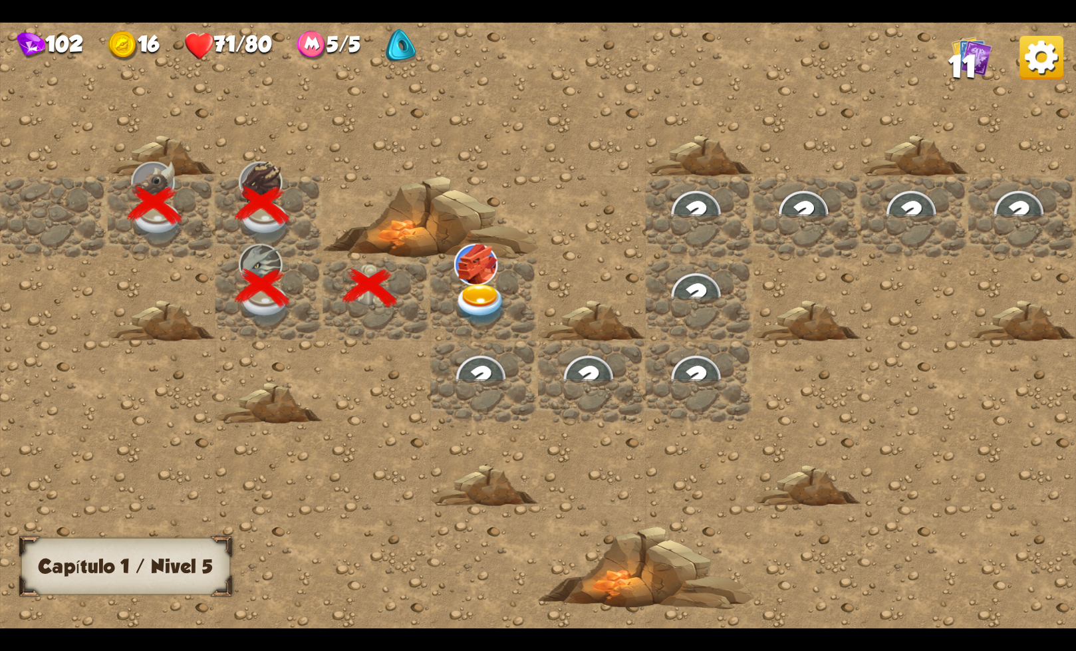
click at [481, 315] on img at bounding box center [481, 304] width 54 height 42
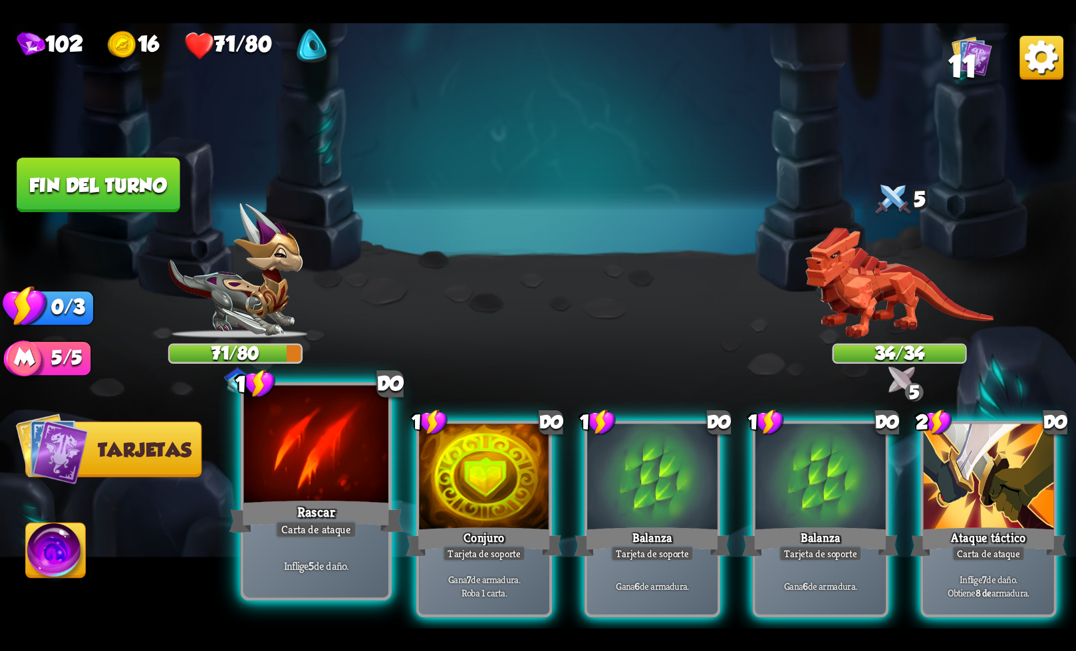
click at [332, 460] on div at bounding box center [316, 446] width 144 height 122
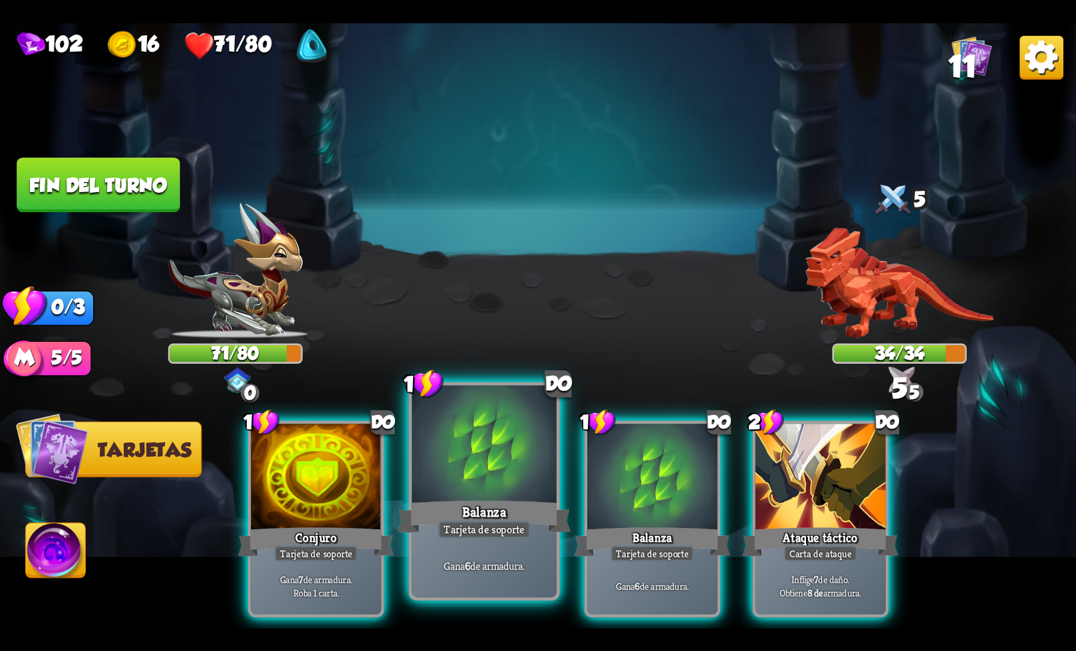
click at [473, 502] on div "Balanza" at bounding box center [485, 516] width 174 height 39
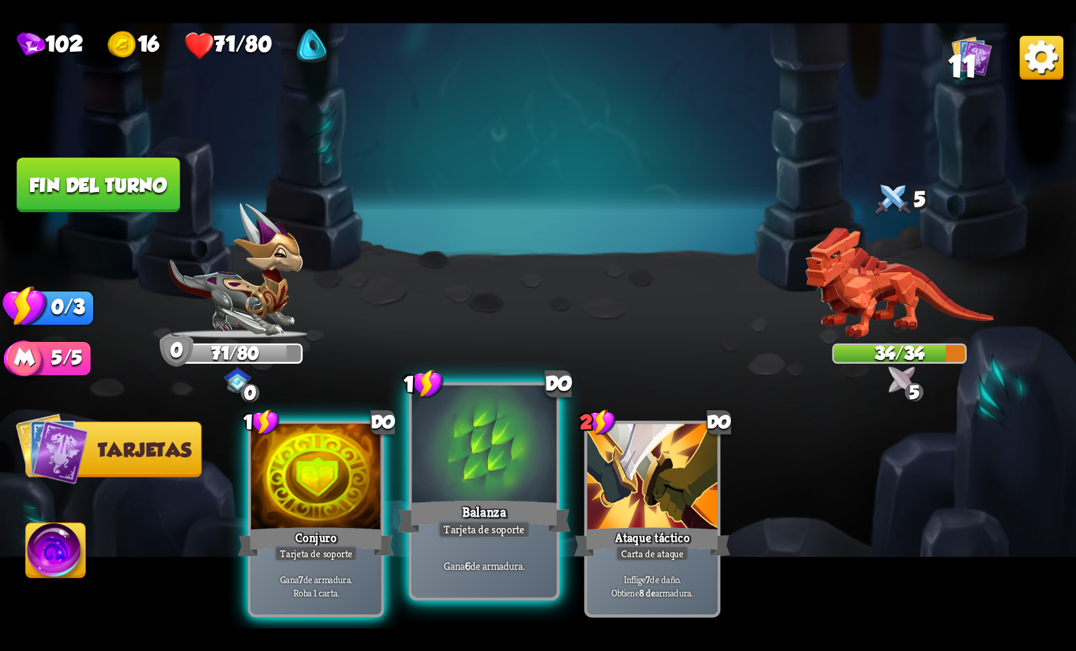
click at [483, 506] on font "Balanza" at bounding box center [484, 512] width 44 height 18
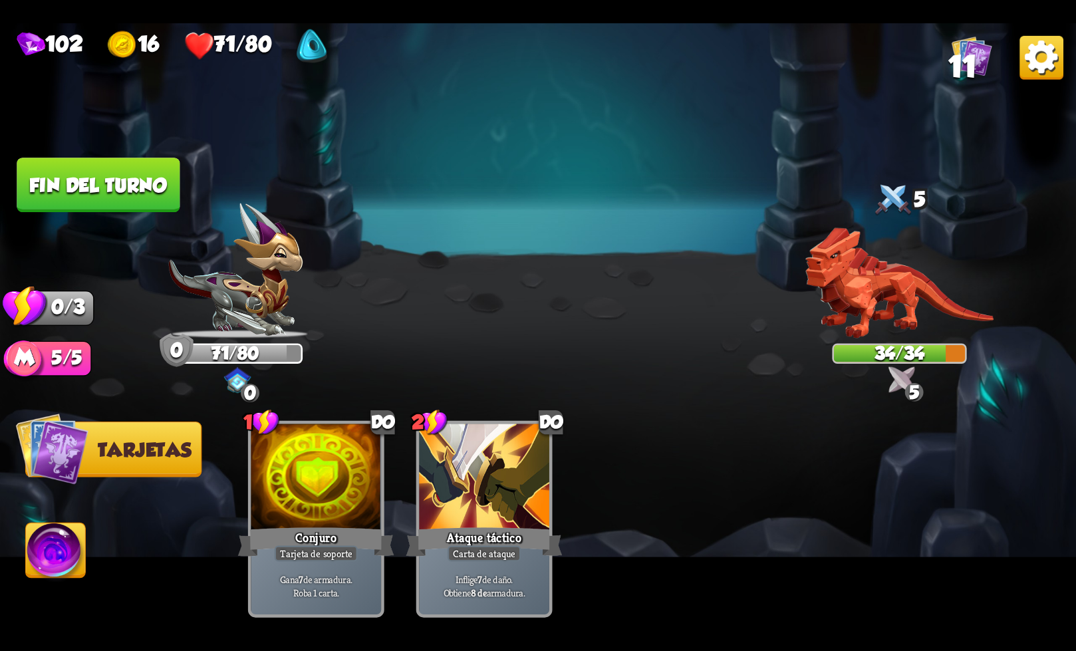
click at [118, 195] on font "Fin del turno" at bounding box center [98, 185] width 138 height 22
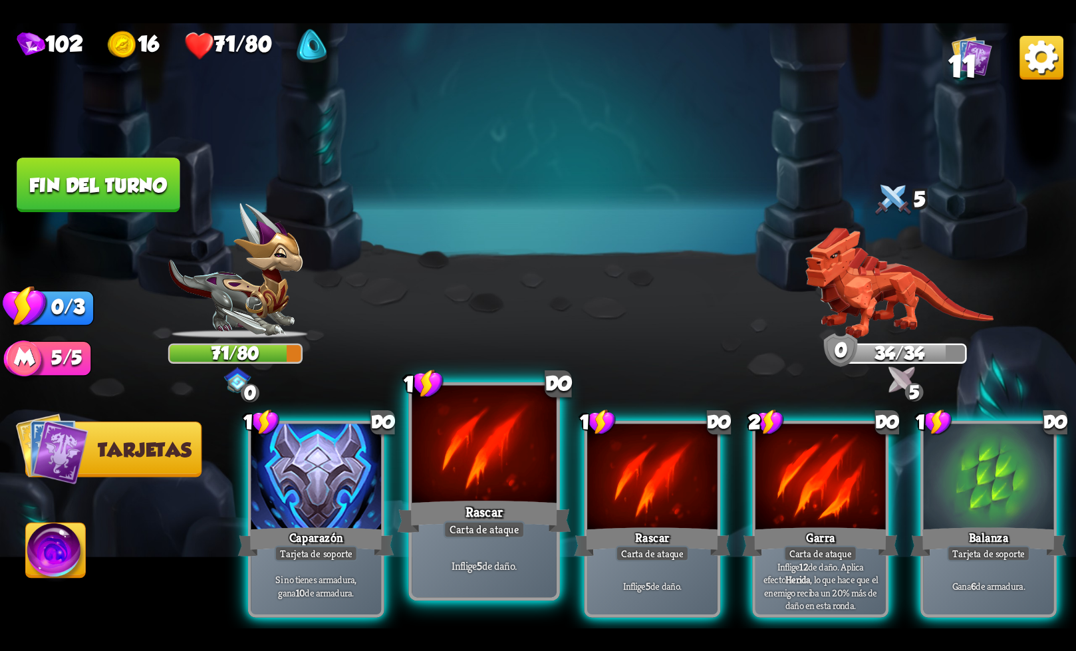
click at [481, 504] on font "Rascar" at bounding box center [484, 512] width 38 height 18
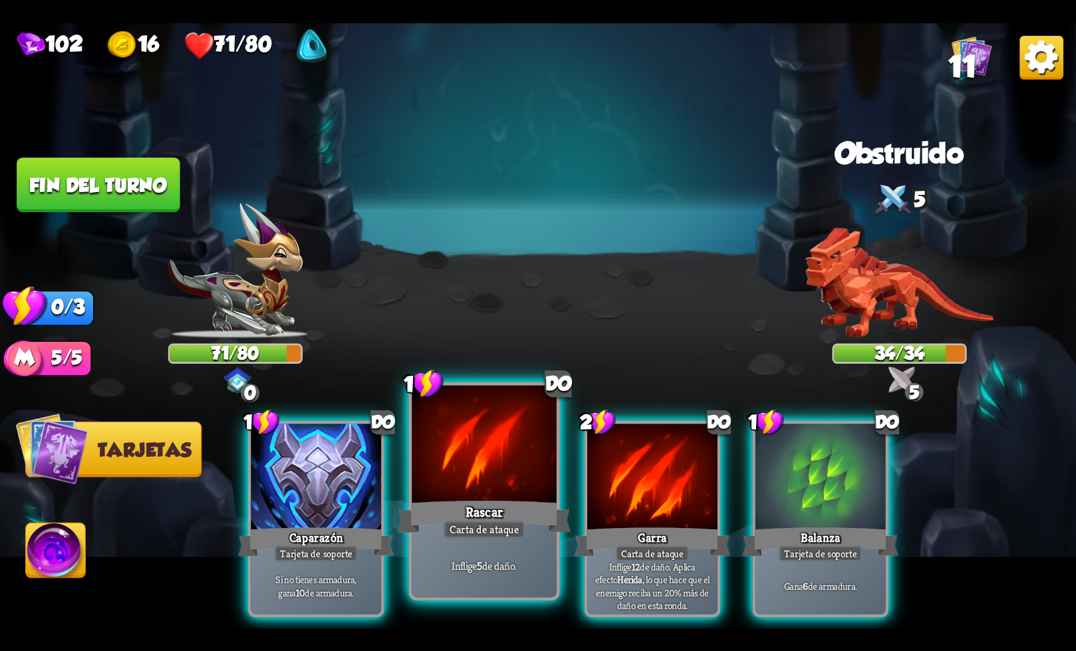
click at [466, 488] on div at bounding box center [484, 446] width 144 height 122
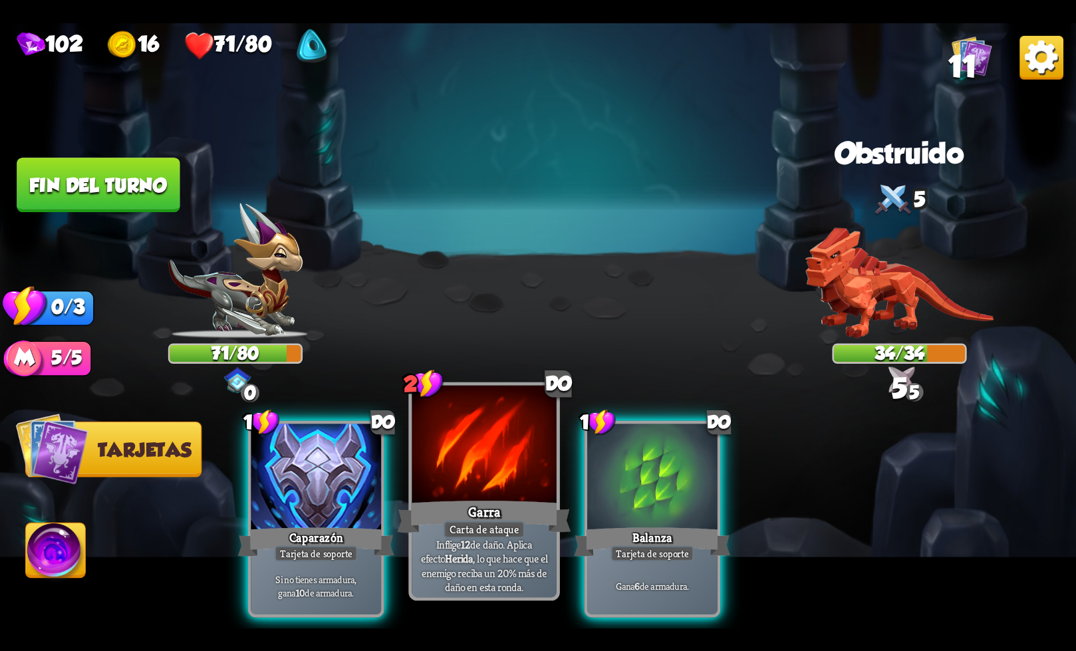
click at [465, 483] on div at bounding box center [484, 446] width 144 height 122
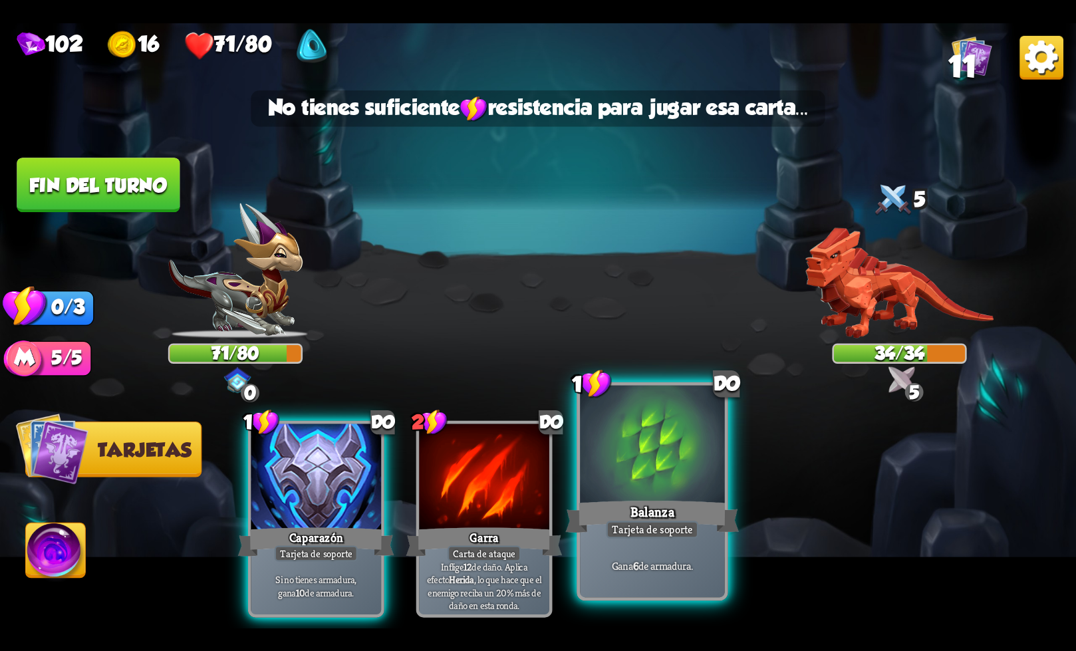
click at [607, 473] on div at bounding box center [652, 446] width 144 height 122
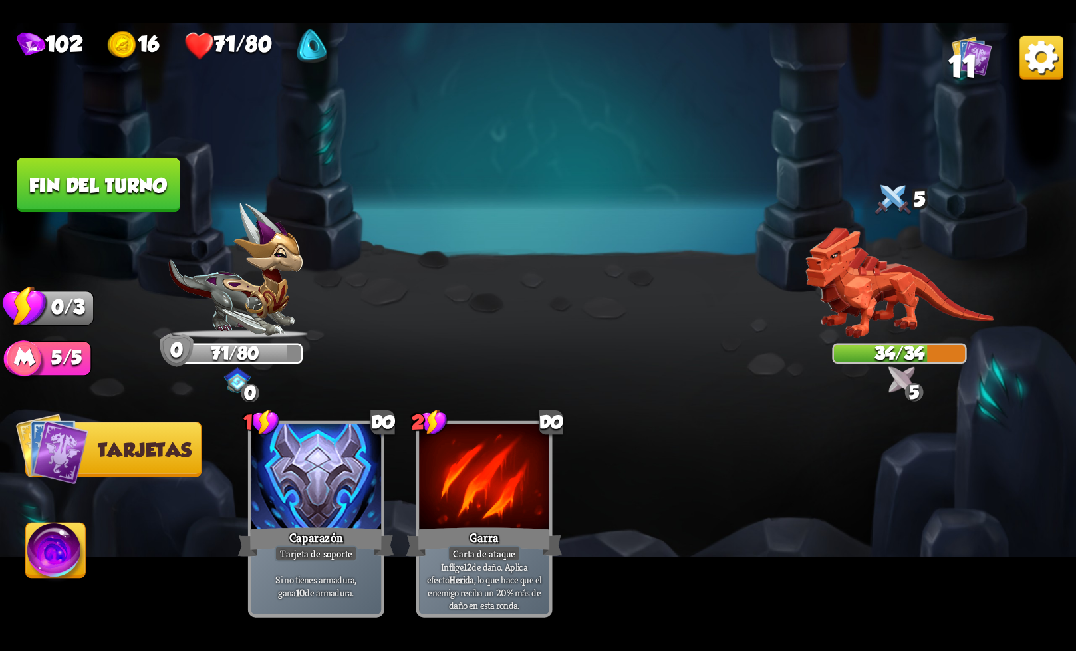
click at [110, 204] on button "Fin del turno" at bounding box center [98, 185] width 163 height 55
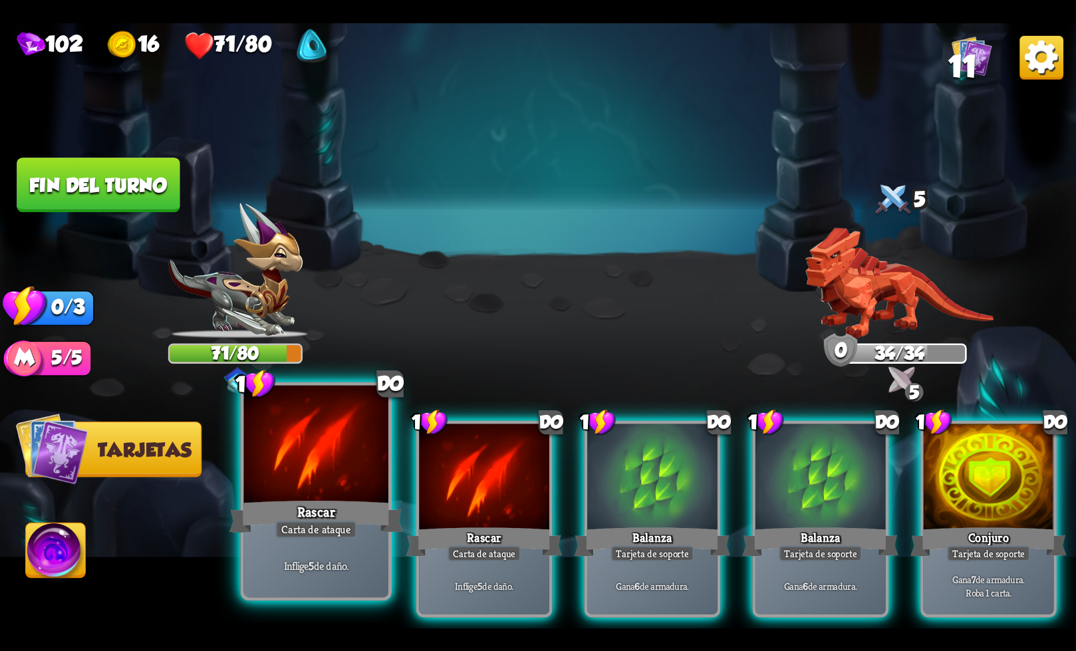
click at [285, 506] on div "Rascar" at bounding box center [316, 516] width 174 height 39
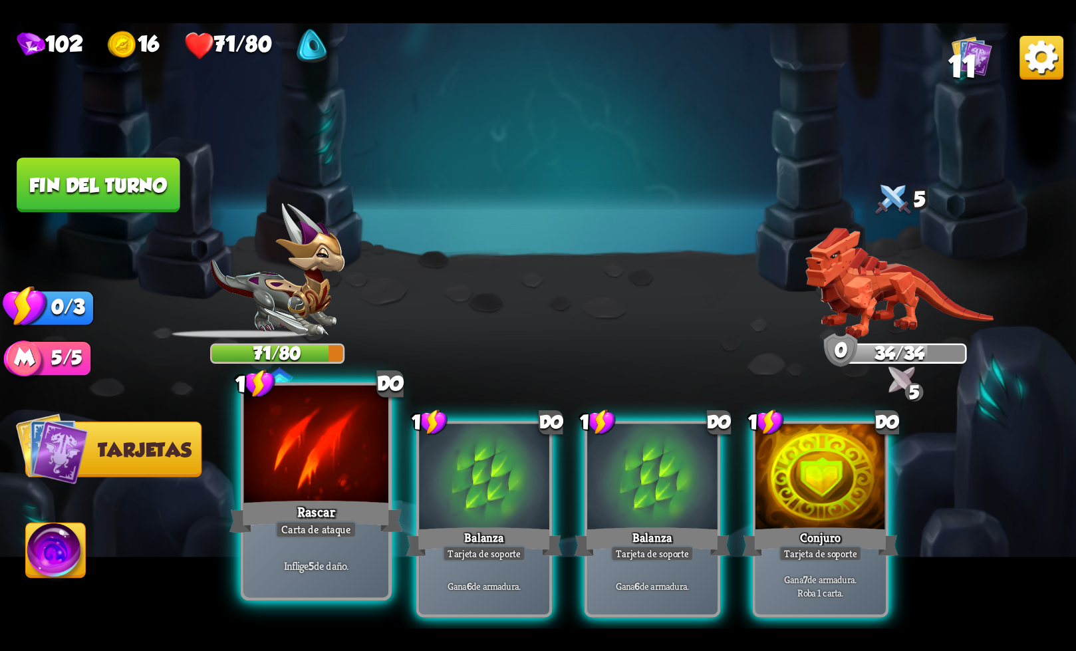
click at [319, 499] on div "Rascar" at bounding box center [316, 516] width 174 height 39
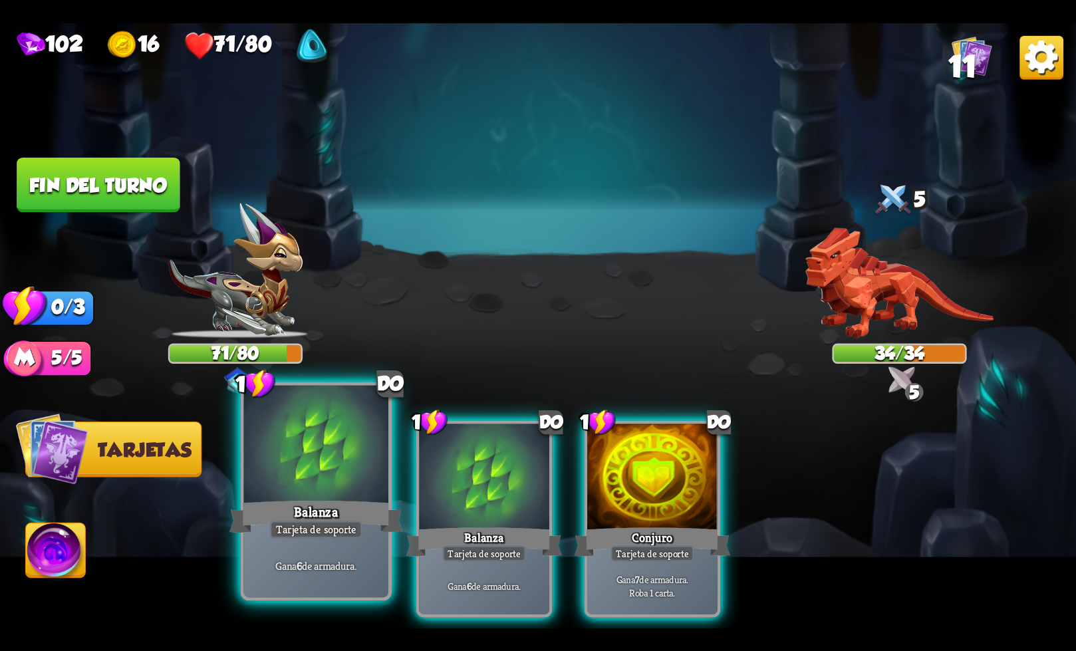
click at [353, 535] on font "Tarjeta de soporte" at bounding box center [316, 529] width 80 height 14
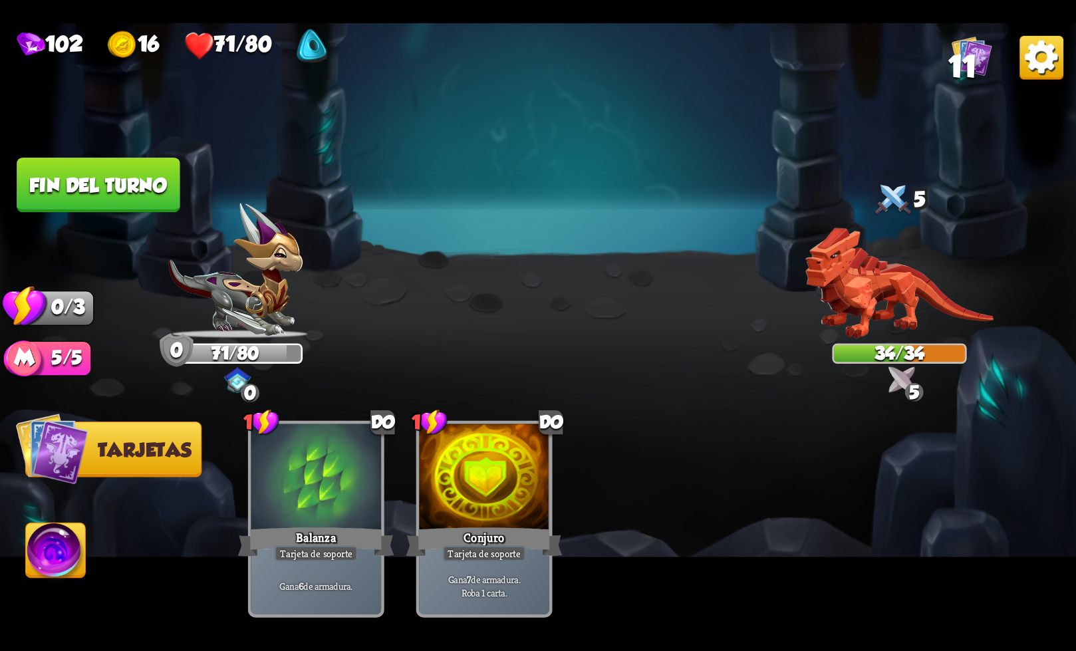
click at [49, 172] on button "Fin del turno" at bounding box center [98, 185] width 163 height 55
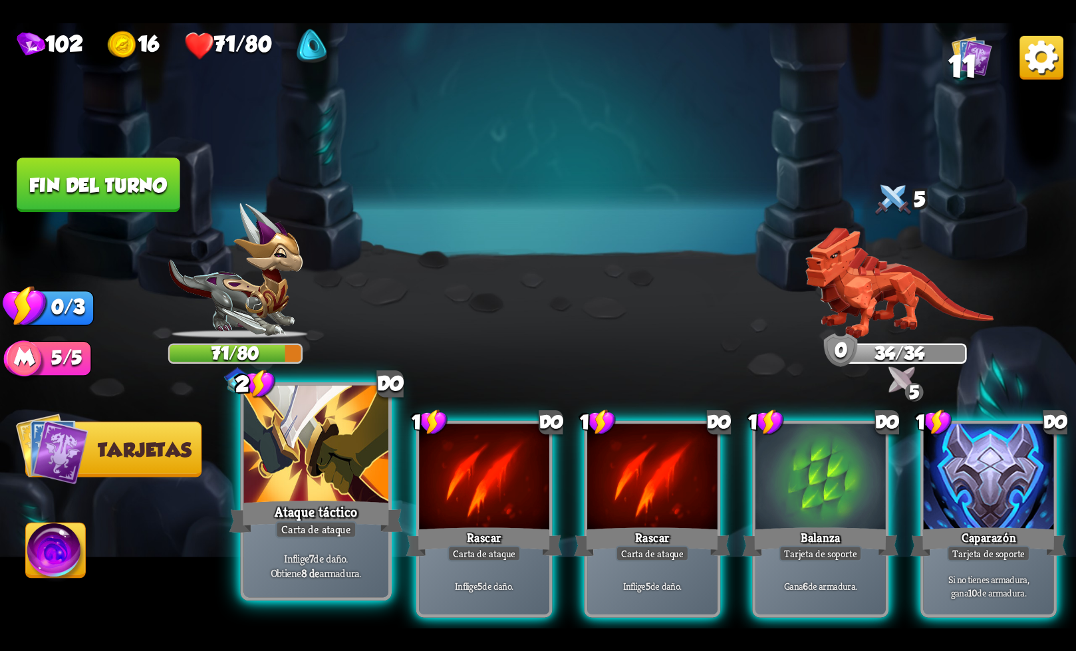
click at [328, 501] on div "Ataque táctico" at bounding box center [316, 516] width 174 height 39
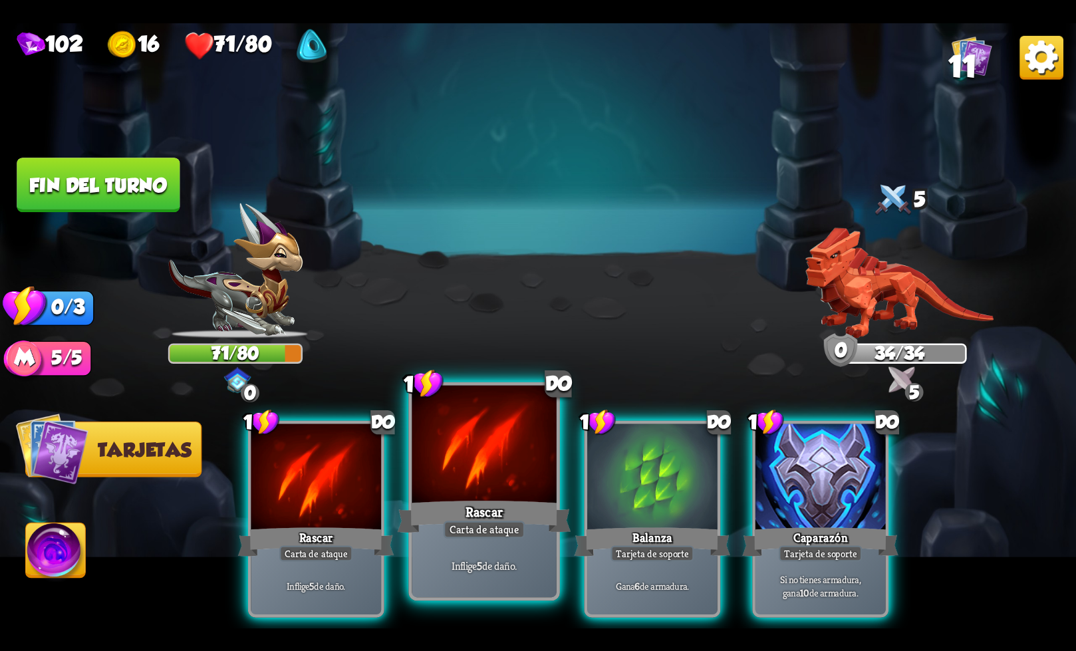
click at [488, 492] on div at bounding box center [484, 446] width 144 height 122
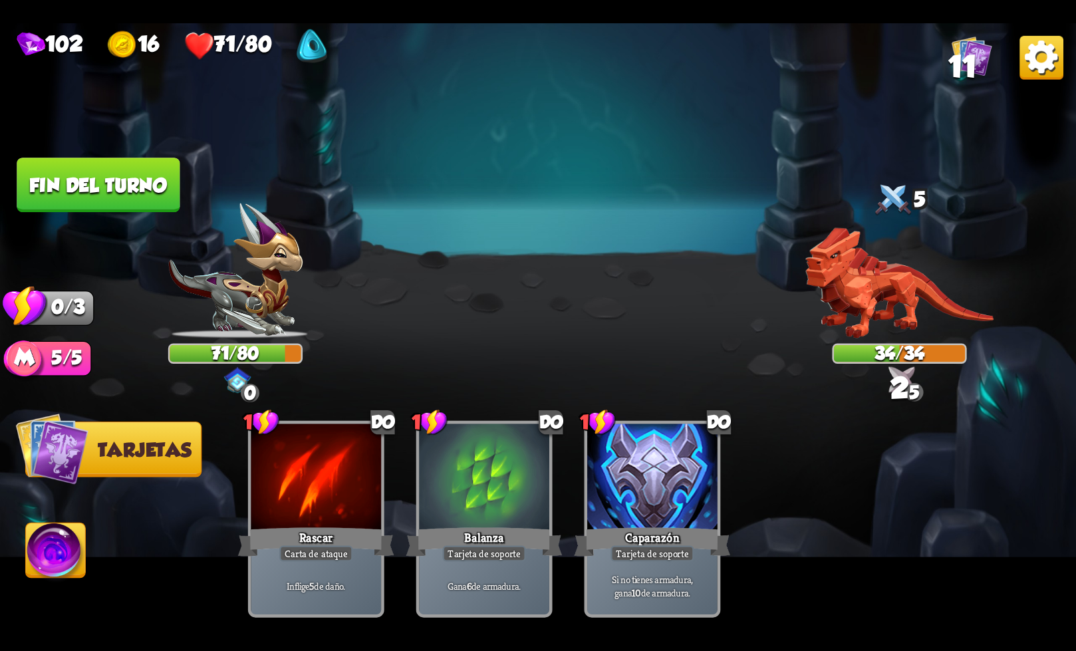
click at [90, 203] on button "Fin del turno" at bounding box center [98, 185] width 163 height 55
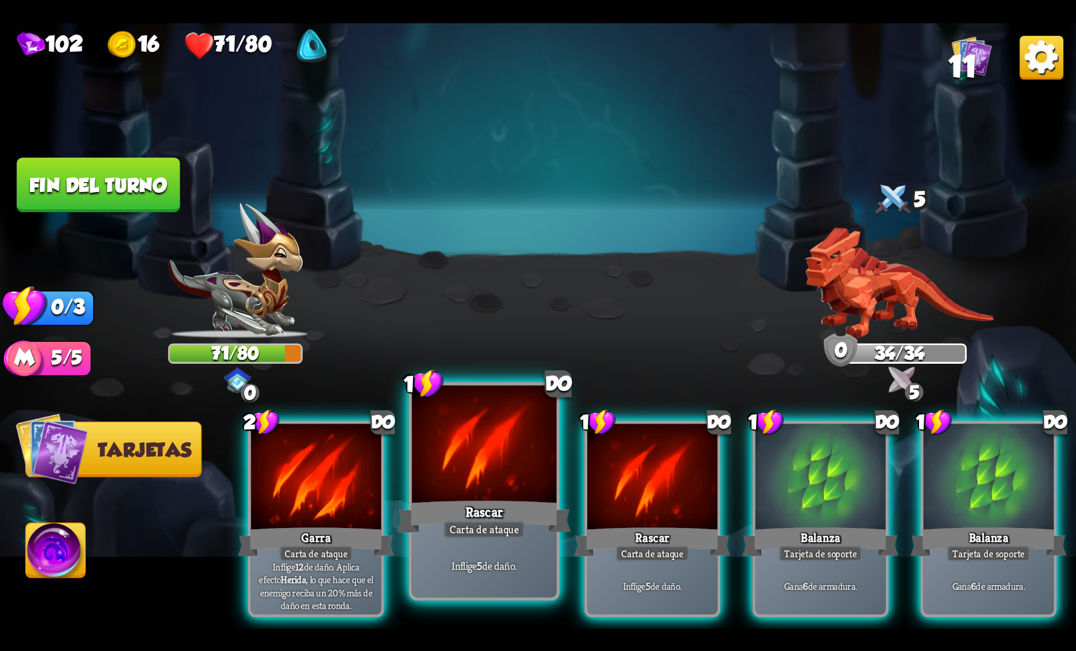
click at [471, 536] on font "Carta de ataque" at bounding box center [484, 529] width 70 height 14
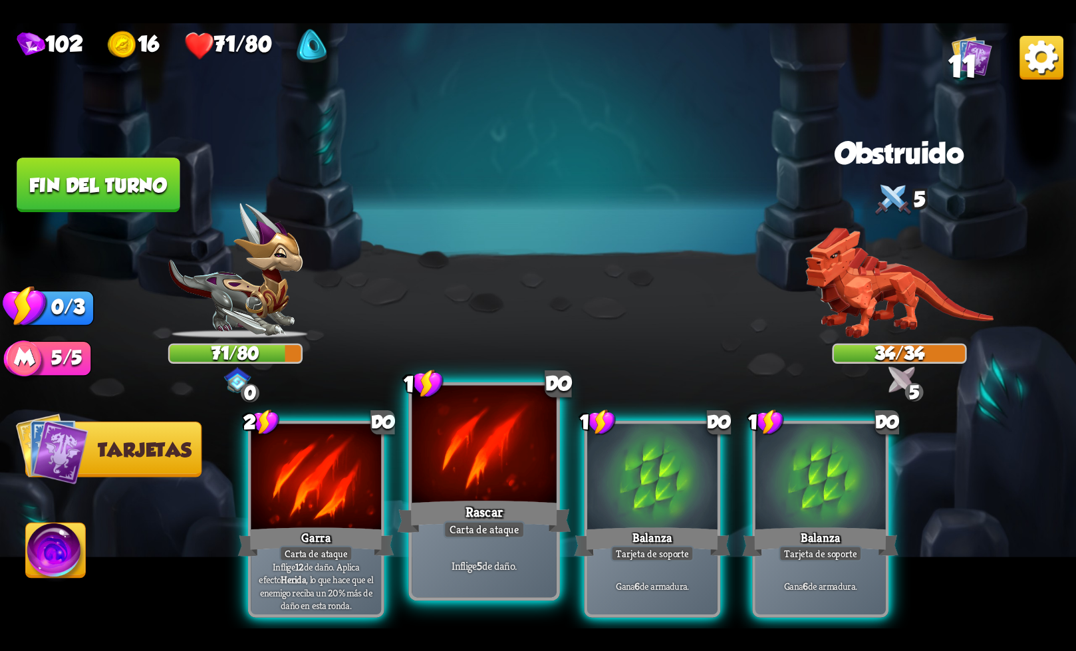
click at [487, 511] on font "Rascar" at bounding box center [484, 512] width 38 height 18
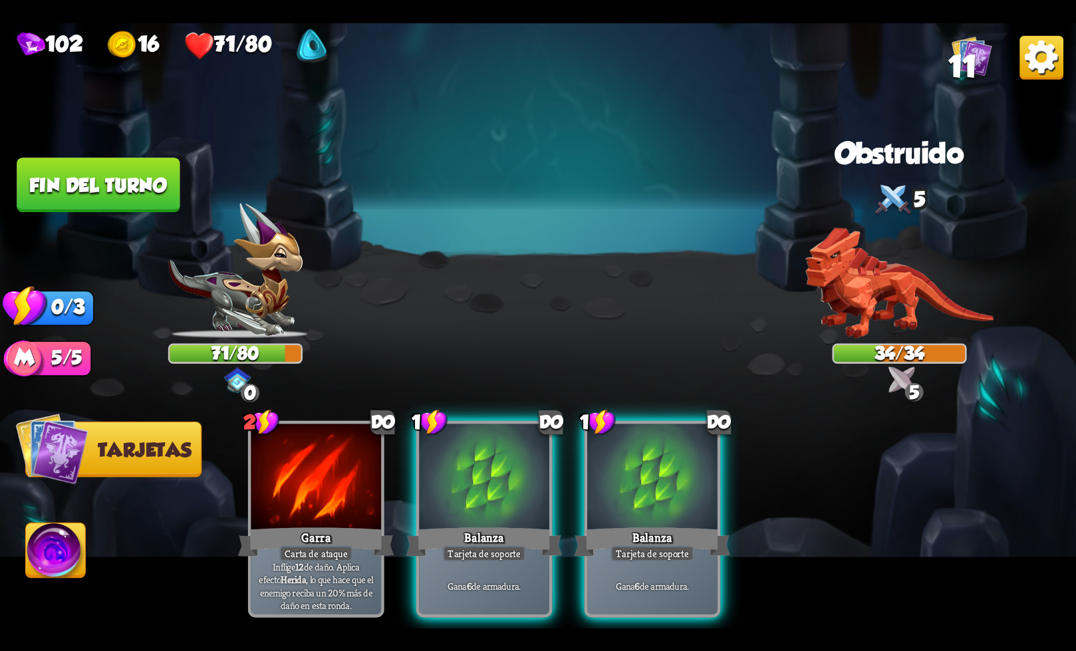
click at [515, 547] on font "Tarjeta de soporte" at bounding box center [484, 553] width 72 height 13
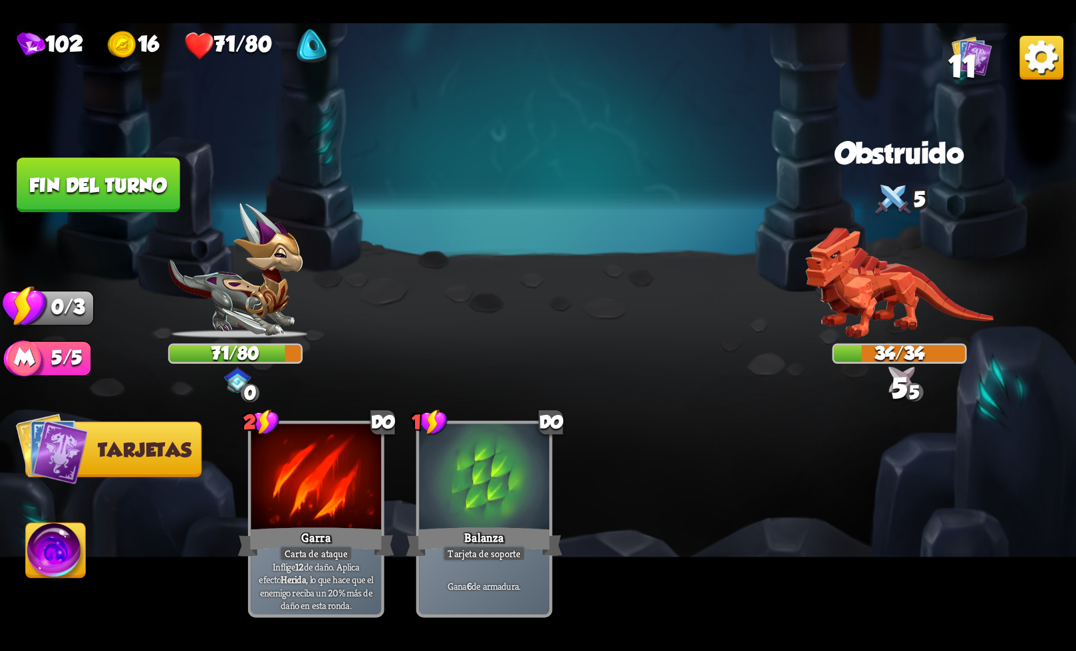
click at [70, 185] on font "Fin del turno" at bounding box center [98, 185] width 138 height 22
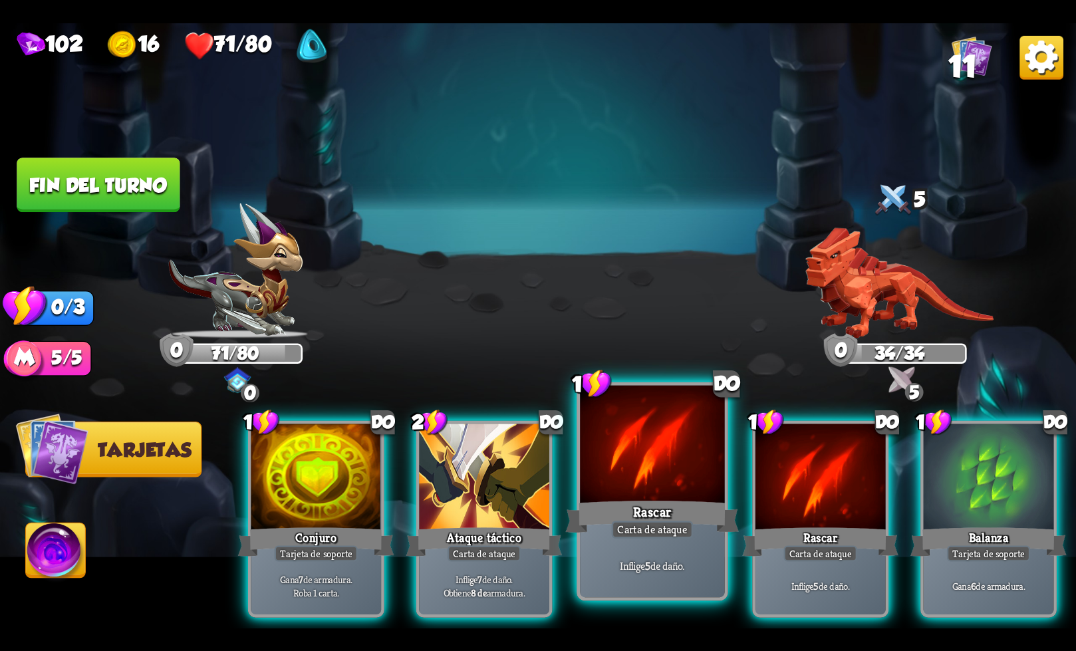
click at [645, 535] on font "Carta de ataque" at bounding box center [652, 529] width 70 height 14
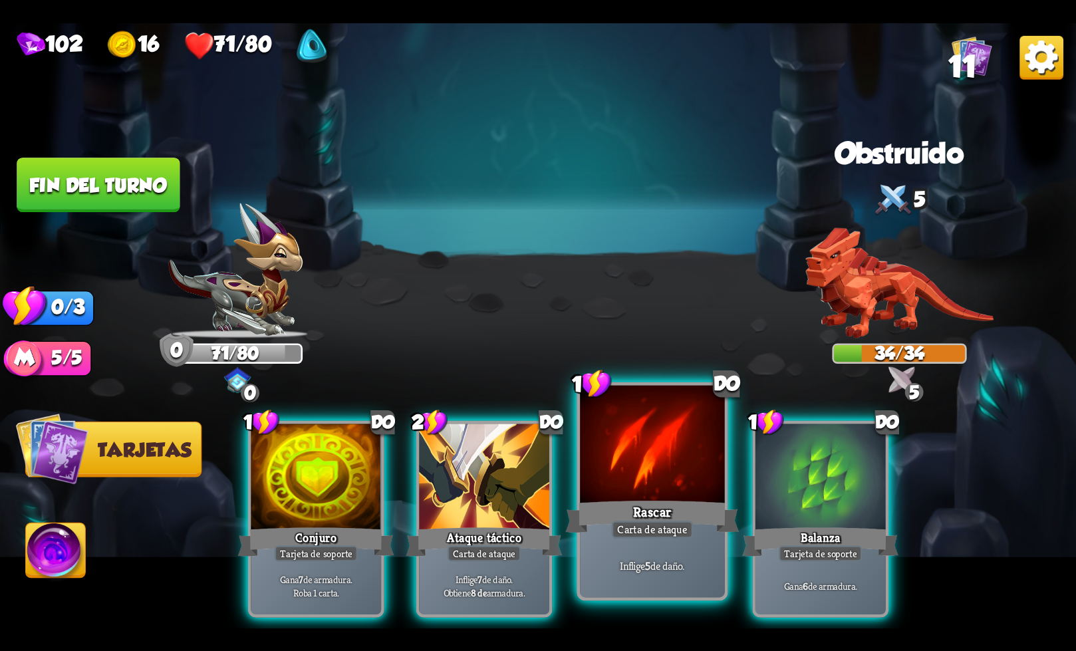
click at [640, 497] on div "Rascar" at bounding box center [652, 516] width 174 height 39
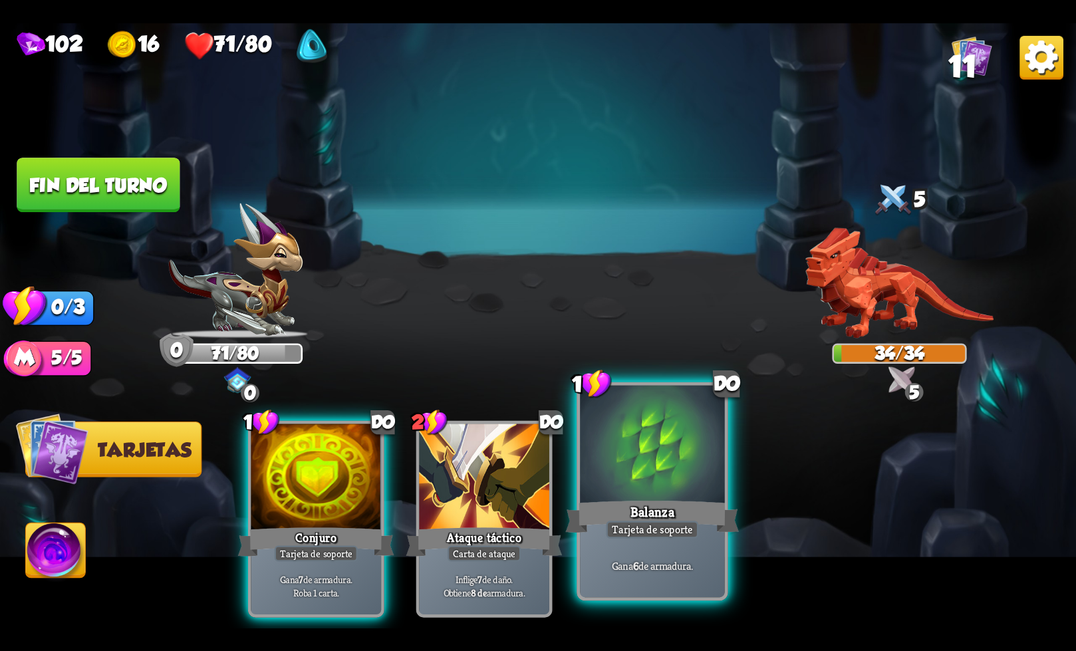
click at [631, 501] on div "Balanza" at bounding box center [652, 516] width 174 height 39
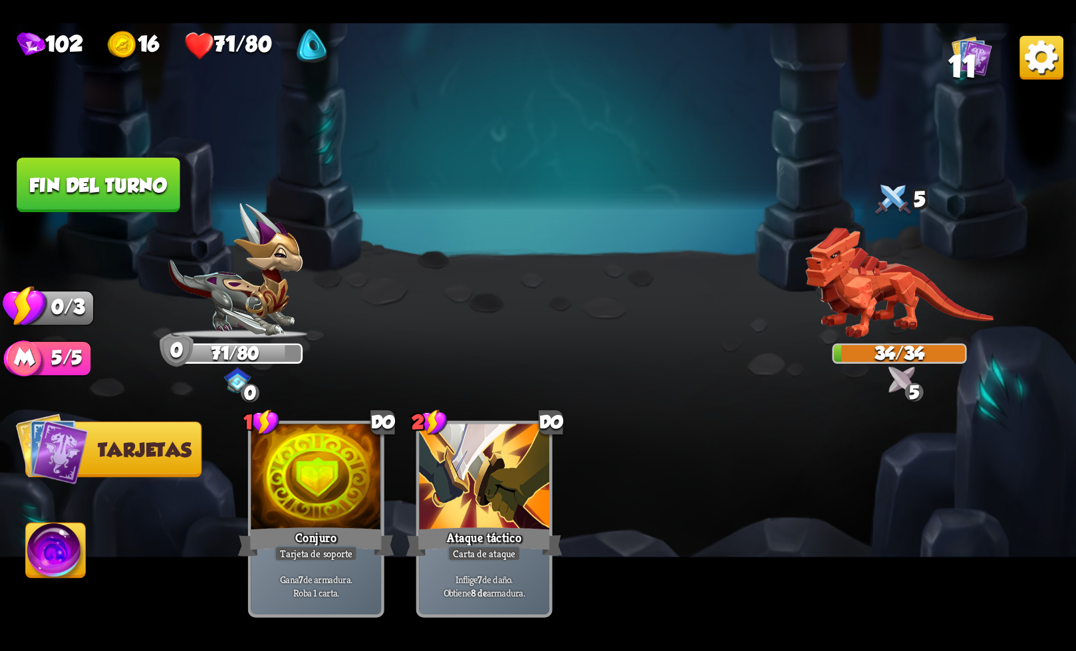
click at [99, 182] on font "Fin del turno" at bounding box center [98, 185] width 138 height 22
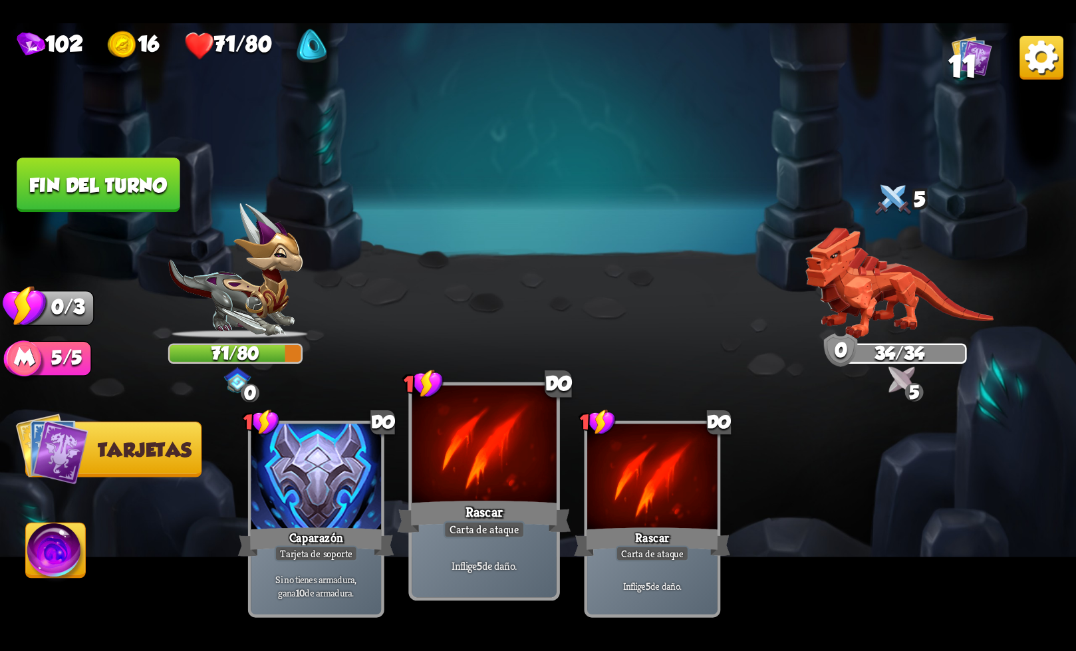
click at [477, 525] on font "Carta de ataque" at bounding box center [484, 529] width 70 height 14
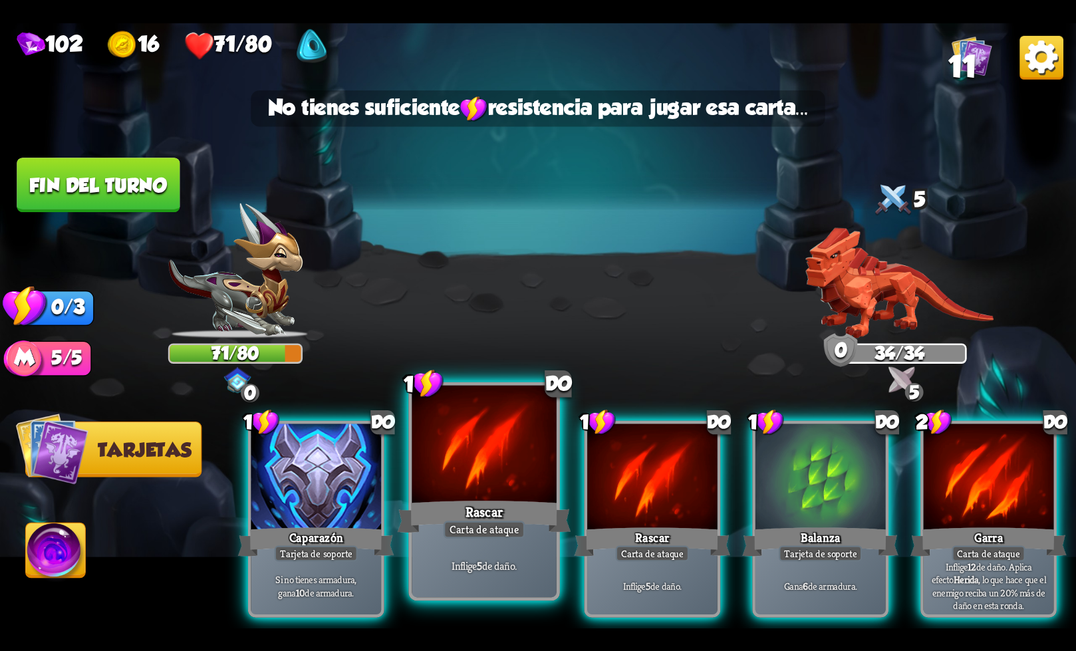
click at [473, 536] on font "Carta de ataque" at bounding box center [484, 529] width 70 height 14
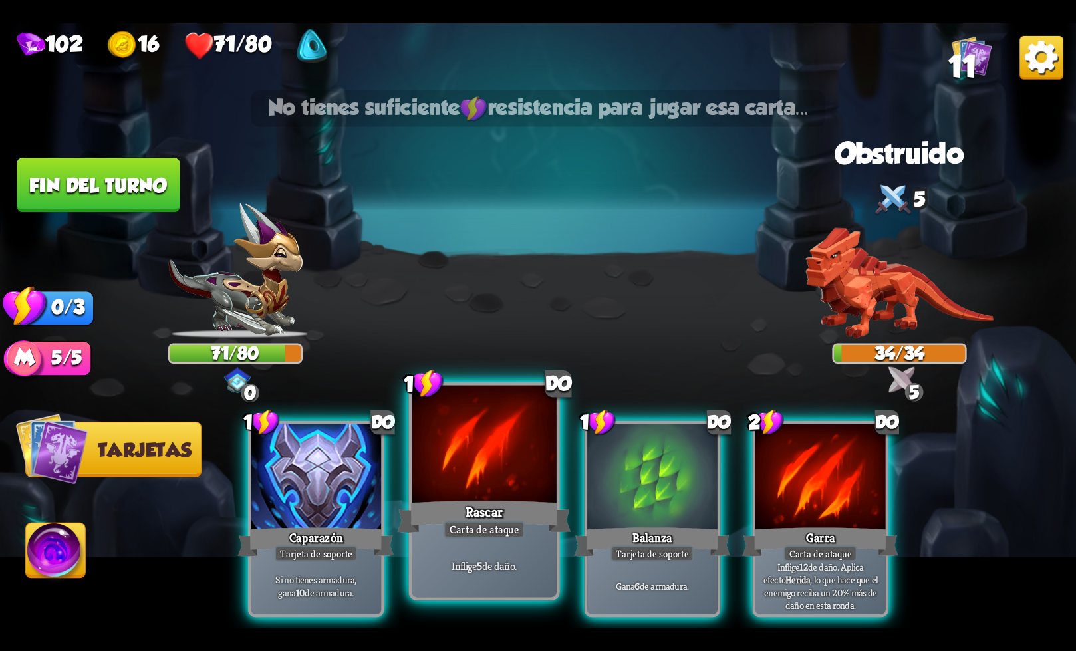
click at [473, 540] on div "Inflige 5 de daño." at bounding box center [484, 565] width 144 height 63
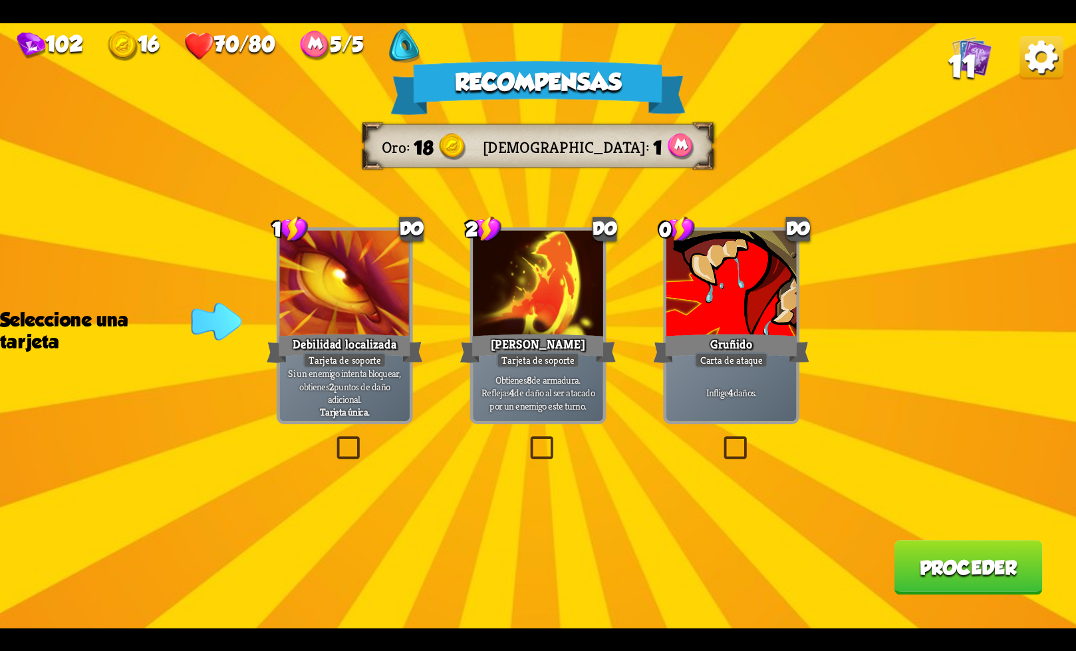
click at [527, 439] on label at bounding box center [527, 439] width 0 height 0
click at [0, 0] on input "checkbox" at bounding box center [0, 0] width 0 height 0
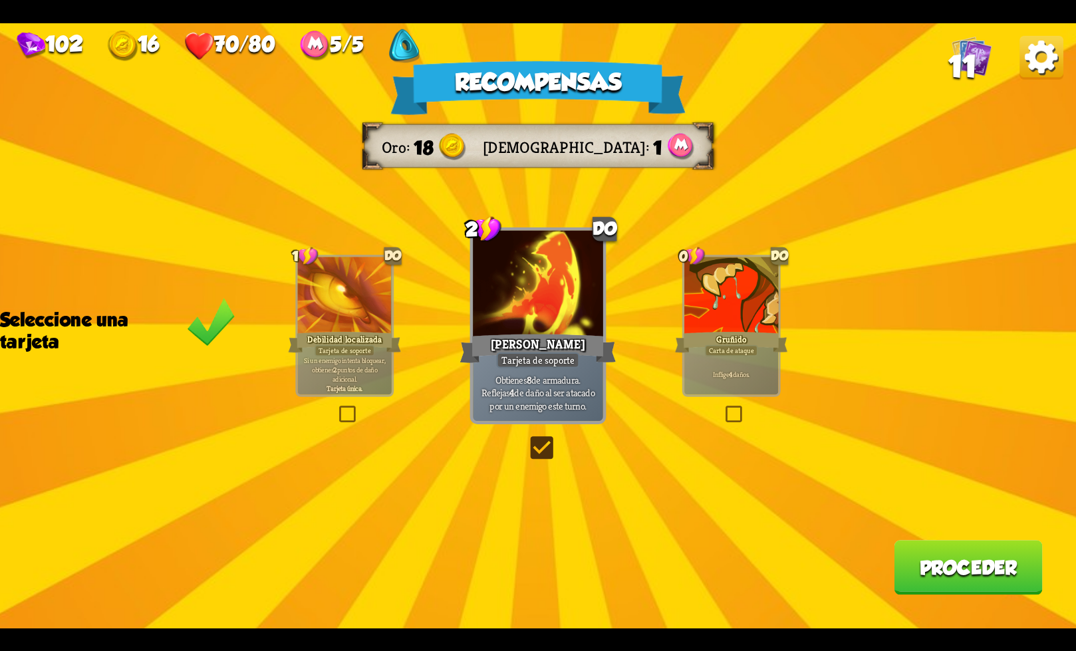
click at [974, 578] on font "Proceder" at bounding box center [969, 568] width 98 height 22
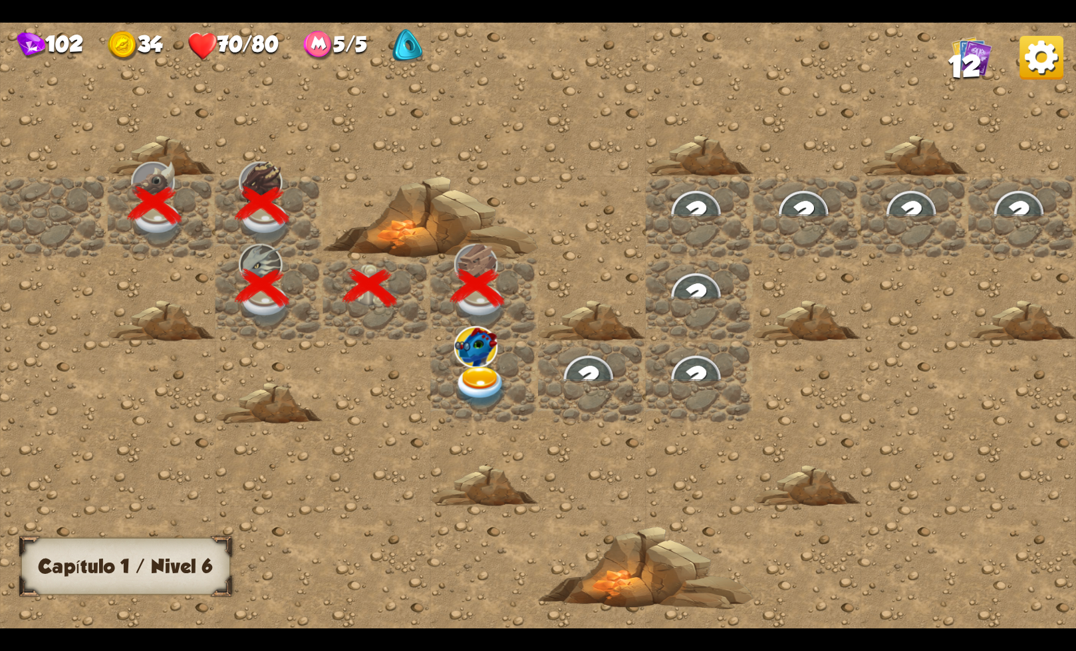
click at [477, 389] on img at bounding box center [481, 387] width 54 height 42
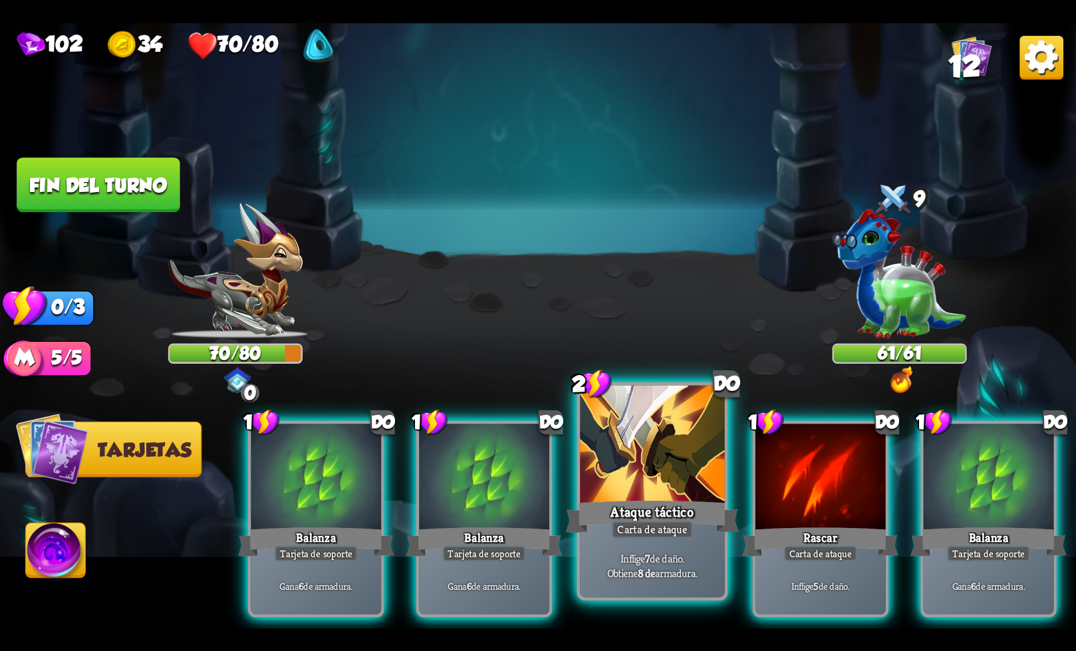
click at [644, 523] on font "Carta de ataque" at bounding box center [652, 529] width 70 height 14
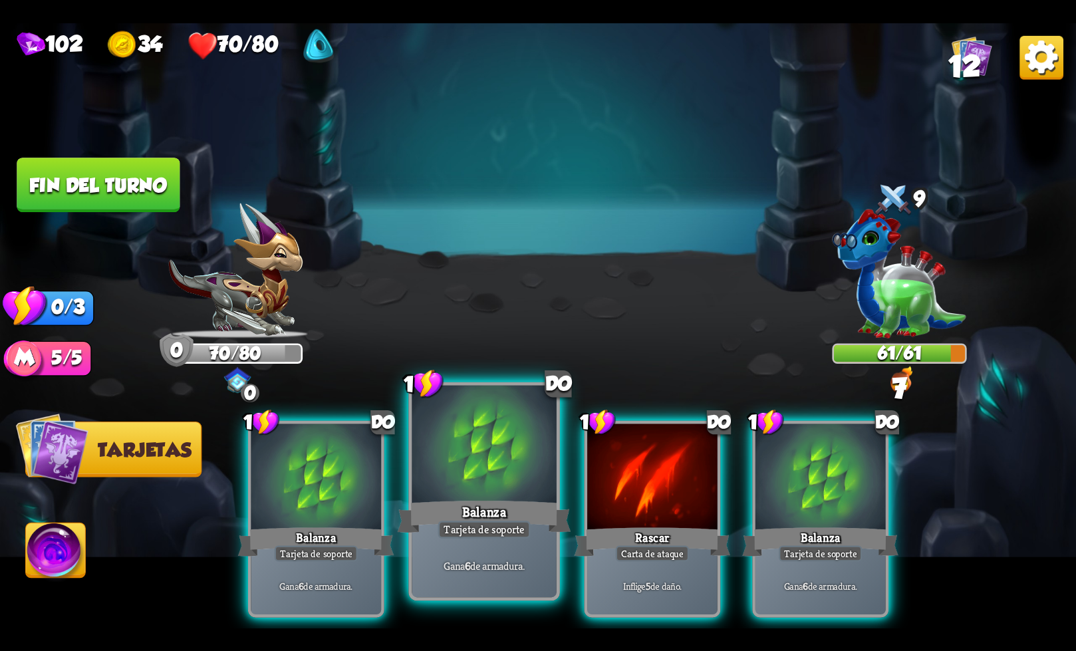
click at [485, 502] on div "Balanza" at bounding box center [485, 516] width 174 height 39
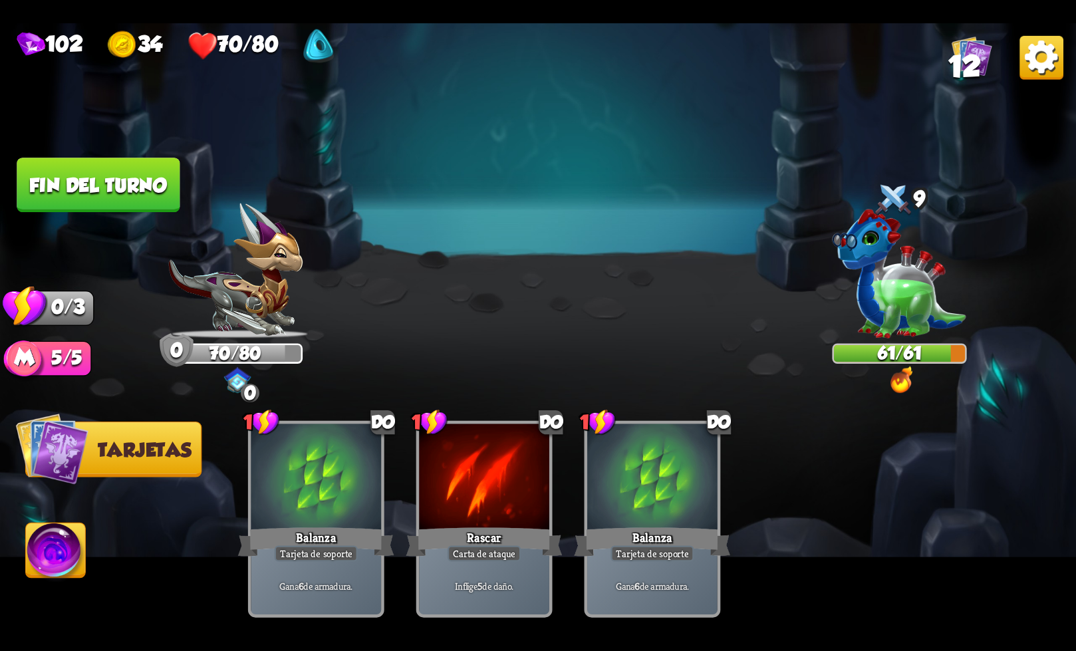
click at [137, 193] on font "Fin del turno" at bounding box center [98, 185] width 138 height 22
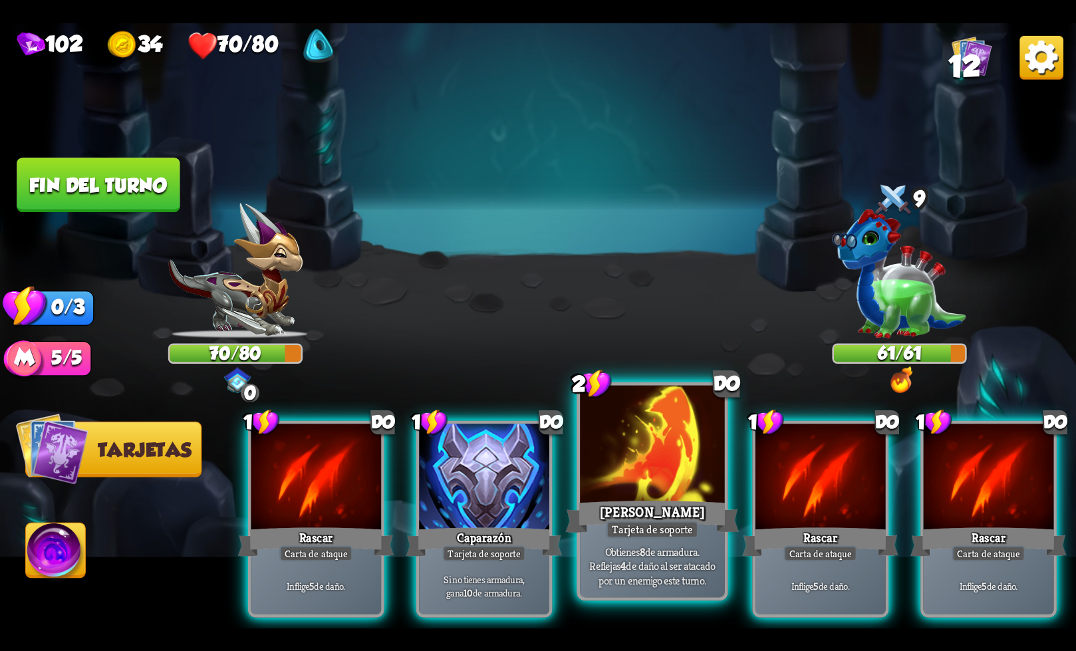
click at [645, 529] on font "Tarjeta de soporte" at bounding box center [652, 529] width 80 height 14
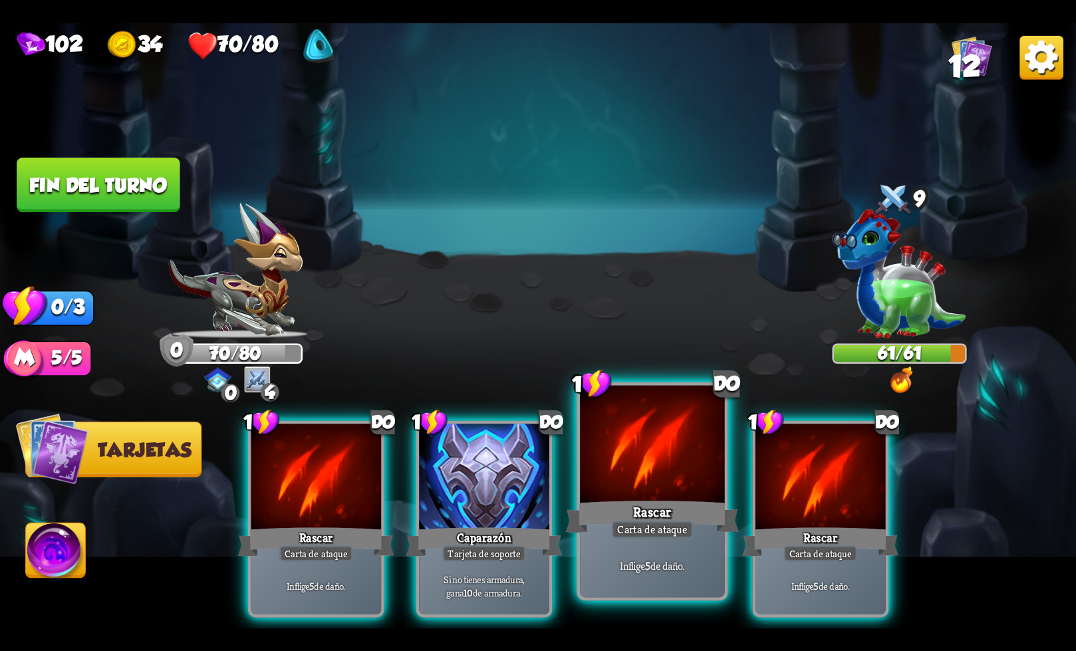
click at [705, 503] on div "Rascar" at bounding box center [652, 516] width 174 height 39
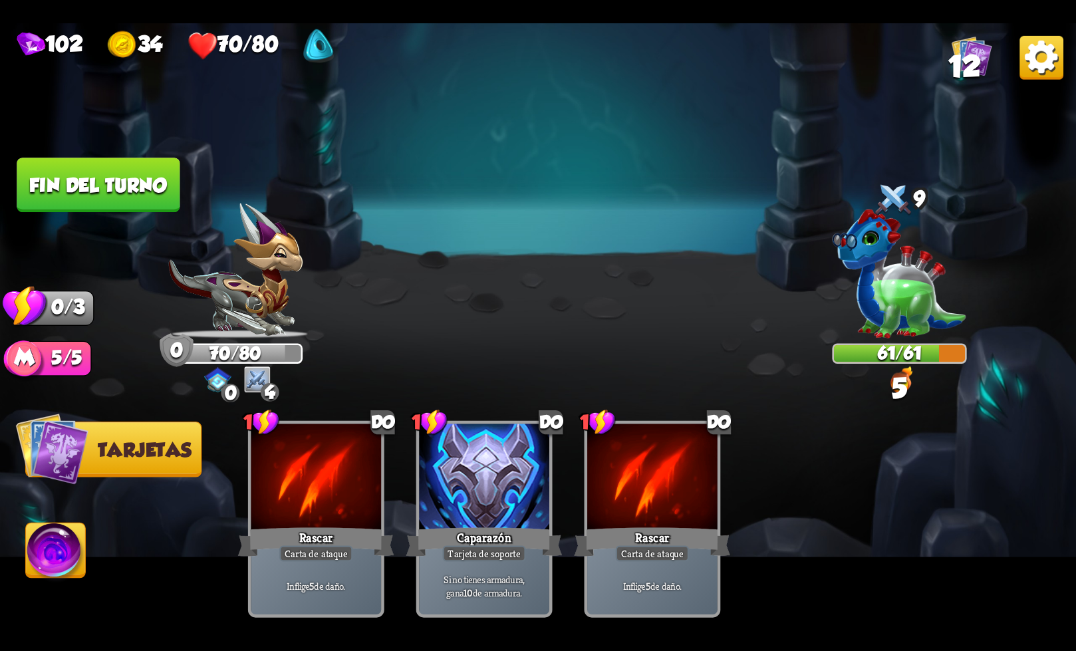
click at [105, 198] on button "Fin del turno" at bounding box center [98, 185] width 163 height 55
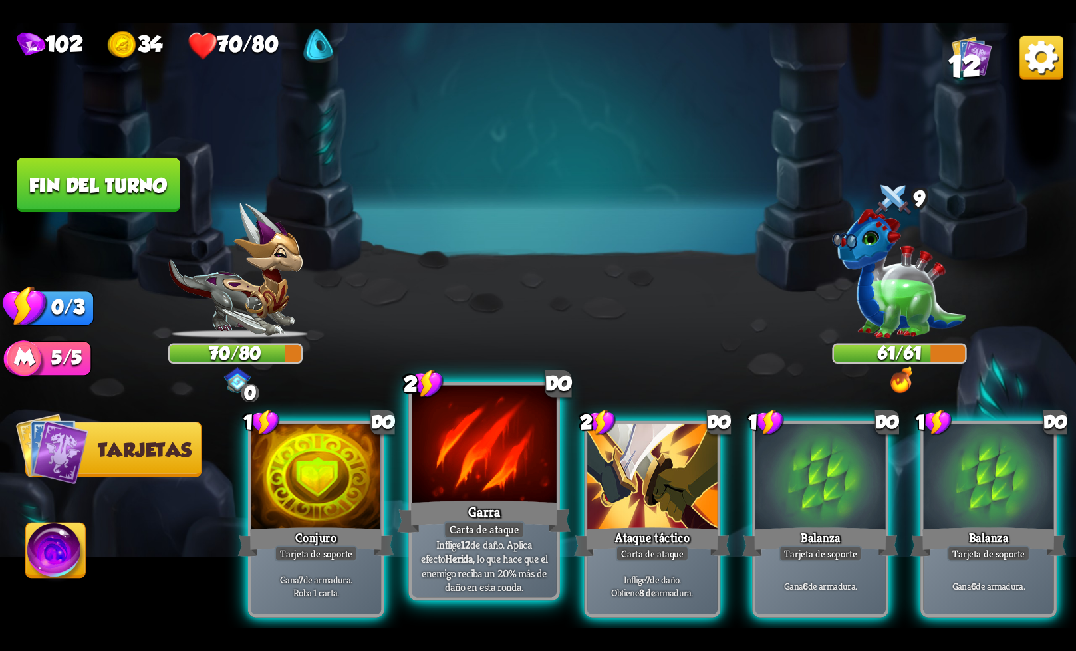
click at [515, 577] on font ", lo que hace que el enemigo reciba un 20% más de daño en esta ronda." at bounding box center [485, 572] width 126 height 43
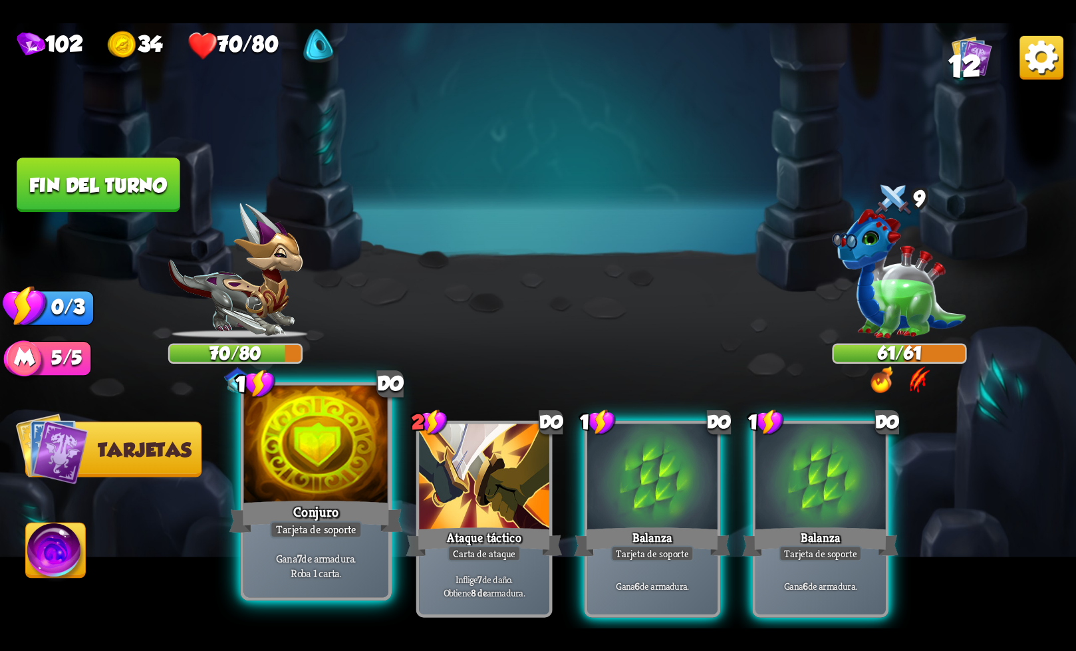
click at [340, 568] on font "Roba 1 carta." at bounding box center [316, 572] width 51 height 14
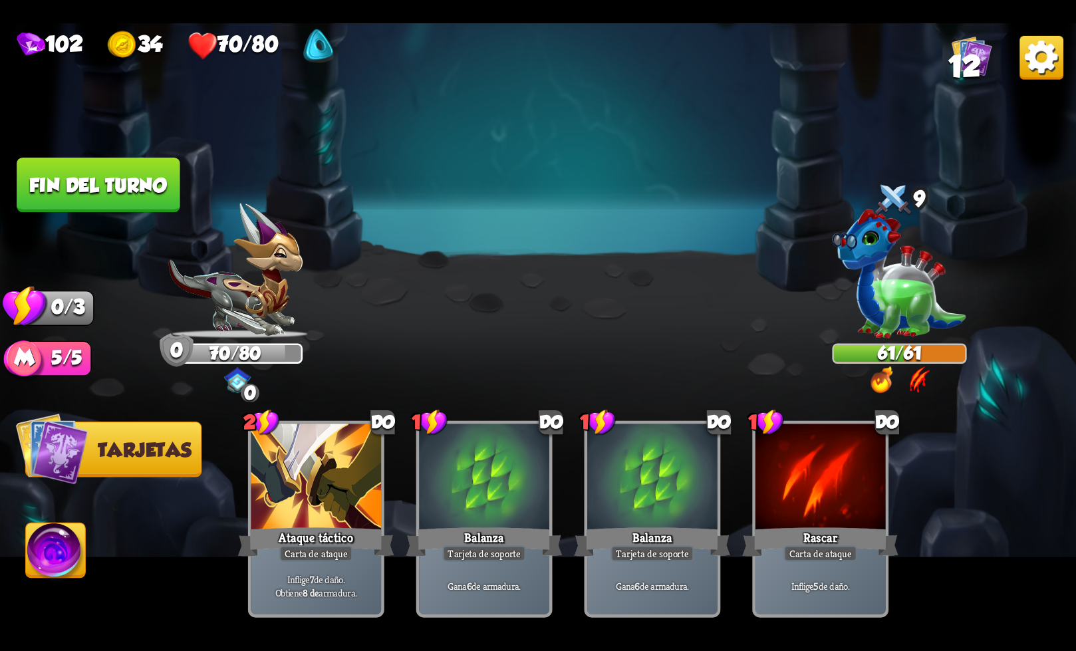
click at [151, 197] on button "Fin del turno" at bounding box center [98, 185] width 163 height 55
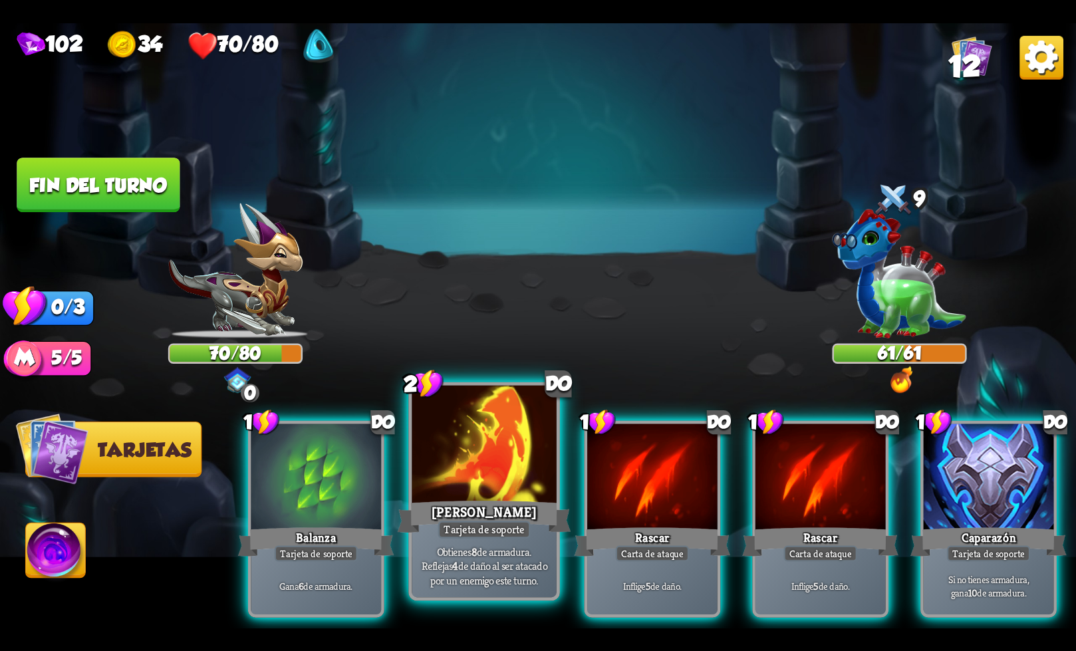
click at [518, 495] on div at bounding box center [484, 446] width 144 height 122
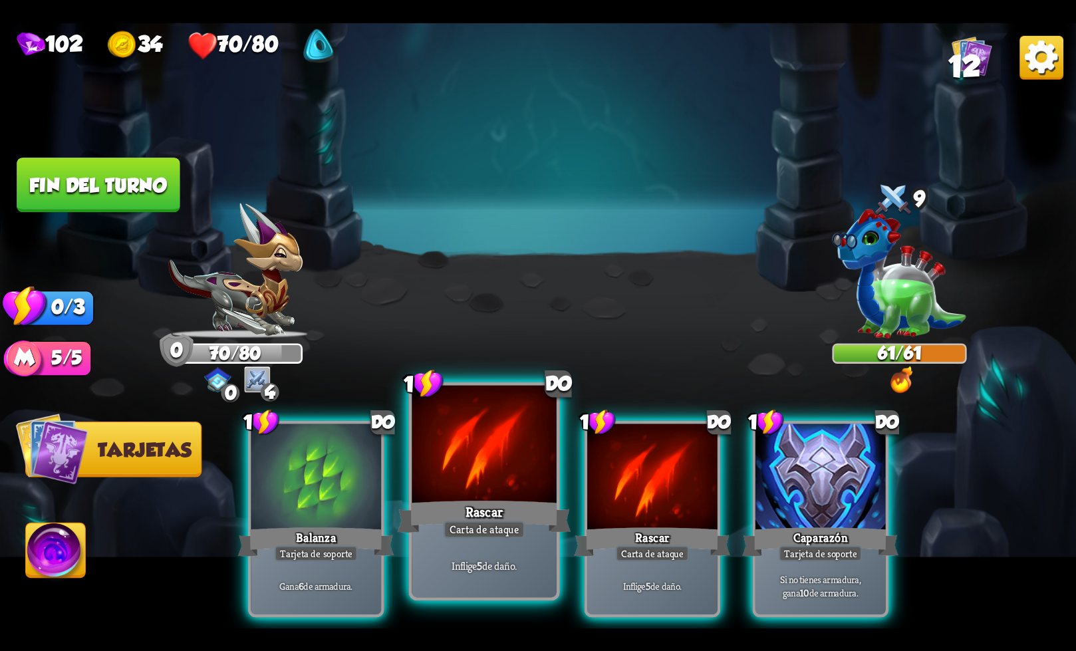
click at [457, 527] on font "Carta de ataque" at bounding box center [484, 529] width 70 height 14
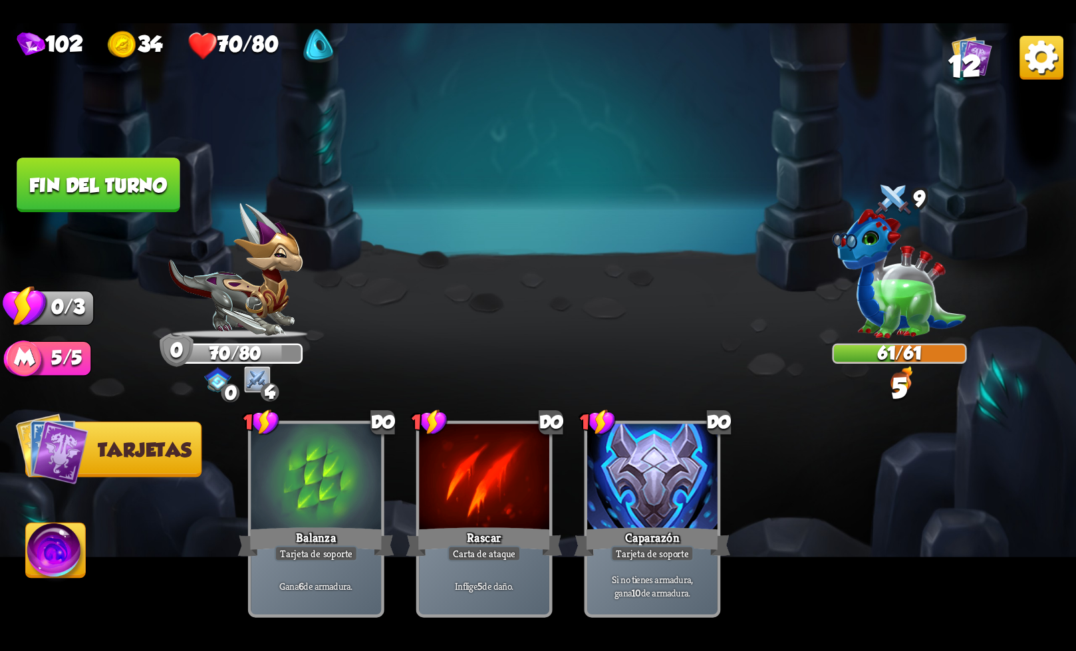
click at [127, 193] on font "Fin del turno" at bounding box center [98, 185] width 138 height 22
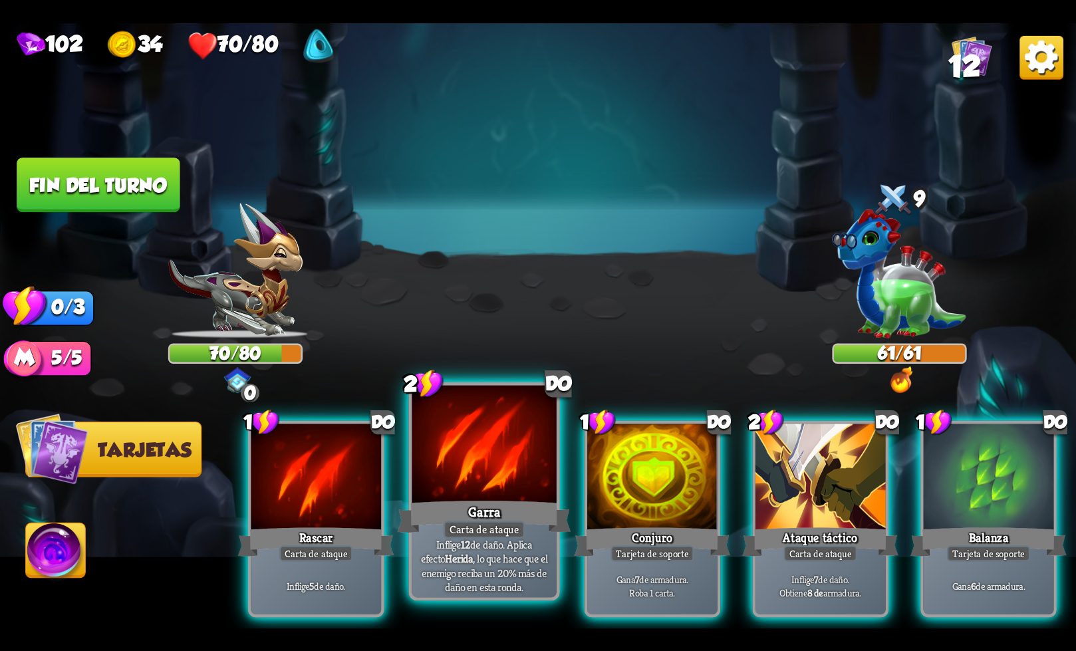
click at [465, 522] on font "Carta de ataque" at bounding box center [484, 529] width 70 height 14
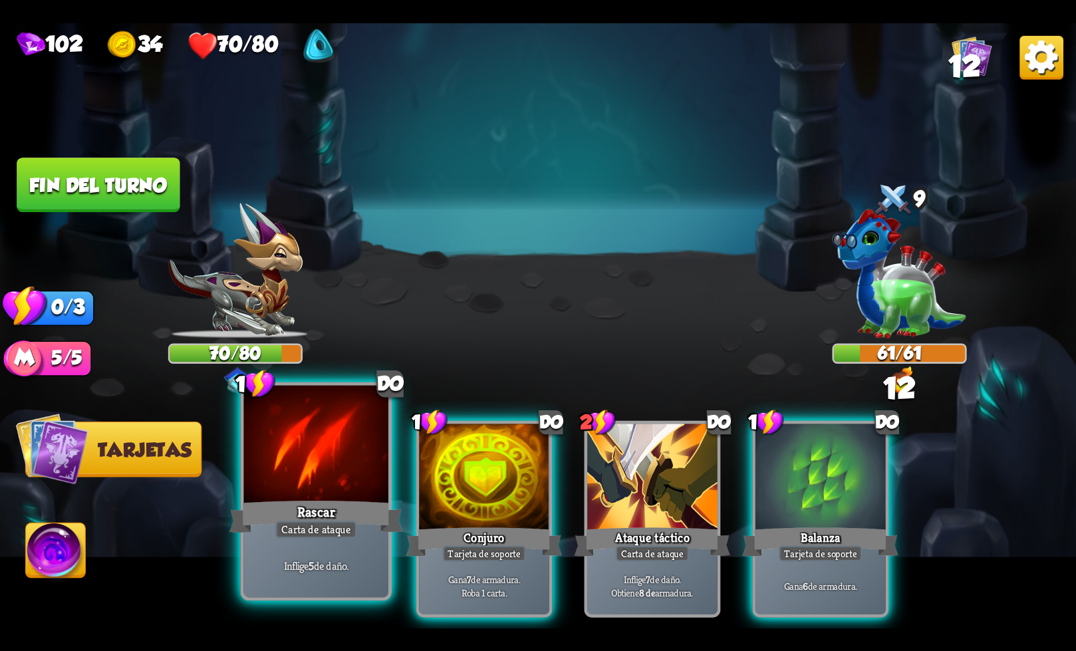
click at [344, 473] on div at bounding box center [316, 446] width 144 height 122
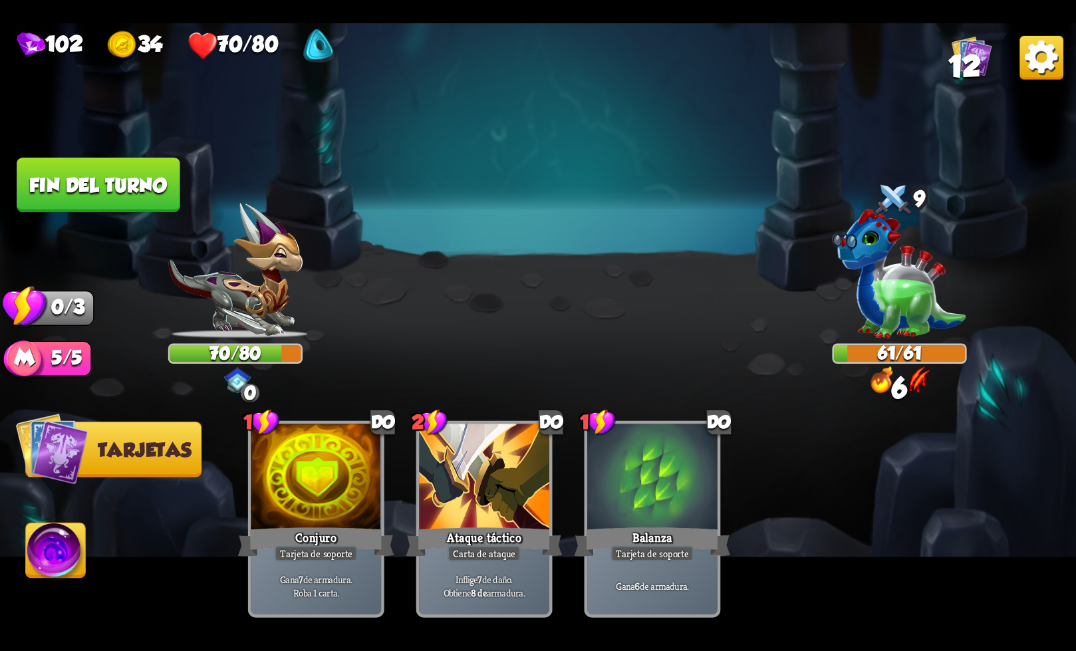
click at [110, 175] on font "Fin del turno" at bounding box center [98, 185] width 138 height 22
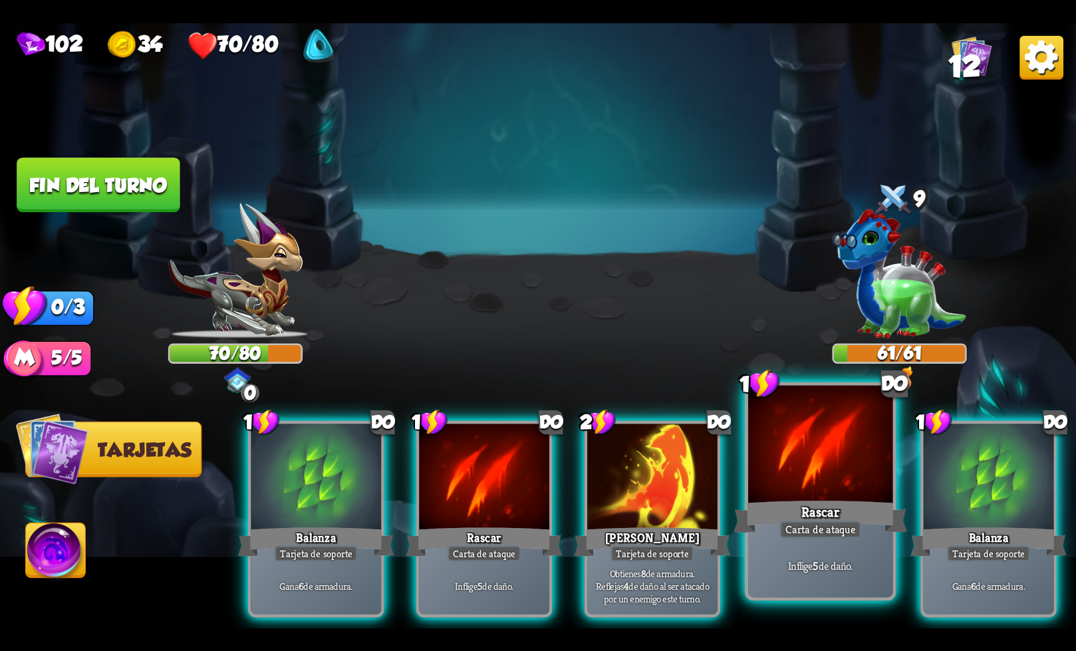
click at [826, 520] on font "Rascar" at bounding box center [820, 512] width 38 height 18
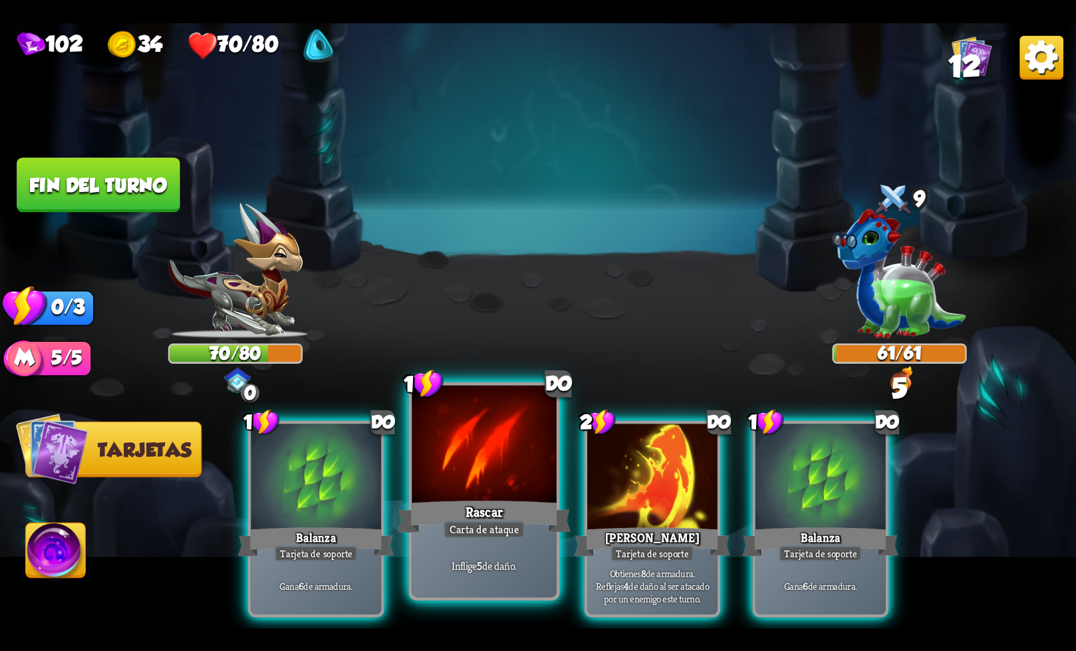
click at [477, 495] on div at bounding box center [484, 446] width 144 height 122
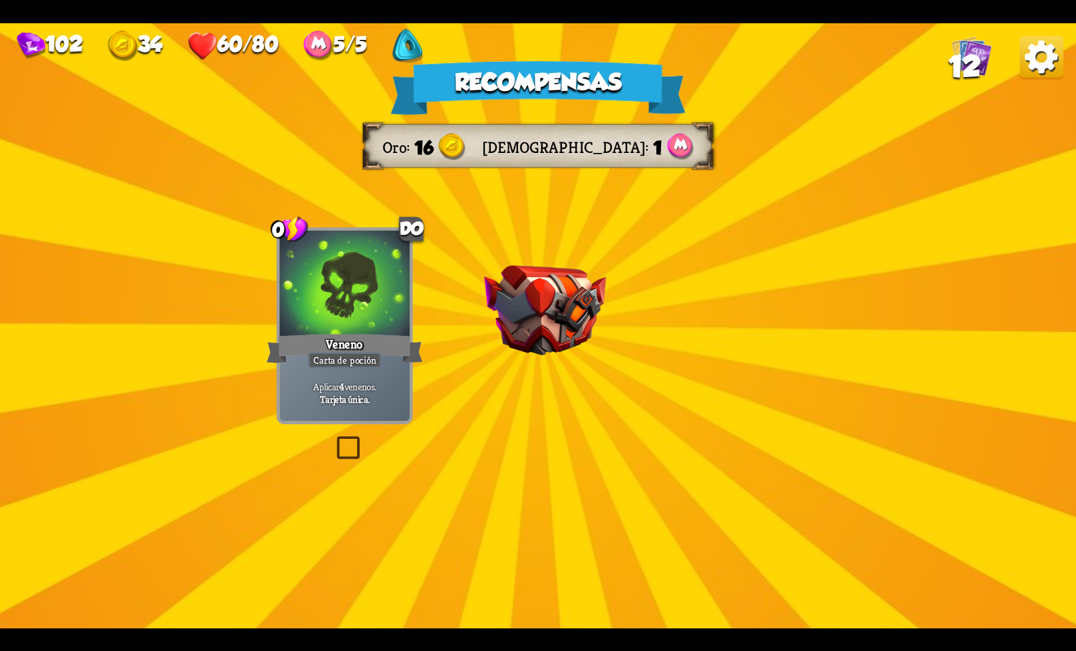
click at [554, 314] on img at bounding box center [545, 310] width 122 height 90
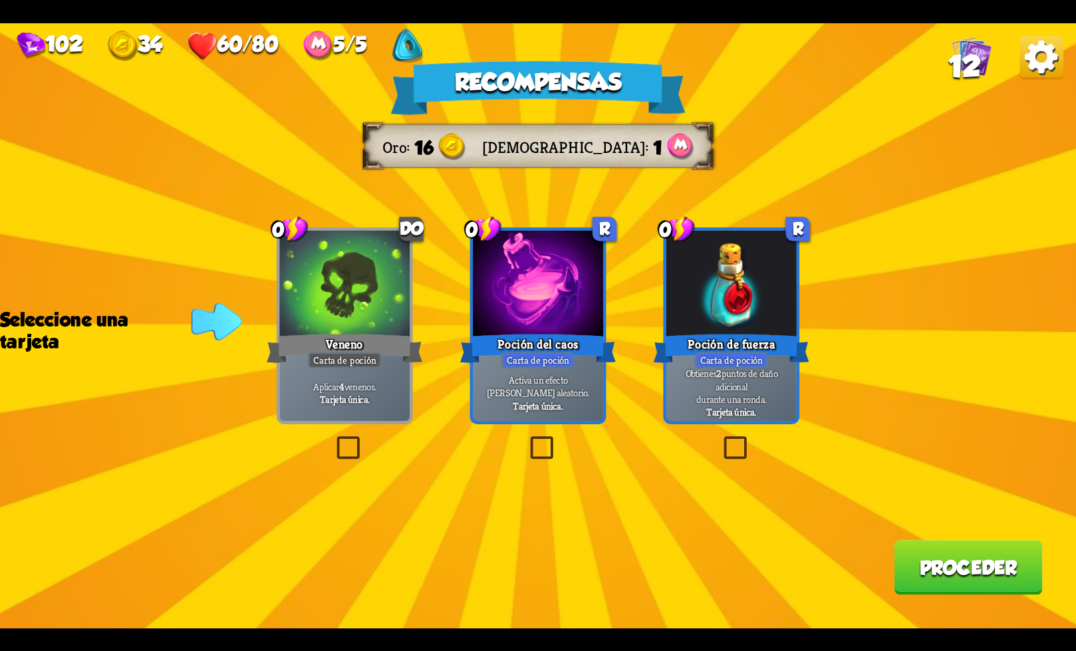
click at [333, 439] on label at bounding box center [333, 439] width 0 height 0
click at [0, 0] on input "checkbox" at bounding box center [0, 0] width 0 height 0
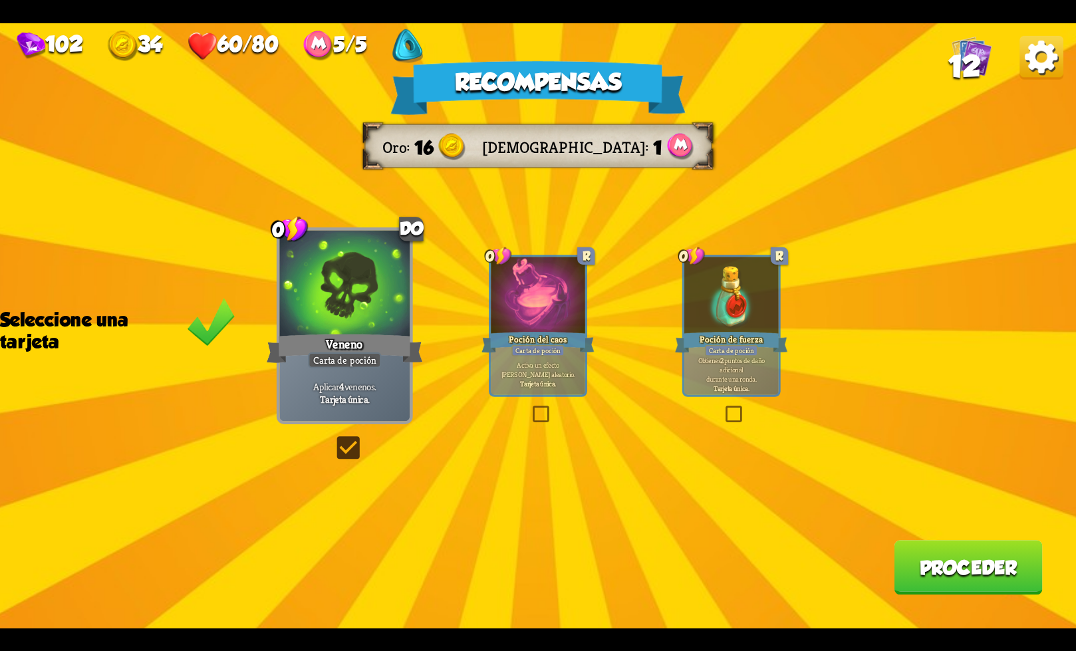
click at [366, 456] on div "Recompensas Oro 16 Maná 1 Seleccione una tarjeta 0 do Veneno Carta de poción Ap…" at bounding box center [538, 325] width 1076 height 605
click at [333, 439] on label at bounding box center [333, 439] width 0 height 0
click at [0, 0] on input "checkbox" at bounding box center [0, 0] width 0 height 0
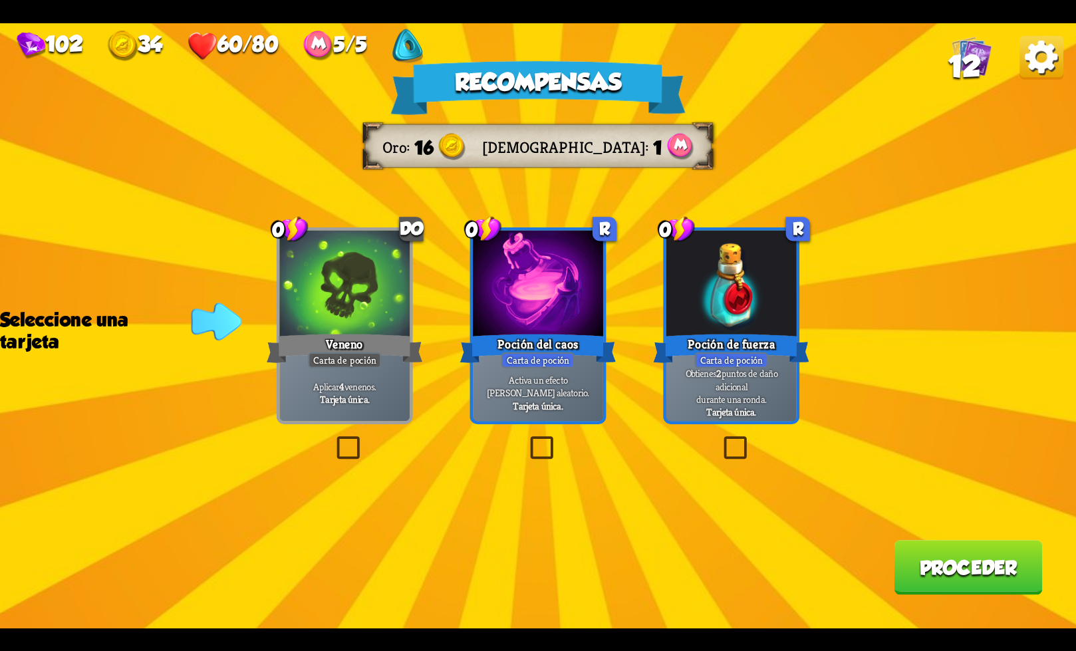
click at [527, 439] on label at bounding box center [527, 439] width 0 height 0
click at [0, 0] on input "checkbox" at bounding box center [0, 0] width 0 height 0
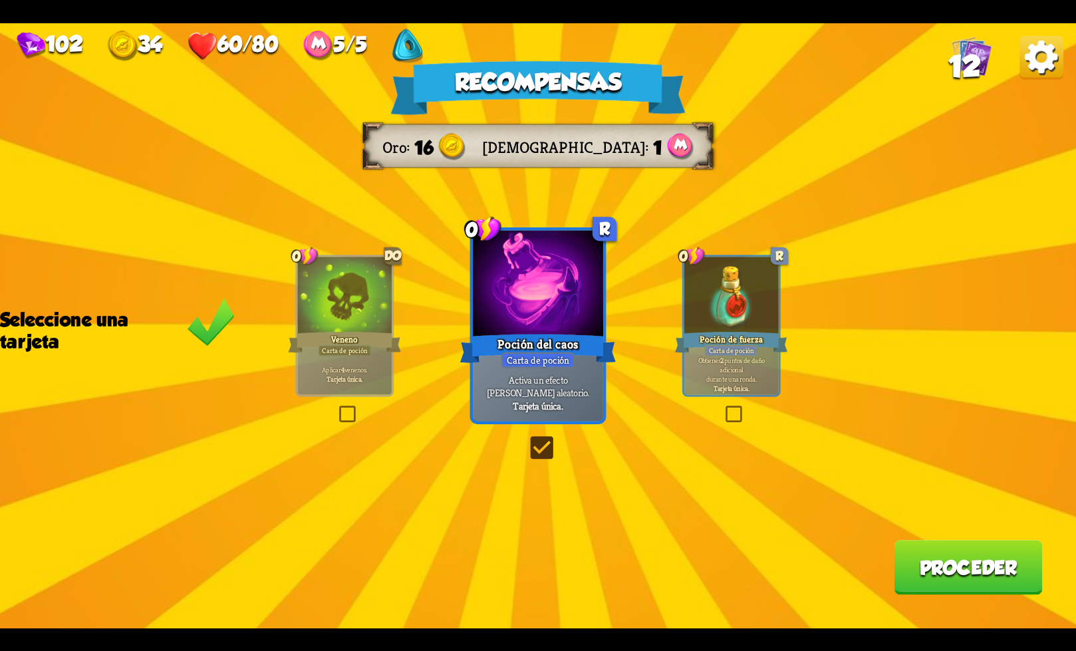
click at [924, 586] on button "Proceder" at bounding box center [968, 567] width 148 height 55
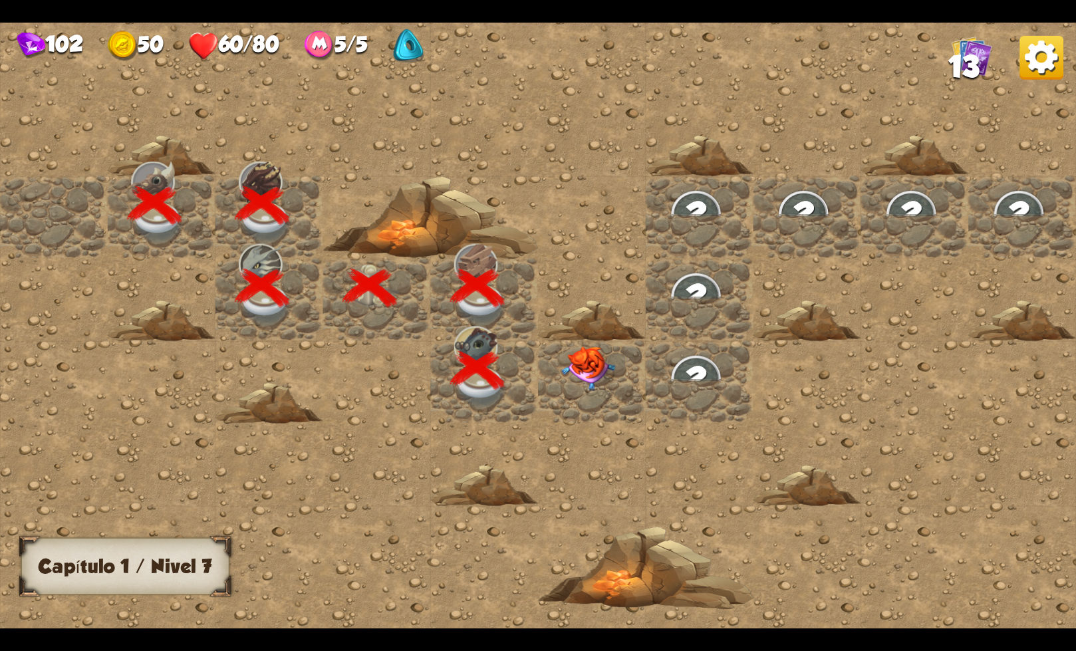
click at [598, 372] on img at bounding box center [588, 368] width 54 height 45
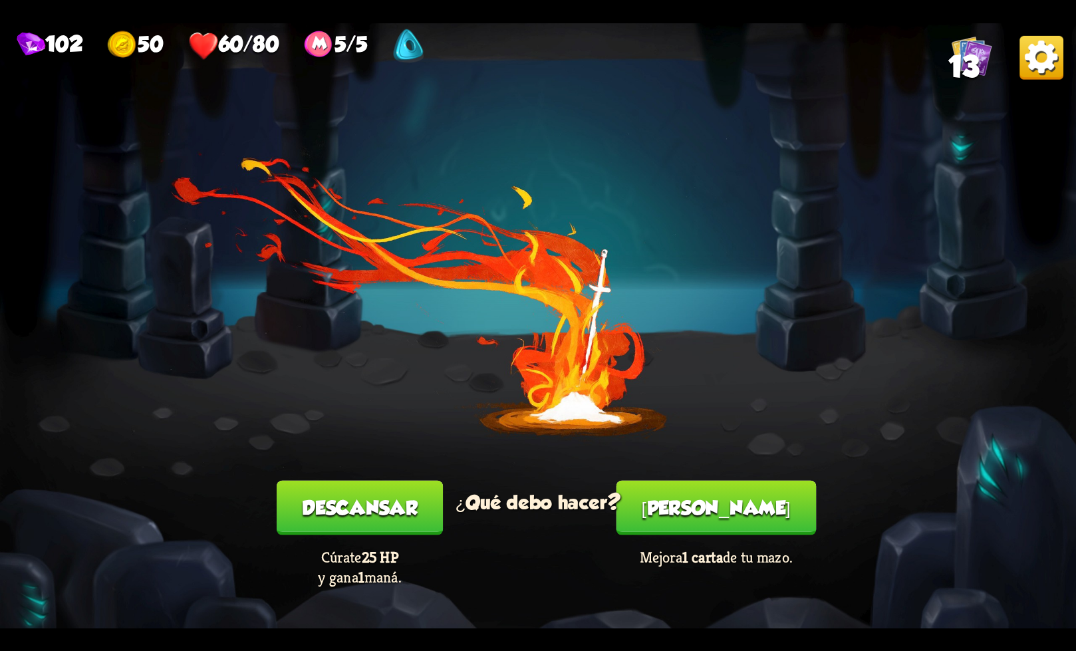
click at [718, 507] on font "[PERSON_NAME]" at bounding box center [717, 508] width 150 height 22
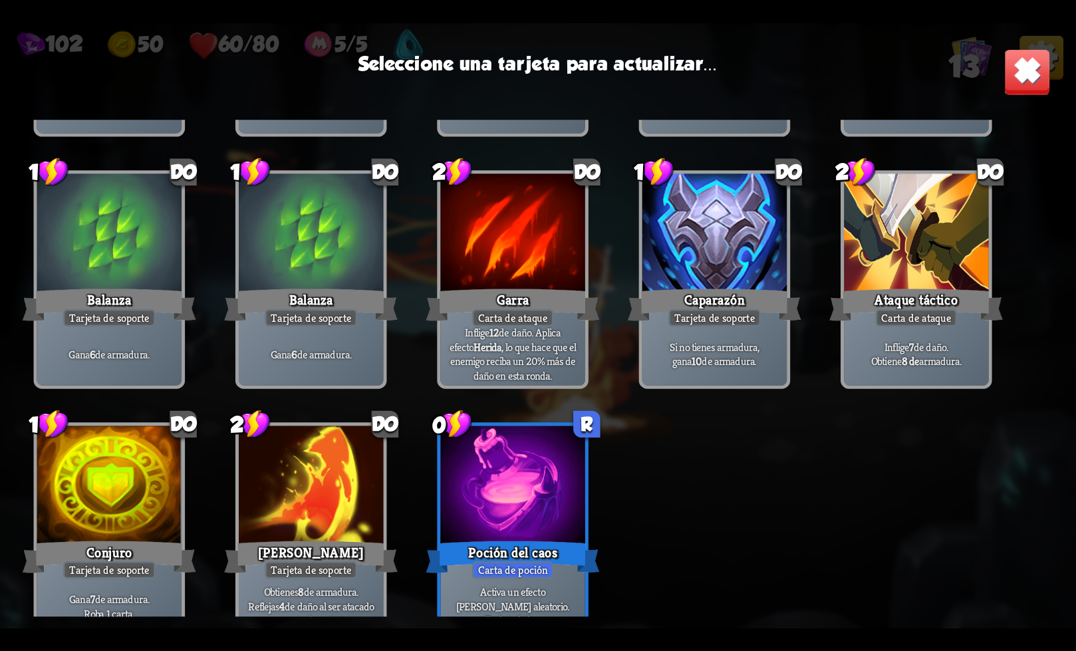
click at [531, 319] on font "Carta de ataque" at bounding box center [513, 318] width 70 height 14
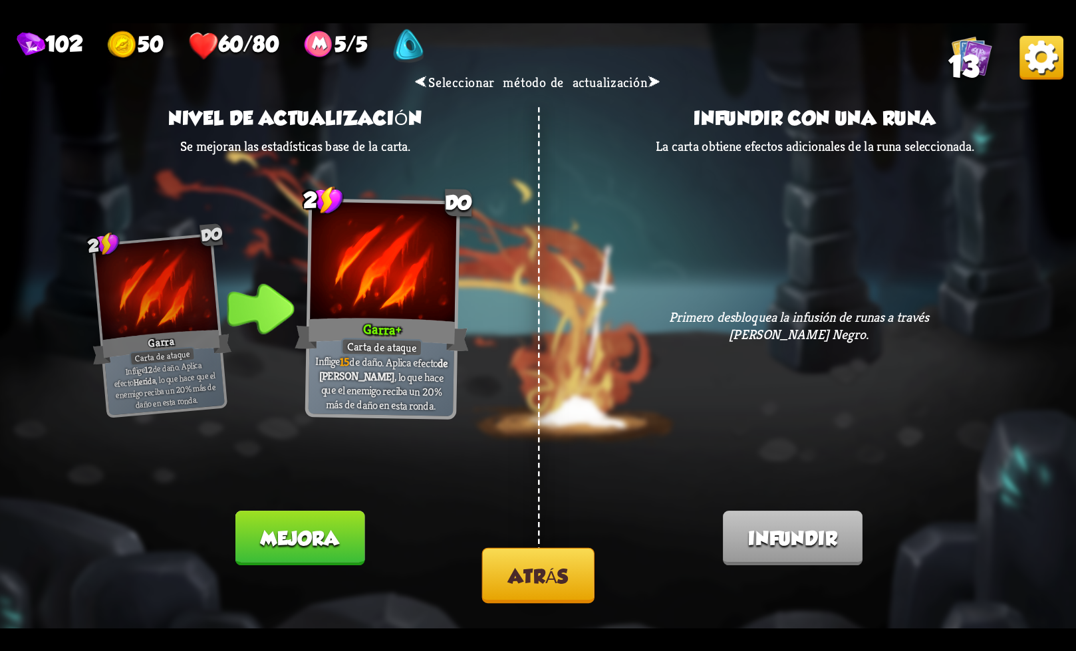
click at [313, 551] on button "Mejora" at bounding box center [300, 538] width 130 height 55
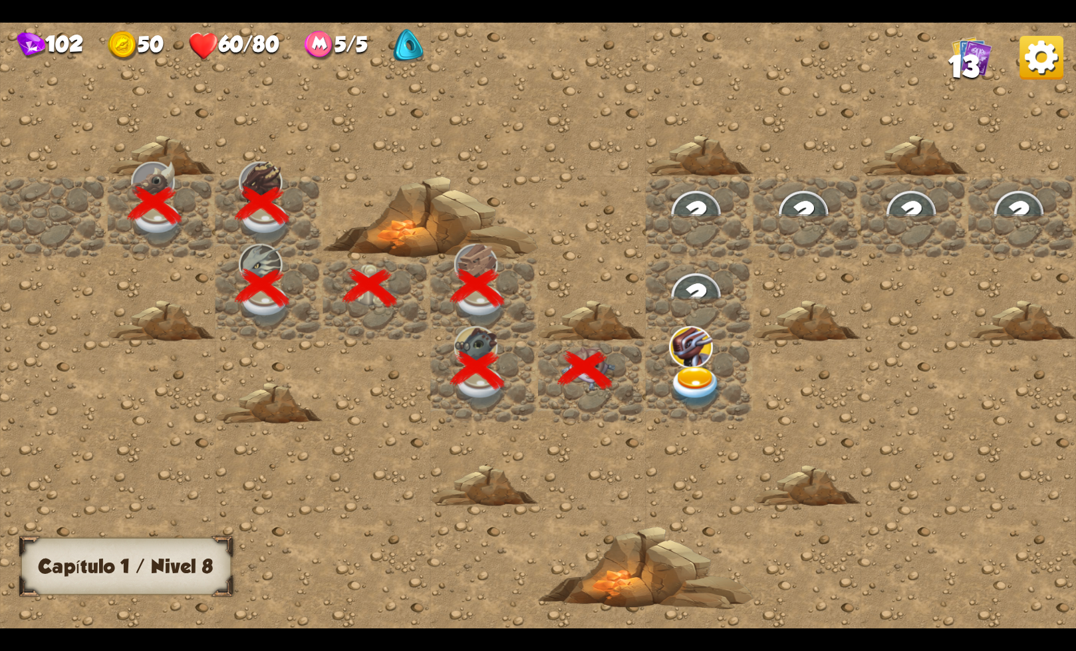
click at [695, 376] on img at bounding box center [696, 387] width 54 height 42
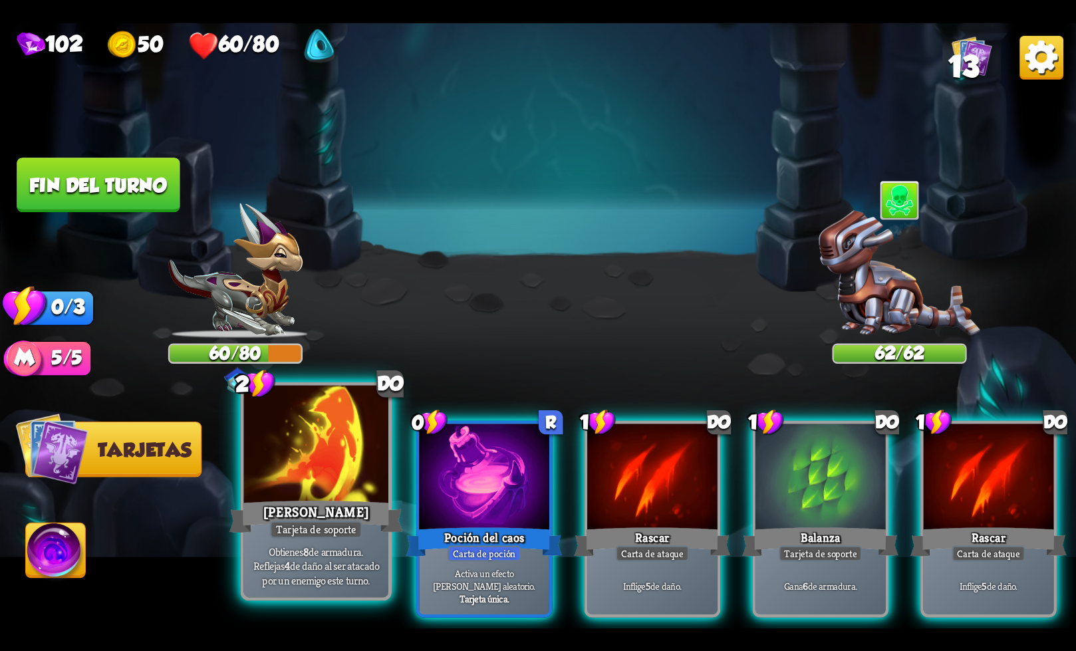
click at [357, 559] on font "de daño al ser atacado por un enemigo este turno." at bounding box center [320, 573] width 116 height 29
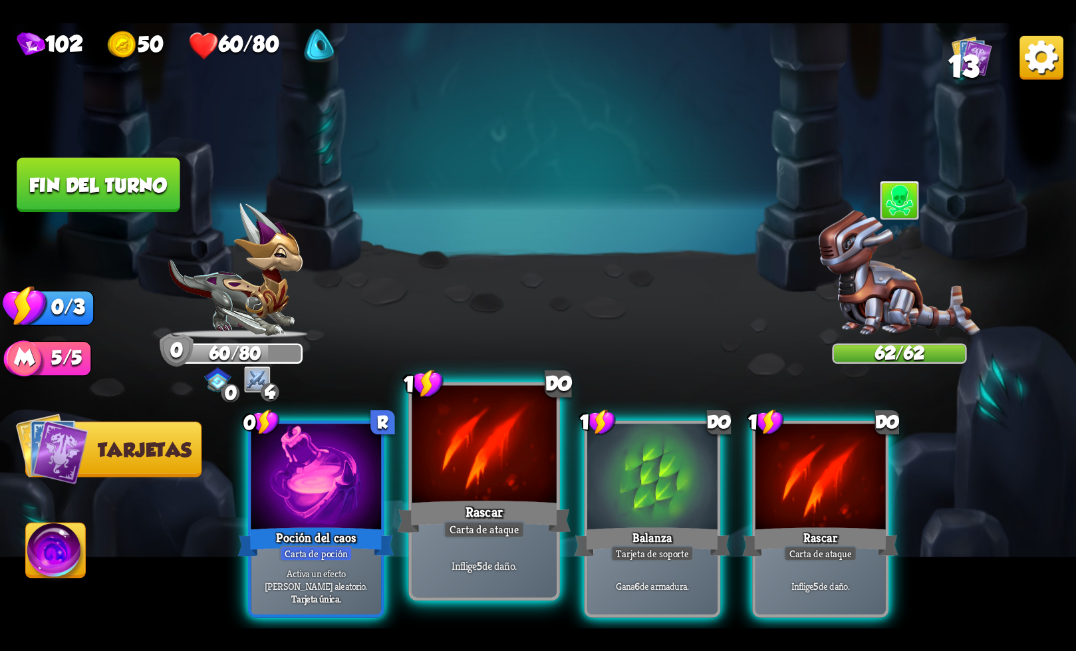
click at [523, 543] on div "Inflige 5 de daño." at bounding box center [484, 565] width 144 height 63
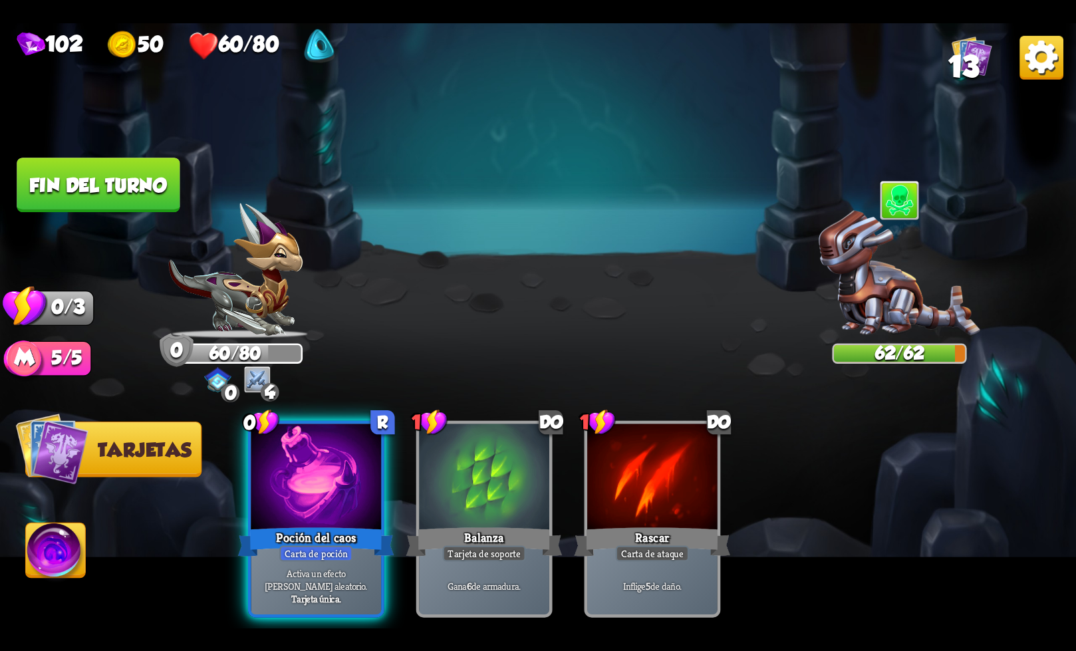
click at [78, 194] on font "Fin del turno" at bounding box center [98, 185] width 138 height 22
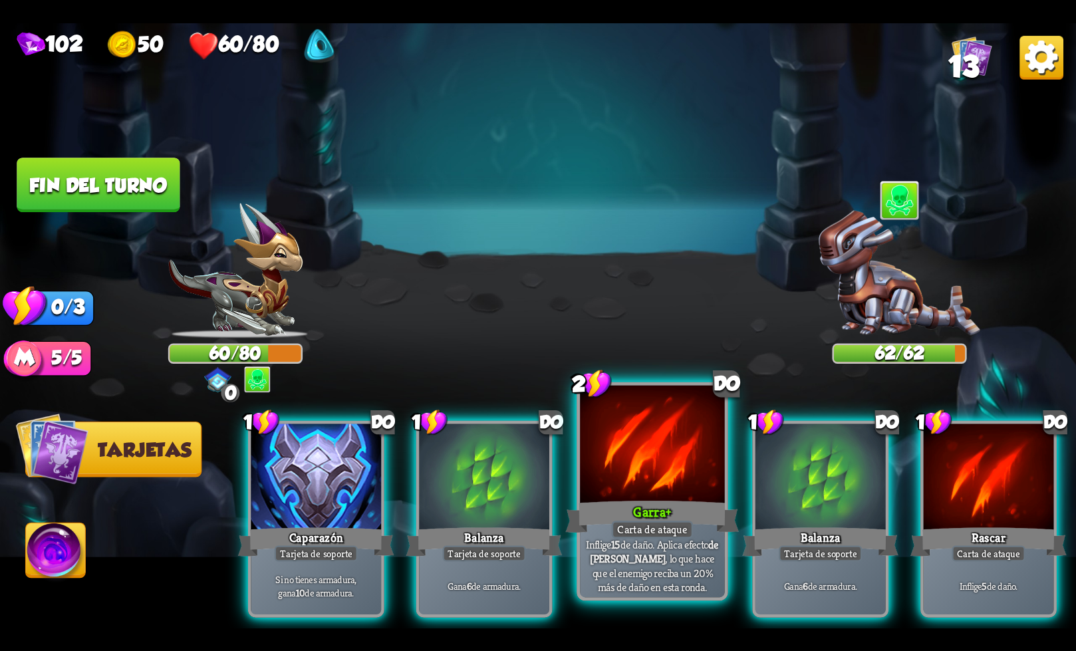
click at [662, 516] on font "Garra" at bounding box center [649, 512] width 33 height 18
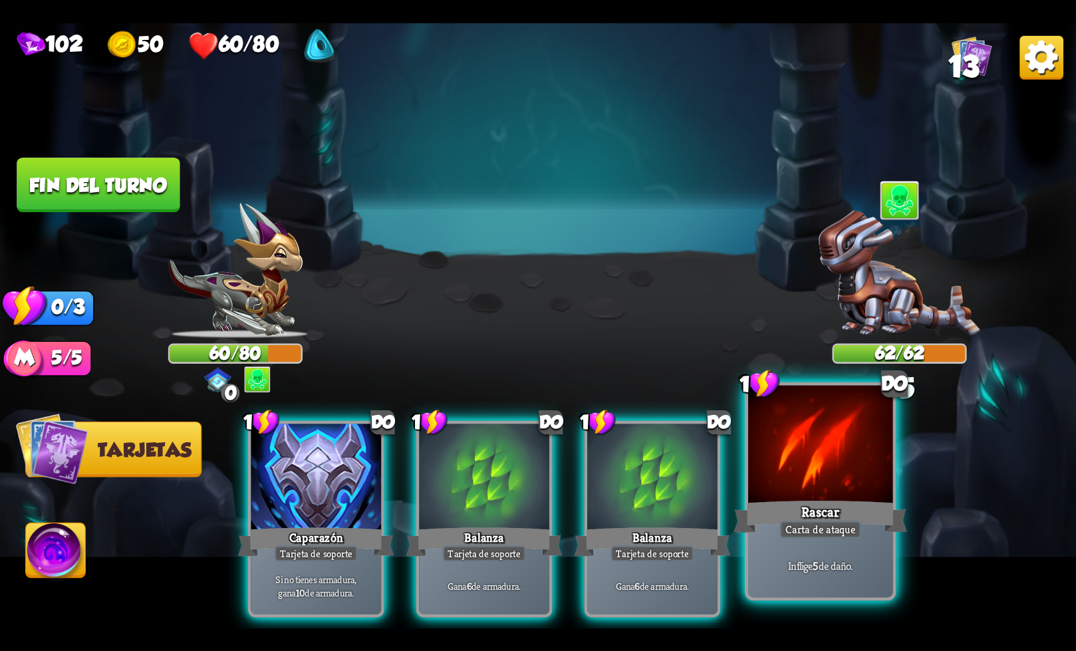
click at [797, 486] on div at bounding box center [820, 446] width 144 height 122
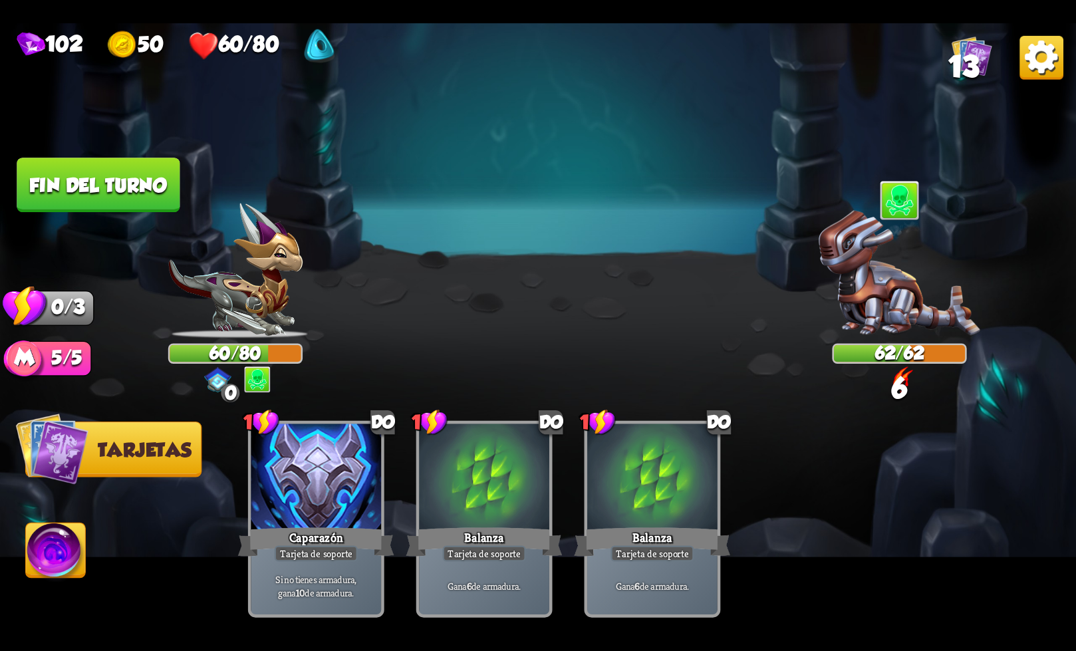
click at [140, 190] on font "Fin del turno" at bounding box center [98, 185] width 138 height 22
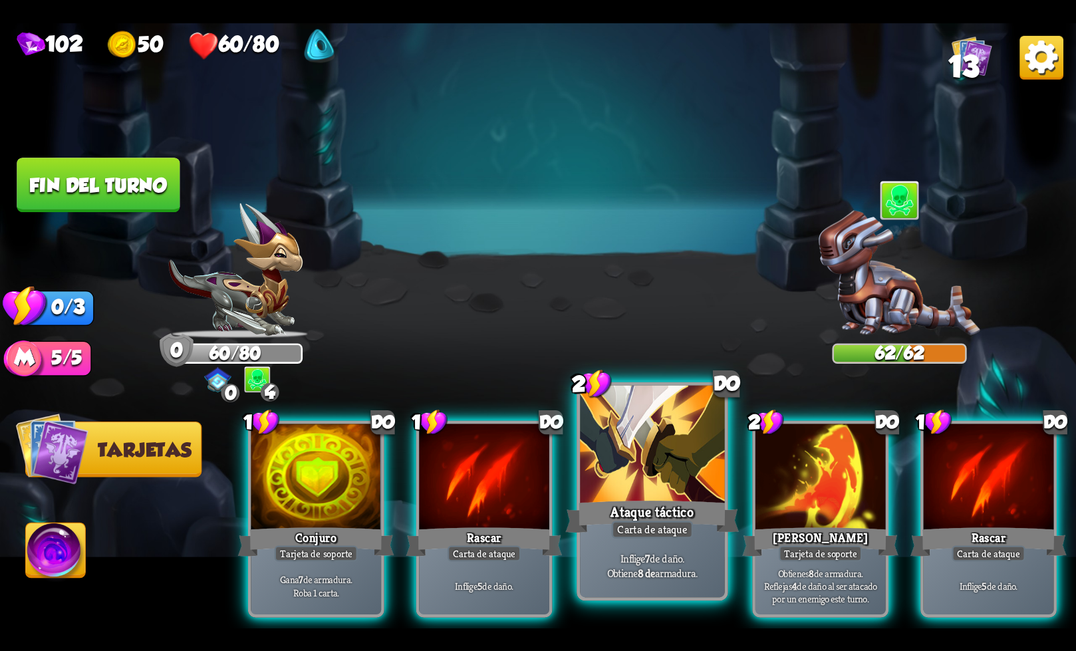
click at [657, 503] on font "Ataque táctico" at bounding box center [651, 512] width 83 height 18
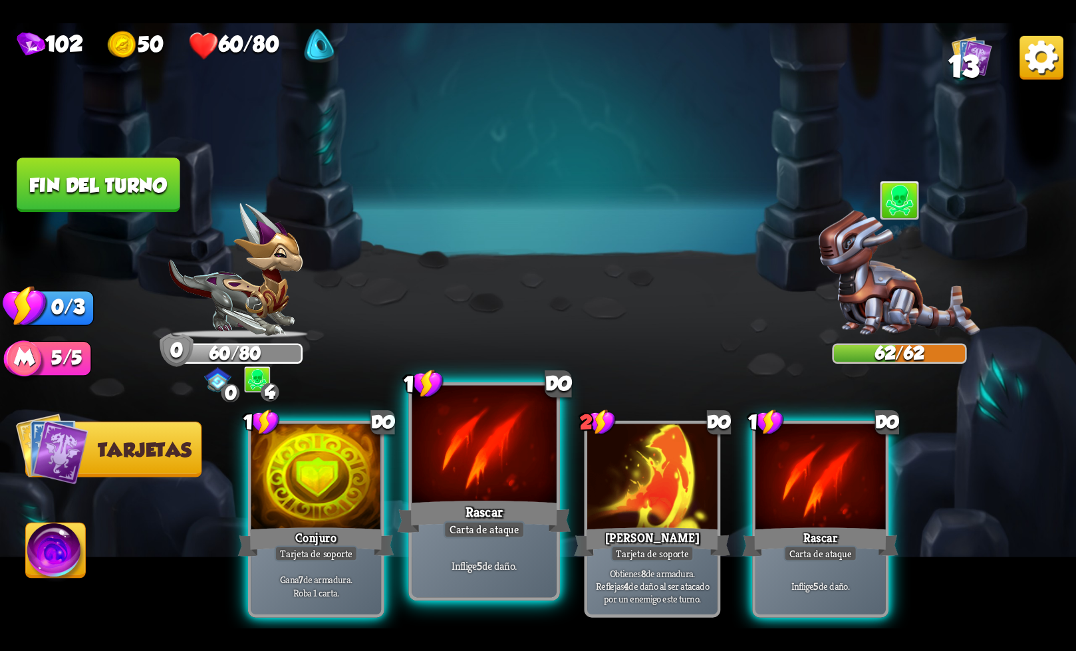
click at [504, 561] on font "de daño." at bounding box center [499, 566] width 35 height 14
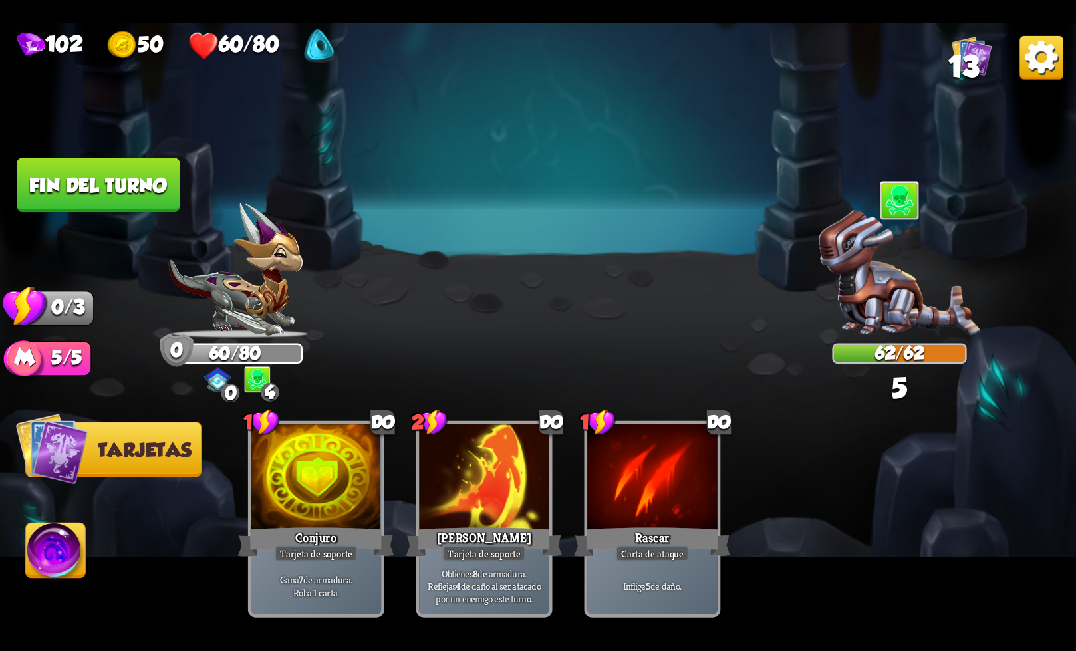
click at [114, 185] on font "Fin del turno" at bounding box center [98, 185] width 138 height 22
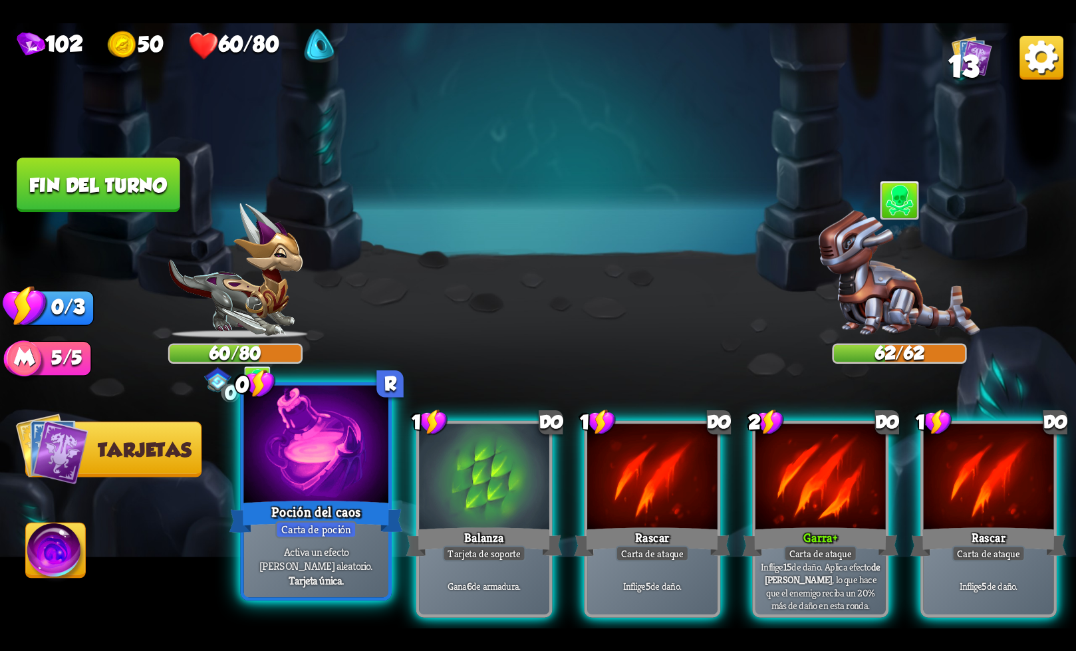
click at [336, 471] on div at bounding box center [316, 446] width 144 height 122
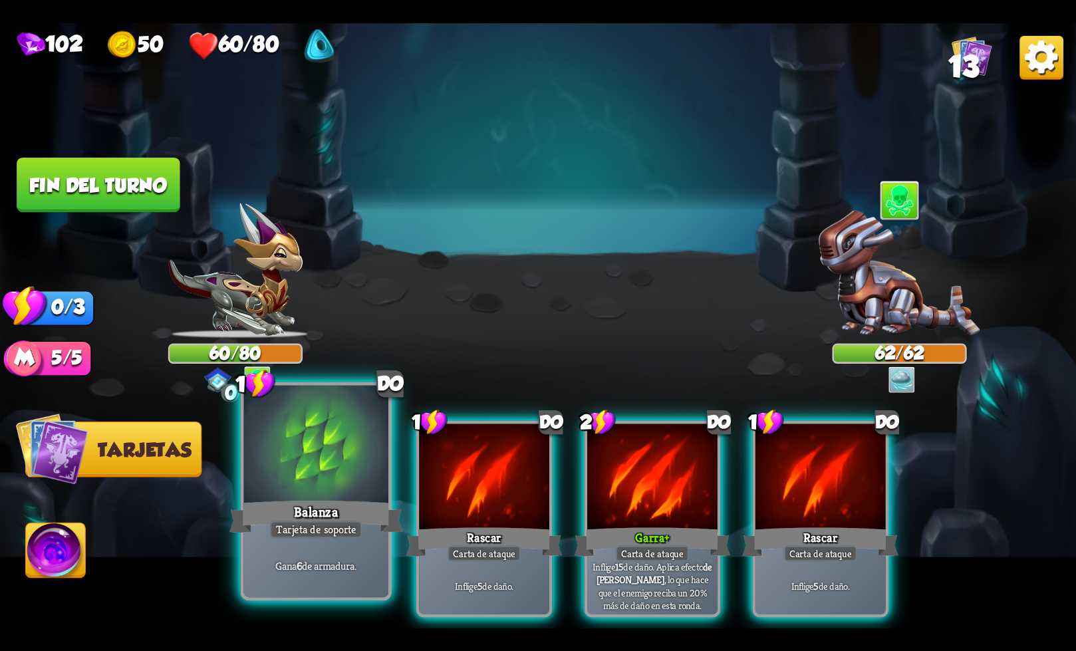
click at [336, 512] on font "Balanza" at bounding box center [316, 512] width 44 height 18
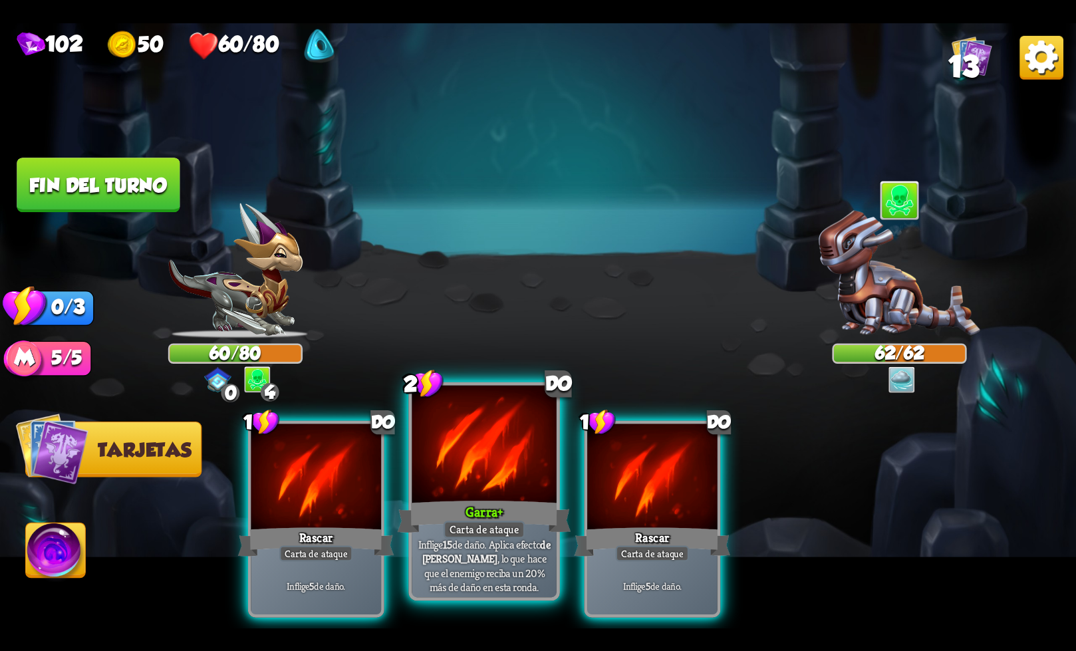
click at [469, 505] on font "Garra" at bounding box center [481, 512] width 33 height 18
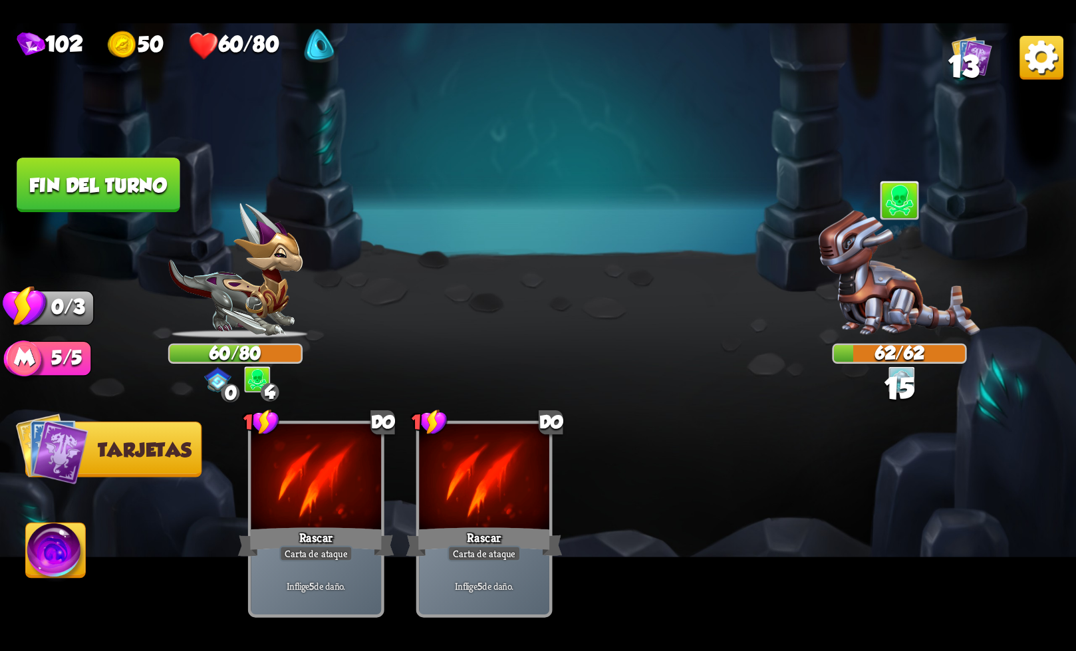
click at [82, 184] on font "Fin del turno" at bounding box center [98, 185] width 138 height 22
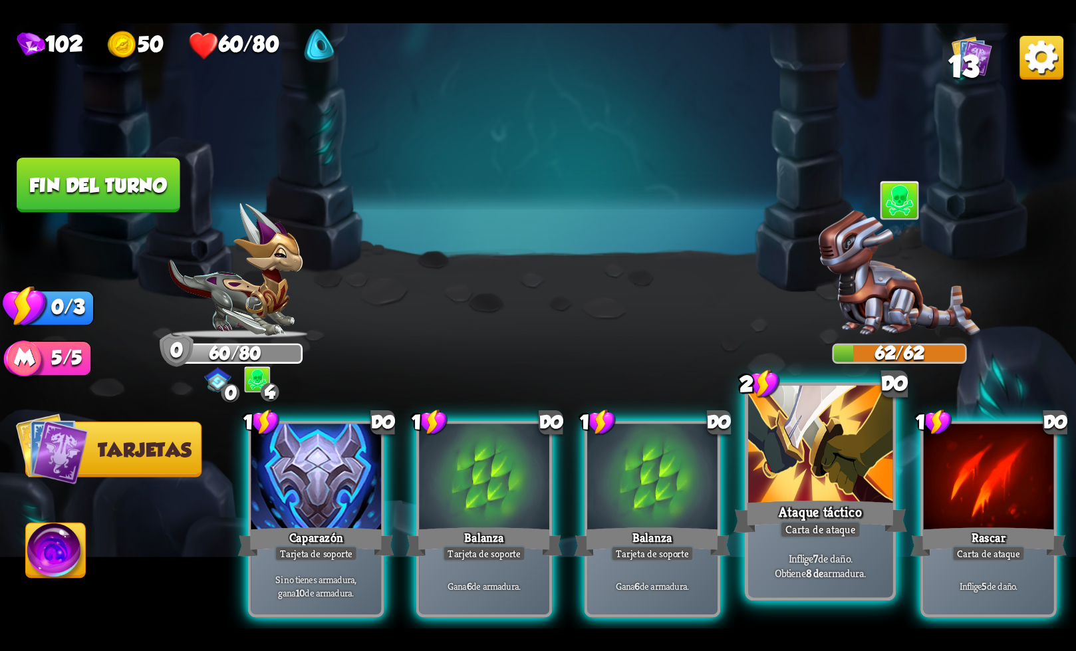
click at [850, 553] on font "de daño." at bounding box center [835, 558] width 35 height 14
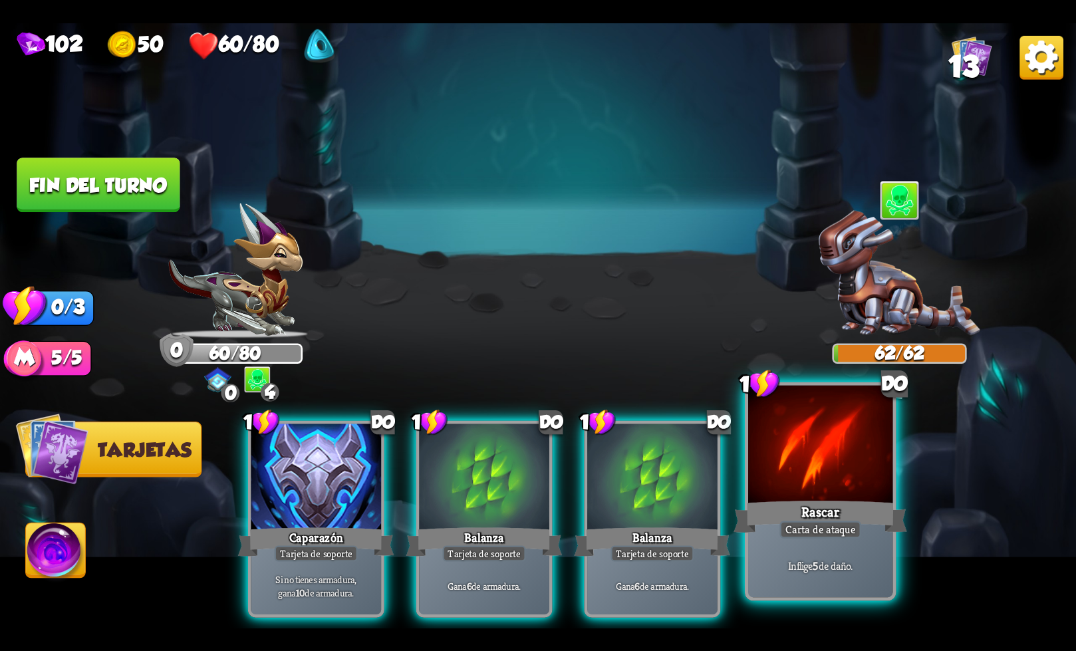
click at [823, 523] on font "Carta de ataque" at bounding box center [820, 529] width 70 height 14
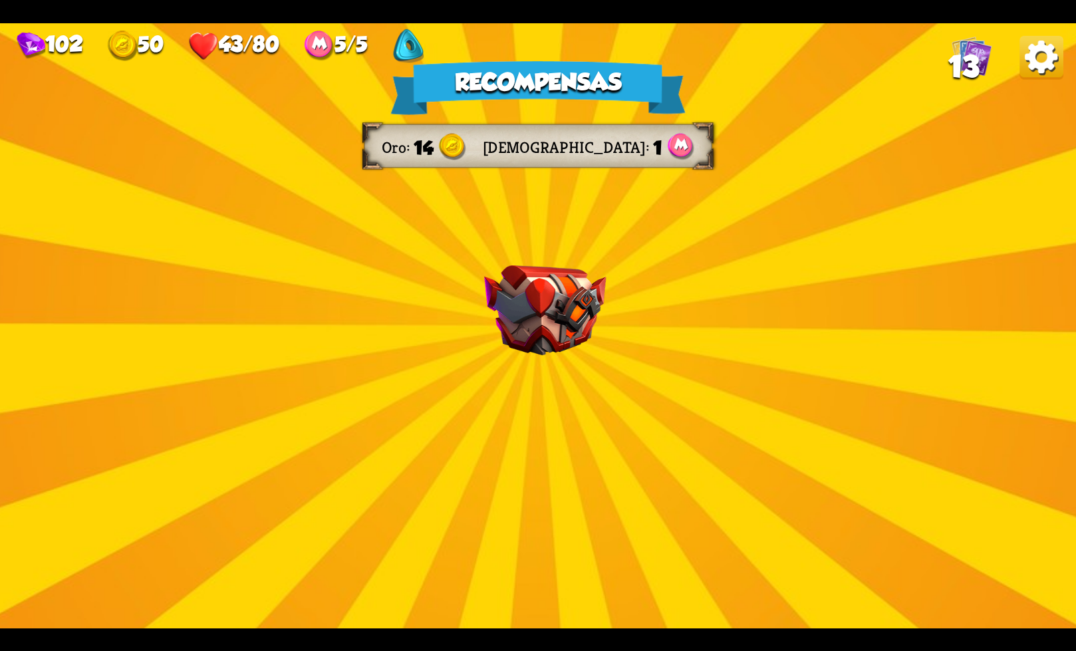
click at [643, 297] on div "Recompensas Oro 14 Maná 1 Seleccione una tarjeta 0 do Cambiar Tarjeta de soport…" at bounding box center [538, 325] width 1076 height 605
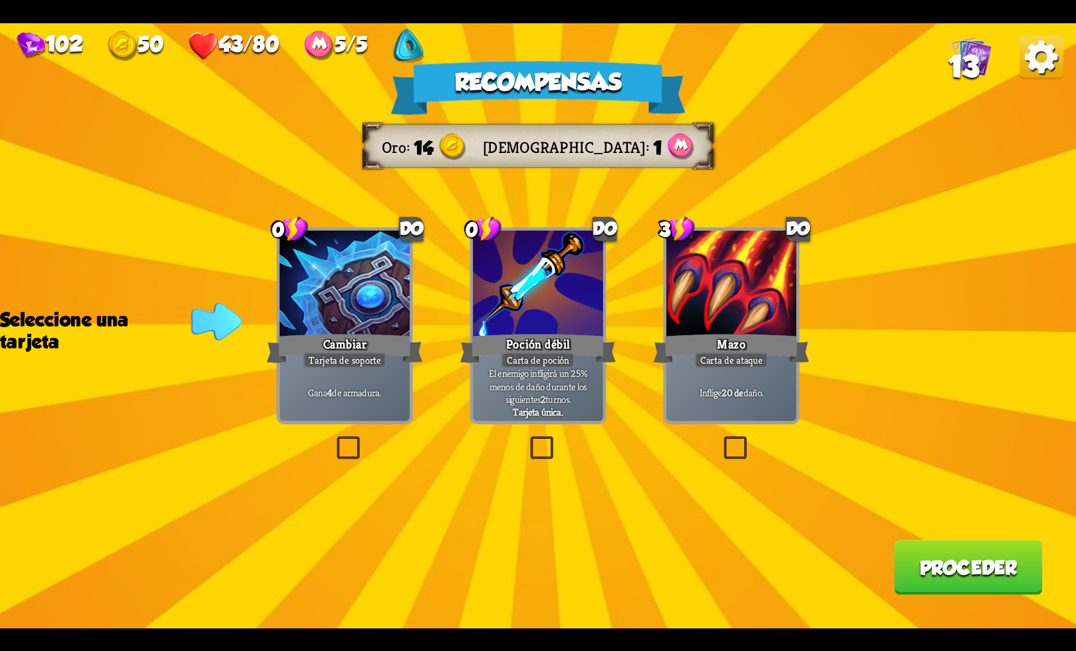
click at [741, 429] on div "Recompensas Oro 14 Maná 1 Seleccione una tarjeta 0 do Cambiar Tarjeta de soport…" at bounding box center [538, 325] width 1076 height 605
click at [720, 439] on label at bounding box center [720, 439] width 0 height 0
click at [0, 0] on input "checkbox" at bounding box center [0, 0] width 0 height 0
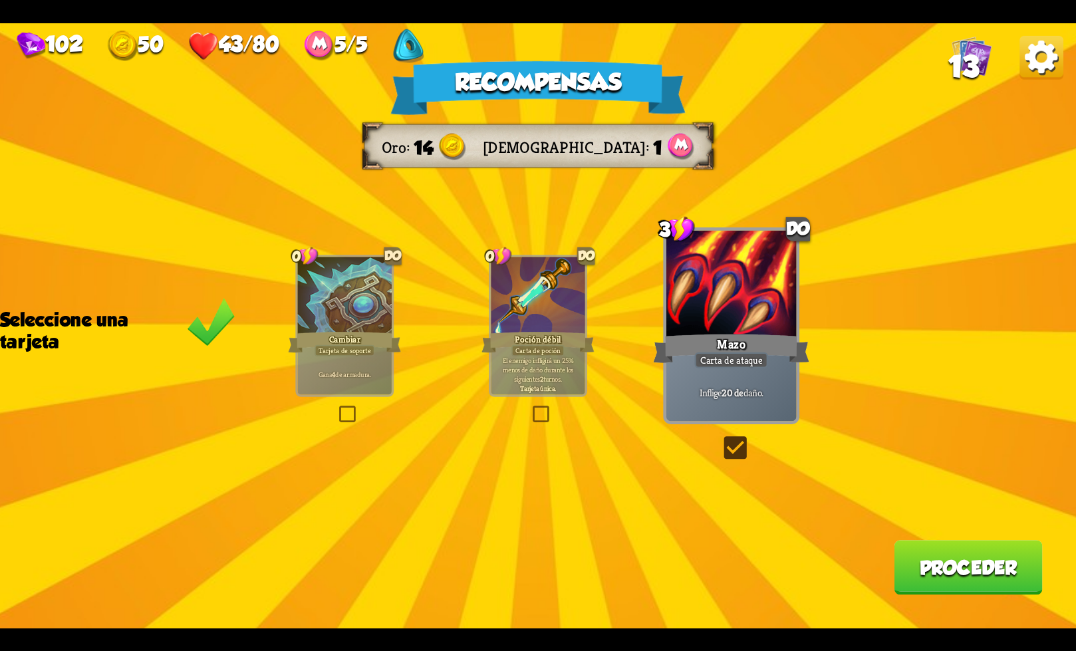
click at [960, 578] on font "Proceder" at bounding box center [969, 568] width 98 height 22
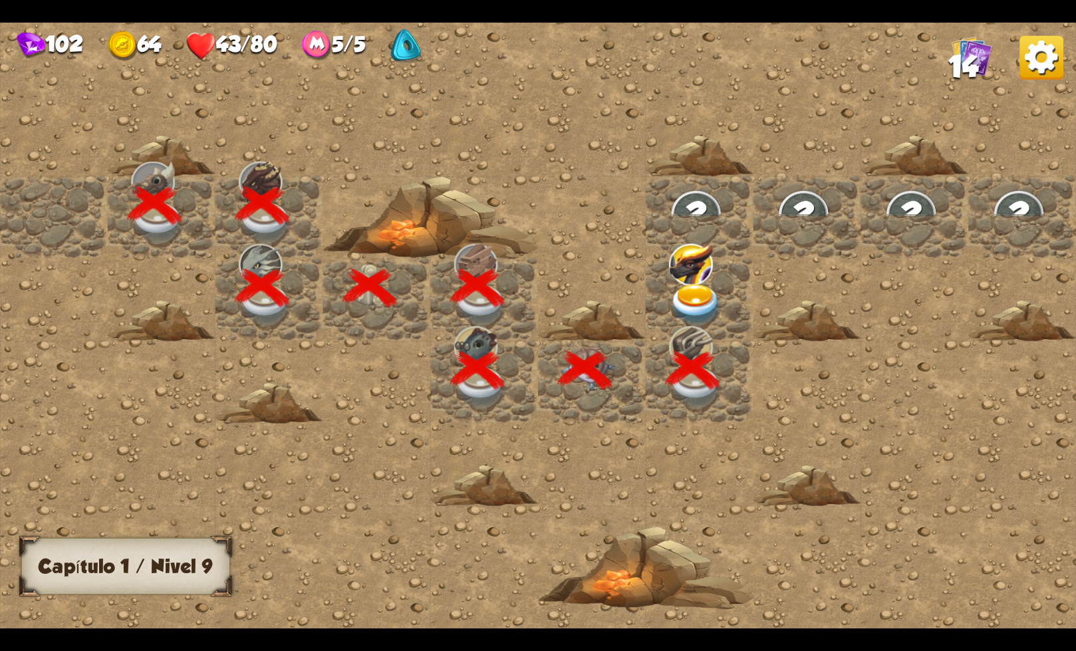
click at [707, 287] on img at bounding box center [696, 304] width 54 height 42
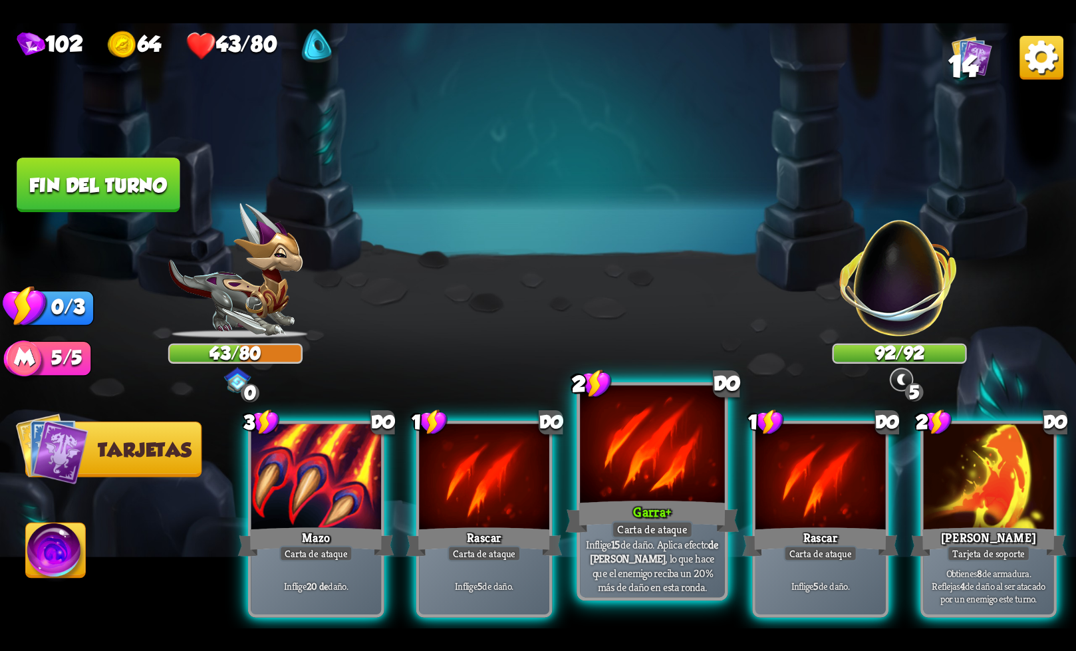
click at [694, 510] on div "Garra +" at bounding box center [652, 516] width 174 height 39
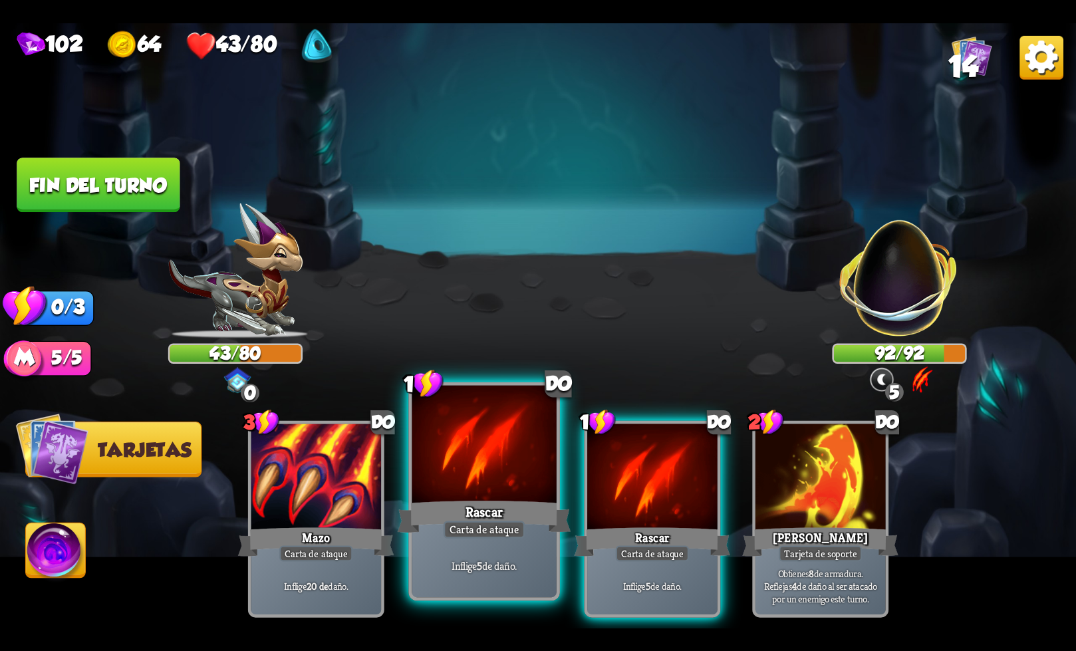
click at [501, 519] on font "Rascar" at bounding box center [484, 512] width 38 height 18
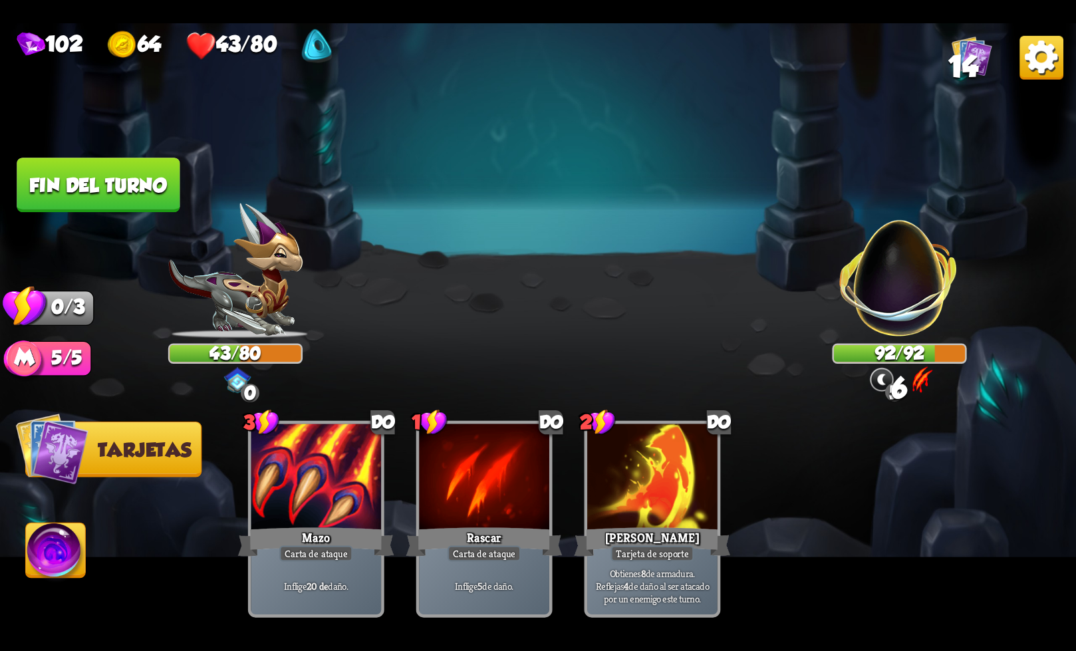
click at [135, 200] on button "Fin del turno" at bounding box center [98, 185] width 163 height 55
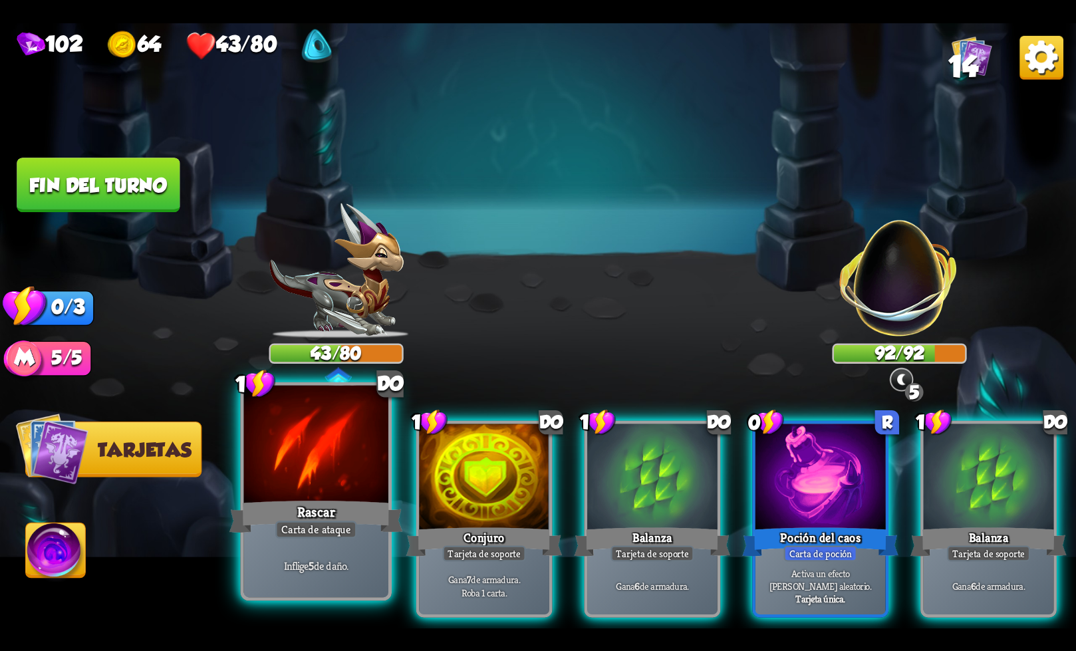
click at [338, 511] on div "Rascar" at bounding box center [316, 516] width 174 height 39
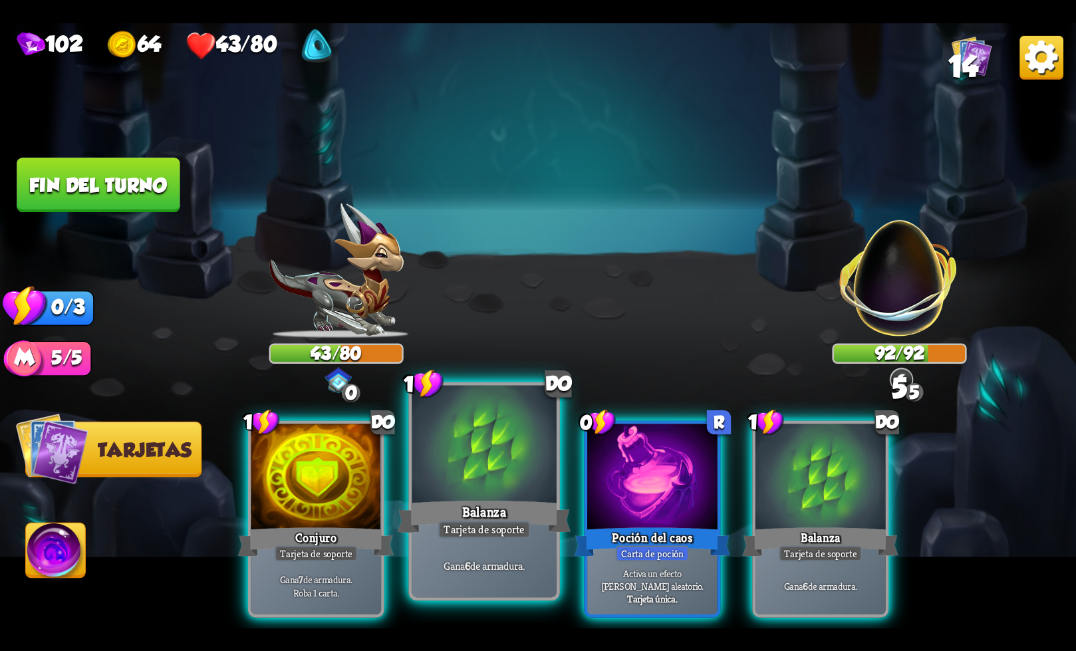
click at [462, 497] on div "Balanza" at bounding box center [485, 516] width 174 height 39
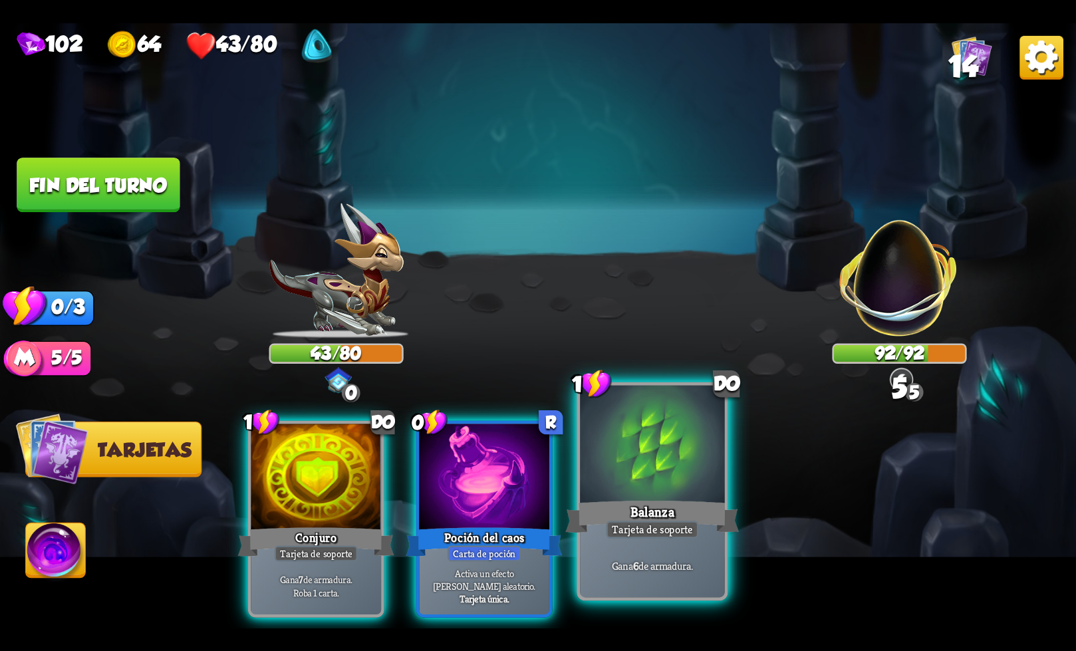
click at [622, 500] on div "Balanza" at bounding box center [652, 516] width 174 height 39
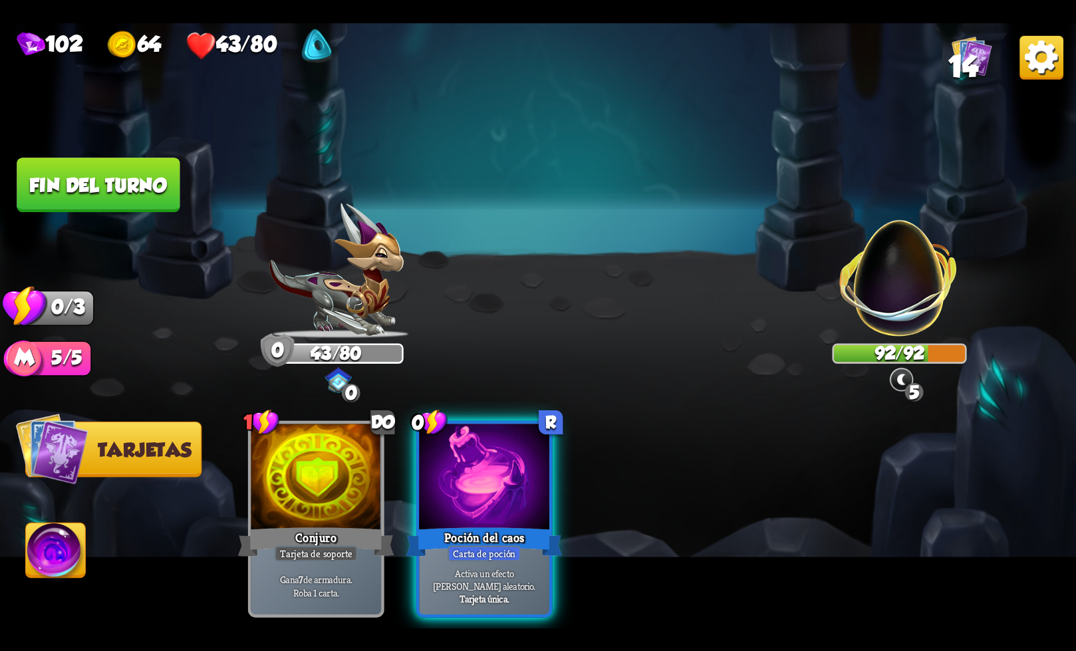
click at [138, 189] on font "Fin del turno" at bounding box center [98, 185] width 138 height 22
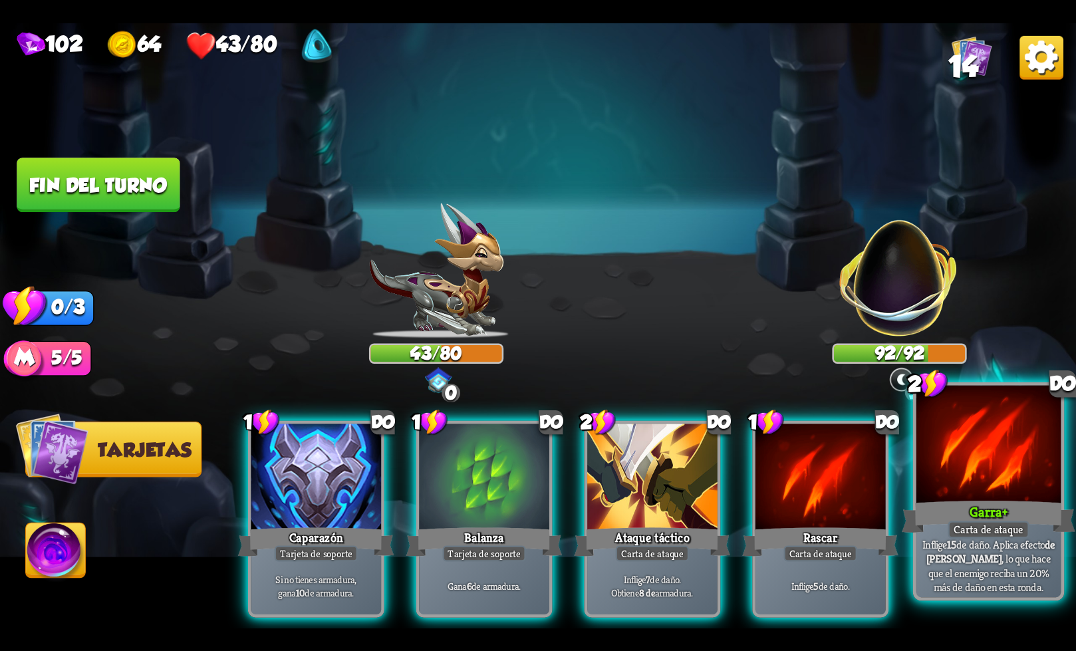
click at [963, 513] on div "Garra +" at bounding box center [989, 516] width 174 height 39
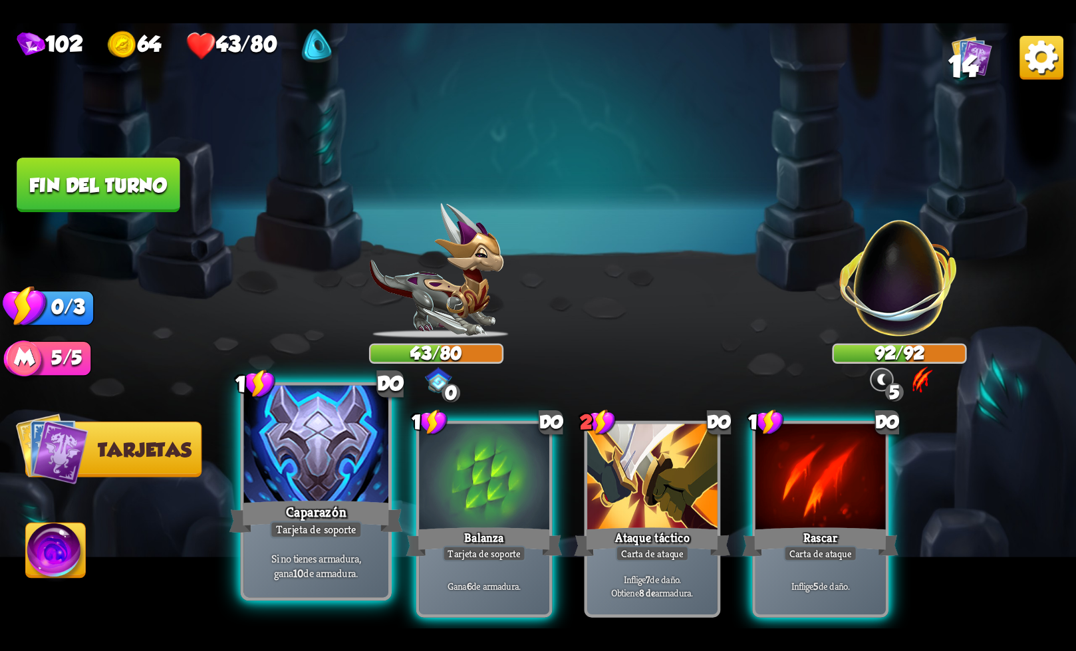
click at [363, 537] on div "Si no tienes armadura, gana 10 de armadura." at bounding box center [316, 565] width 144 height 63
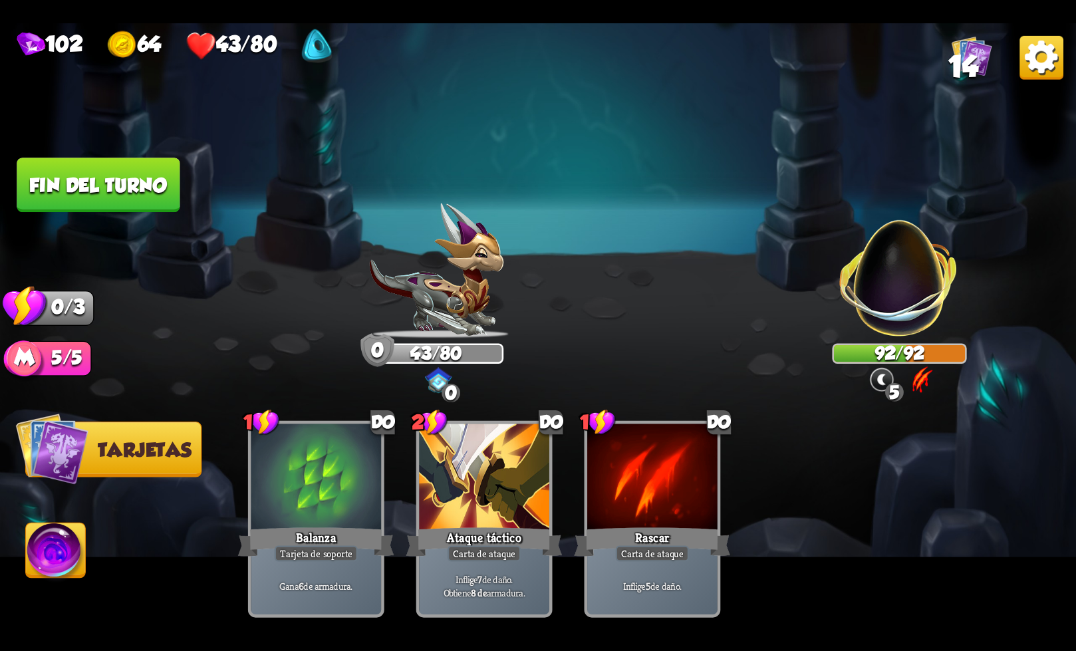
click at [126, 182] on font "Fin del turno" at bounding box center [98, 185] width 138 height 22
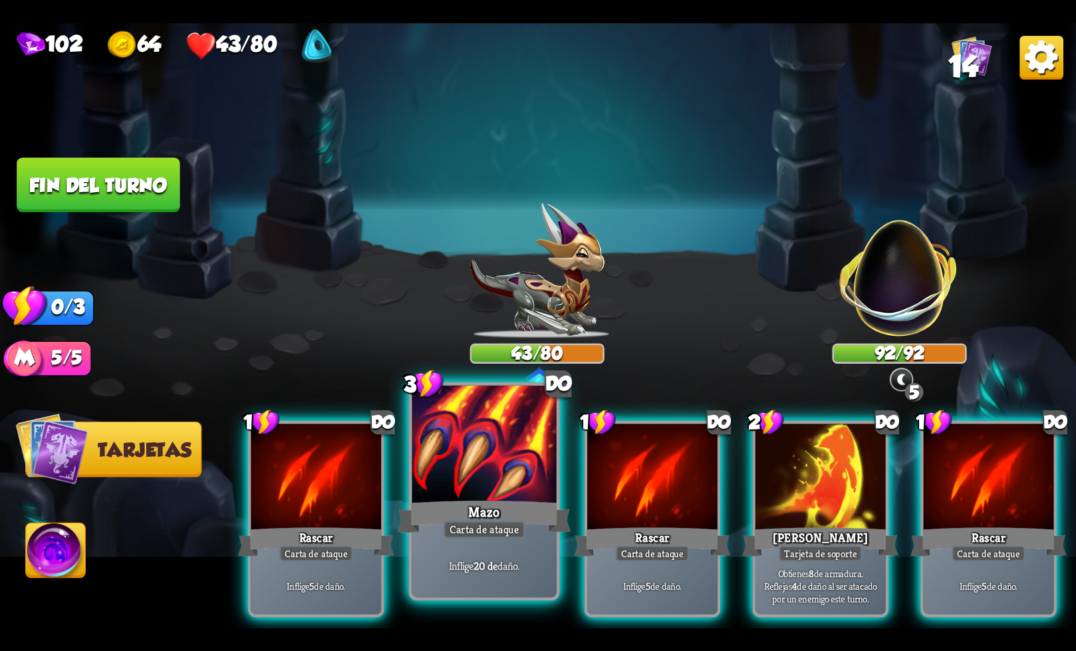
click at [452, 553] on div "Inflige 20 de daño." at bounding box center [484, 565] width 144 height 63
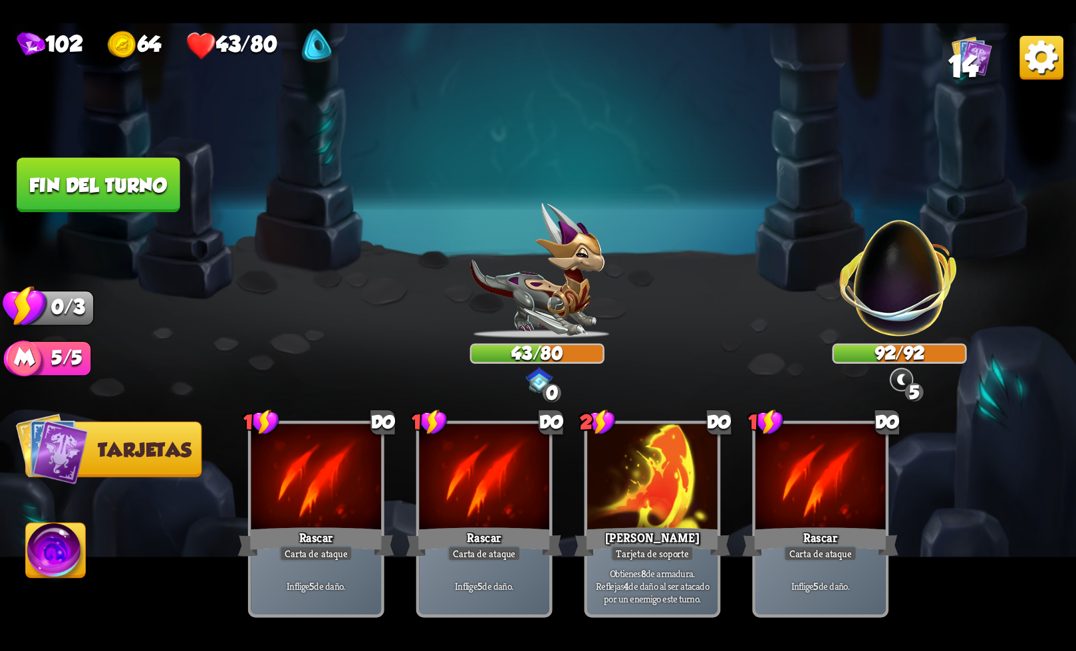
click at [136, 185] on font "Fin del turno" at bounding box center [98, 185] width 138 height 22
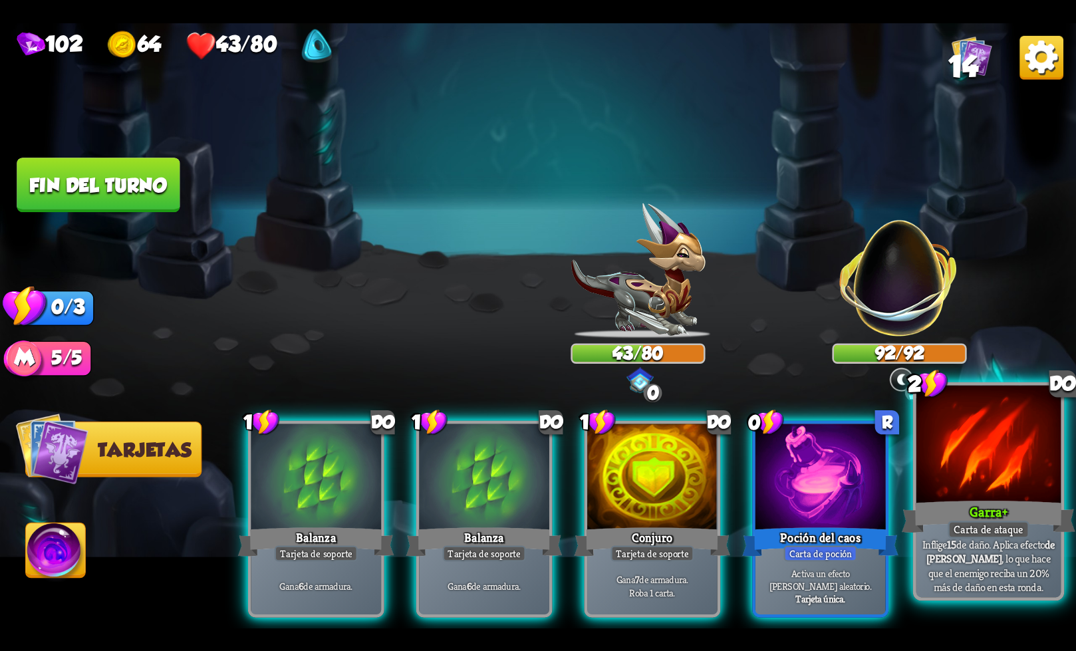
click at [973, 502] on div "Garra +" at bounding box center [989, 516] width 174 height 39
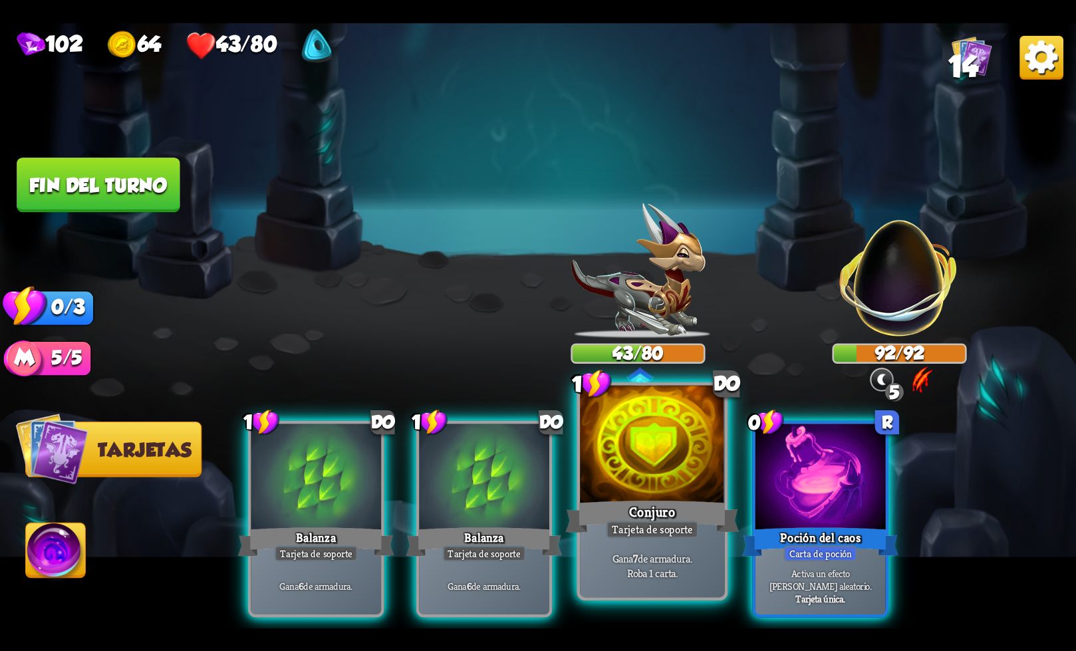
click at [704, 523] on div "Conjuro" at bounding box center [652, 516] width 174 height 39
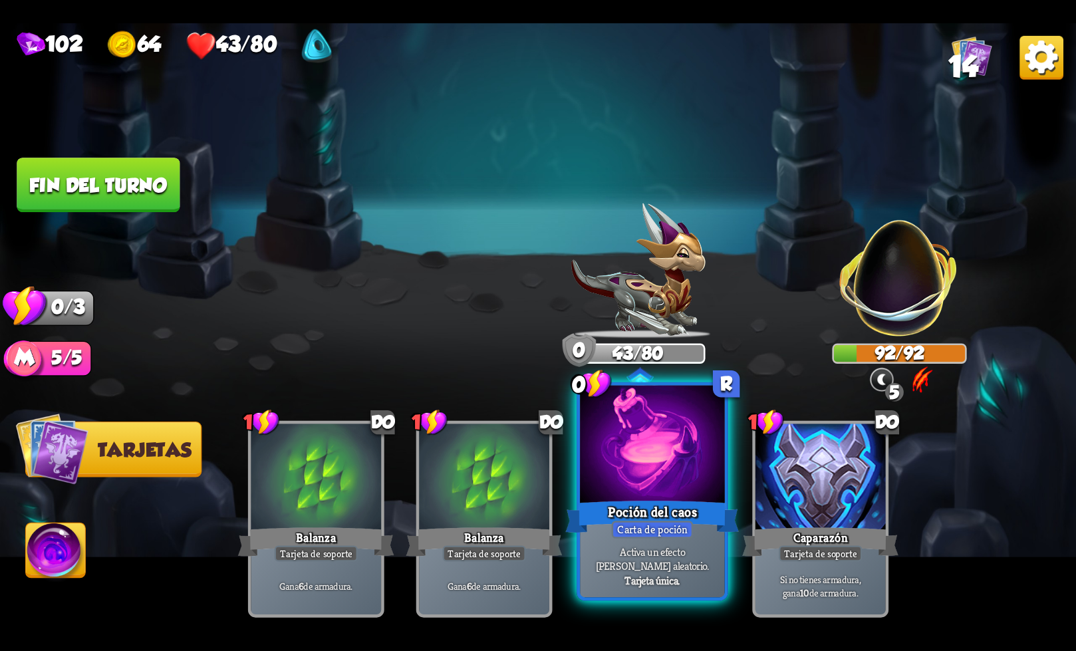
click at [626, 528] on font "Carta de poción" at bounding box center [652, 529] width 70 height 14
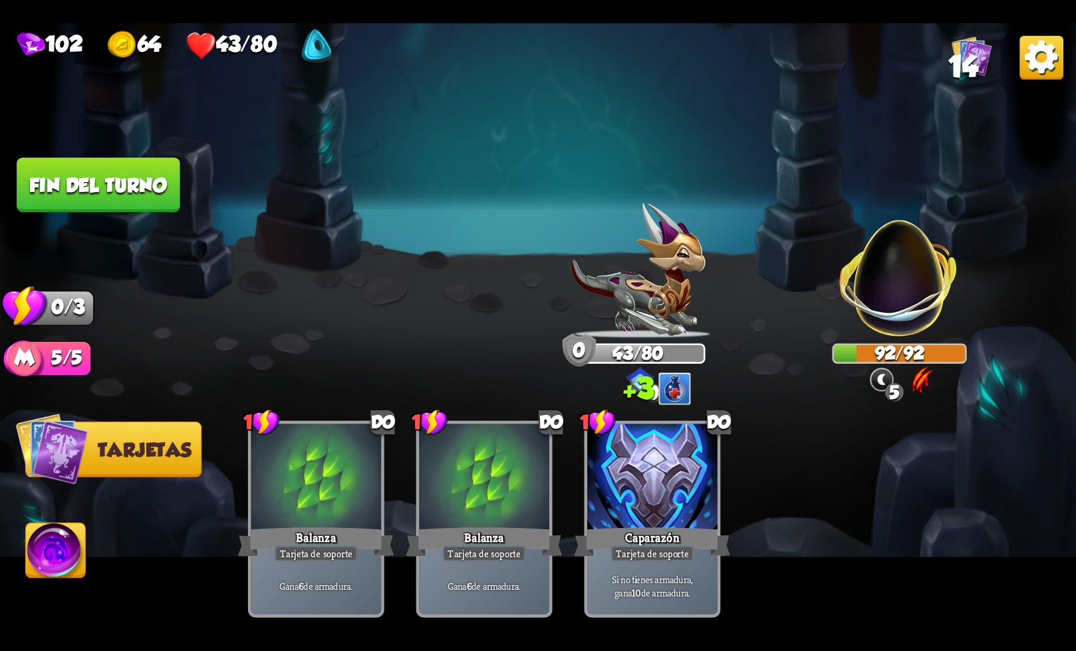
click at [95, 175] on font "Fin del turno" at bounding box center [98, 185] width 138 height 22
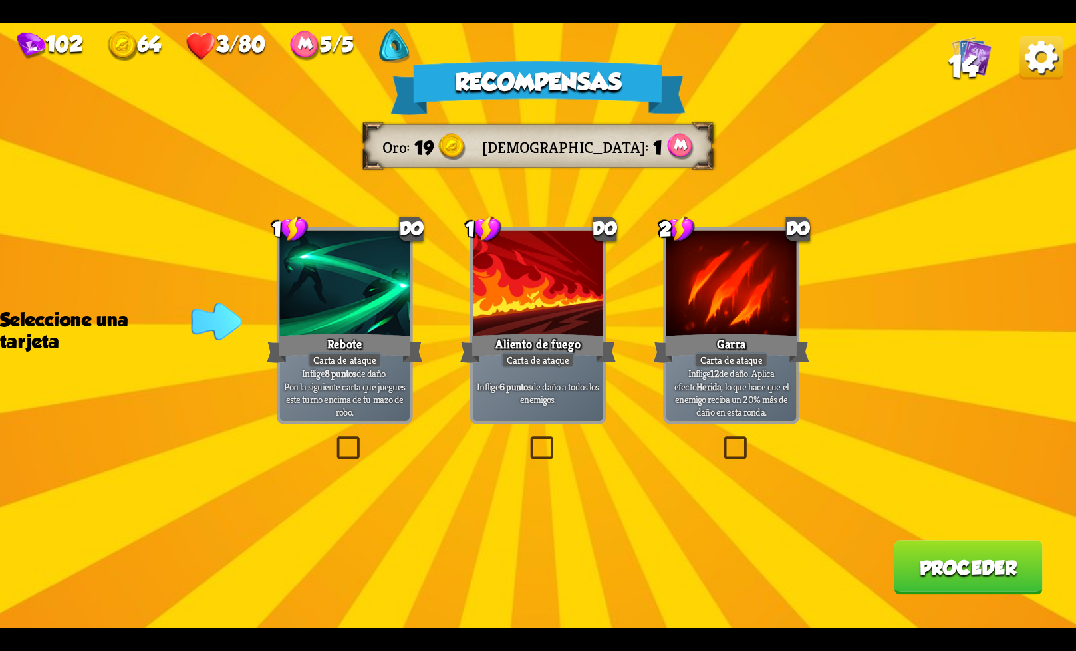
click at [527, 439] on label at bounding box center [527, 439] width 0 height 0
click at [0, 0] on input "checkbox" at bounding box center [0, 0] width 0 height 0
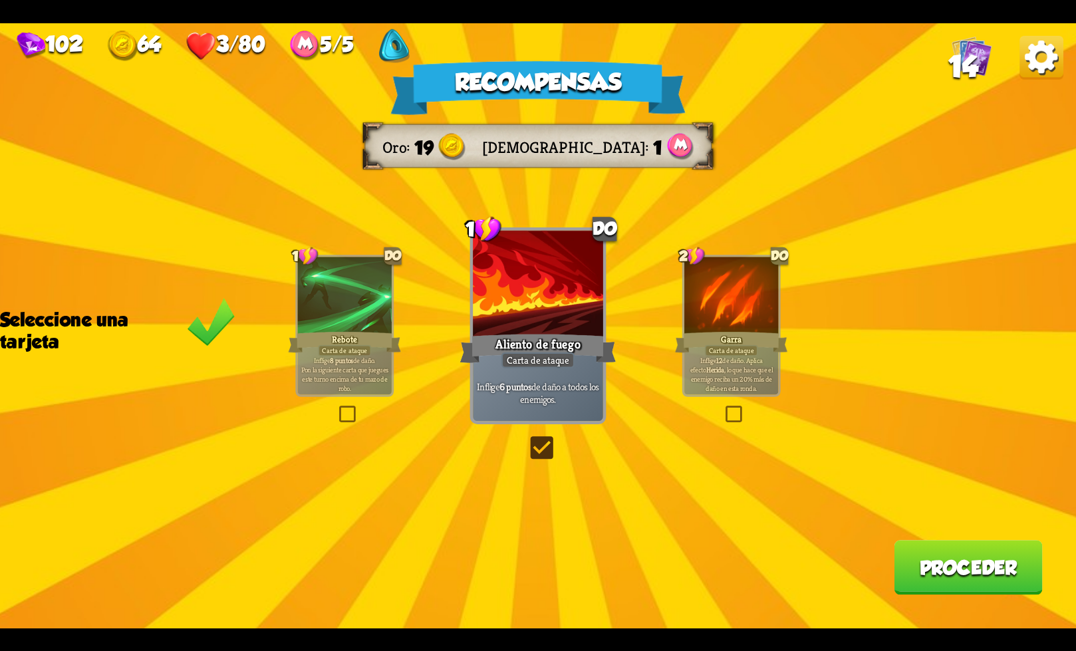
click at [945, 585] on button "Proceder" at bounding box center [968, 567] width 148 height 55
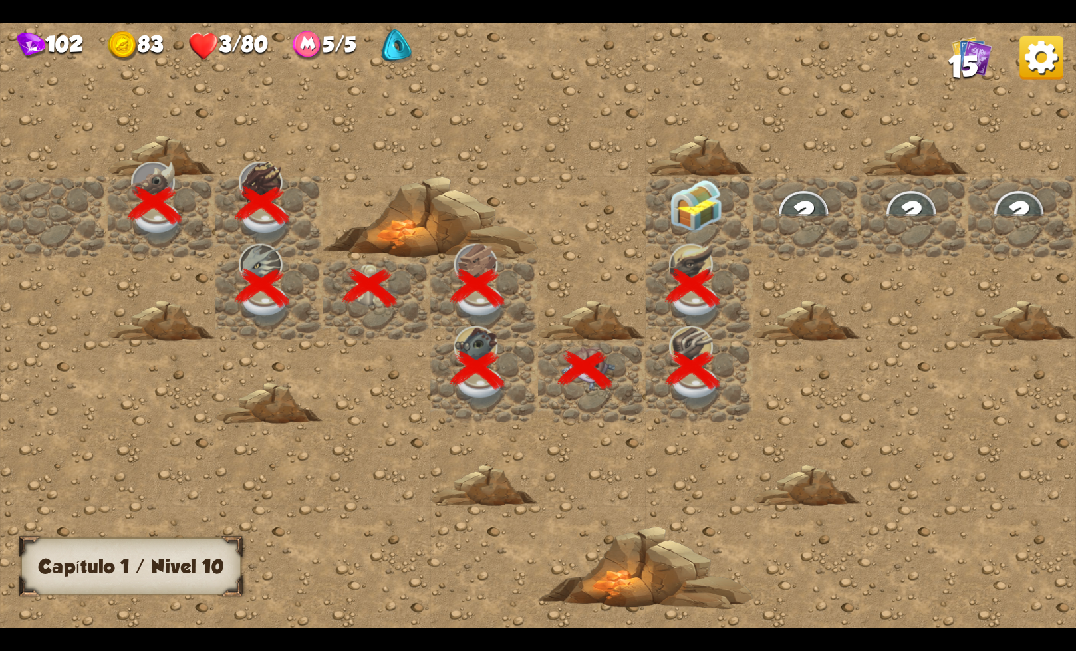
click at [690, 166] on div at bounding box center [700, 155] width 108 height 41
click at [713, 213] on img at bounding box center [696, 205] width 54 height 53
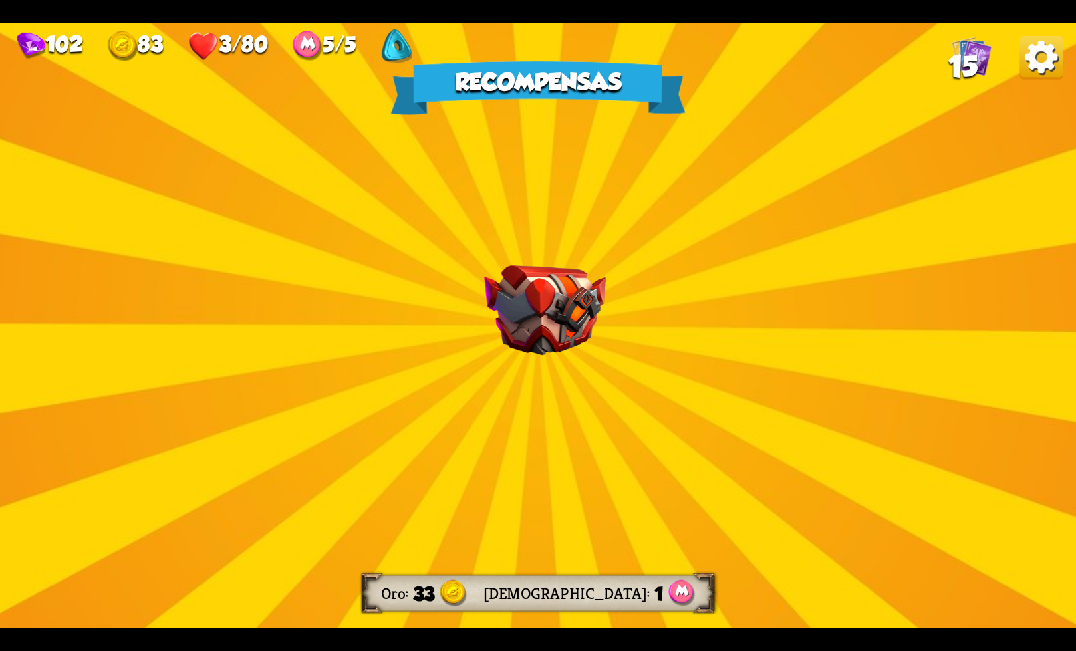
click at [557, 258] on div "Recompensas Oro 33 Maná 1 Seleccione una tarjeta 1 R Enfocar Tarjeta de soporte…" at bounding box center [538, 325] width 1076 height 605
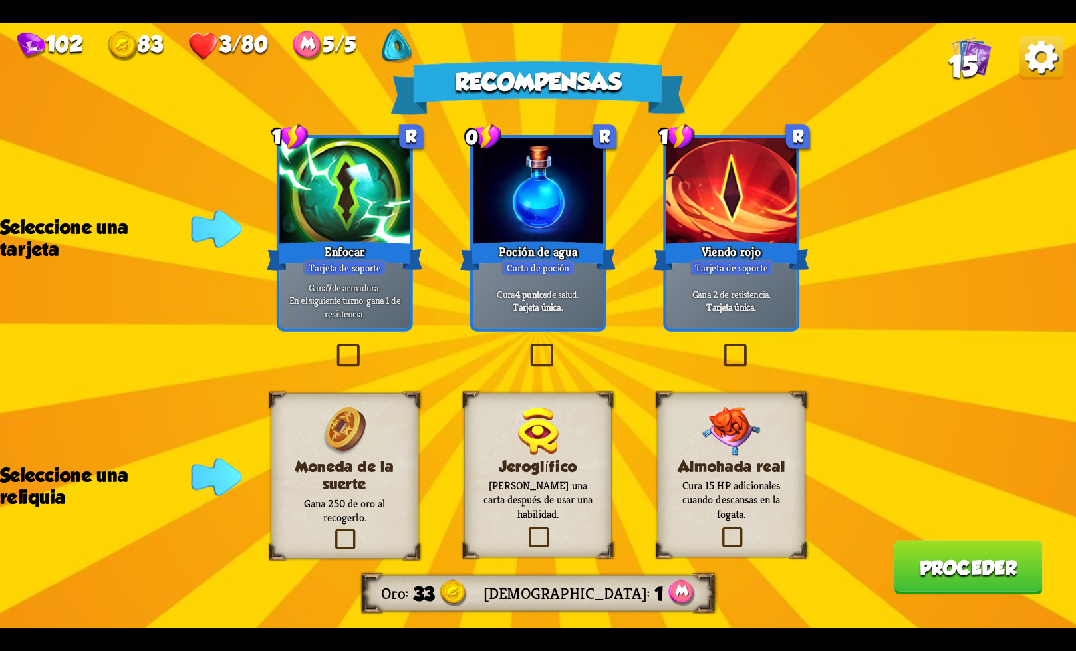
click at [719, 529] on label at bounding box center [719, 529] width 0 height 0
click at [0, 0] on input "checkbox" at bounding box center [0, 0] width 0 height 0
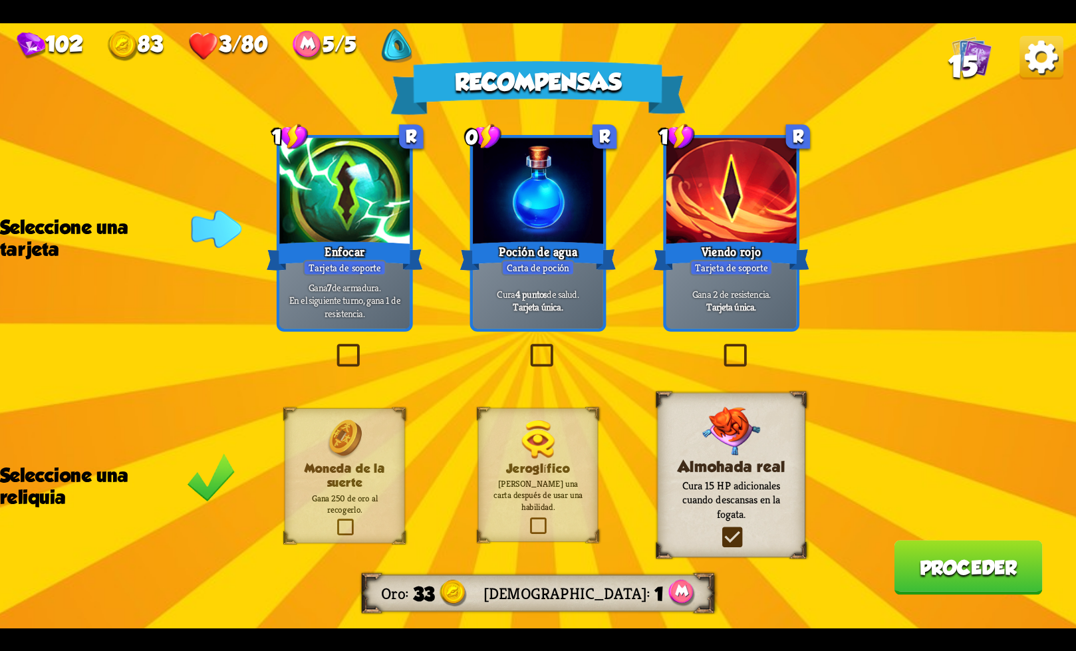
click at [527, 346] on label at bounding box center [527, 346] width 0 height 0
click at [0, 0] on input "checkbox" at bounding box center [0, 0] width 0 height 0
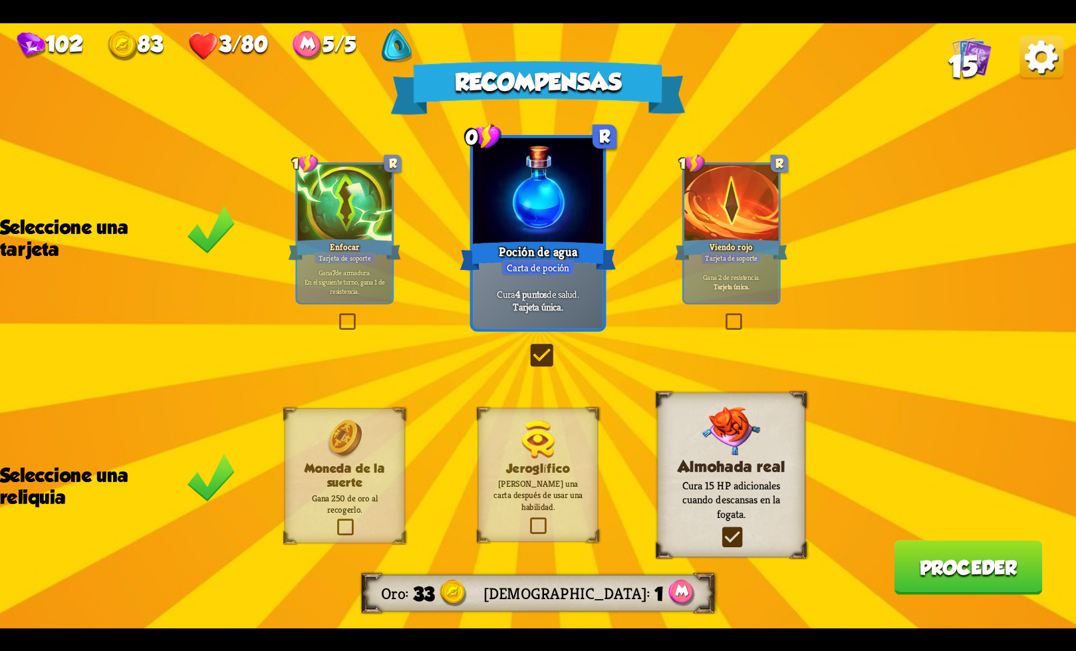
click at [982, 596] on div "Recompensas Oro 33 Maná 1 Seleccione una tarjeta 1 R Enfocar Tarjeta de soporte…" at bounding box center [538, 325] width 1076 height 605
click at [927, 564] on font "Proceder" at bounding box center [969, 568] width 98 height 22
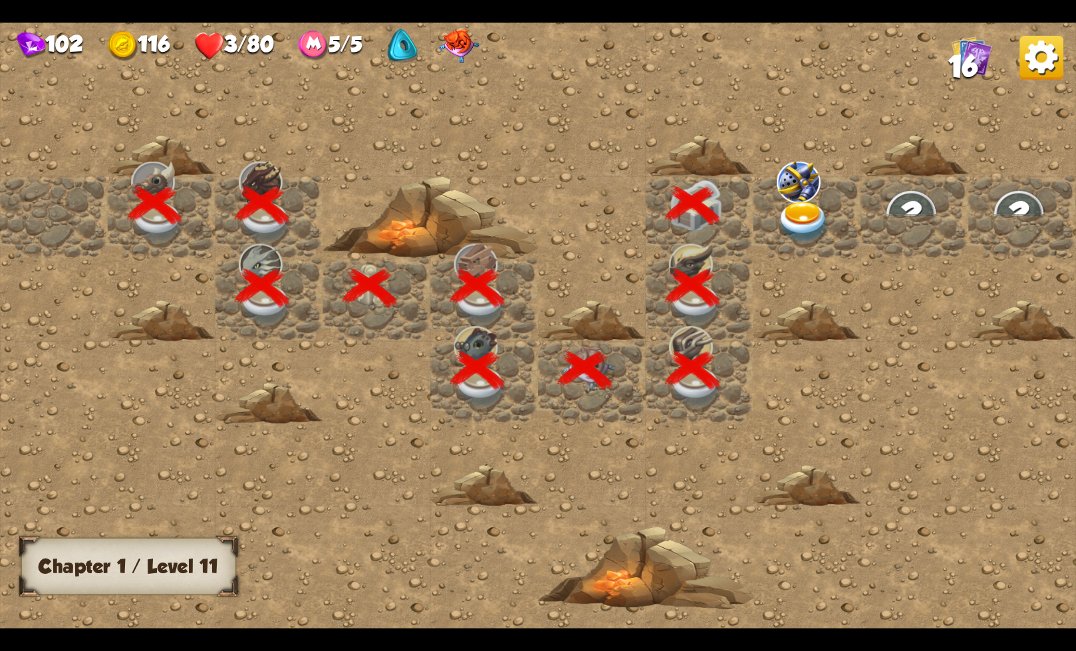
scroll to position [0, 255]
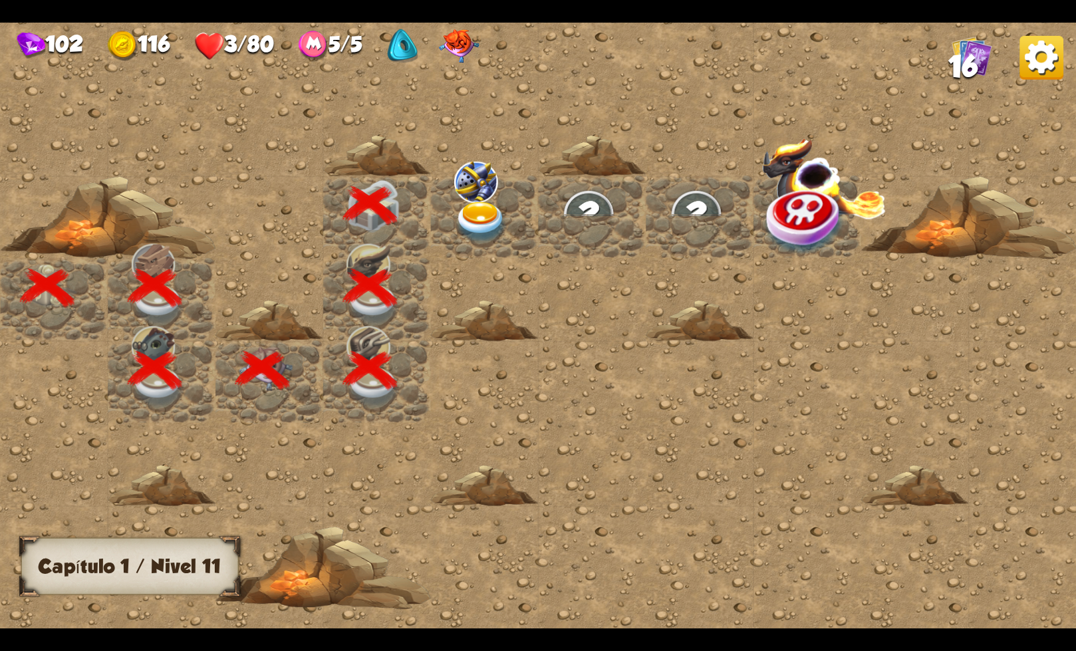
drag, startPoint x: 606, startPoint y: 315, endPoint x: 870, endPoint y: 315, distance: 264.0
click at [866, 314] on div at bounding box center [377, 325] width 1398 height 628
click at [265, 377] on div at bounding box center [269, 381] width 108 height 82
click at [503, 210] on img at bounding box center [481, 222] width 54 height 42
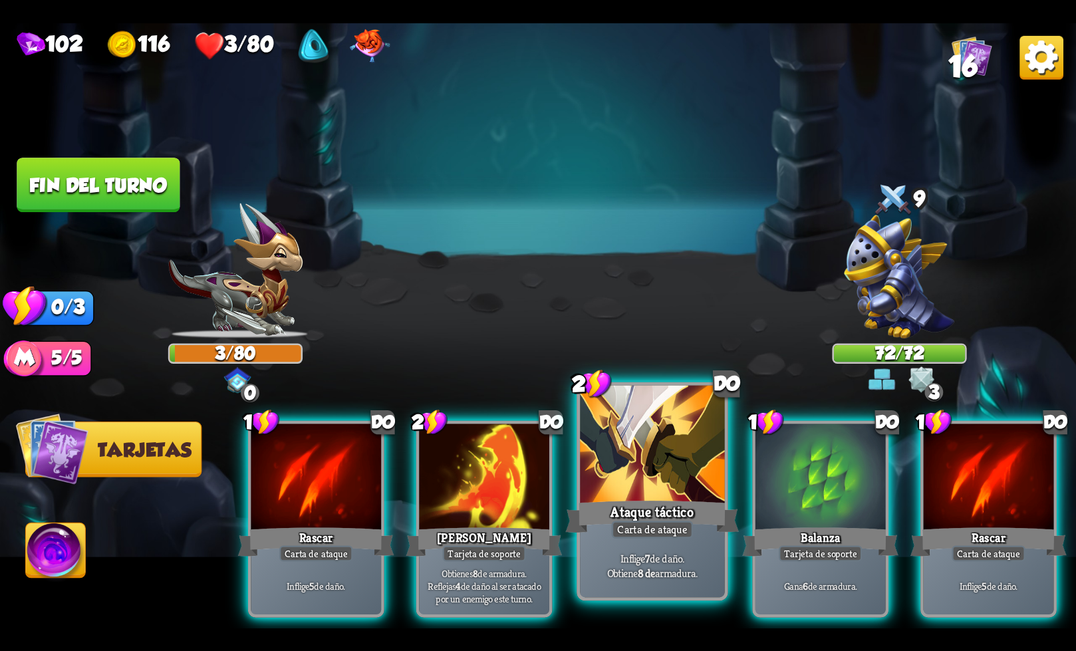
click at [645, 497] on div "Ataque táctico" at bounding box center [652, 516] width 174 height 39
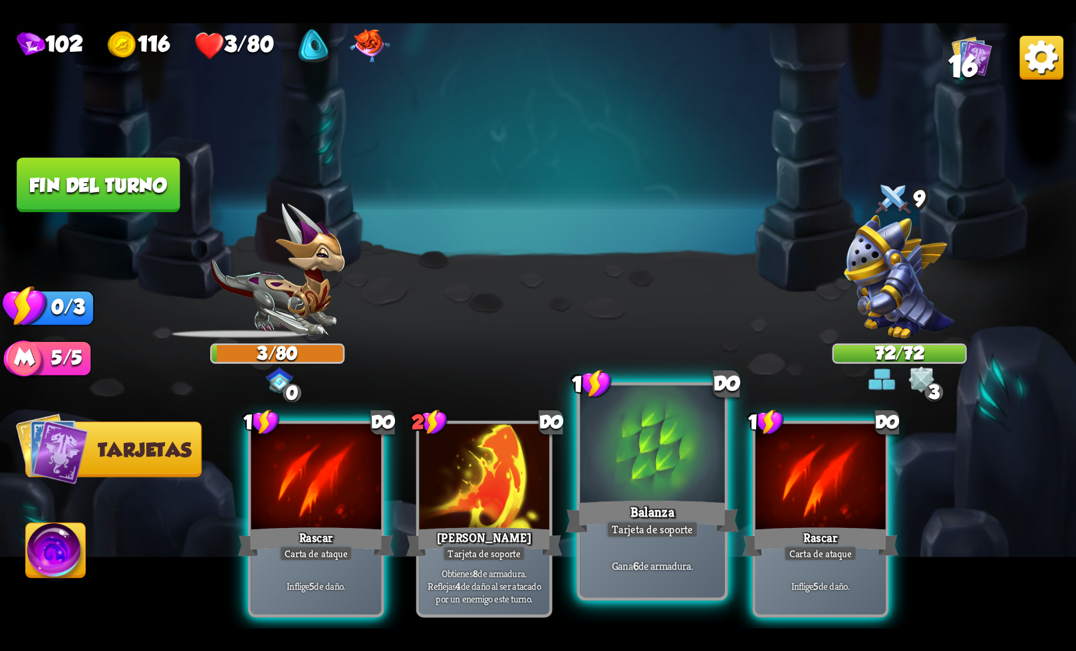
click at [620, 485] on div at bounding box center [652, 446] width 144 height 122
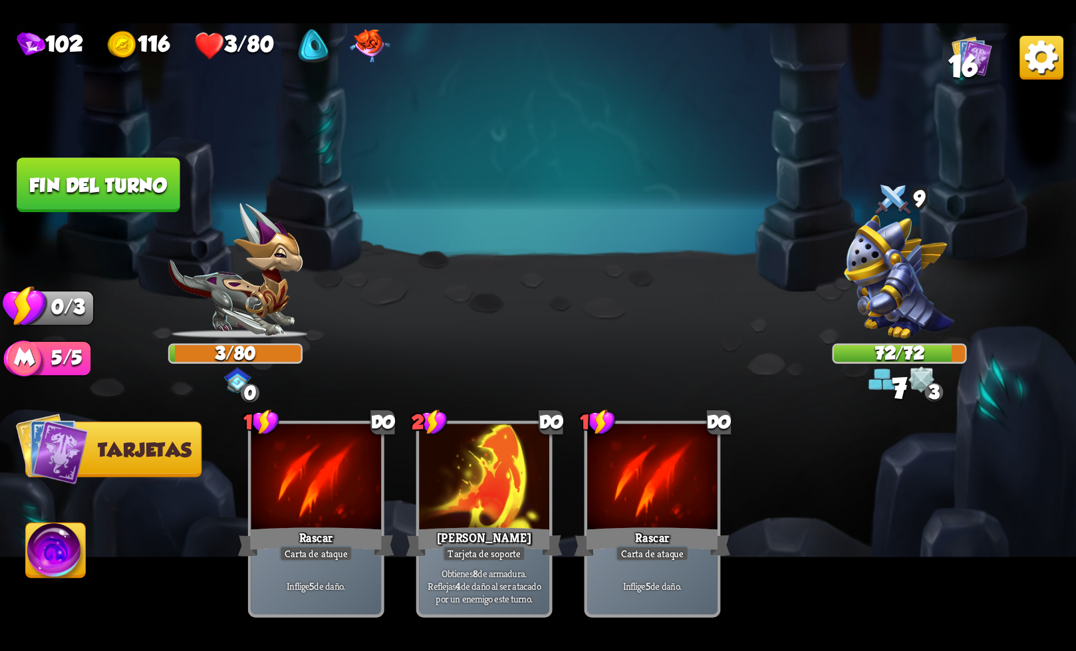
click at [123, 178] on font "Fin del turno" at bounding box center [98, 185] width 138 height 22
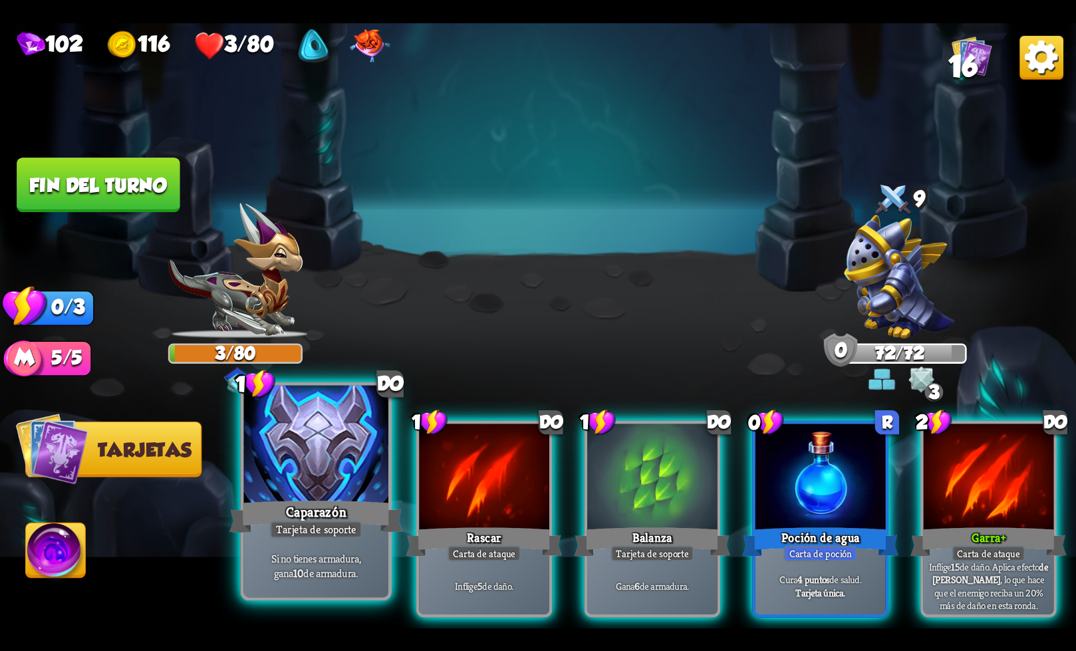
click at [252, 519] on div "Caparazón" at bounding box center [316, 516] width 174 height 39
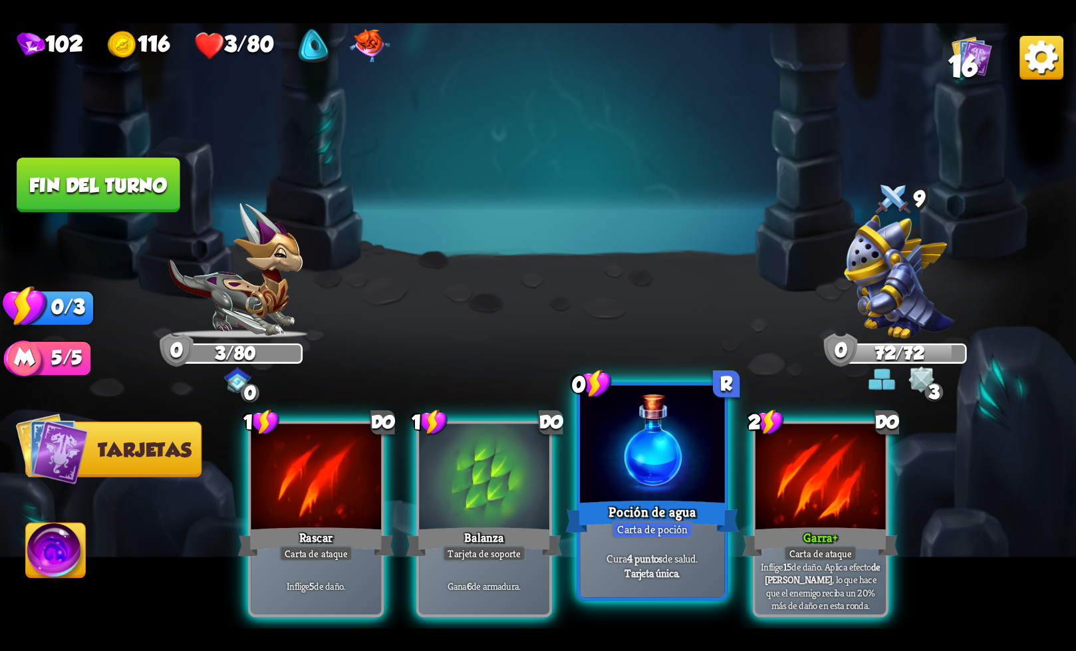
click at [602, 517] on div "Poción de agua" at bounding box center [652, 516] width 174 height 39
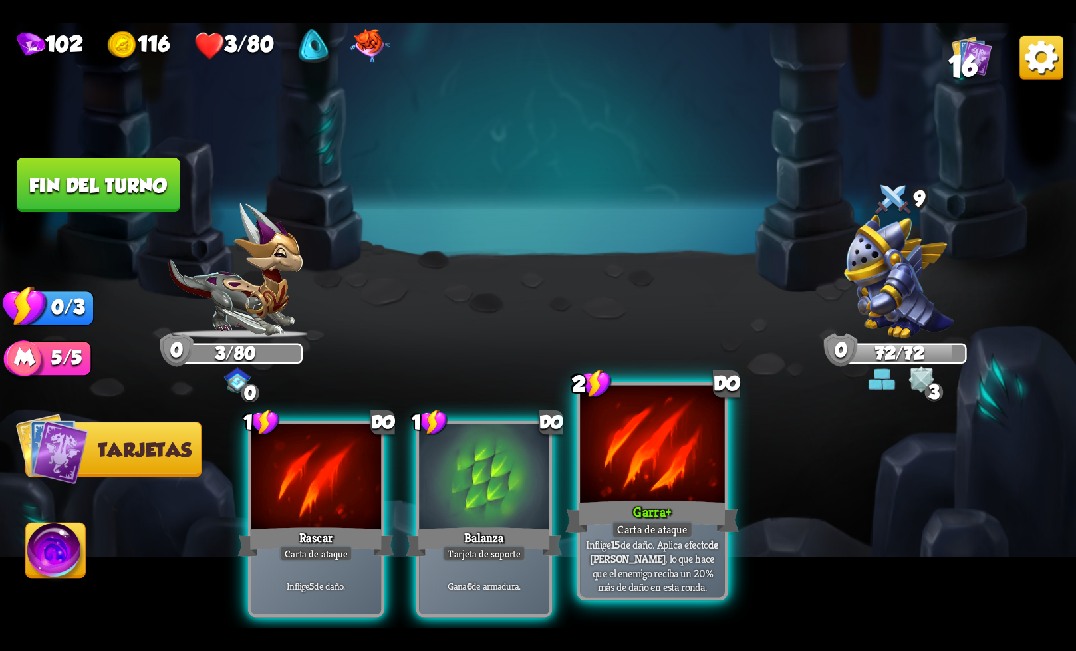
click at [676, 495] on div at bounding box center [652, 446] width 144 height 122
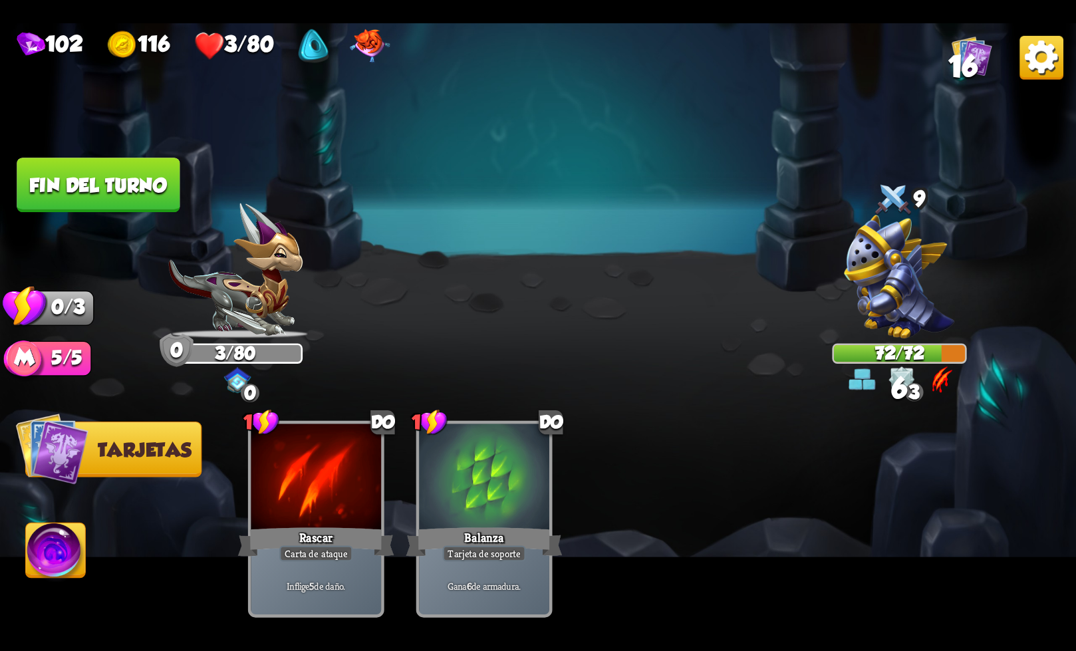
click at [150, 213] on img at bounding box center [538, 325] width 1076 height 605
click at [133, 184] on font "Fin del turno" at bounding box center [98, 185] width 138 height 22
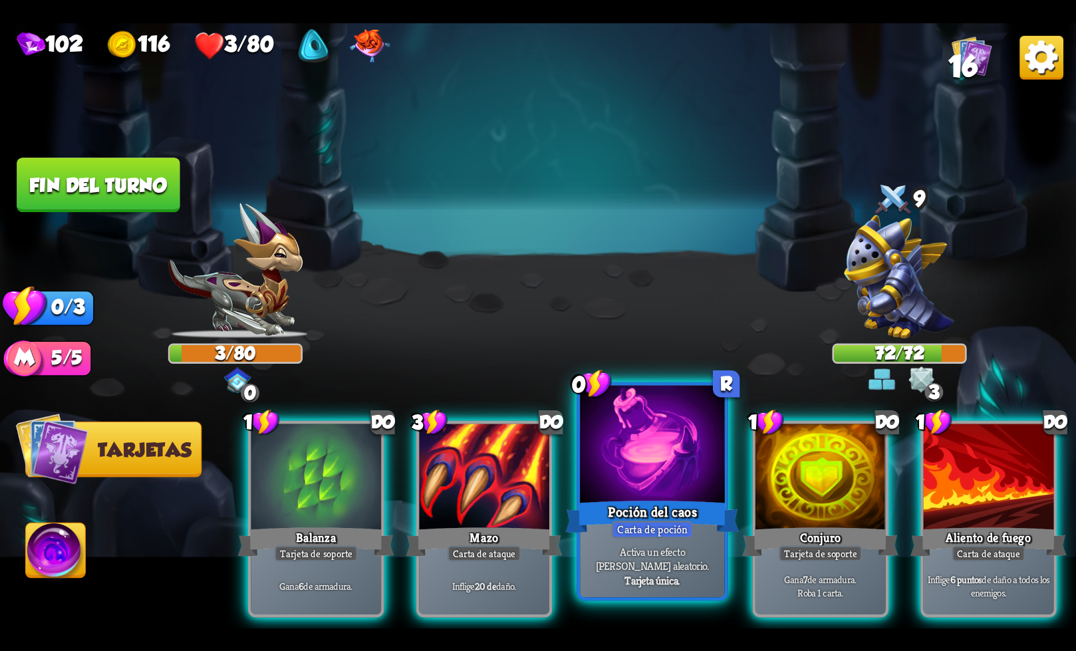
click at [631, 463] on div at bounding box center [652, 446] width 144 height 122
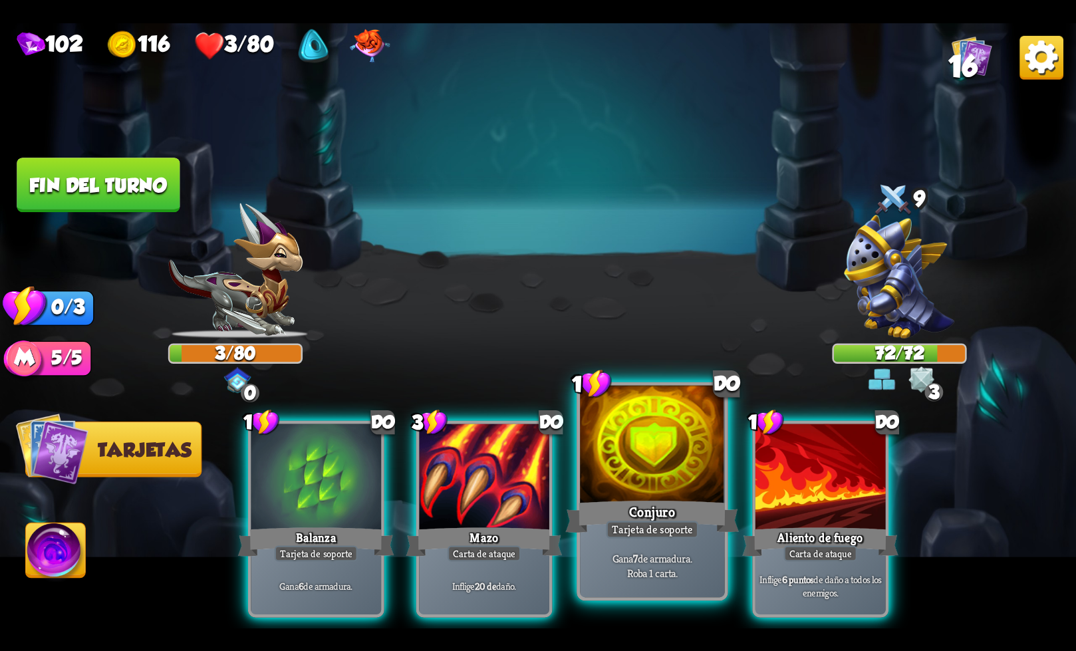
click at [651, 513] on font "Conjuro" at bounding box center [652, 512] width 46 height 18
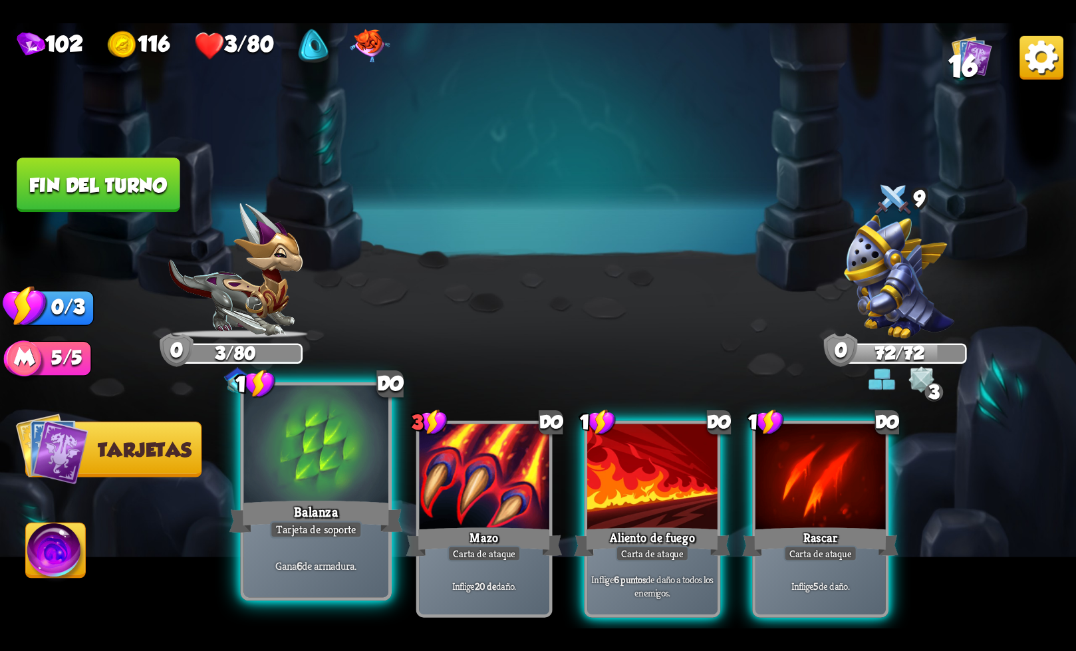
click at [344, 519] on div "Balanza" at bounding box center [316, 516] width 174 height 39
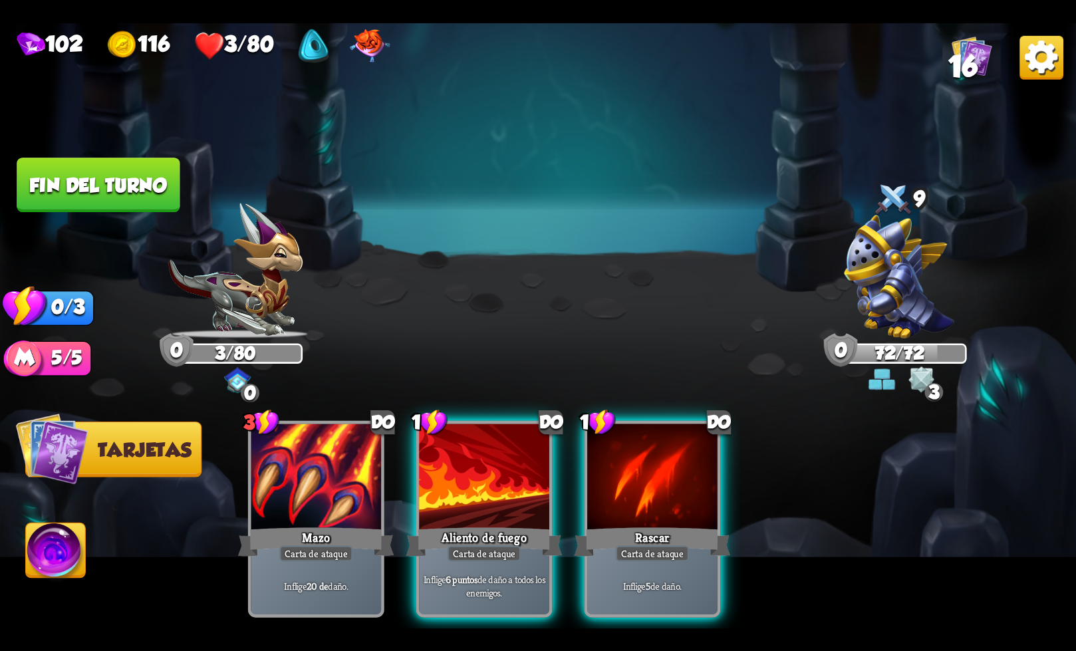
click at [118, 181] on font "Fin del turno" at bounding box center [98, 185] width 141 height 23
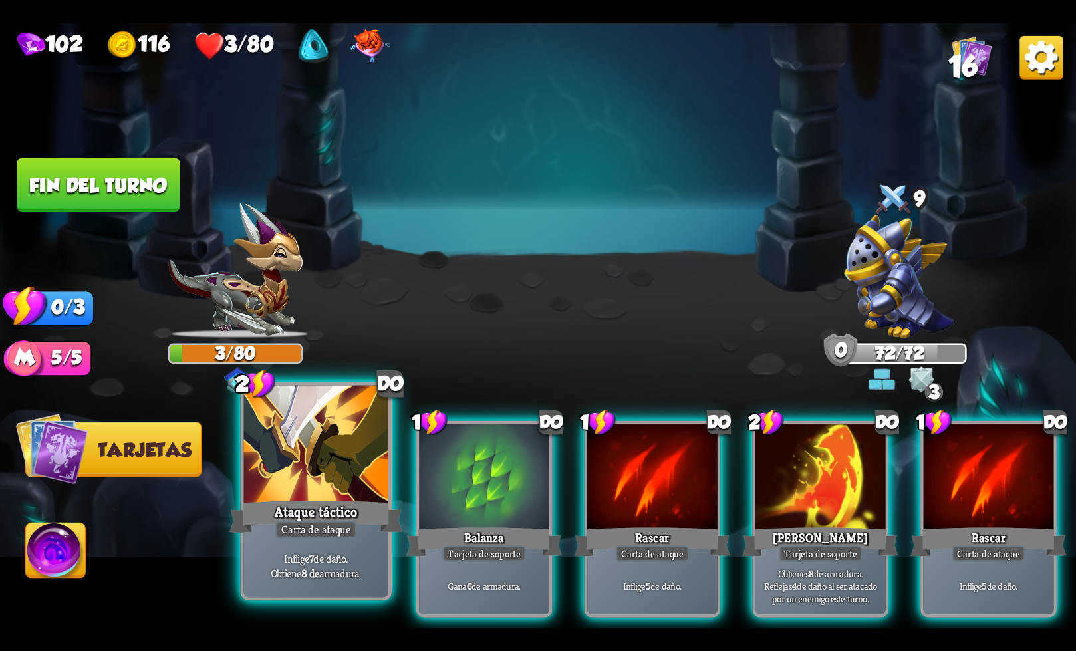
click at [305, 462] on div at bounding box center [316, 446] width 144 height 122
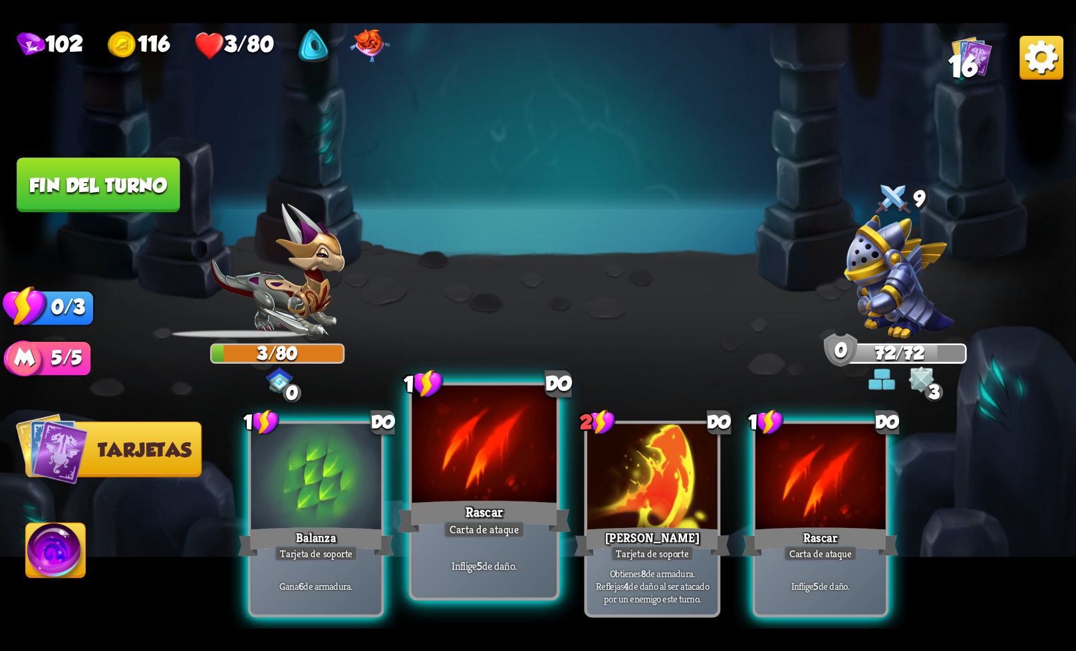
click at [467, 475] on div at bounding box center [484, 446] width 144 height 122
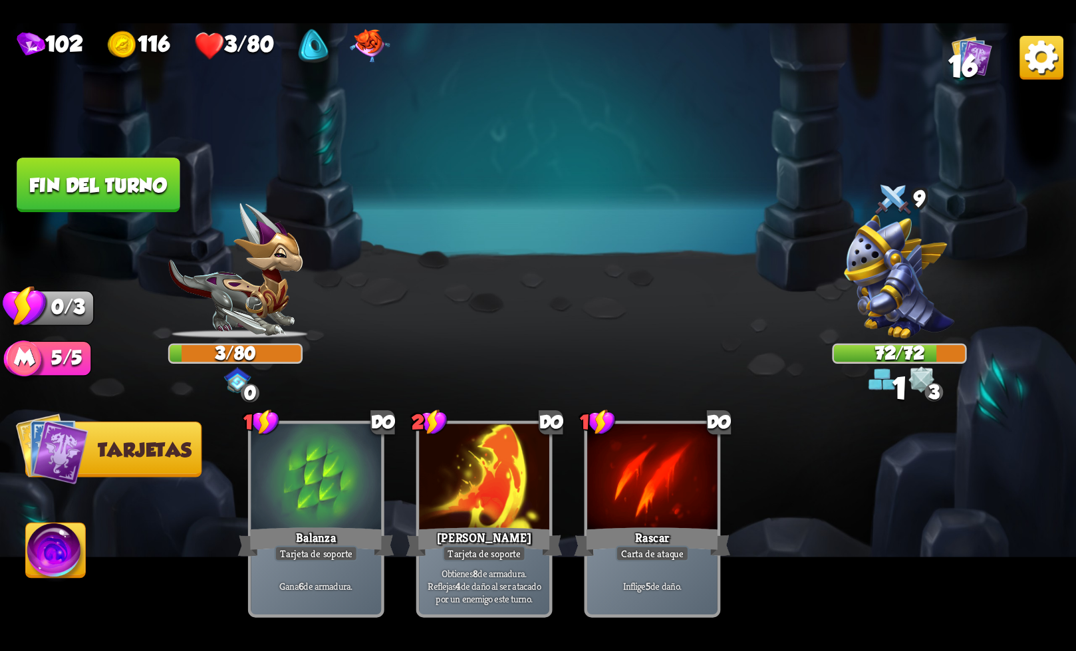
click at [142, 190] on font "Fin del turno" at bounding box center [98, 185] width 138 height 22
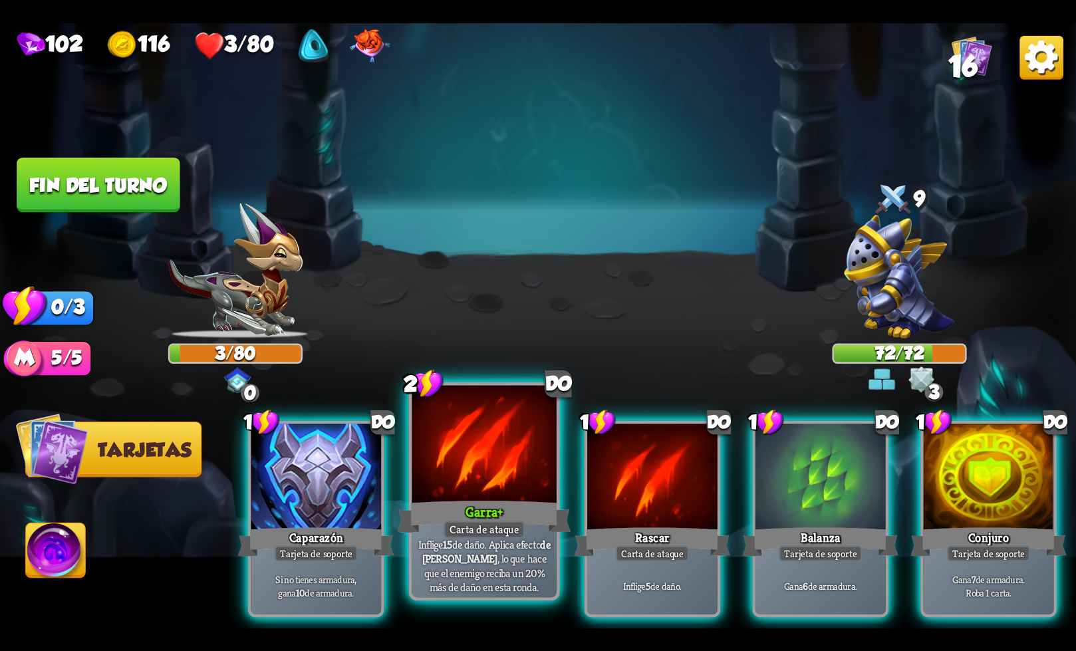
click at [457, 519] on div "Garra +" at bounding box center [485, 516] width 174 height 39
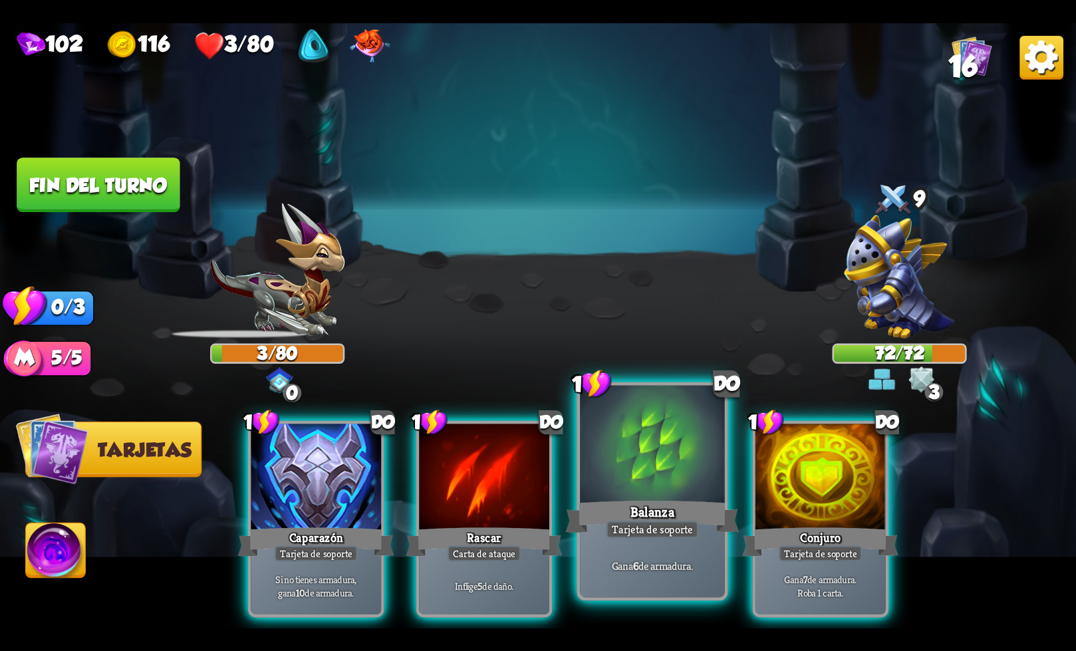
click at [619, 482] on div at bounding box center [652, 446] width 144 height 122
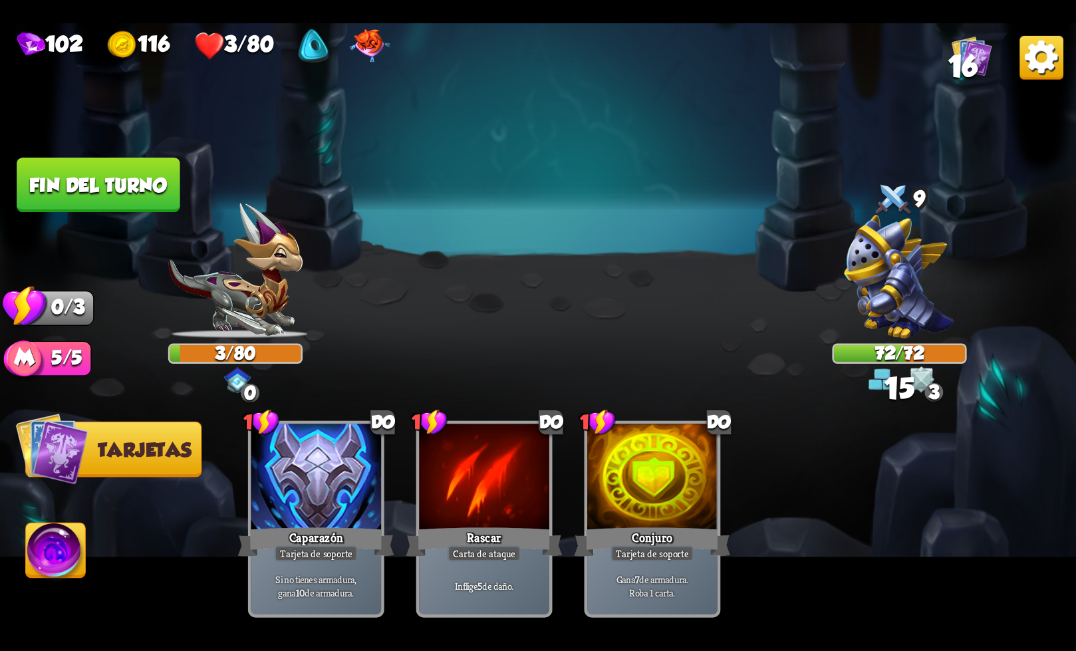
click at [132, 171] on button "Fin del turno" at bounding box center [98, 185] width 163 height 55
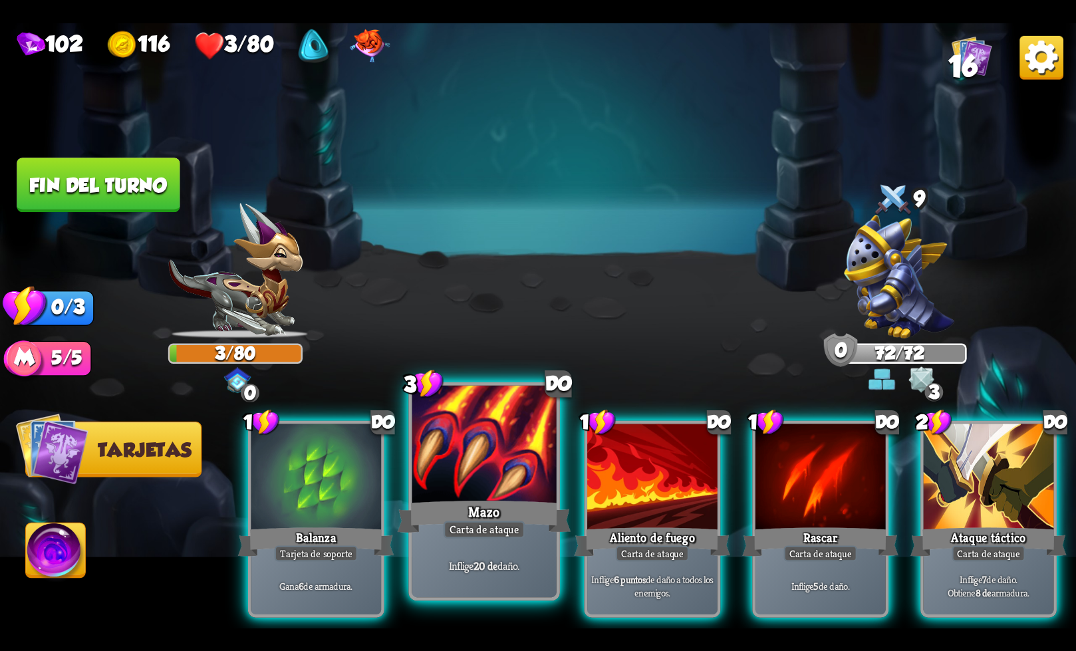
click at [453, 542] on div "Inflige 20 de daño." at bounding box center [484, 565] width 144 height 63
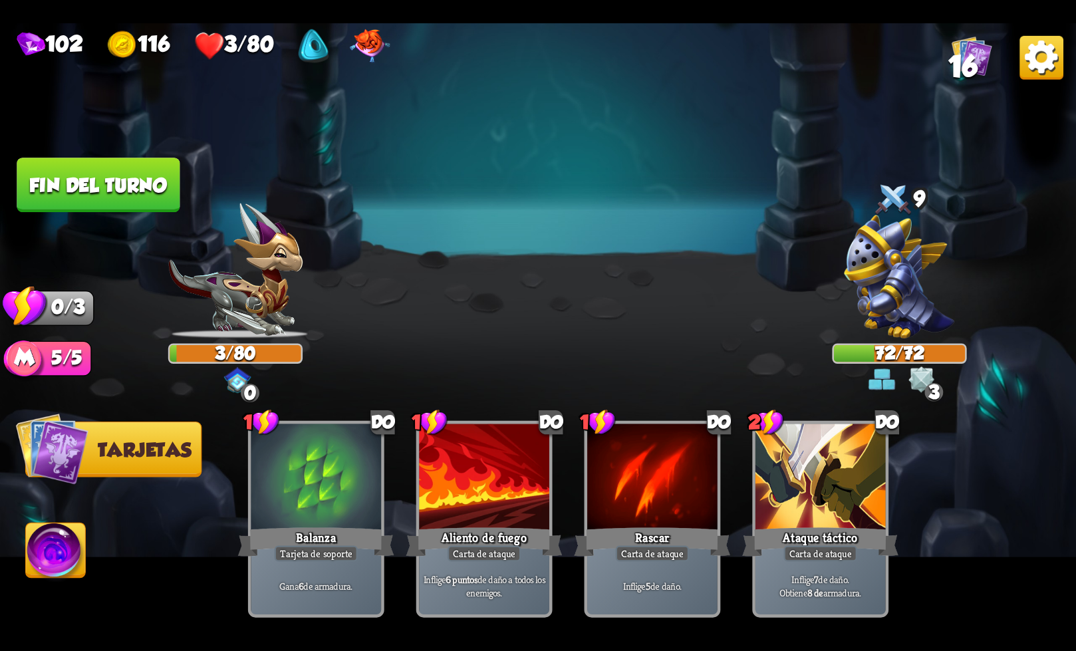
click at [100, 192] on font "Fin del turno" at bounding box center [98, 185] width 138 height 22
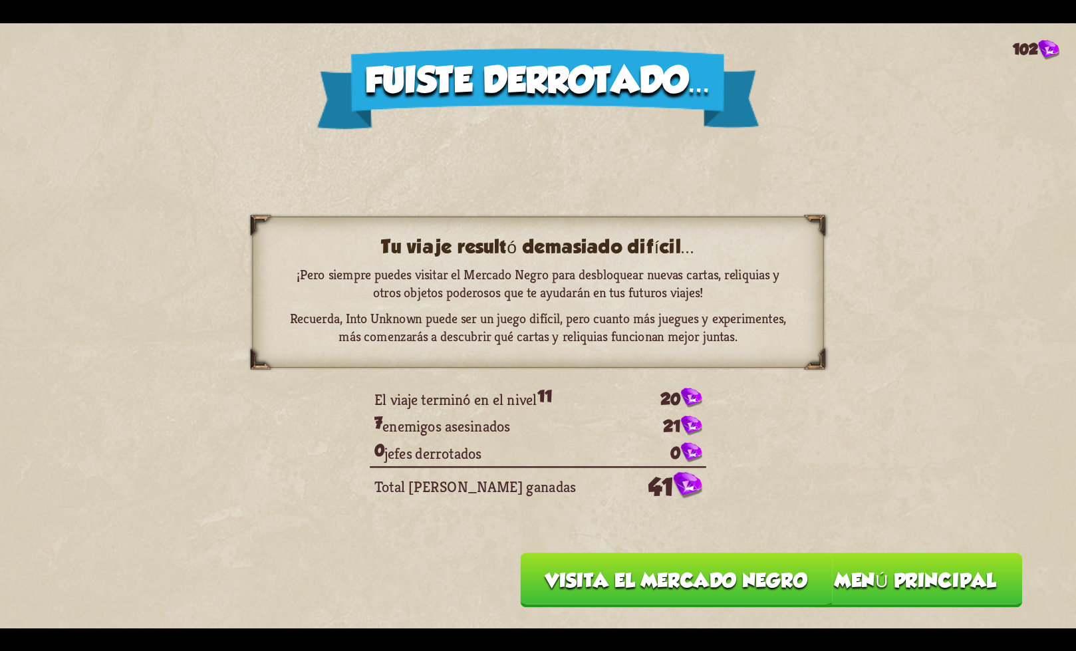
click at [893, 586] on font "Menú principal" at bounding box center [915, 580] width 162 height 22
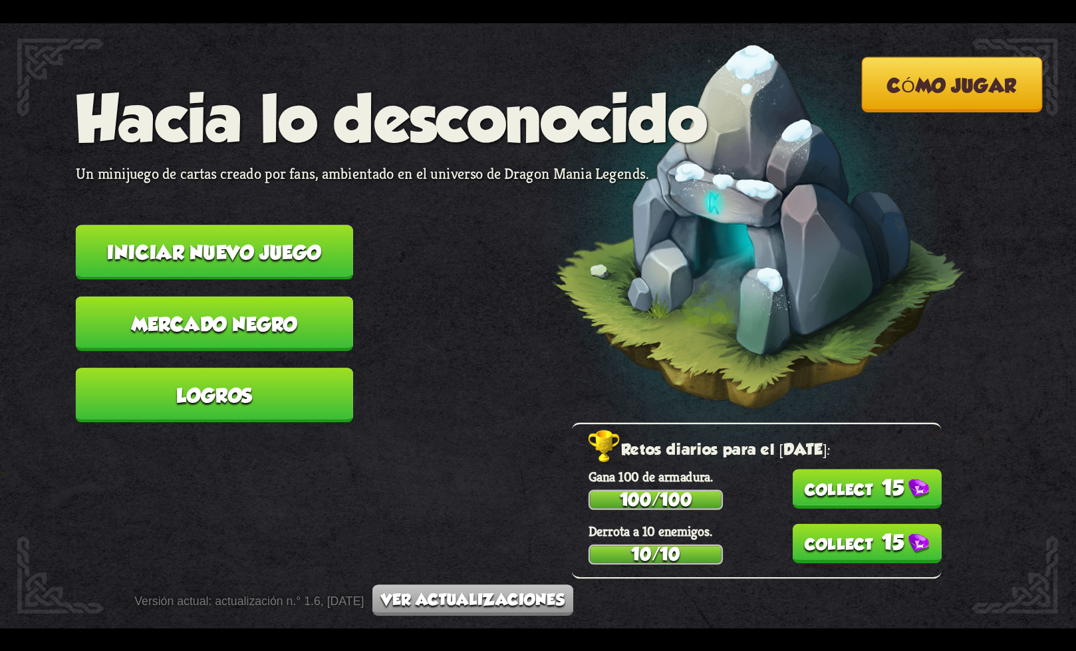
click at [837, 491] on button "15" at bounding box center [866, 488] width 149 height 39
click at [849, 527] on button "15" at bounding box center [866, 542] width 149 height 39
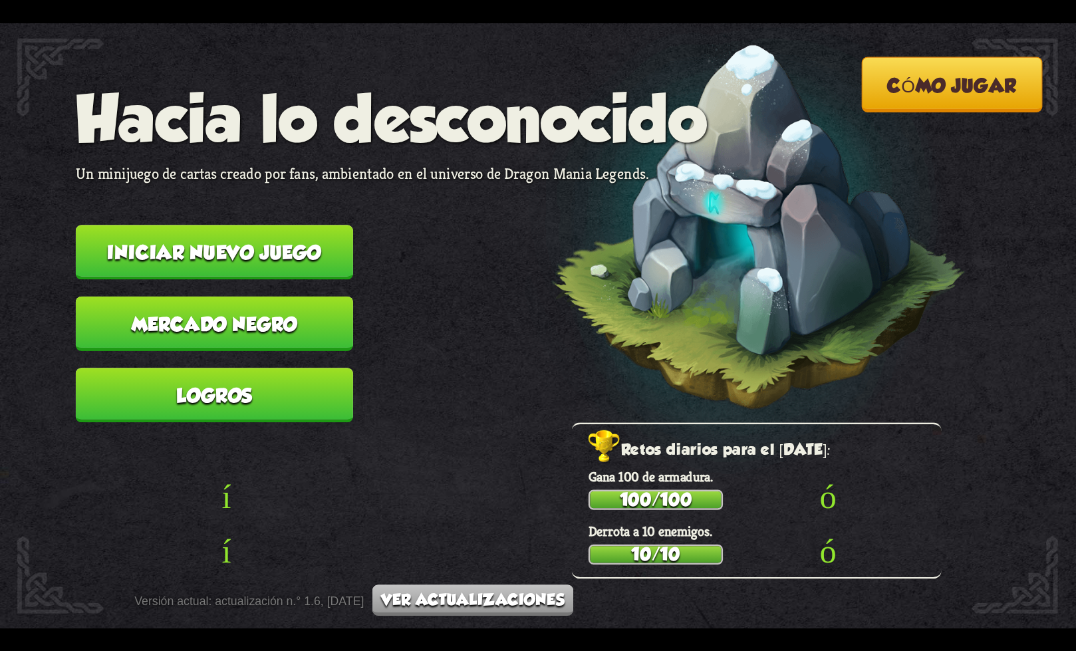
click at [284, 323] on font "Mercado negro" at bounding box center [215, 324] width 166 height 22
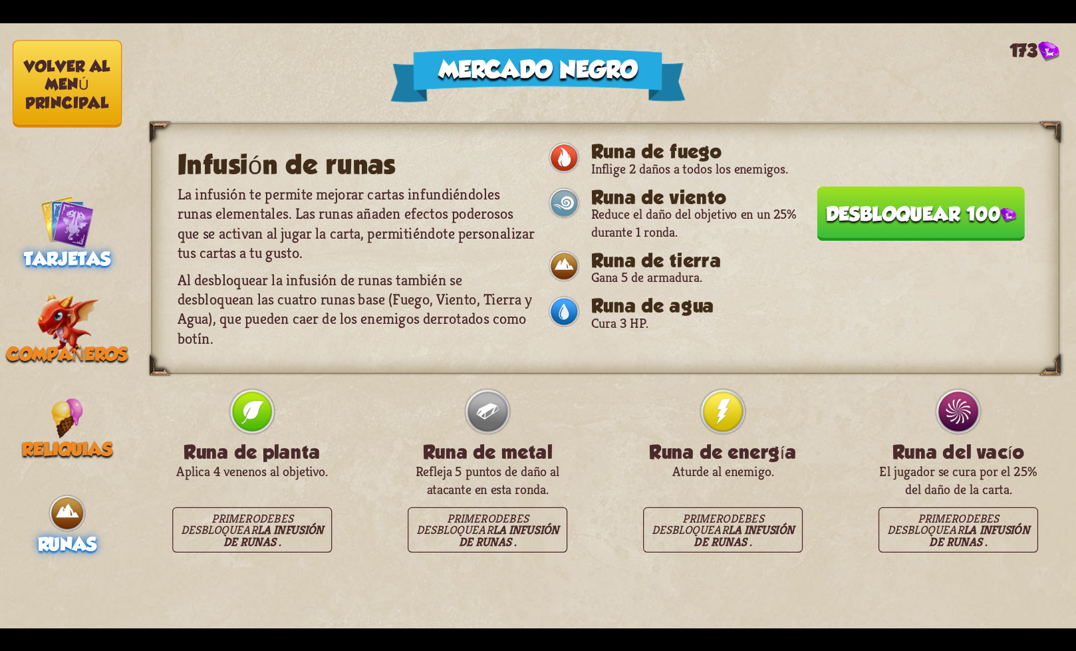
click at [49, 215] on img at bounding box center [68, 221] width 54 height 54
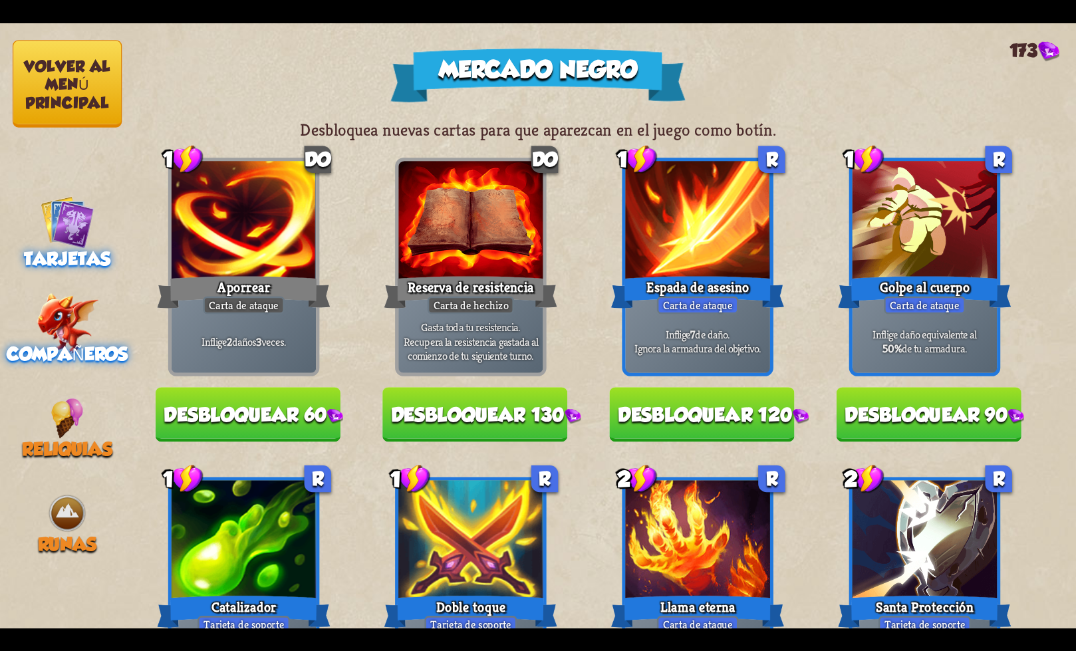
click at [67, 322] on img at bounding box center [68, 323] width 62 height 61
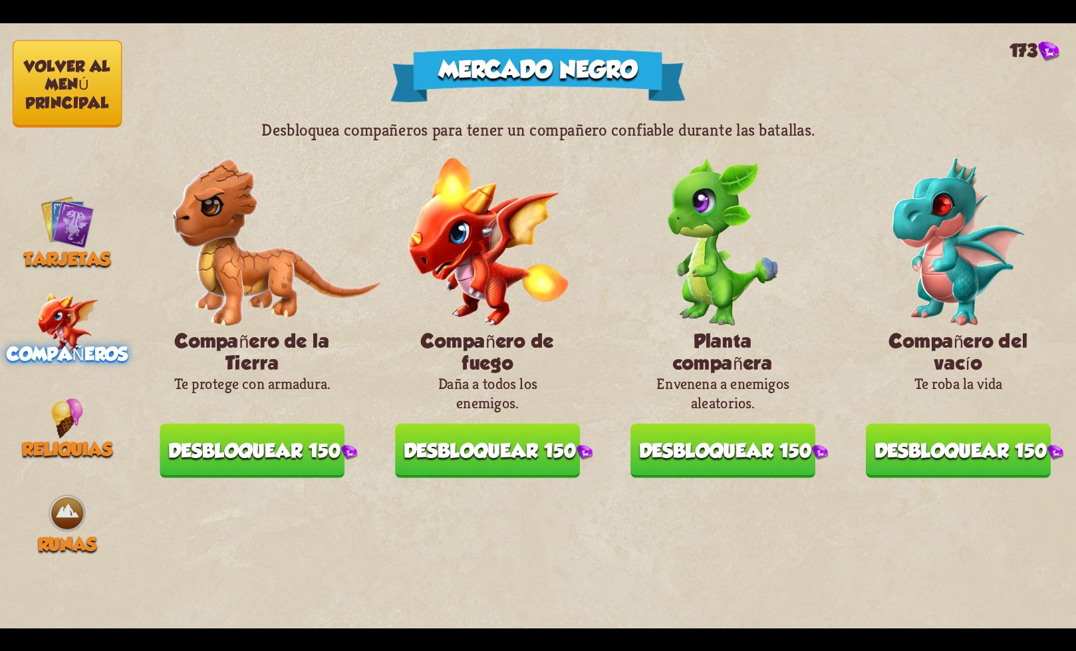
drag, startPoint x: 747, startPoint y: 303, endPoint x: 399, endPoint y: 342, distance: 350.0
click at [400, 343] on div "Compañero de la Tierra Te protege con armadura. Desbloquear 150 Compañero de fu…" at bounding box center [605, 292] width 942 height 305
click at [439, 452] on font "Desbloquear 150" at bounding box center [490, 451] width 173 height 22
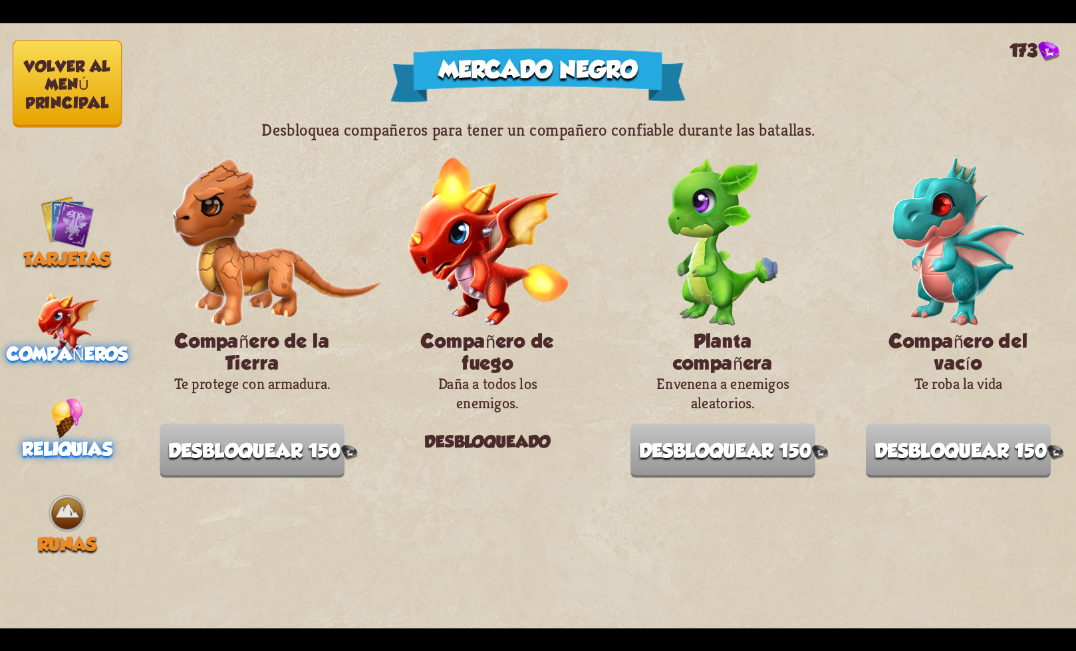
click at [81, 420] on img at bounding box center [67, 418] width 33 height 41
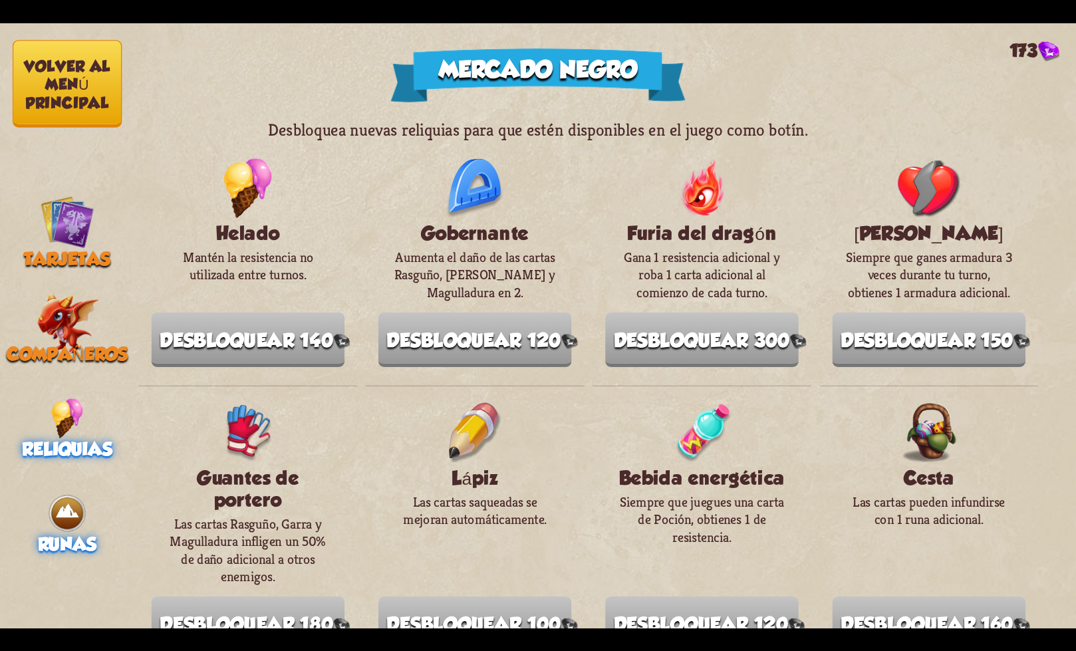
click at [45, 546] on font "Runas" at bounding box center [67, 543] width 59 height 21
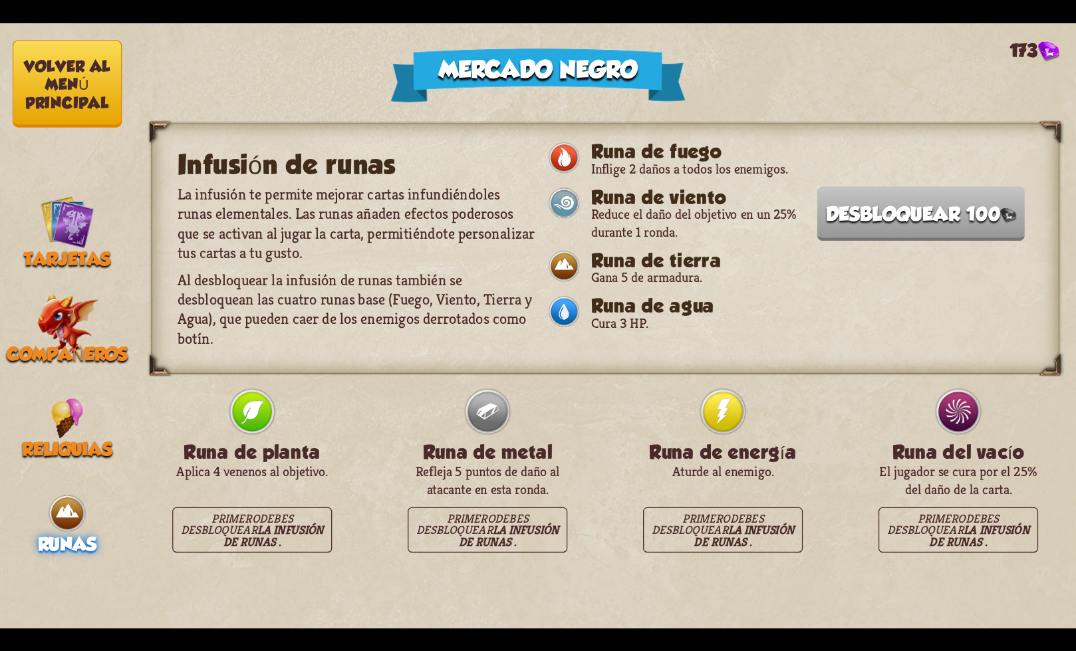
click at [844, 221] on font "Desbloquear 100" at bounding box center [913, 214] width 174 height 22
click at [64, 98] on font "Volver al menú principal" at bounding box center [67, 84] width 87 height 54
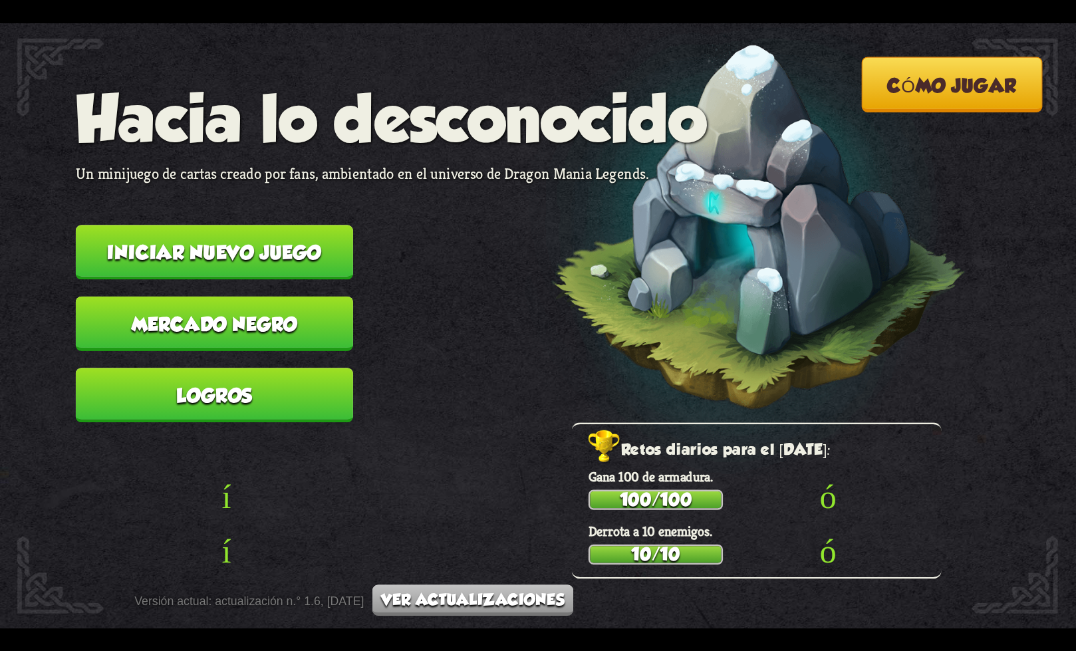
click at [245, 253] on font "Iniciar nuevo juego" at bounding box center [214, 252] width 214 height 22
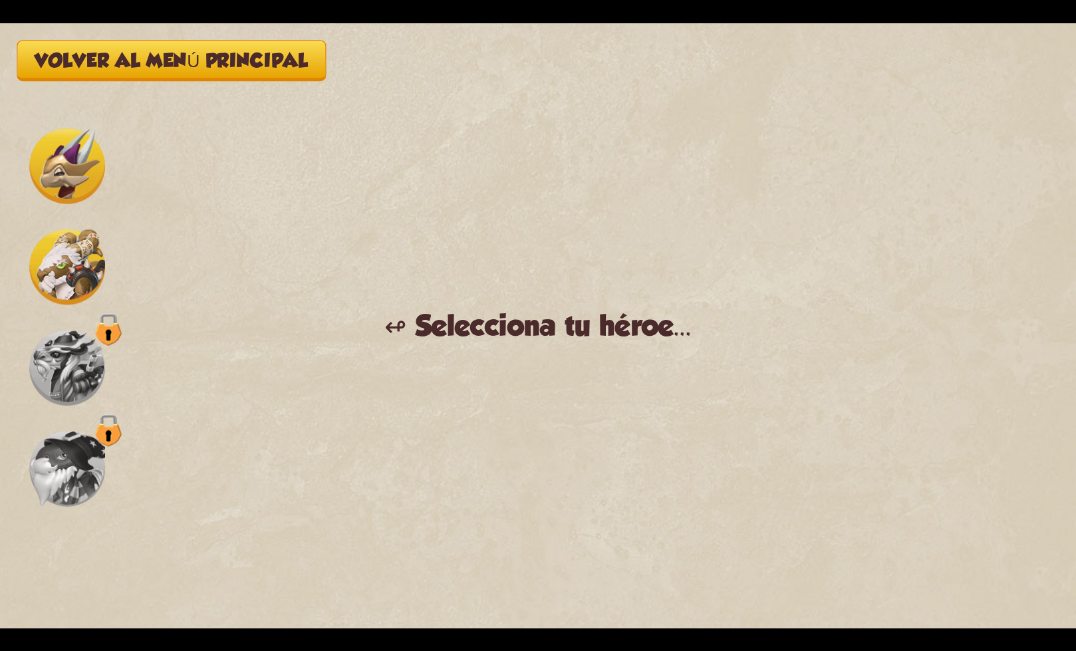
click at [82, 378] on img at bounding box center [67, 368] width 76 height 76
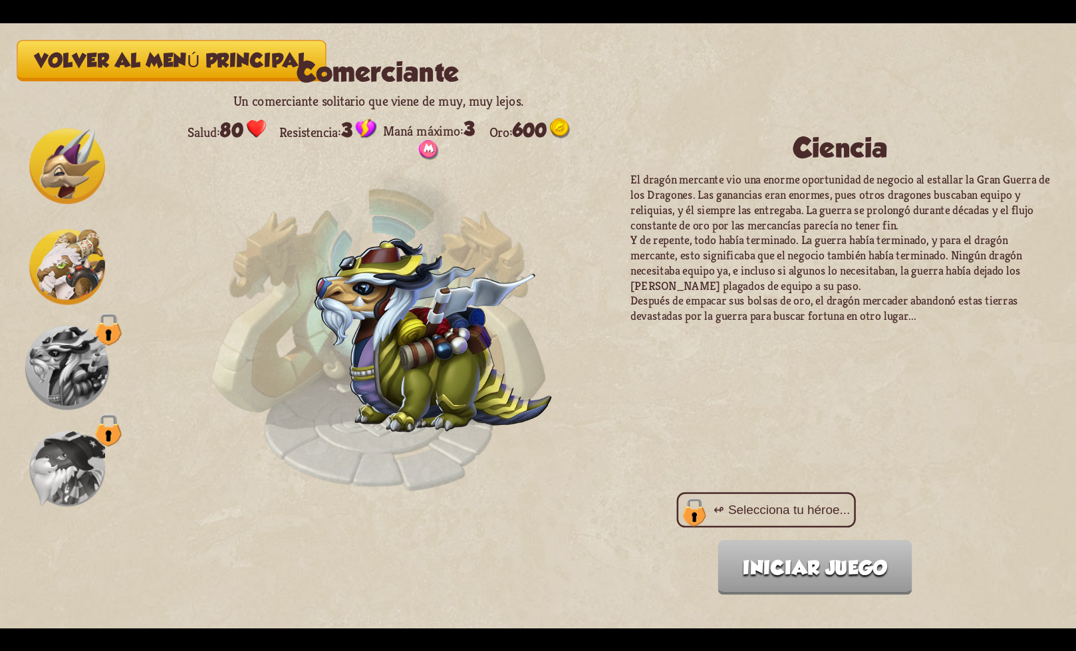
click at [787, 566] on font "Iniciar juego" at bounding box center [815, 568] width 144 height 22
click at [725, 497] on div "↫ Selecciona tu héroe..." at bounding box center [767, 509] width 180 height 35
click at [112, 470] on div "Volver al menú principal Comerciante Un comerciante solitario que viene de muy,…" at bounding box center [538, 325] width 1076 height 605
click at [73, 463] on img at bounding box center [67, 469] width 76 height 76
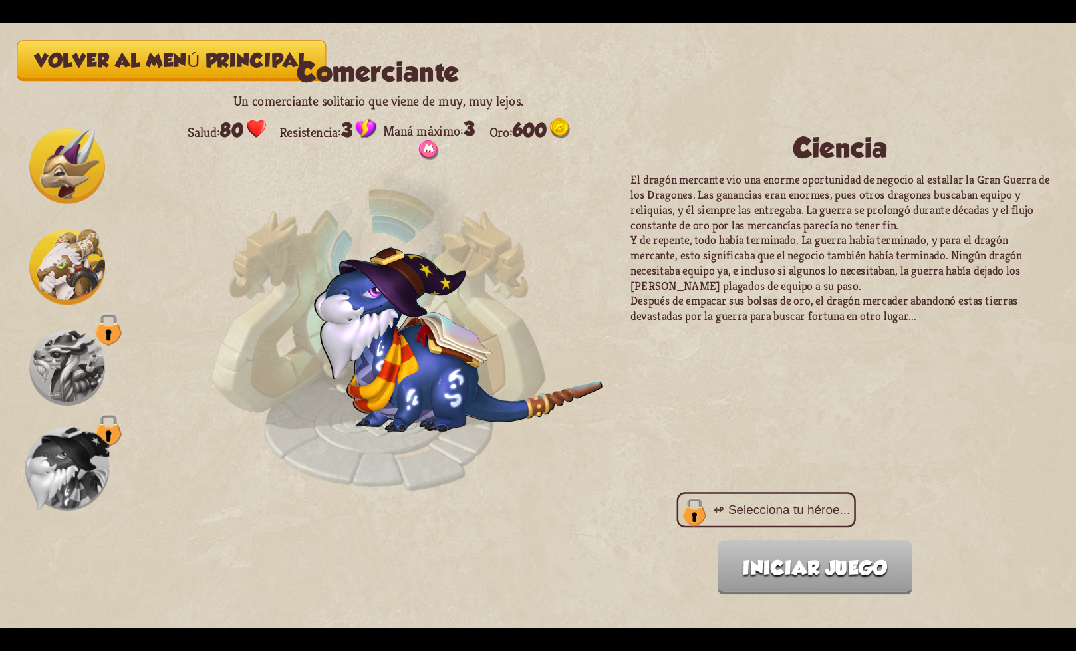
click at [63, 467] on img at bounding box center [67, 468] width 84 height 84
click at [53, 274] on img at bounding box center [67, 267] width 76 height 76
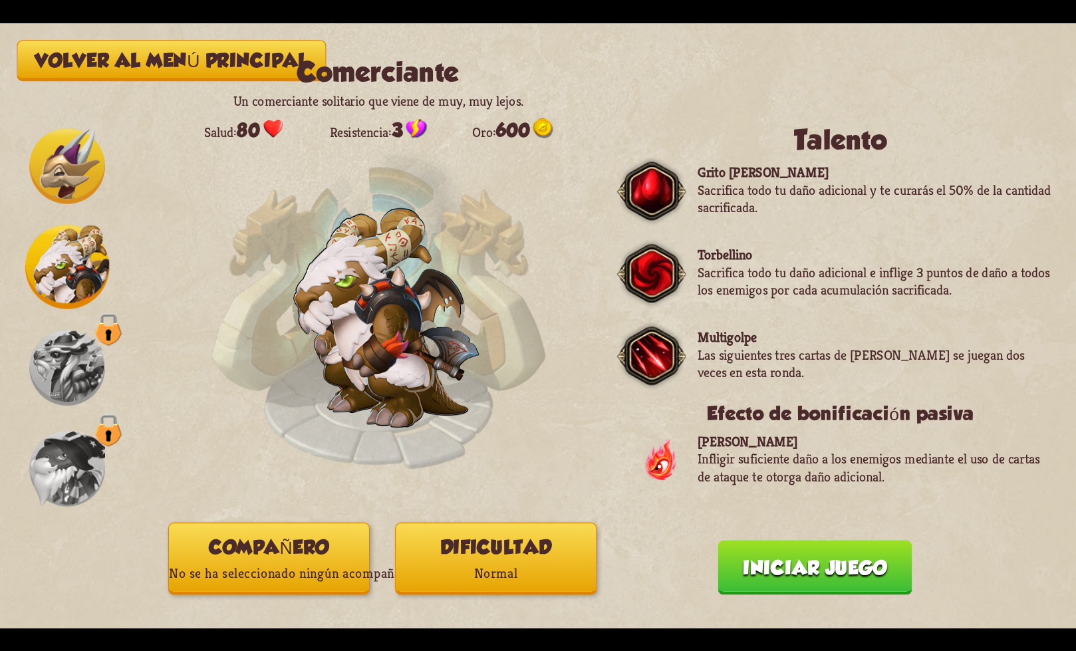
drag, startPoint x: 73, startPoint y: 180, endPoint x: 67, endPoint y: 166, distance: 15.2
click at [73, 180] on img at bounding box center [67, 166] width 76 height 76
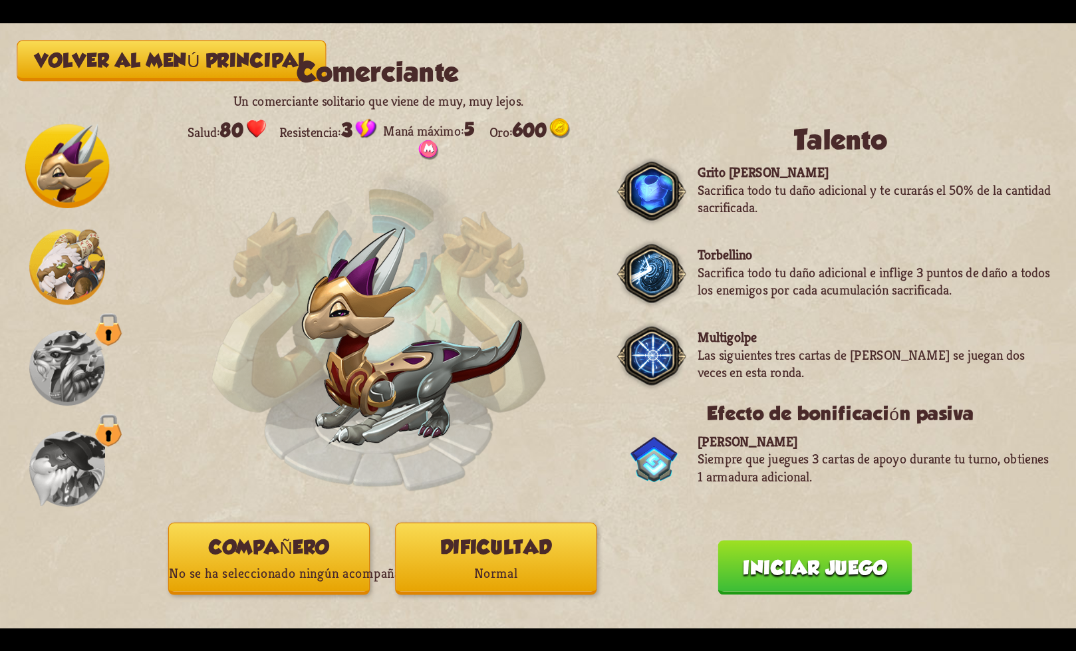
click at [300, 571] on font "No se ha seleccionado ningún acompañante" at bounding box center [293, 573] width 249 height 18
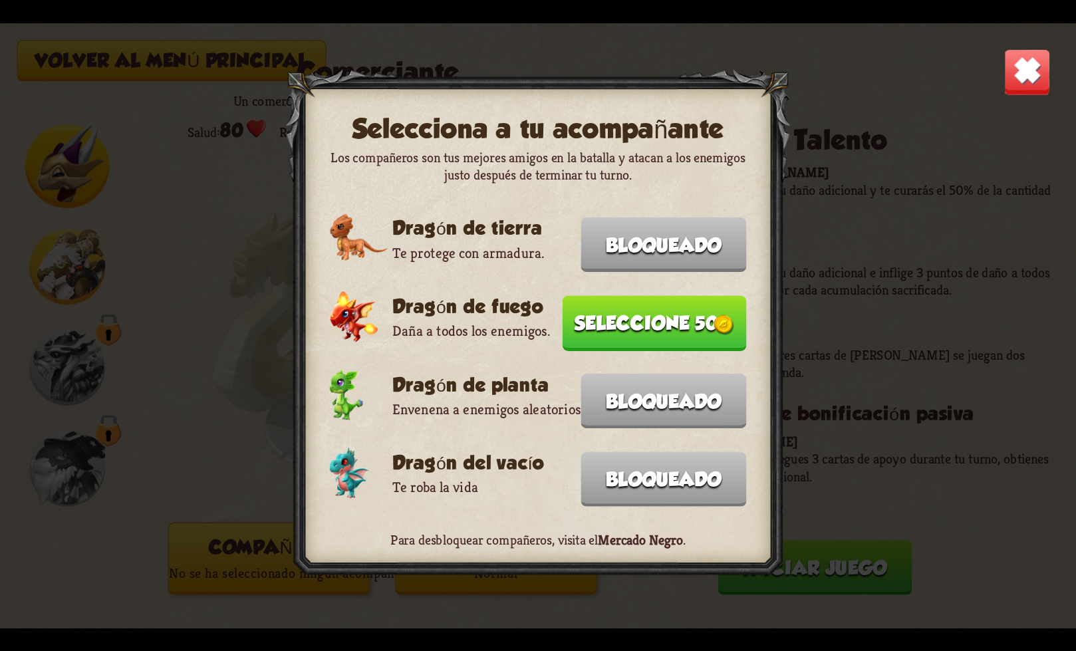
click at [617, 328] on font "Seleccione 50" at bounding box center [647, 323] width 144 height 22
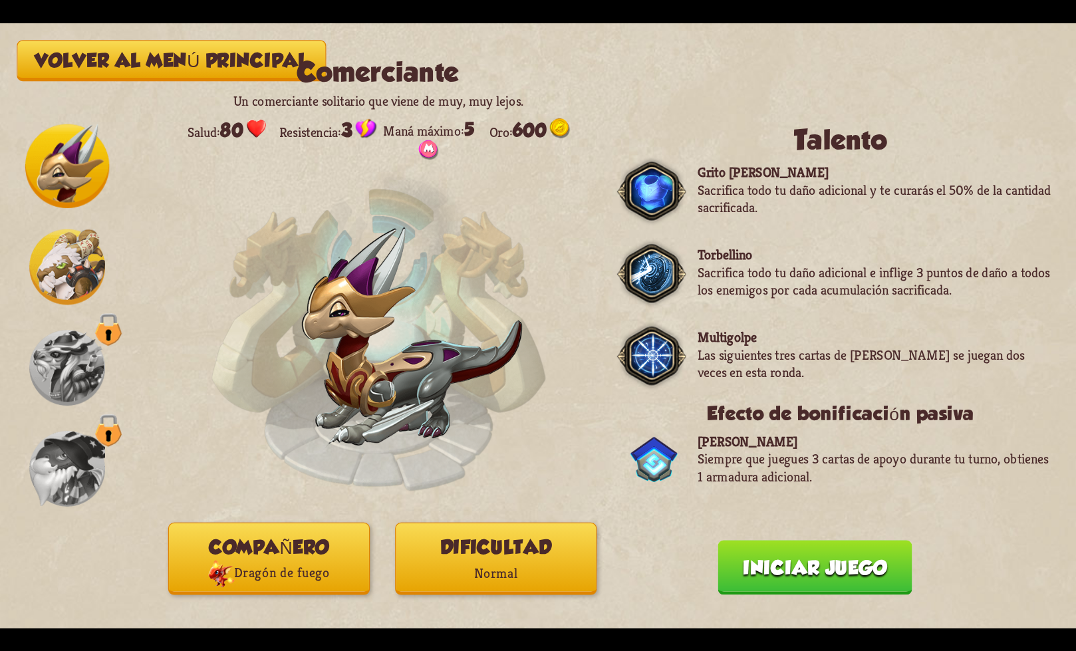
click at [460, 572] on p "Normal" at bounding box center [496, 573] width 200 height 27
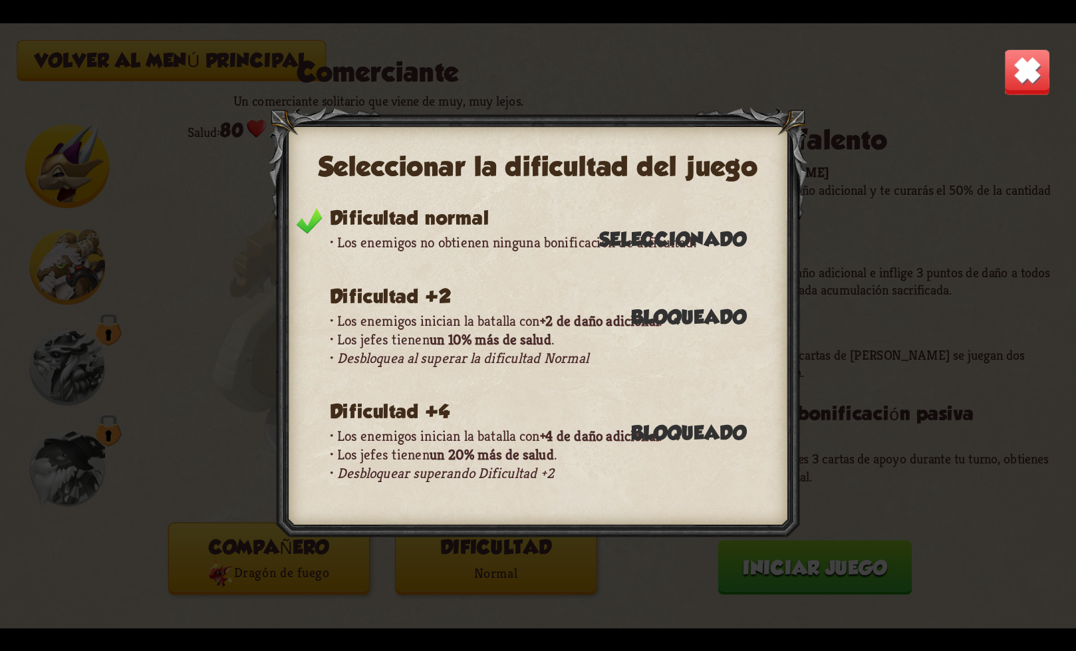
click at [1000, 84] on div "Seleccionar la dificultad del juego Dificultad normal Los enemigos no obtienen …" at bounding box center [538, 325] width 1076 height 605
click at [1025, 82] on img at bounding box center [1026, 71] width 47 height 47
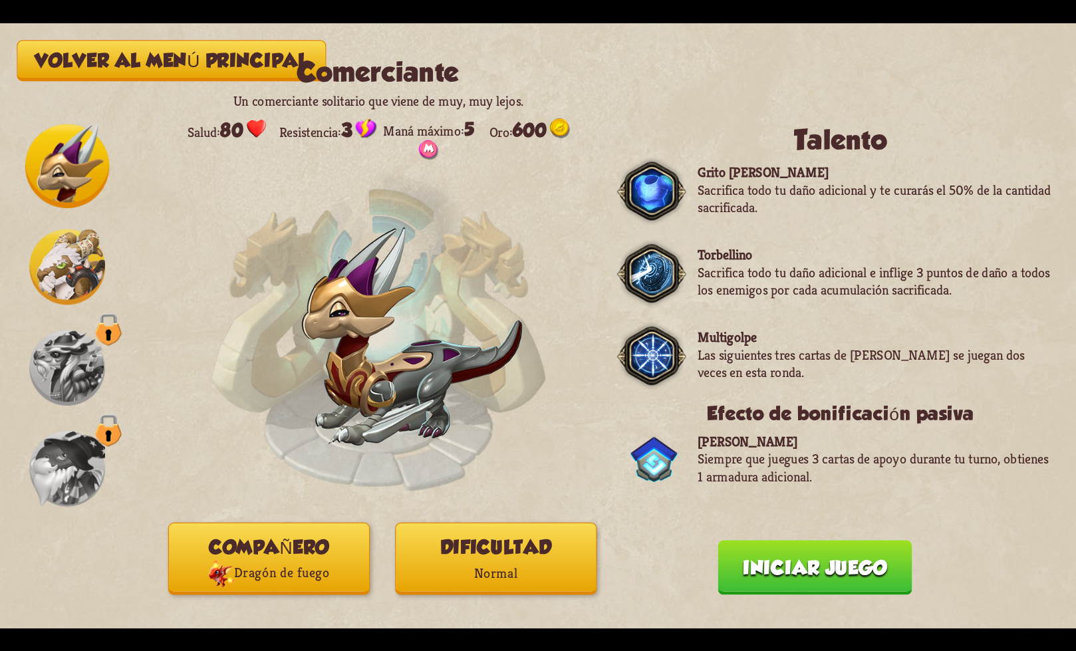
click at [807, 572] on font "Iniciar juego" at bounding box center [815, 568] width 144 height 22
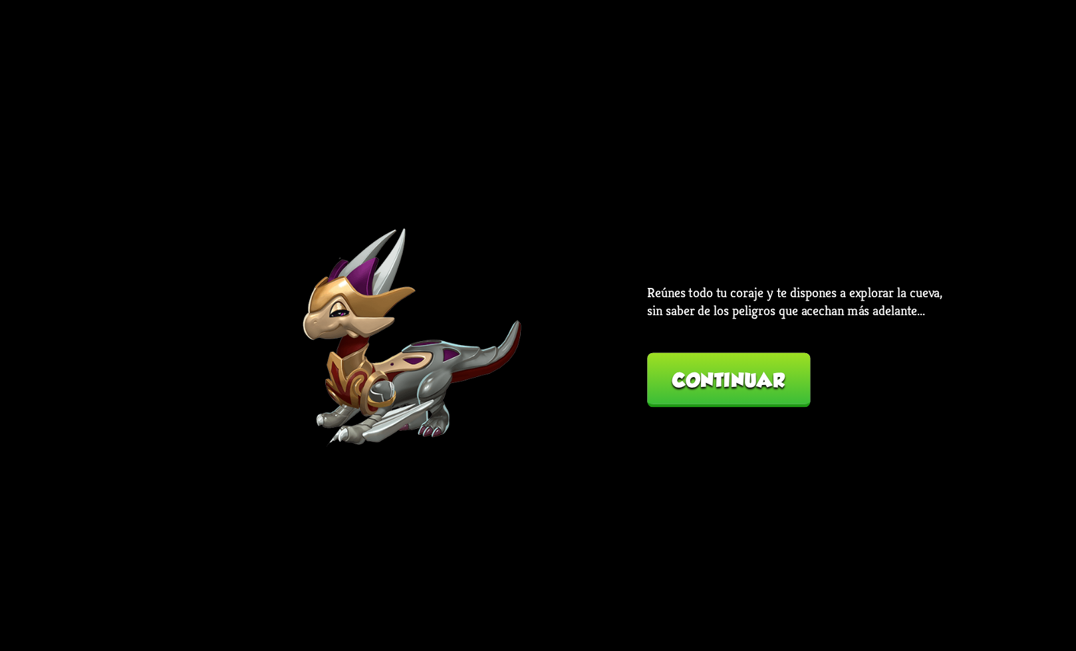
click at [737, 394] on button "Continuar" at bounding box center [728, 379] width 163 height 55
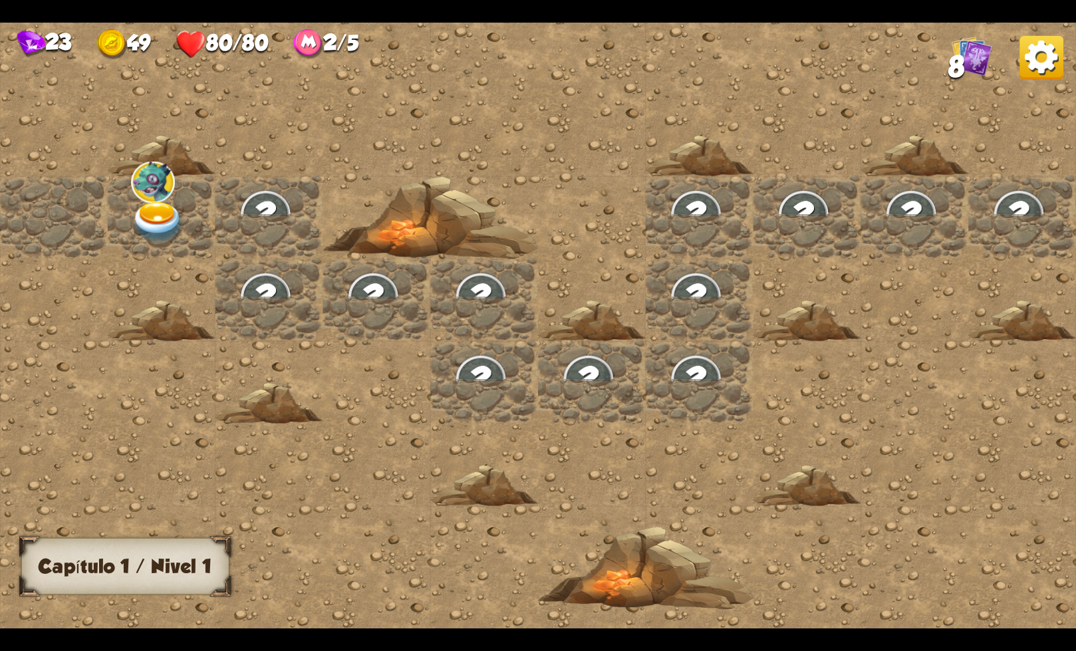
drag, startPoint x: 952, startPoint y: 213, endPoint x: 628, endPoint y: 235, distance: 323.9
click at [652, 231] on div at bounding box center [699, 325] width 1398 height 628
click at [166, 226] on img at bounding box center [158, 222] width 54 height 42
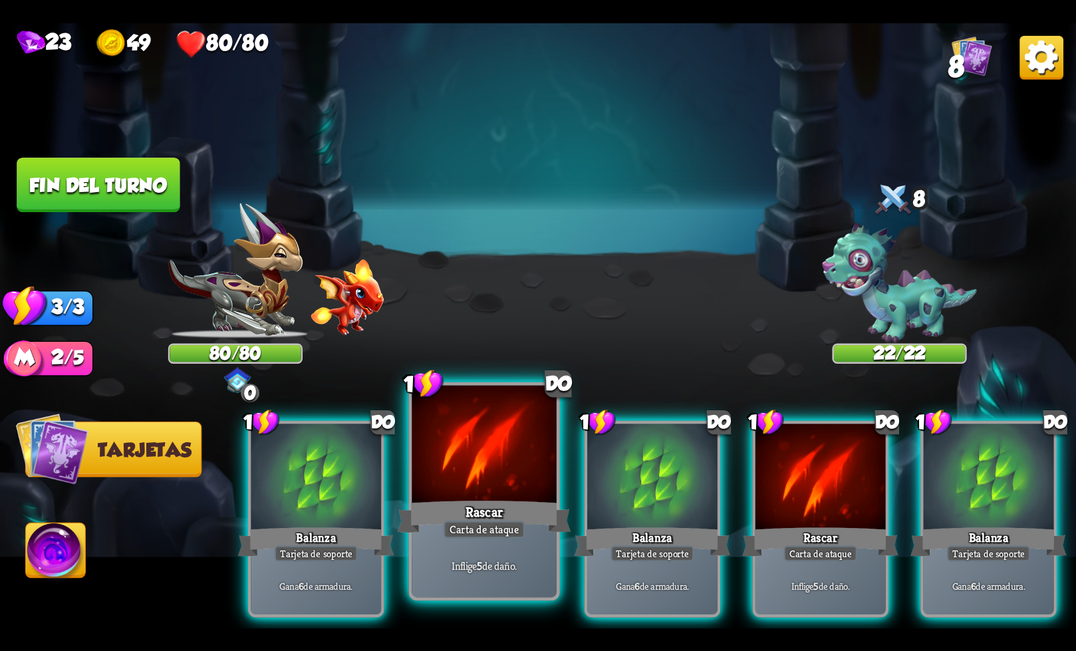
click at [493, 486] on div at bounding box center [484, 446] width 144 height 122
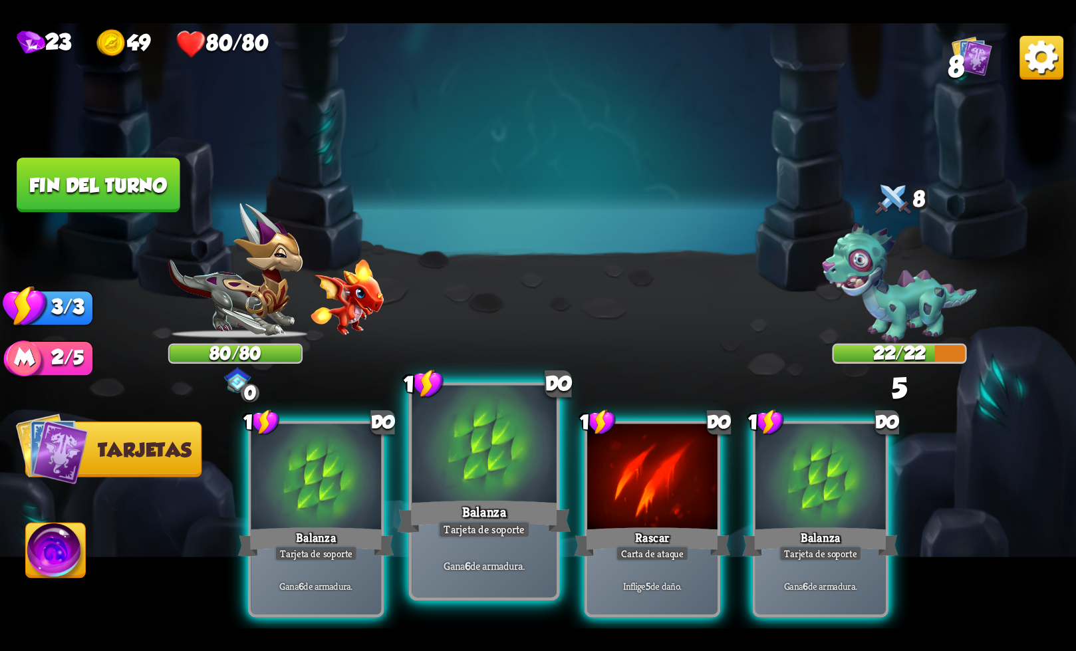
click at [505, 496] on div at bounding box center [484, 446] width 144 height 122
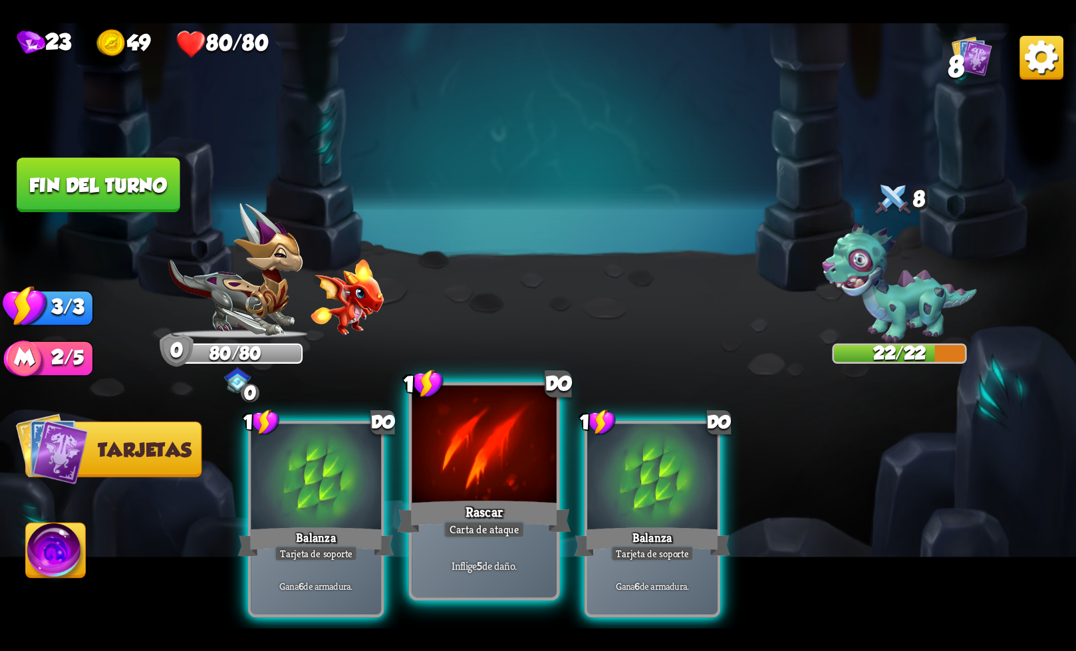
click at [503, 497] on div "Rascar" at bounding box center [485, 516] width 174 height 39
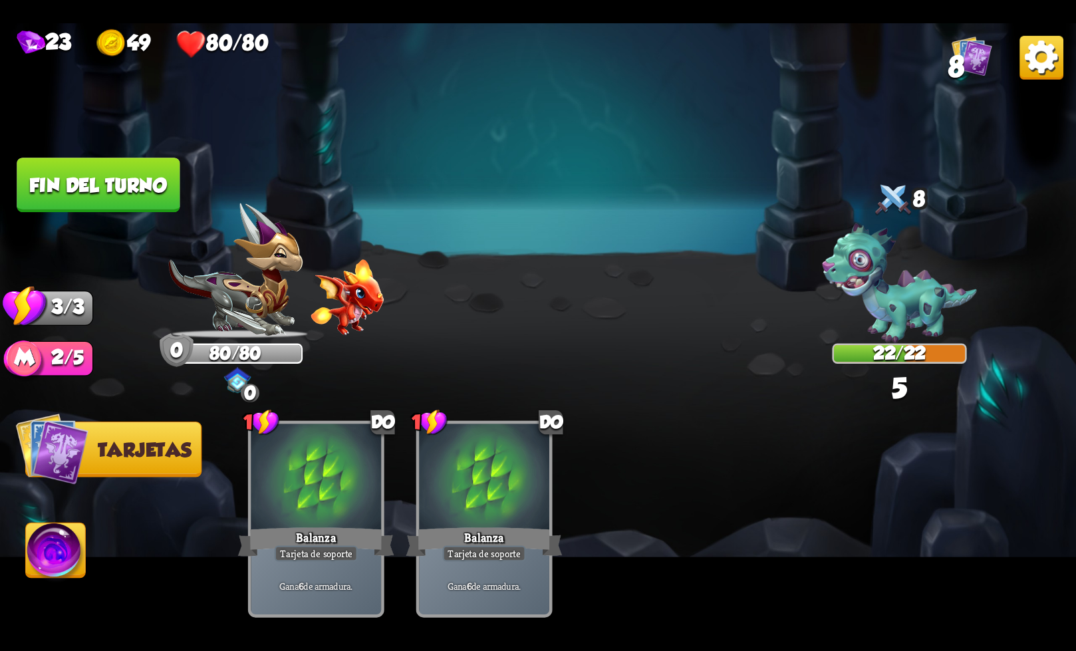
click at [135, 195] on font "Fin del turno" at bounding box center [98, 185] width 138 height 22
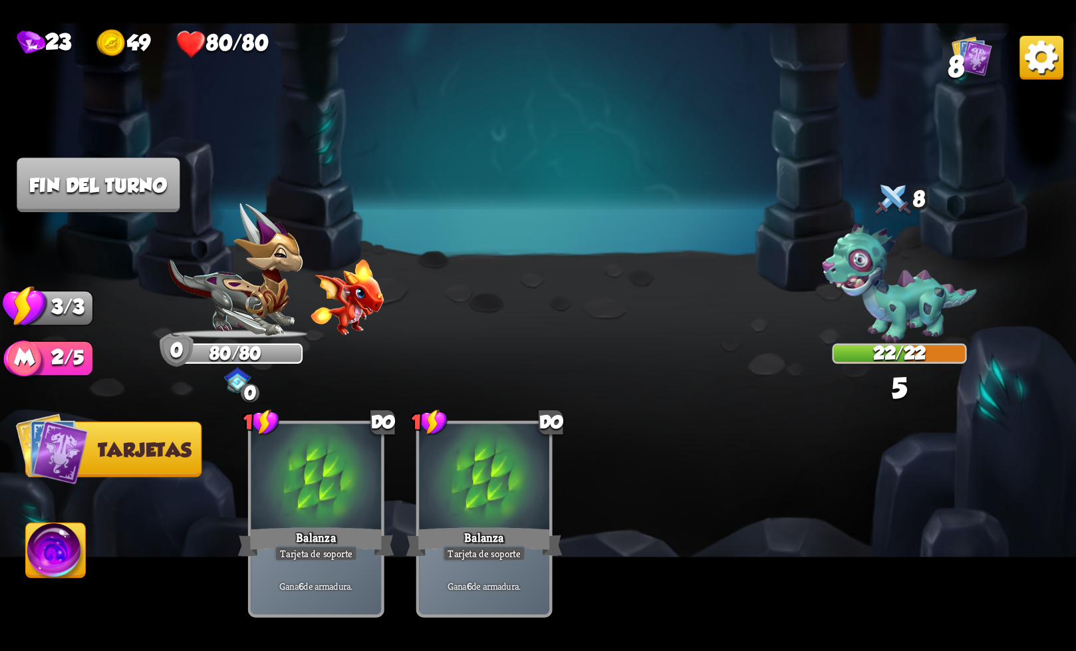
click at [135, 195] on font "Fin del turno" at bounding box center [98, 185] width 138 height 22
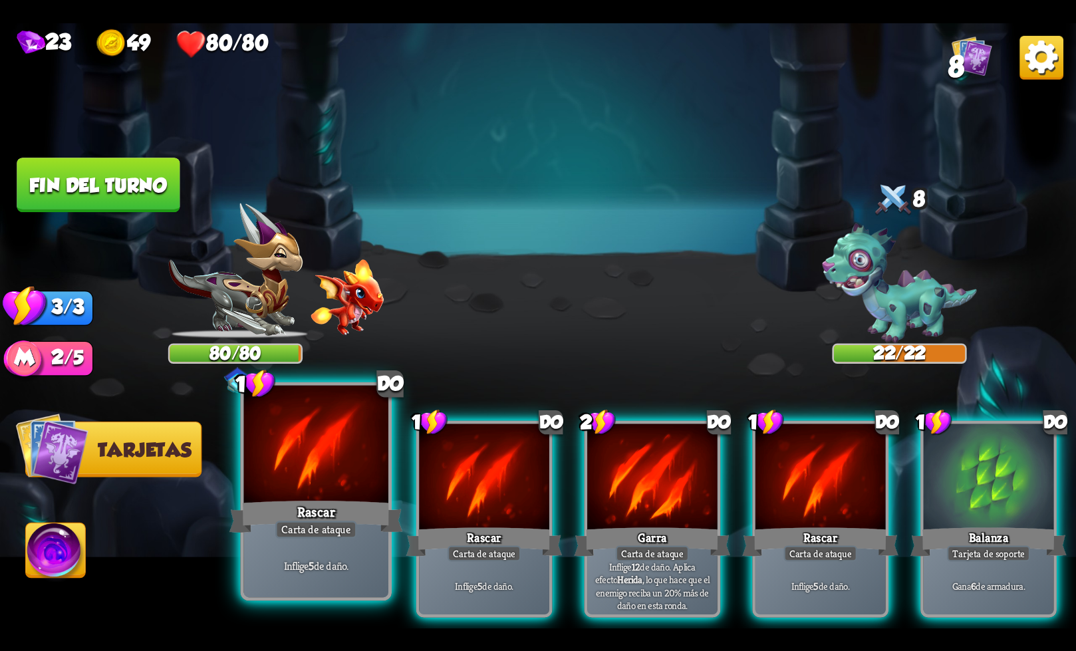
click at [278, 483] on div at bounding box center [316, 446] width 144 height 122
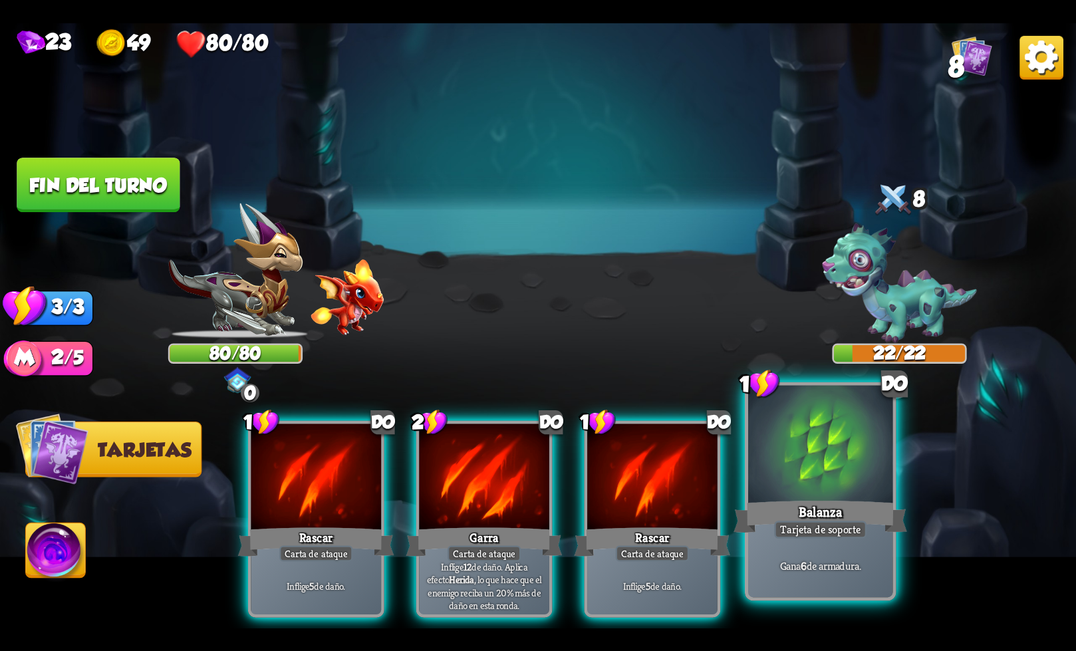
click at [811, 471] on div at bounding box center [820, 446] width 144 height 122
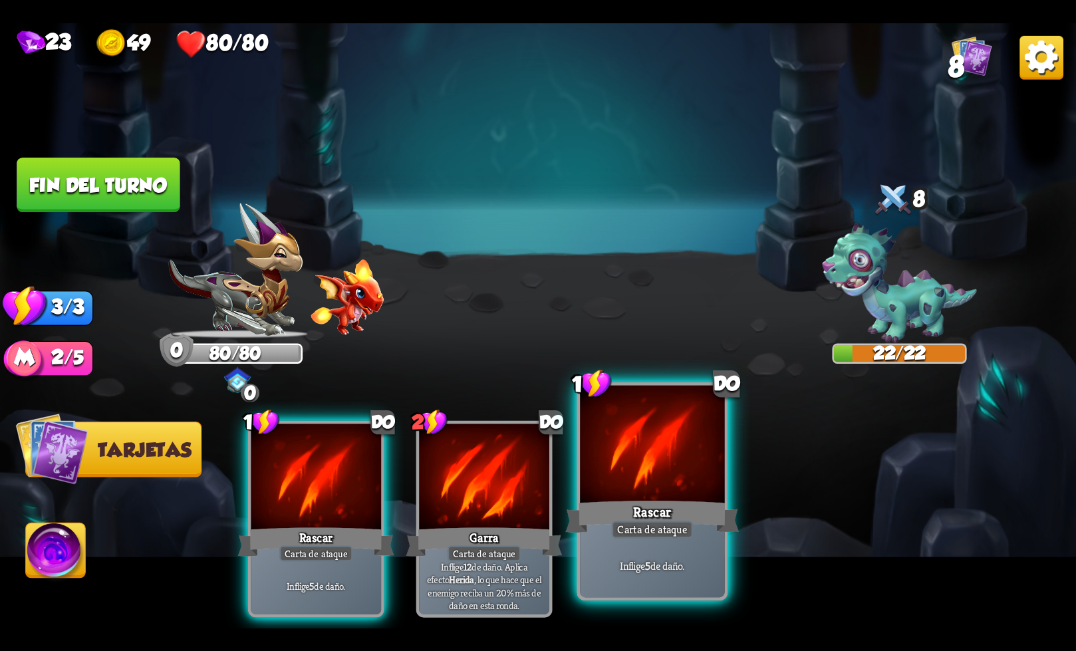
click at [630, 503] on div "Rascar" at bounding box center [652, 516] width 174 height 39
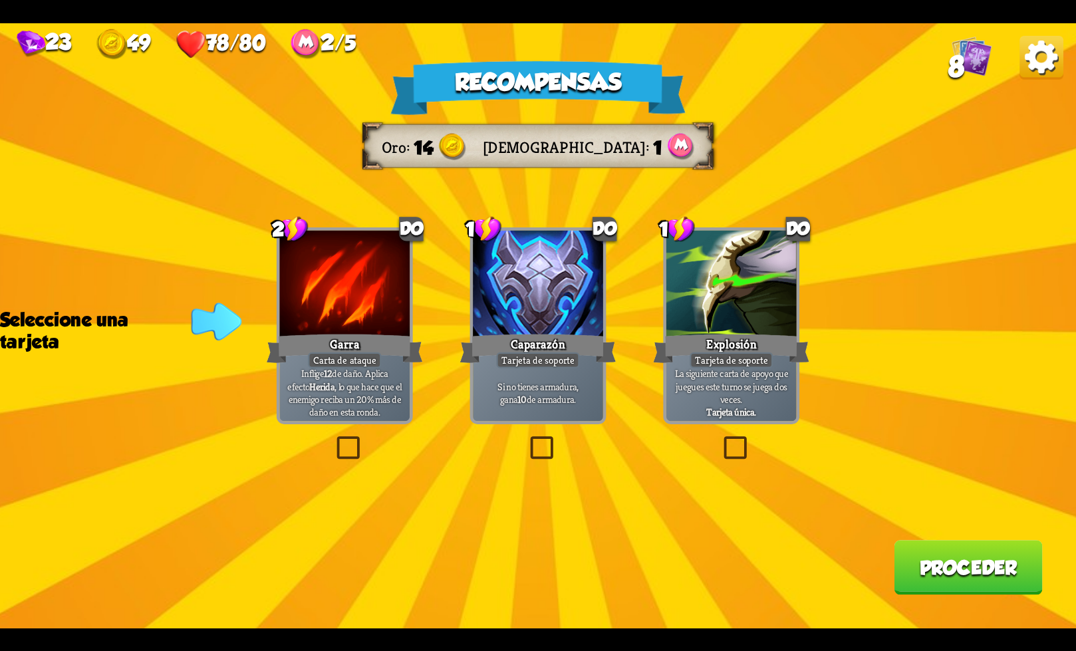
click at [331, 449] on div "Recompensas Oro 14 Maná 1 Seleccione una tarjeta 2 do Garra Carta de ataque Inf…" at bounding box center [538, 325] width 1076 height 605
click at [333, 439] on label at bounding box center [333, 439] width 0 height 0
click at [0, 0] on input "checkbox" at bounding box center [0, 0] width 0 height 0
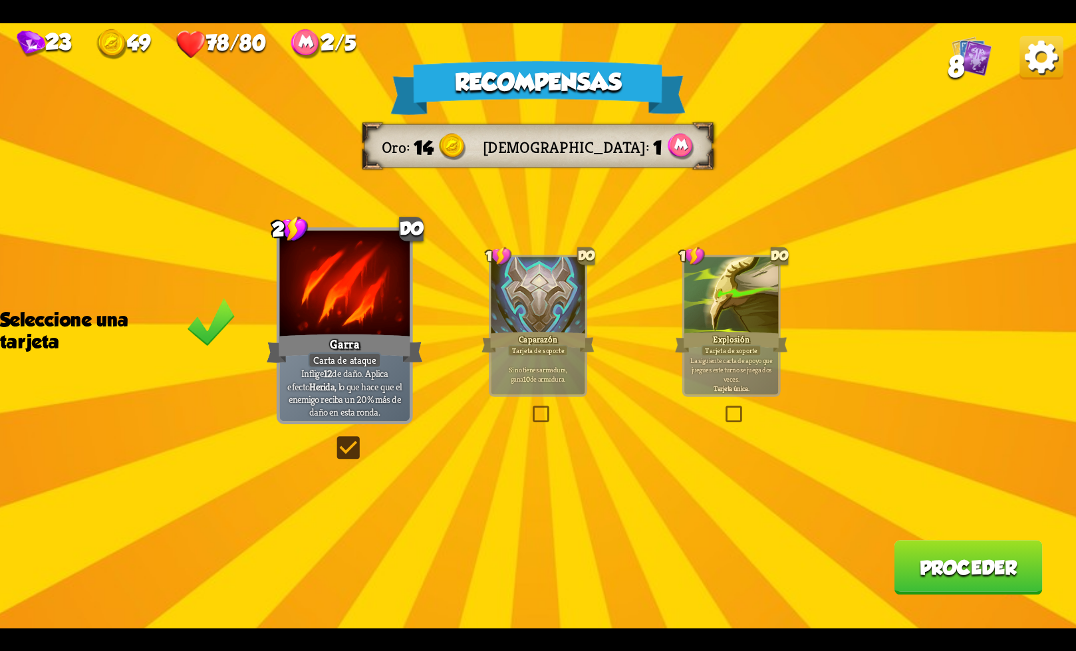
click at [945, 577] on font "Proceder" at bounding box center [969, 568] width 98 height 22
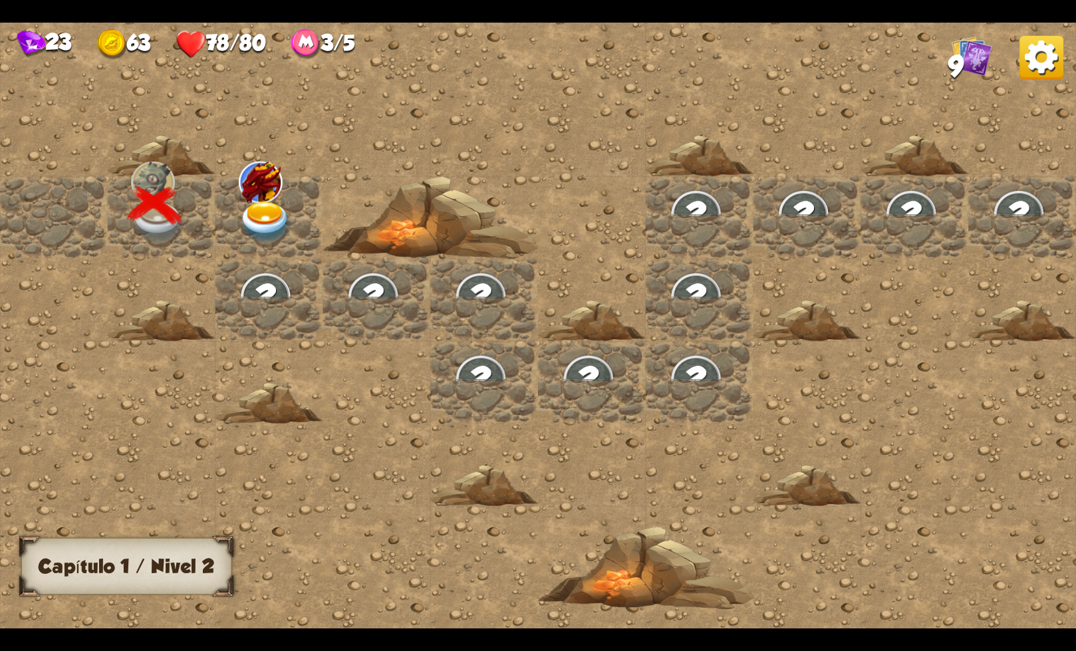
click at [265, 205] on img at bounding box center [266, 222] width 54 height 42
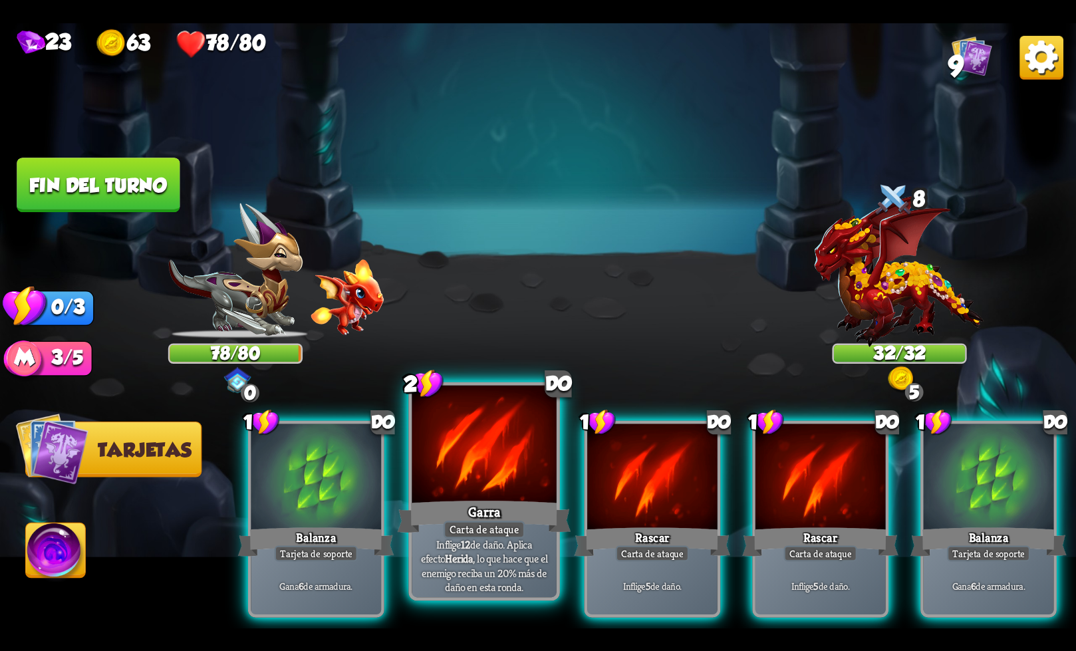
click at [453, 526] on font "Carta de ataque" at bounding box center [484, 529] width 70 height 14
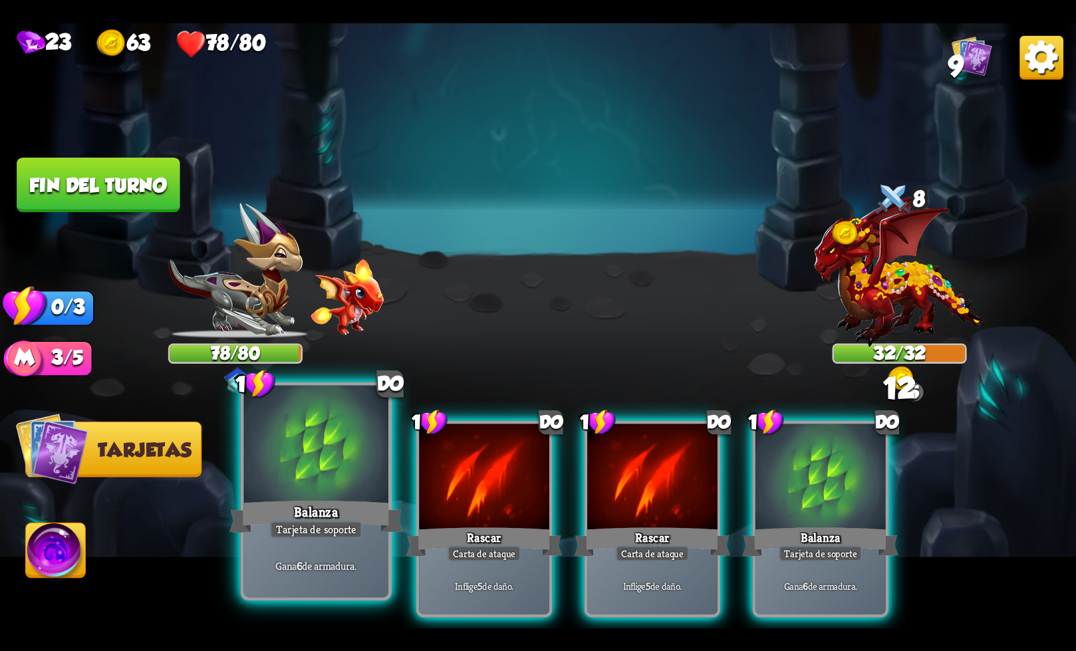
click at [315, 511] on font "Balanza" at bounding box center [316, 512] width 44 height 18
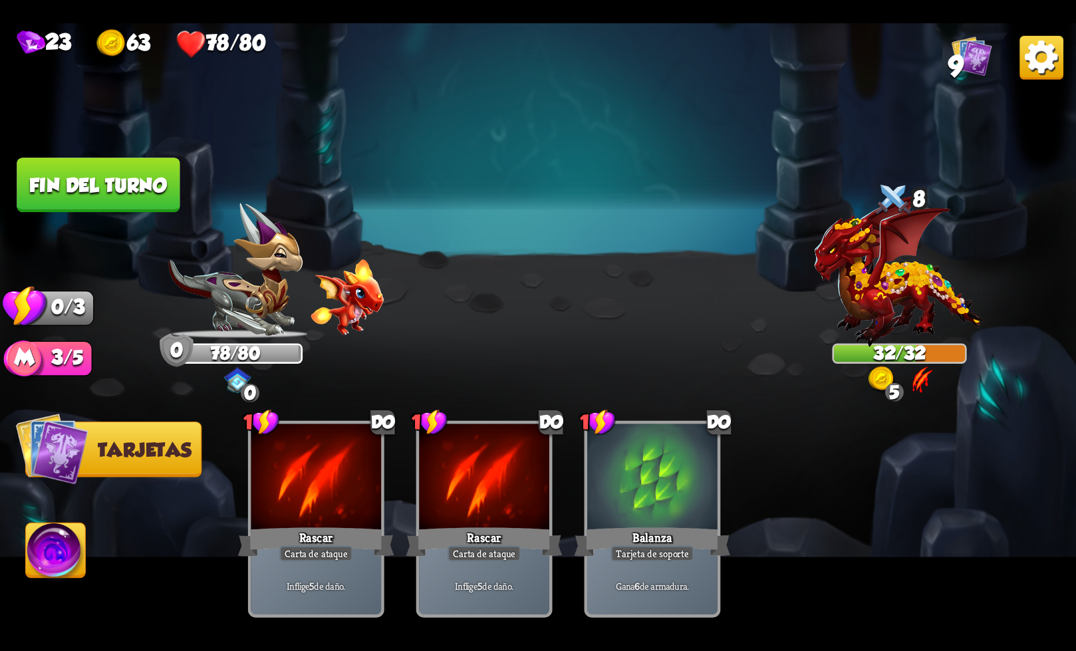
click at [142, 193] on font "Fin del turno" at bounding box center [98, 185] width 138 height 22
